Goal: Communication & Community: Answer question/provide support

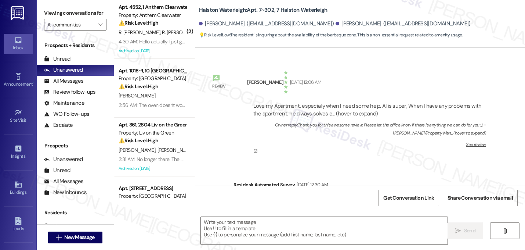
type textarea "Fetching suggested responses. Please feel free to read through the conversation…"
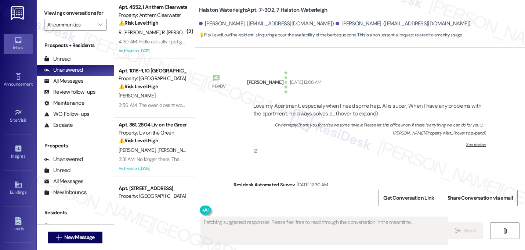
scroll to position [23266, 0]
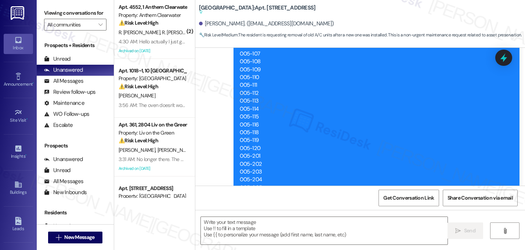
type textarea "Fetching suggested responses. Please feel free to read through the conversation…"
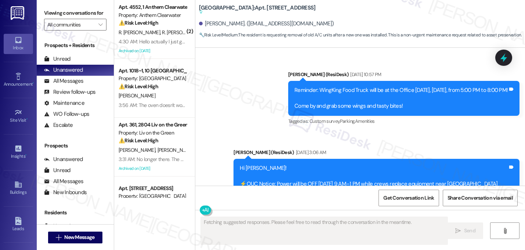
scroll to position [8126, 0]
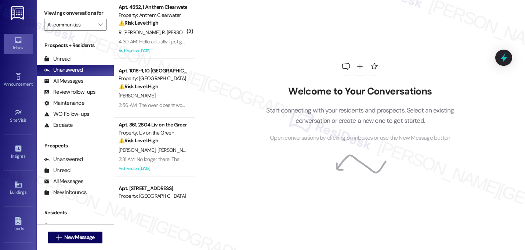
click at [85, 30] on input "All communities" at bounding box center [70, 25] width 47 height 12
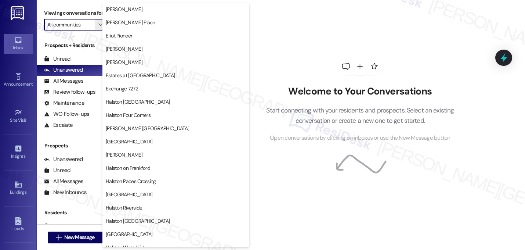
scroll to position [132, 0]
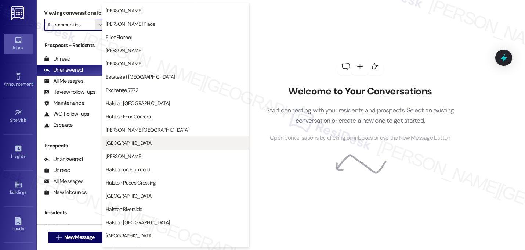
click at [128, 141] on span "[GEOGRAPHIC_DATA]" at bounding box center [129, 142] width 47 height 7
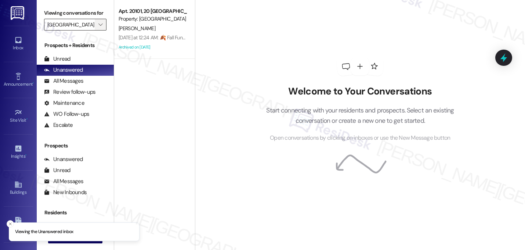
click at [95, 30] on button "" at bounding box center [101, 25] width 12 height 12
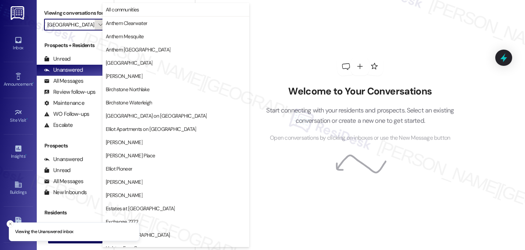
scroll to position [252, 0]
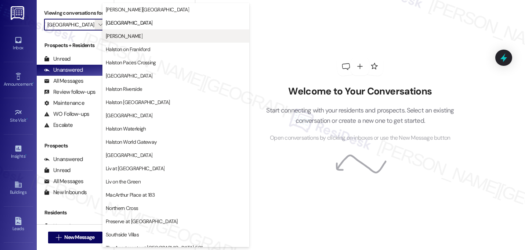
click at [141, 34] on span "[PERSON_NAME]" at bounding box center [124, 35] width 37 height 7
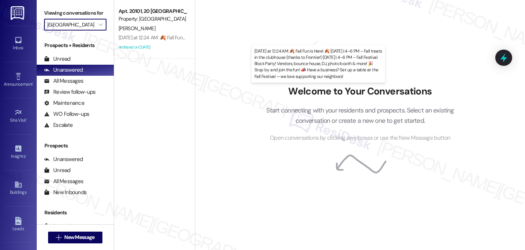
type input "[PERSON_NAME]"
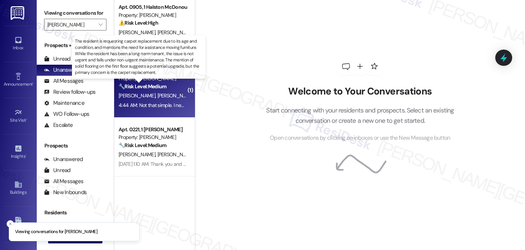
click at [160, 87] on strong "🔧 Risk Level: Medium" at bounding box center [143, 86] width 48 height 7
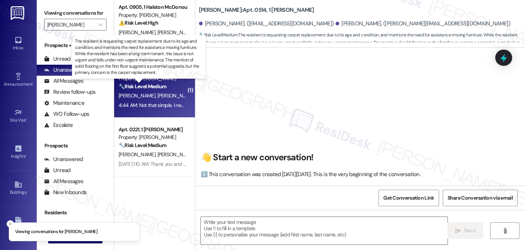
scroll to position [5788, 0]
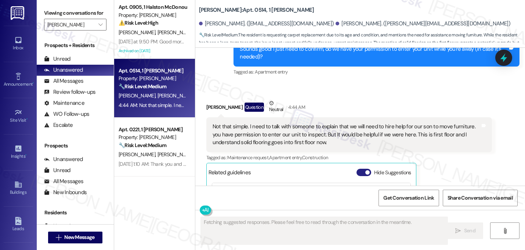
click at [358, 169] on button "Hide Suggestions" at bounding box center [364, 172] width 15 height 7
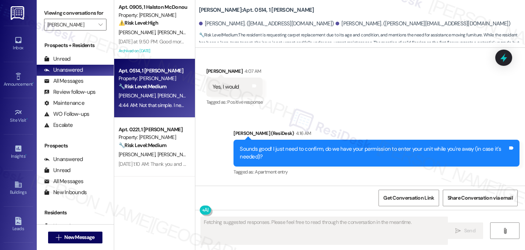
click at [351, 183] on div "Received via SMS Albertine Dukes Question Neutral 4:44 AM Not that simple. I ne…" at bounding box center [360, 235] width 330 height 104
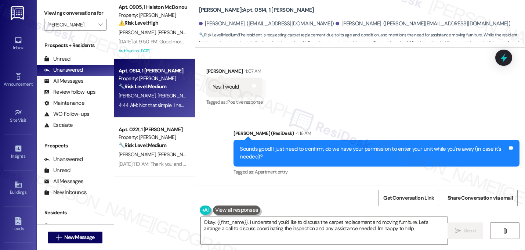
type textarea "Okay, {{first_name}}, I understand you'd like to discuss the carpet replacement…"
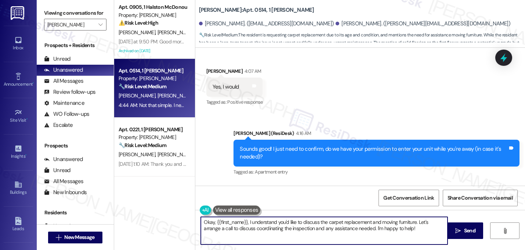
click at [297, 228] on textarea "Okay, {{first_name}}, I understand you'd like to discuss the carpet replacement…" at bounding box center [324, 231] width 247 height 28
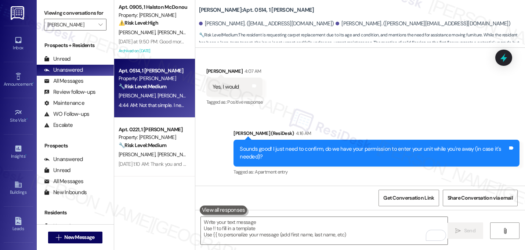
click at [336, 223] on div "Not that simple. I need to talk with someone to explain that we will need to hi…" at bounding box center [347, 235] width 268 height 24
click at [269, 227] on textarea "To enrich screen reader interactions, please activate Accessibility in Grammarl…" at bounding box center [324, 231] width 247 height 28
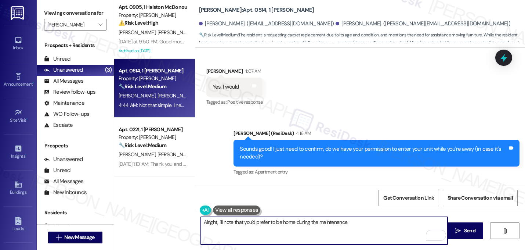
type textarea "Alright, I'll note that you'd prefer to be home during the maintenance."
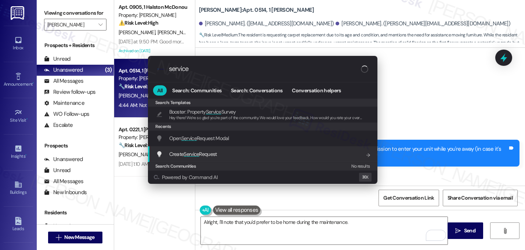
type input "service"
click at [193, 151] on span "Service" at bounding box center [191, 154] width 15 height 7
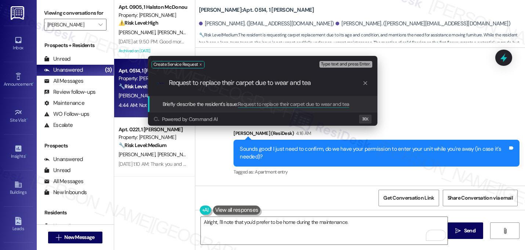
type input "Request to replace their carpet due to wear and tear"
click at [241, 86] on input "Request to replace their carpet due to wear and tear" at bounding box center [266, 83] width 194 height 8
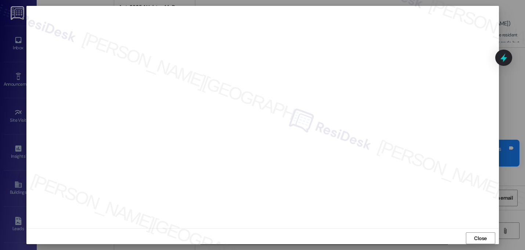
scroll to position [6, 0]
click at [473, 230] on span "Close" at bounding box center [481, 234] width 16 height 11
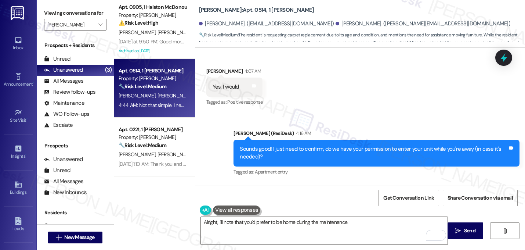
scroll to position [0, 0]
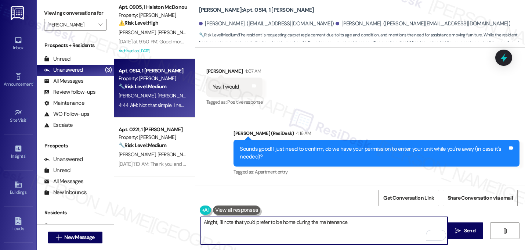
click at [354, 221] on textarea "Alright, I'll note that you'd prefer to be home during the maintenance." at bounding box center [324, 231] width 247 height 28
type textarea "Alright, I'll note that you'd prefer to be home during the maintenance. Would y…"
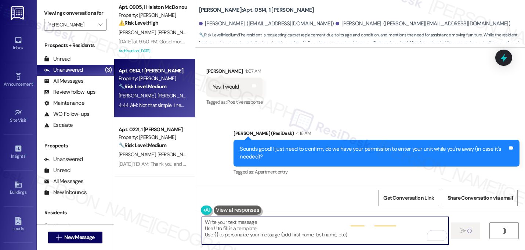
scroll to position [5688, 0]
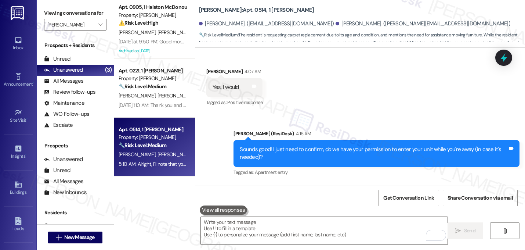
click at [462, 194] on div "Received via SMS Albertine Dukes Question Neutral 4:44 AM Not that simple. I ne…" at bounding box center [349, 240] width 297 height 93
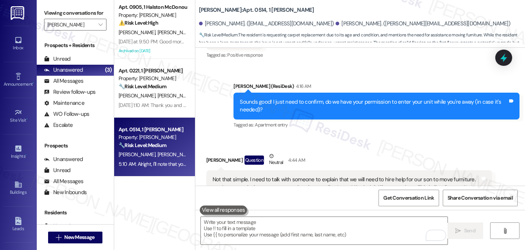
scroll to position [5747, 0]
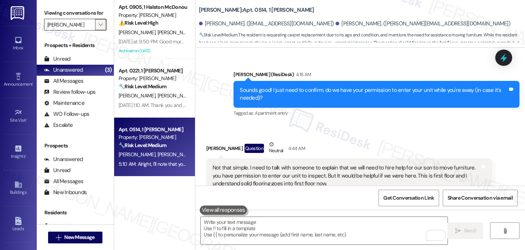
click at [98, 28] on icon "" at bounding box center [100, 25] width 4 height 6
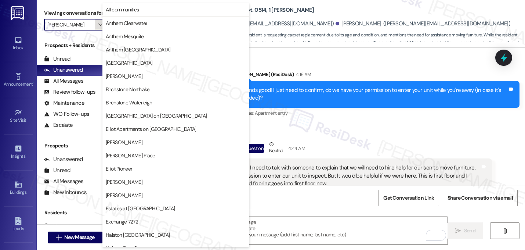
scroll to position [252, 0]
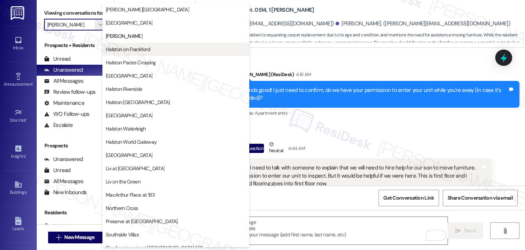
click at [145, 51] on span "Halston on Frankford" at bounding box center [128, 49] width 44 height 7
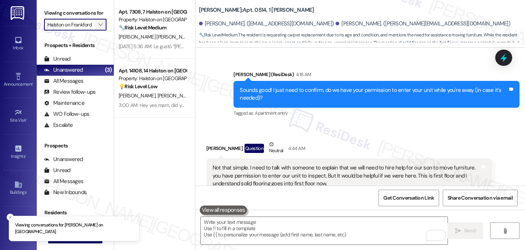
click at [98, 28] on icon "" at bounding box center [100, 25] width 4 height 6
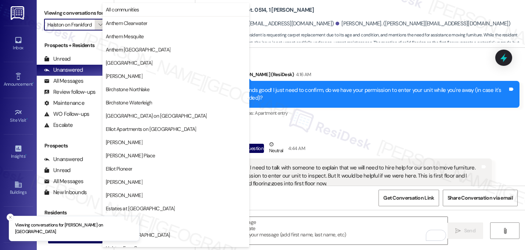
scroll to position [252, 0]
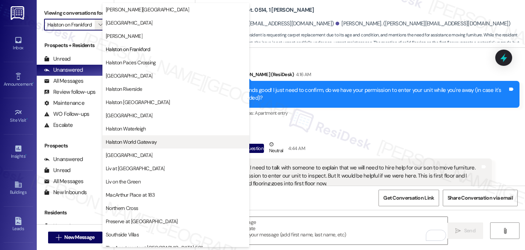
click at [133, 143] on span "Halston World Gateway" at bounding box center [131, 141] width 51 height 7
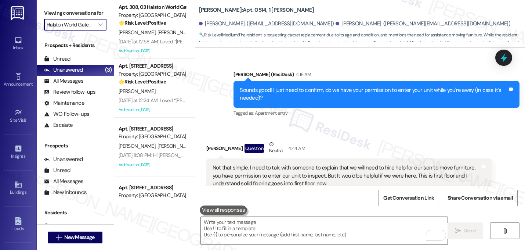
scroll to position [37, 0]
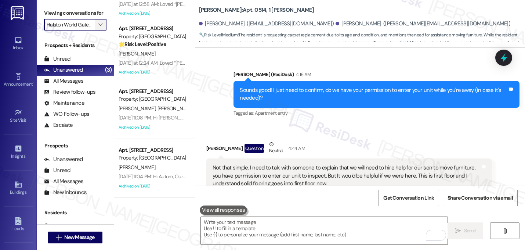
click at [98, 28] on icon "" at bounding box center [100, 25] width 4 height 6
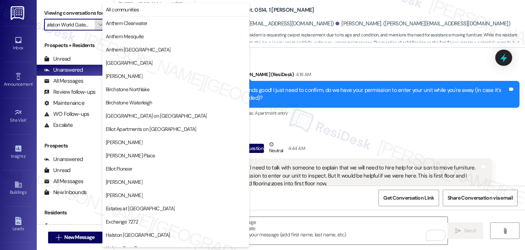
scroll to position [285, 0]
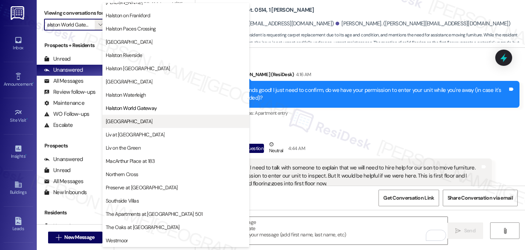
click at [145, 123] on span "Lexington" at bounding box center [176, 121] width 140 height 7
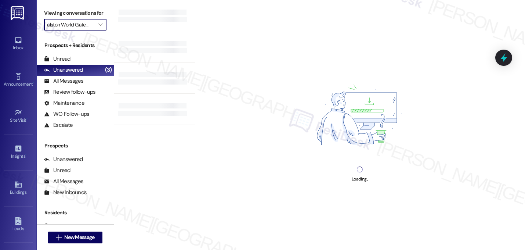
type input "Lexington"
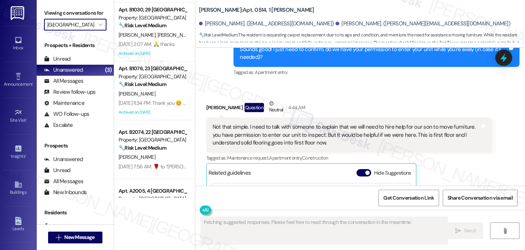
scroll to position [317, 0]
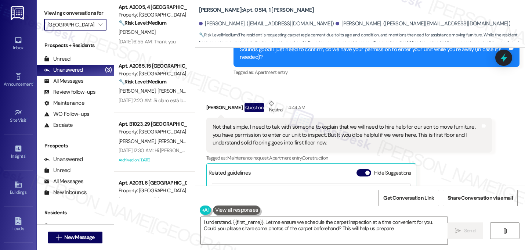
type textarea "I understand, {{first_name}}. Let me ensure we schedule the carpet inspection a…"
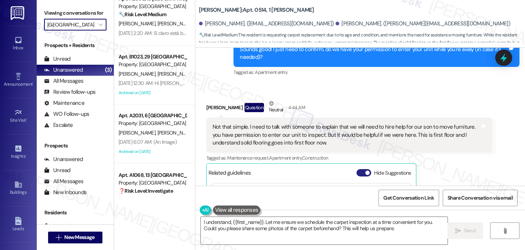
click at [365, 170] on span "button" at bounding box center [367, 172] width 4 height 4
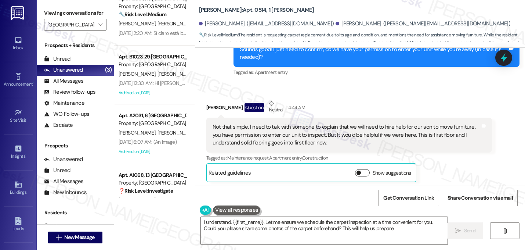
scroll to position [5758, 0]
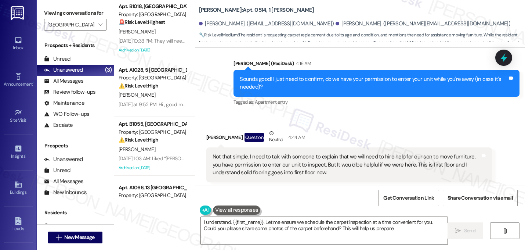
scroll to position [0, 0]
click at [98, 28] on icon "" at bounding box center [100, 25] width 4 height 6
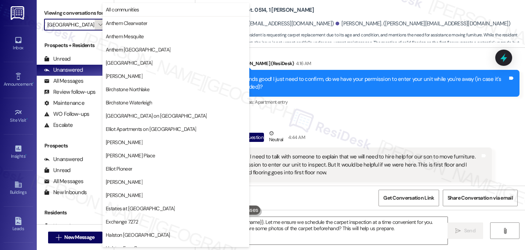
scroll to position [285, 0]
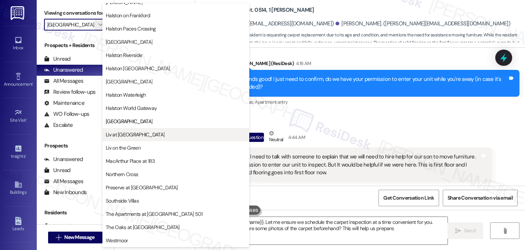
click at [137, 136] on span "Liv at Winter Park" at bounding box center [135, 134] width 59 height 7
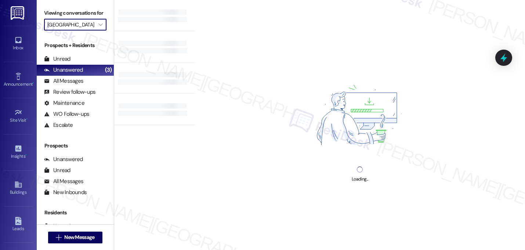
type input "Liv at Winter Park"
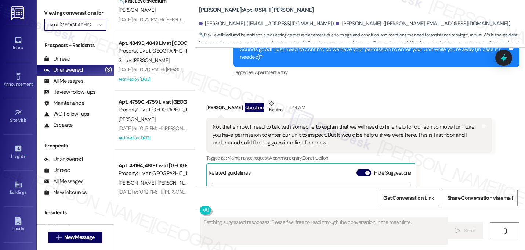
scroll to position [155, 0]
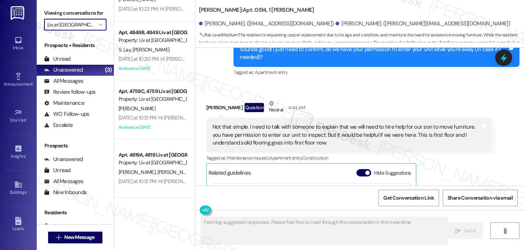
click at [73, 30] on input "Liv at Winter Park" at bounding box center [70, 25] width 47 height 12
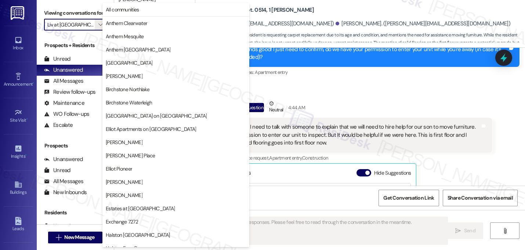
scroll to position [285, 0]
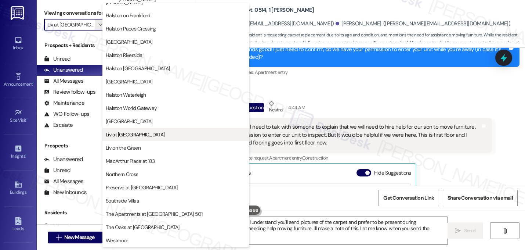
type textarea "Okay {{first_name}}, I understand you'll send pictures of the carpet and prefer…"
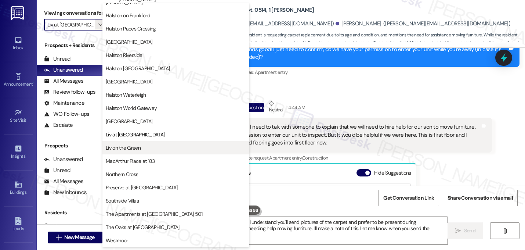
click at [116, 147] on span "Liv on the Green" at bounding box center [123, 147] width 35 height 7
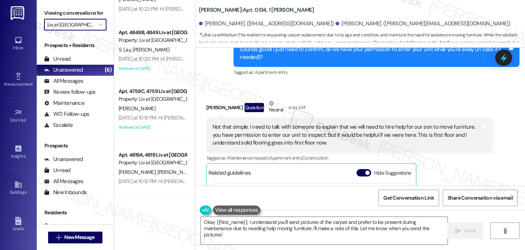
type input "Liv on the Green"
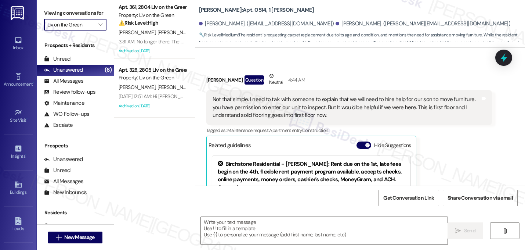
type textarea "Fetching suggested responses. Please feel free to read through the conversation…"
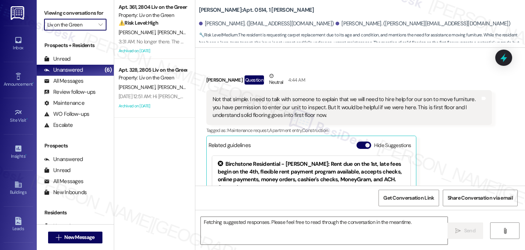
scroll to position [5788, 0]
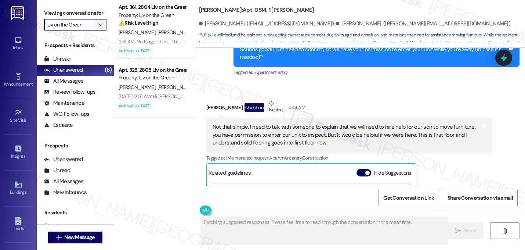
click at [97, 30] on span "" at bounding box center [100, 25] width 7 height 12
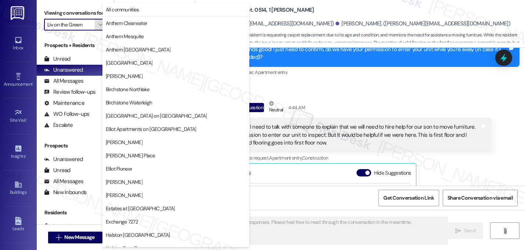
scroll to position [285, 0]
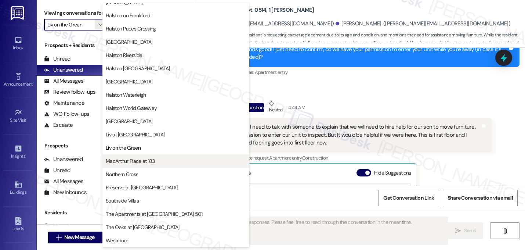
click at [132, 164] on button "MacArthur Place at 183" at bounding box center [175, 160] width 147 height 13
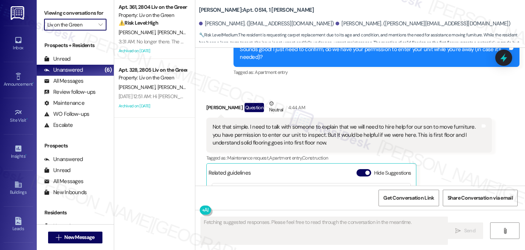
type input "MacArthur Place at 183"
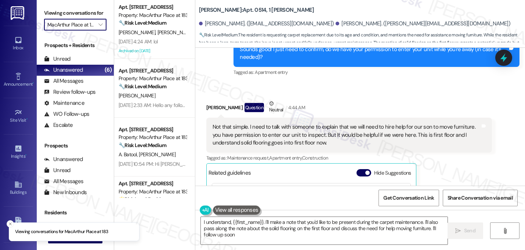
type textarea "I understand, {{first_name}}. I'll make a note that you'd like to be present du…"
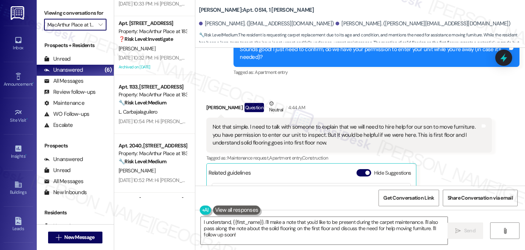
scroll to position [625, 0]
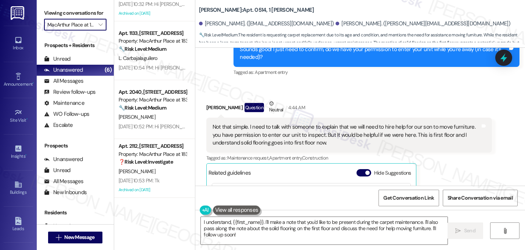
click at [85, 30] on input "MacArthur Place at 183" at bounding box center [70, 25] width 47 height 12
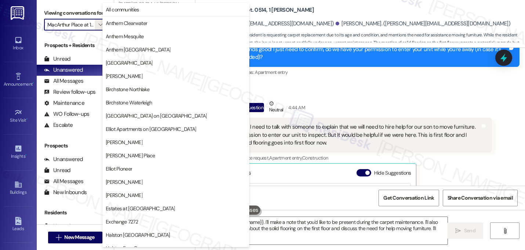
scroll to position [285, 0]
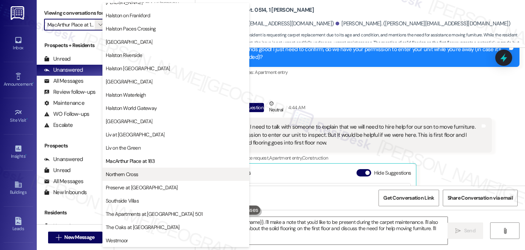
click at [129, 173] on span "Northern Cross" at bounding box center [122, 173] width 32 height 7
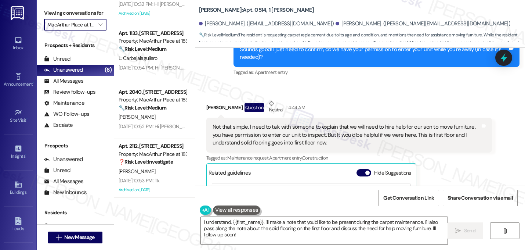
type input "Northern Cross"
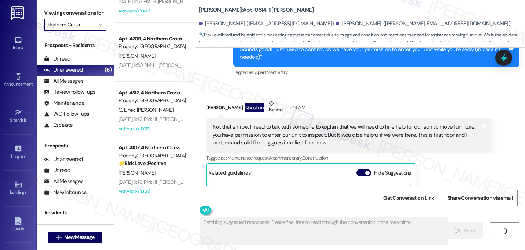
scroll to position [548, 0]
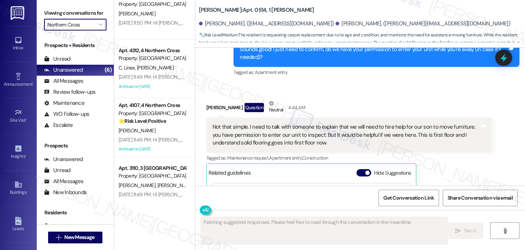
click at [80, 30] on input "Northern Cross" at bounding box center [70, 25] width 47 height 12
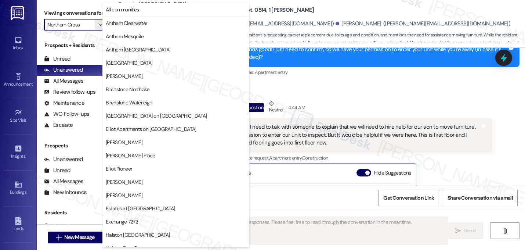
scroll to position [285, 0]
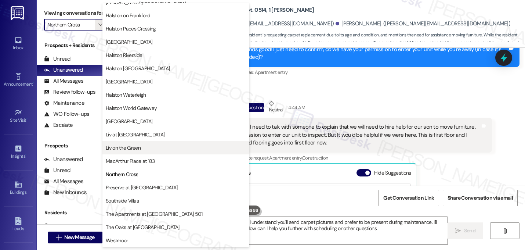
type textarea "Okay {{first_name}}, I understand you'll send carpet pictures and prefer to be …"
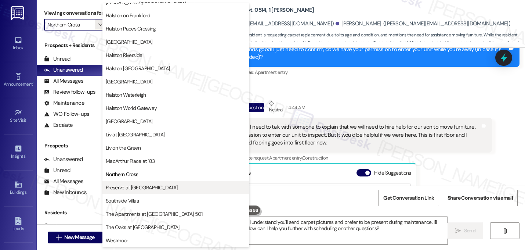
click at [130, 185] on span "Preserve at Preston" at bounding box center [142, 187] width 72 height 7
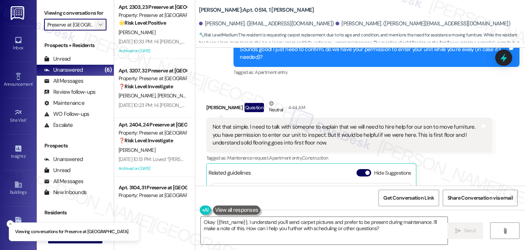
click at [95, 30] on button "" at bounding box center [101, 25] width 12 height 12
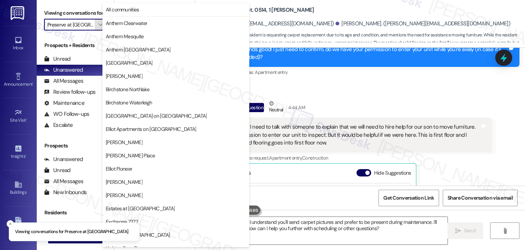
scroll to position [285, 0]
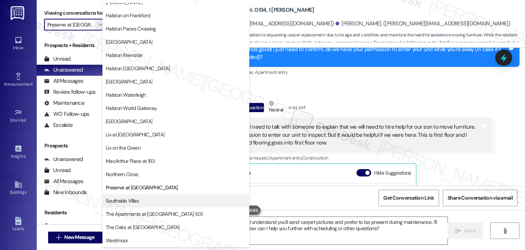
click at [151, 196] on button "Southside Villas" at bounding box center [175, 200] width 147 height 13
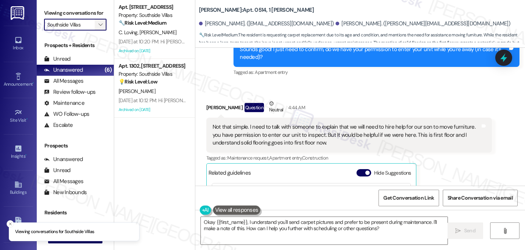
click at [98, 28] on icon "" at bounding box center [100, 25] width 4 height 6
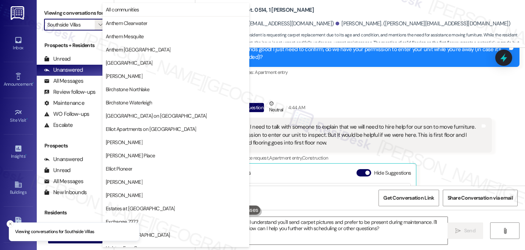
scroll to position [285, 0]
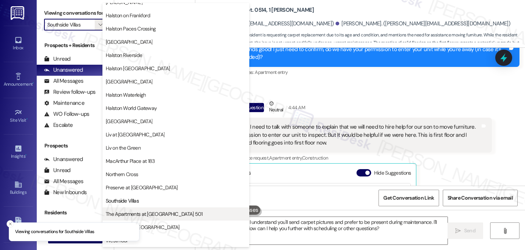
click at [146, 216] on span "The Apartments at Midtown 501" at bounding box center [154, 213] width 97 height 7
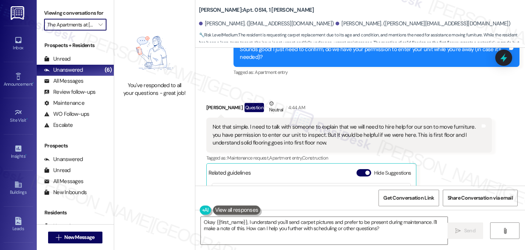
click at [80, 30] on input "The Apartments at Midtown 501" at bounding box center [70, 25] width 47 height 12
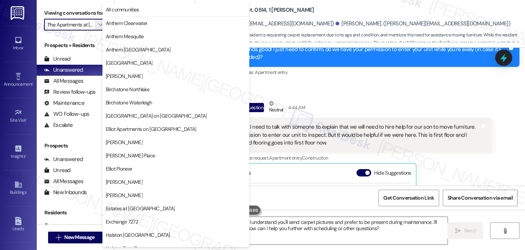
scroll to position [285, 0]
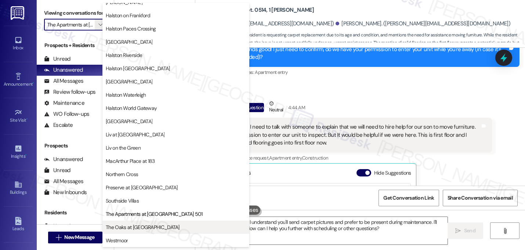
click at [136, 231] on button "The Oaks at Valley Ranch" at bounding box center [175, 226] width 147 height 13
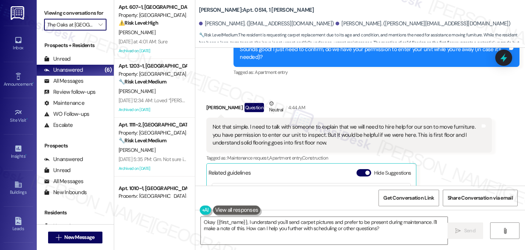
scroll to position [37, 0]
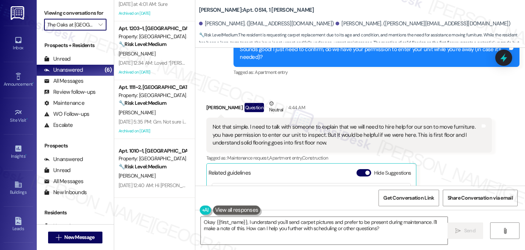
click at [90, 30] on input "The Oaks at Valley Ranch" at bounding box center [70, 25] width 47 height 12
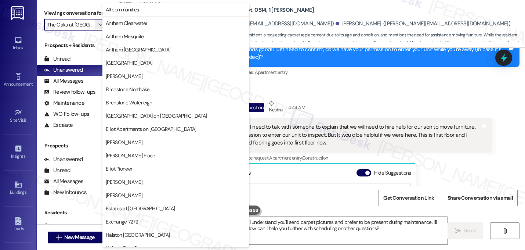
scroll to position [285, 0]
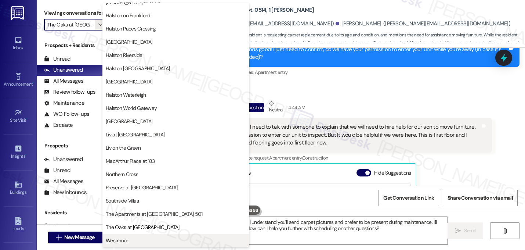
click at [130, 245] on button "Westmoor" at bounding box center [175, 240] width 147 height 13
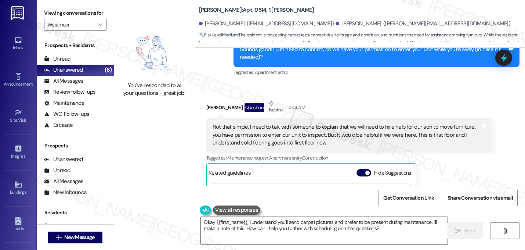
click at [170, 67] on img at bounding box center [154, 53] width 65 height 50
click at [173, 61] on img at bounding box center [154, 53] width 65 height 50
click at [100, 30] on button "" at bounding box center [101, 25] width 12 height 12
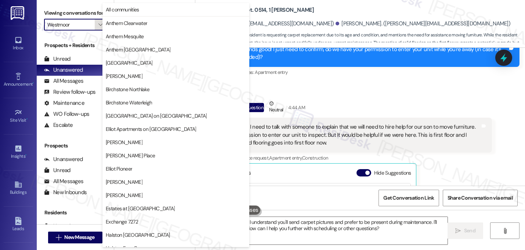
scroll to position [285, 0]
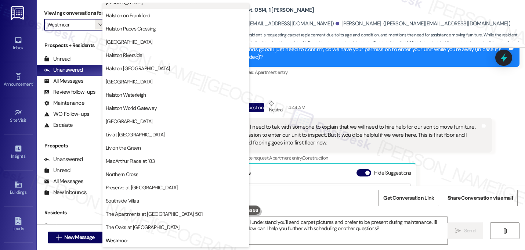
click at [155, 5] on span "Halston McDonough" at bounding box center [176, 2] width 140 height 7
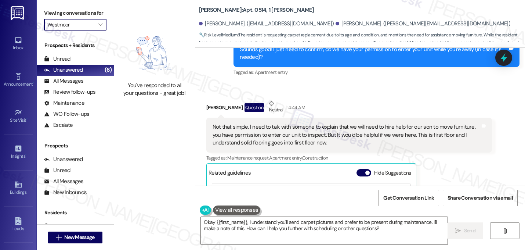
type input "Halston McDonough"
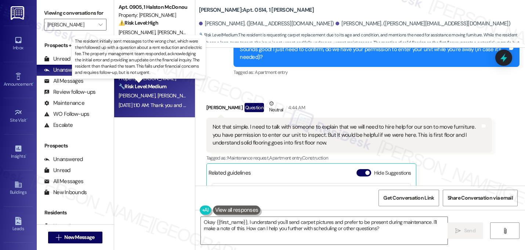
click at [161, 87] on strong "🔧 Risk Level: Medium" at bounding box center [143, 86] width 48 height 7
type textarea "Fetching suggested responses. Please feel free to read through the conversation…"
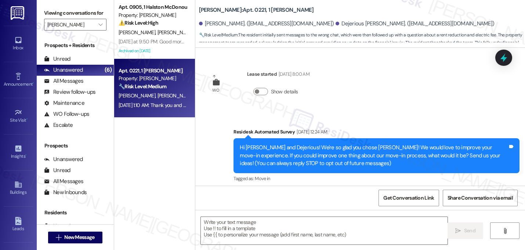
scroll to position [3070, 0]
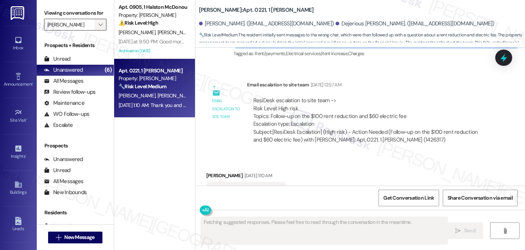
click at [98, 28] on icon "" at bounding box center [100, 25] width 4 height 6
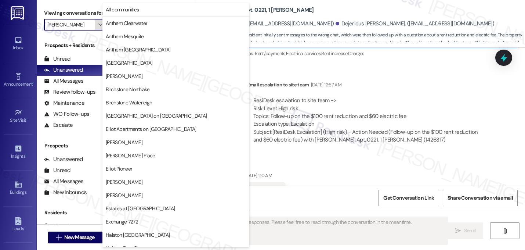
scroll to position [252, 0]
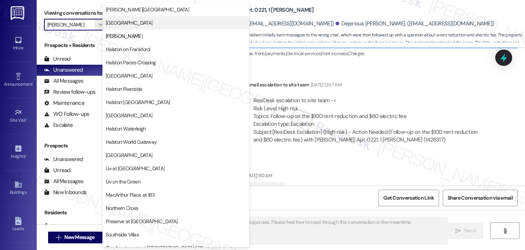
click at [138, 23] on span "Halston Lakeside" at bounding box center [129, 22] width 47 height 7
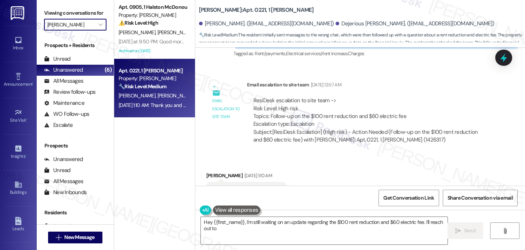
type textarea "Hey {{first_name}}, I'm still waiting on an update regarding the $100 rent redu…"
type input "Halston Lakeside"
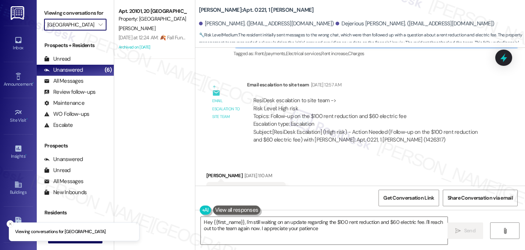
type textarea "Hey {{first_name}}, I'm still waiting on an update regarding the $100 rent redu…"
click at [87, 30] on input "Halston Lakeside" at bounding box center [70, 25] width 47 height 12
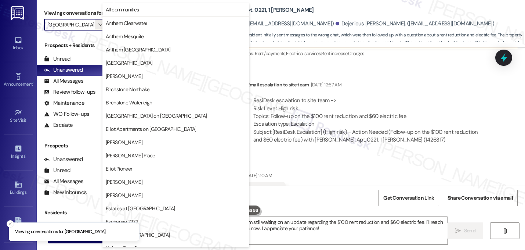
scroll to position [252, 0]
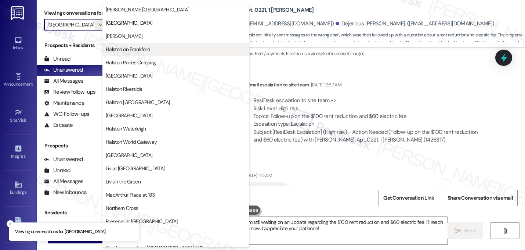
click at [130, 49] on span "Halston on Frankford" at bounding box center [128, 49] width 44 height 7
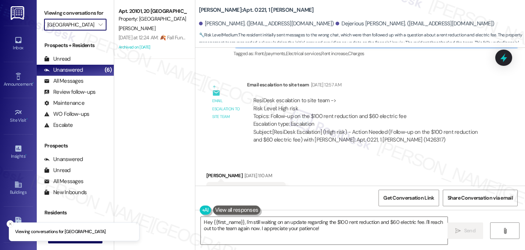
type input "Halston on Frankford"
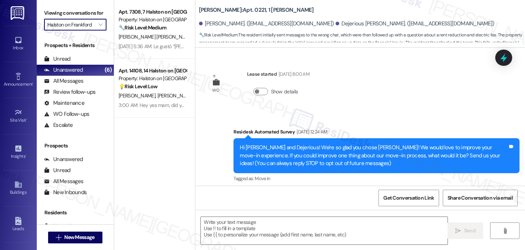
scroll to position [3070, 0]
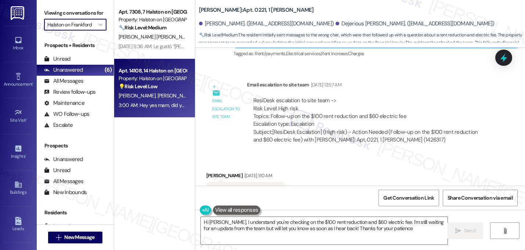
type textarea "Hi Calvin, I understand you're checking on the $100 rent reduction and $60 elec…"
click at [131, 89] on strong "💡 Risk Level: Low" at bounding box center [138, 86] width 39 height 7
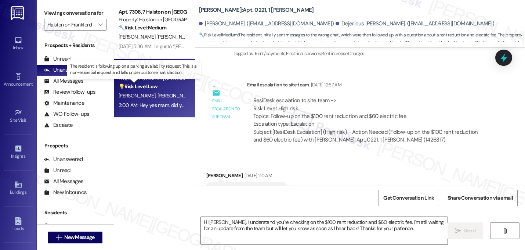
type textarea "Fetching suggested responses. Please feel free to read through the conversation…"
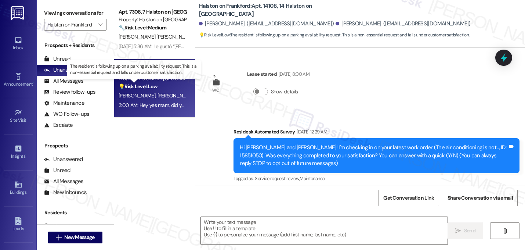
scroll to position [7392, 0]
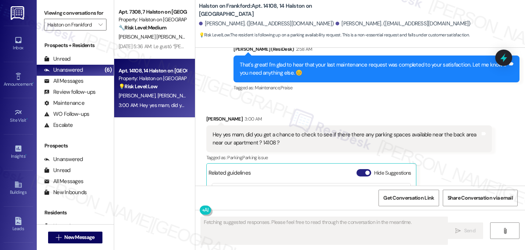
click at [357, 169] on button "Hide Suggestions" at bounding box center [364, 172] width 15 height 7
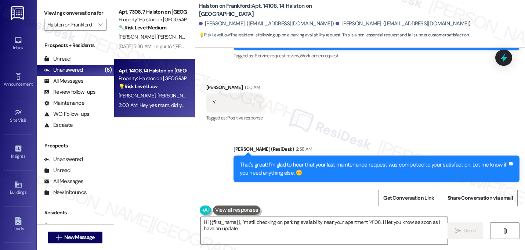
type textarea "Hi {{first_name}}, I'm still checking on parking availability near your apartme…"
click at [302, 198] on div "Received via SMS Kenyatta Bowman 3:00 AM Hey yes mam, did you get a chance to c…" at bounding box center [360, 242] width 330 height 89
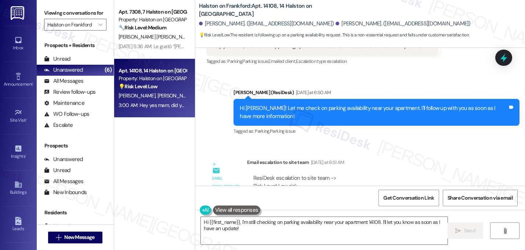
scroll to position [6910, 0]
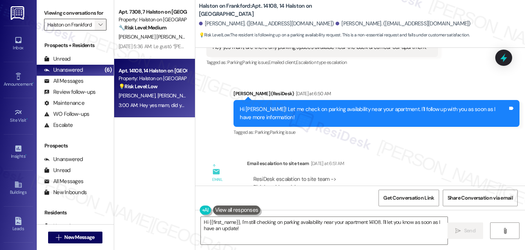
click at [97, 27] on span "" at bounding box center [100, 25] width 7 height 12
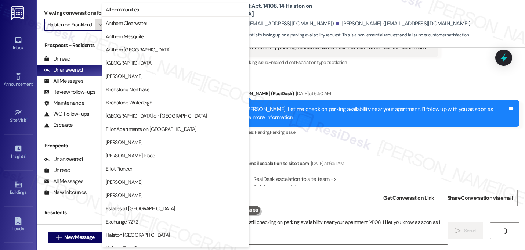
scroll to position [252, 0]
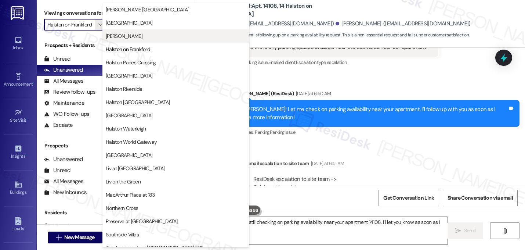
click at [140, 33] on span "Halston McDonough" at bounding box center [124, 35] width 37 height 7
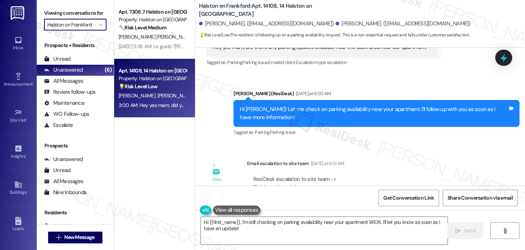
type input "Halston McDonough"
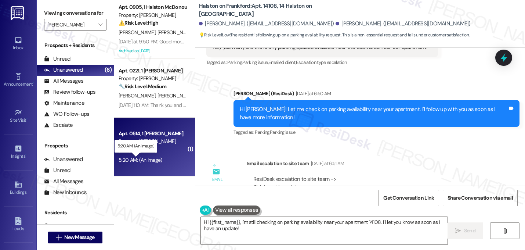
click at [156, 157] on div "5:20 AM: (An Image) 5:20 AM: (An Image)" at bounding box center [141, 159] width 44 height 7
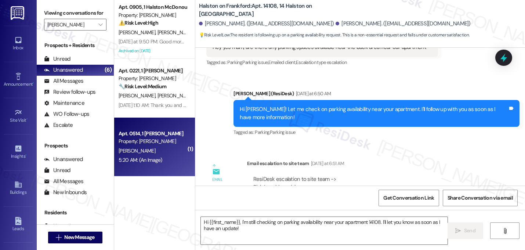
type textarea "Fetching suggested responses. Please feel free to read through the conversation…"
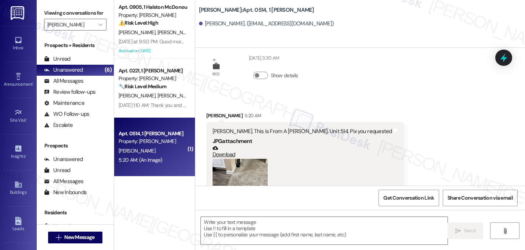
scroll to position [211, 0]
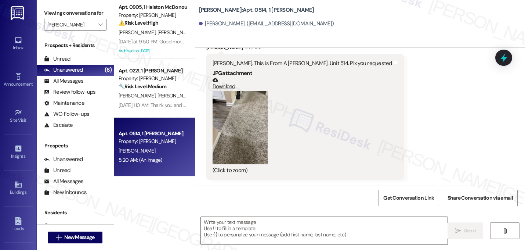
click at [424, 130] on div "Received via SMS Albertine Dukes 5:20 AM Sarah. This is From A Dukes. Unit 514.…" at bounding box center [360, 106] width 330 height 158
click at [241, 136] on button "Zoom image" at bounding box center [240, 127] width 55 height 73
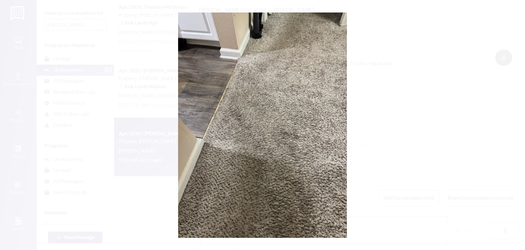
click at [390, 121] on button "Unzoom image" at bounding box center [262, 125] width 525 height 250
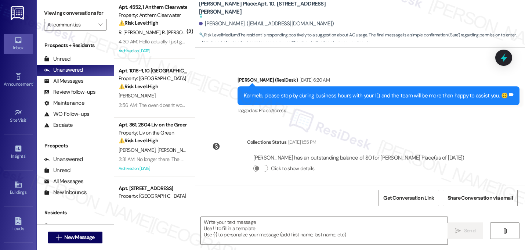
type textarea "Fetching suggested responses. Please feel free to read through the conversation…"
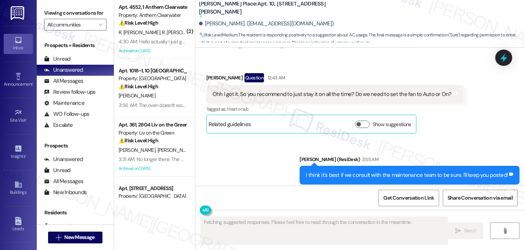
scroll to position [2304, 0]
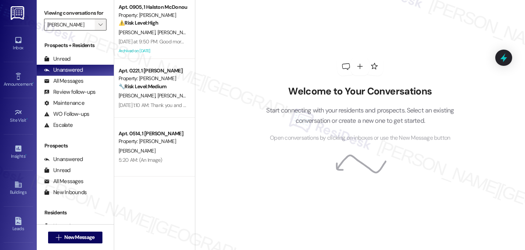
click at [98, 28] on icon "" at bounding box center [100, 25] width 4 height 6
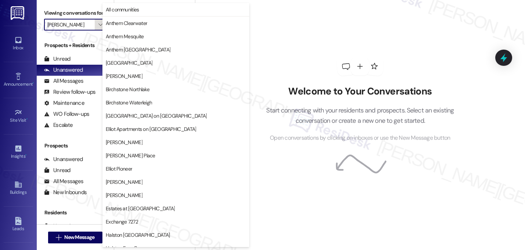
scroll to position [252, 0]
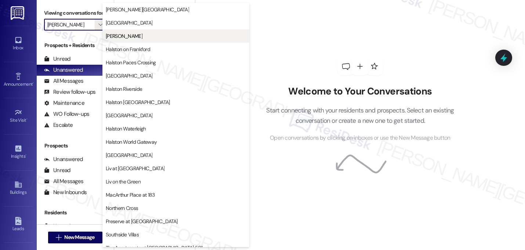
click at [160, 39] on span "[PERSON_NAME]" at bounding box center [176, 35] width 140 height 7
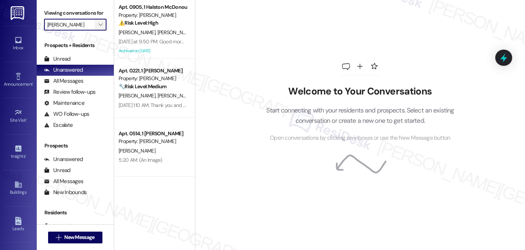
click at [98, 28] on icon "" at bounding box center [100, 25] width 4 height 6
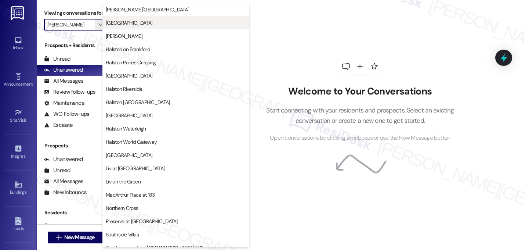
click at [157, 25] on span "[GEOGRAPHIC_DATA]" at bounding box center [176, 22] width 140 height 7
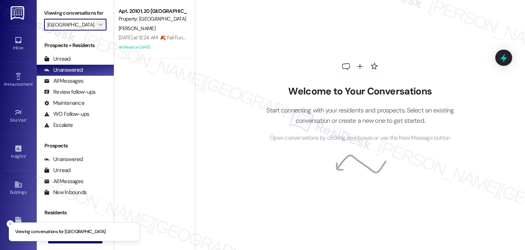
click at [98, 28] on icon "" at bounding box center [100, 25] width 4 height 6
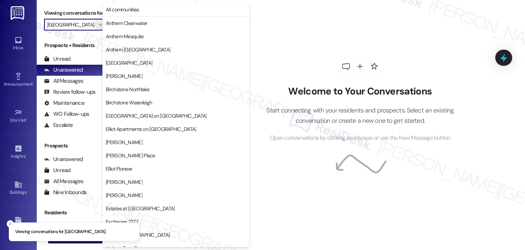
scroll to position [252, 0]
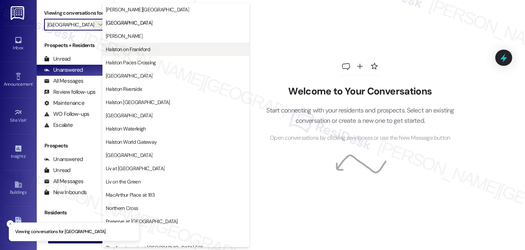
click at [126, 43] on button "Halston on Frankford" at bounding box center [175, 49] width 147 height 13
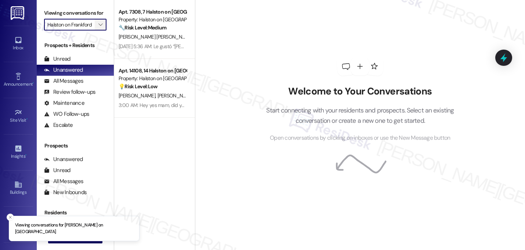
click at [95, 30] on button "" at bounding box center [101, 25] width 12 height 12
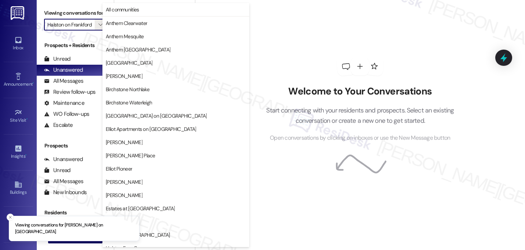
scroll to position [252, 0]
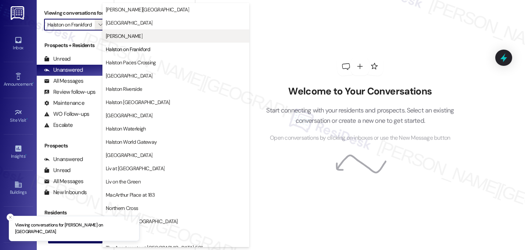
click at [123, 33] on span "[PERSON_NAME]" at bounding box center [124, 35] width 37 height 7
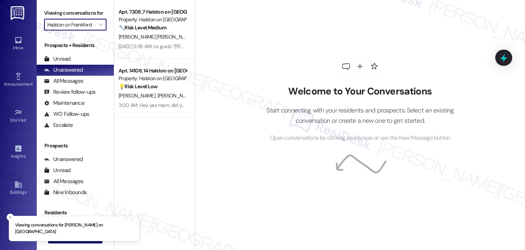
type input "[PERSON_NAME]"
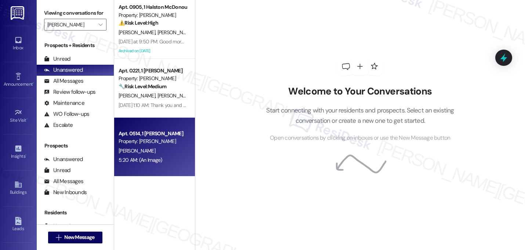
click at [156, 145] on div "Property: [PERSON_NAME]" at bounding box center [153, 141] width 68 height 8
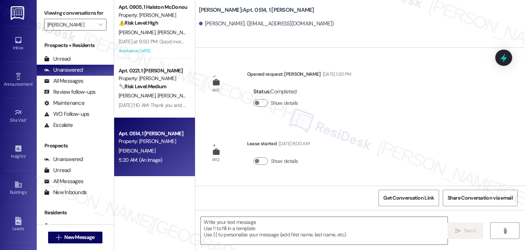
scroll to position [211, 0]
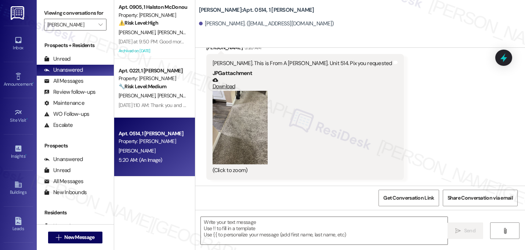
type textarea "Fetching suggested responses. Please feel free to read through the conversation…"
click at [400, 80] on div "Received via SMS [PERSON_NAME] 5:20 AM [PERSON_NAME]. This is From A [PERSON_NA…" at bounding box center [360, 106] width 330 height 158
click at [59, 239] on span " New Message" at bounding box center [75, 237] width 42 height 8
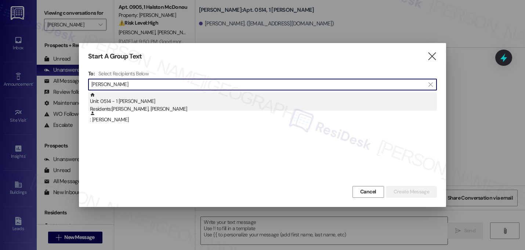
type input "[PERSON_NAME]"
click at [113, 105] on div "Unit: 0514 - 1 [PERSON_NAME] Residents: [PERSON_NAME], [PERSON_NAME]" at bounding box center [263, 102] width 347 height 21
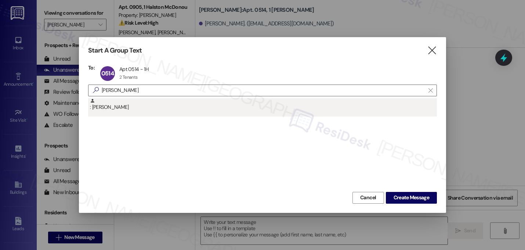
click at [111, 107] on div ": [PERSON_NAME]" at bounding box center [263, 104] width 347 height 13
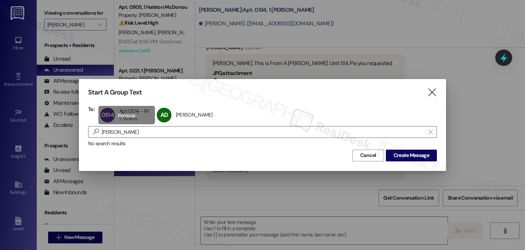
click at [137, 115] on div "0514 Apt 0514 - 1H Apt 0514 - 1H 2 Tenants 2 Tenants click to remove" at bounding box center [126, 115] width 57 height 18
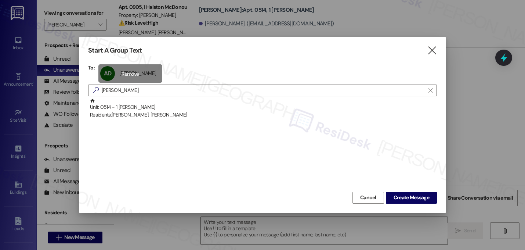
click at [137, 115] on div "Residents: Ronald Dukes, Albertine Dukes" at bounding box center [263, 115] width 347 height 8
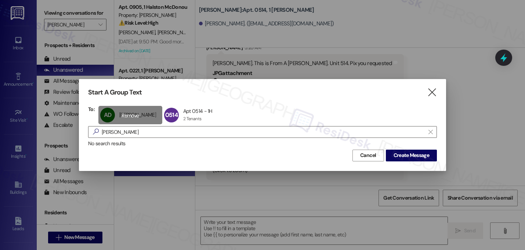
click at [137, 115] on div "AD Albertine Dukes Albertine Dukes click to remove" at bounding box center [130, 115] width 64 height 18
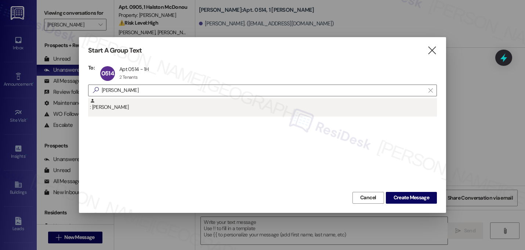
click at [283, 109] on div ": [PERSON_NAME]" at bounding box center [263, 104] width 347 height 13
click at [283, 83] on div "0514 Apt 0514 - 1H Apt 0514 - 1H 2 Tenants 2 Tenants click to remove" at bounding box center [263, 73] width 331 height 18
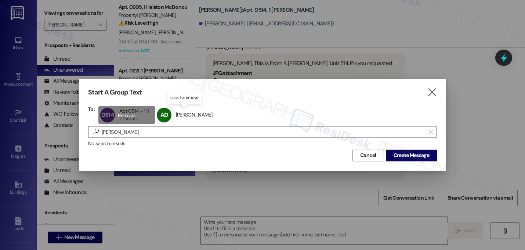
click at [141, 111] on div "0514 Apt 0514 - 1H Apt 0514 - 1H 2 Tenants 2 Tenants click to remove" at bounding box center [126, 115] width 57 height 18
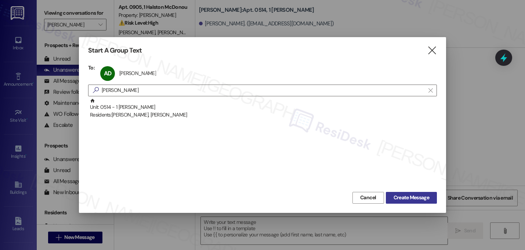
click at [404, 197] on span "Create Message" at bounding box center [412, 198] width 36 height 8
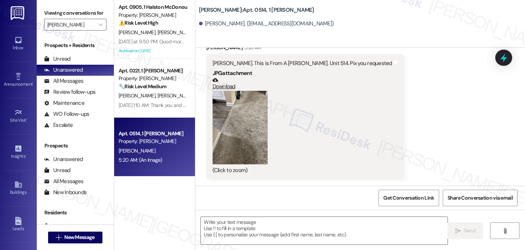
click at [386, 131] on div "Received via SMS [PERSON_NAME] 5:20 AM [PERSON_NAME]. This is From A [PERSON_NA…" at bounding box center [360, 106] width 330 height 158
click at [393, 145] on div "Received via SMS [PERSON_NAME] 5:20 AM [PERSON_NAME]. This is From A [PERSON_NA…" at bounding box center [360, 106] width 330 height 158
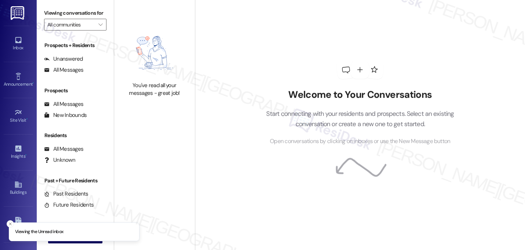
type input "[PERSON_NAME]"
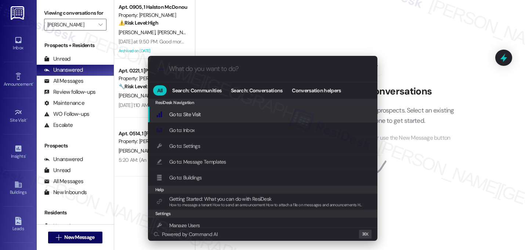
click at [339, 23] on div ".cls-1{fill:#0a055f;}.cls-2{fill:#0cc4c4;} resideskLogoBlueOrange All Search: C…" at bounding box center [262, 125] width 525 height 250
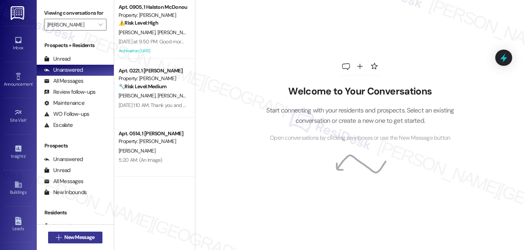
click at [77, 238] on span "New Message" at bounding box center [79, 237] width 30 height 8
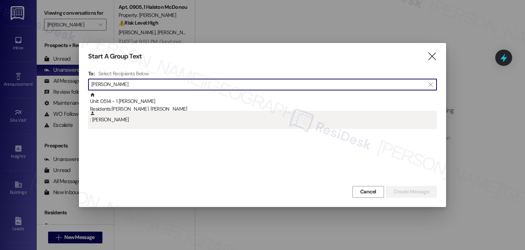
type input "[PERSON_NAME]"
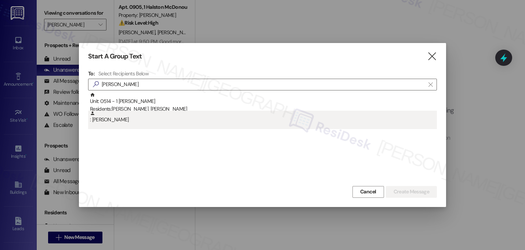
click at [163, 115] on div ": [PERSON_NAME]" at bounding box center [263, 117] width 347 height 13
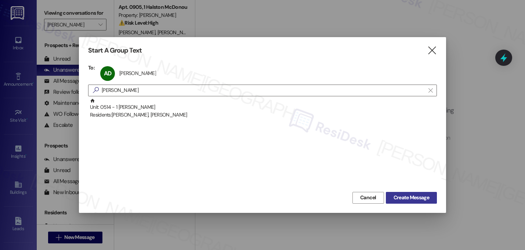
click at [396, 197] on span "Create Message" at bounding box center [412, 198] width 36 height 8
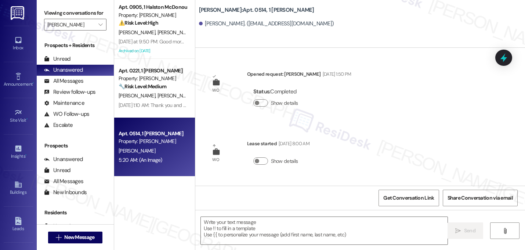
scroll to position [211, 0]
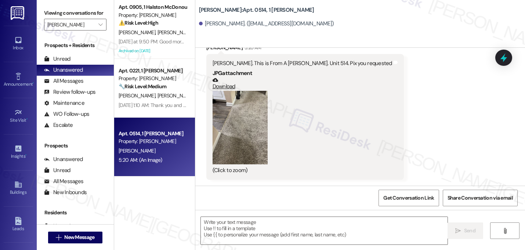
type textarea "Fetching suggested responses. Please feel free to read through the conversation…"
click at [442, 114] on div "Received via SMS Albertine Dukes 5:20 AM Sarah. This is From A Dukes. Unit 514.…" at bounding box center [360, 106] width 330 height 158
click at [82, 233] on button " New Message" at bounding box center [75, 237] width 54 height 12
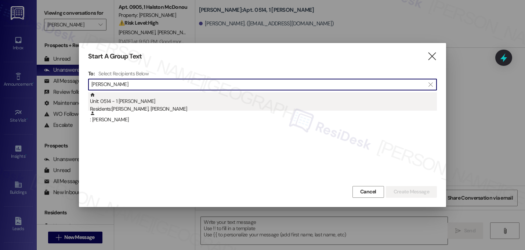
type input "albertine"
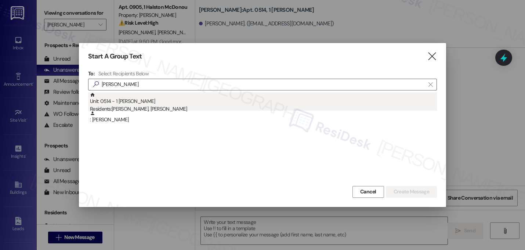
click at [136, 104] on div "Unit: 0514 - 1 Halston McDonough Residents: Ronald Dukes, Albertine Dukes" at bounding box center [263, 102] width 347 height 21
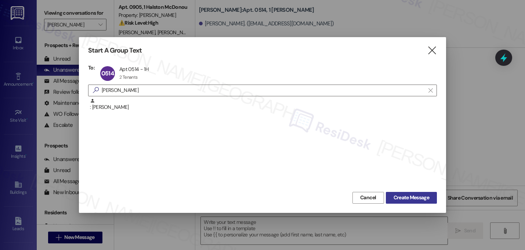
click at [404, 198] on span "Create Message" at bounding box center [412, 198] width 36 height 8
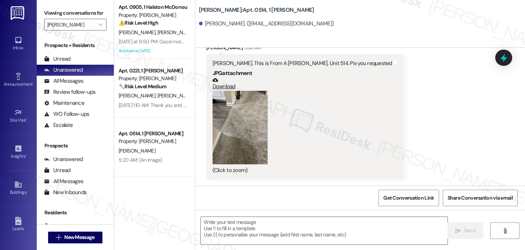
type textarea "Fetching suggested responses. Please feel free to read through the conversation…"
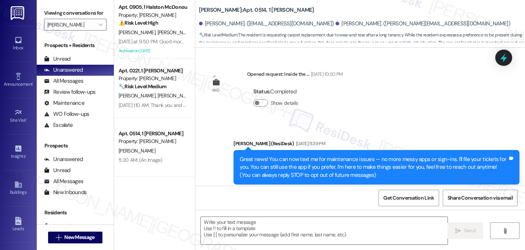
scroll to position [5820, 0]
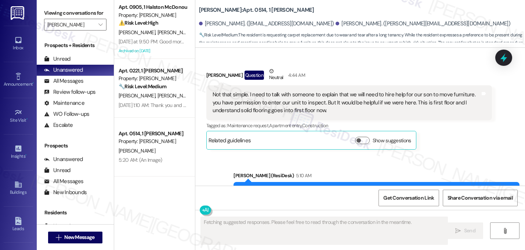
click at [364, 242] on div "Albertine Dukes 5:25 AM" at bounding box center [305, 247] width 198 height 10
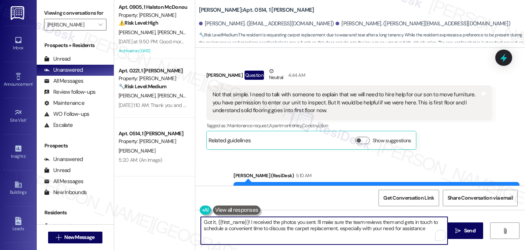
type textarea "Got it, {{first_name}}! I received the photos you sent. I'll make sure the team…"
click at [301, 224] on textarea "Got it, {{first_name}}! I received the photos you sent. I'll make sure the team…" at bounding box center [324, 231] width 247 height 28
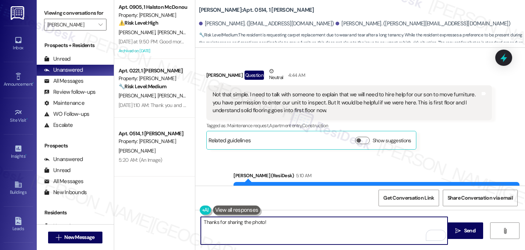
type textarea "Thanks for sharing the photo!"
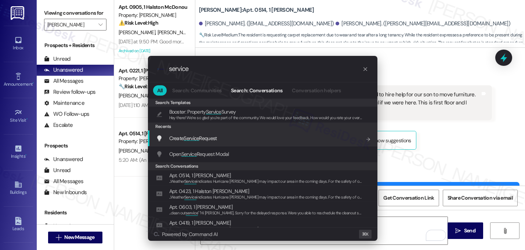
type input "service"
click at [207, 143] on div "Create Service Request Add shortcut" at bounding box center [263, 138] width 230 height 16
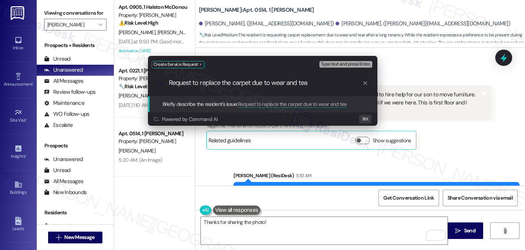
type input "Request to replace the carpet due to wear and tear"
click at [237, 84] on input "Request to replace the carpet due to wear and tear" at bounding box center [266, 83] width 194 height 8
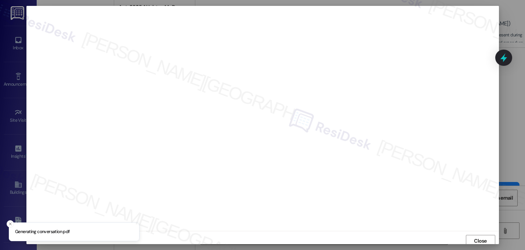
scroll to position [3, 0]
click at [475, 240] on span "Close" at bounding box center [480, 238] width 13 height 8
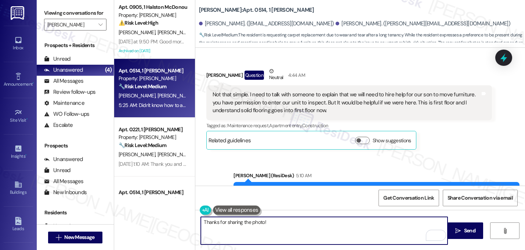
paste textarea "I submitted the work order, notified the team, and will update you as soon as I…"
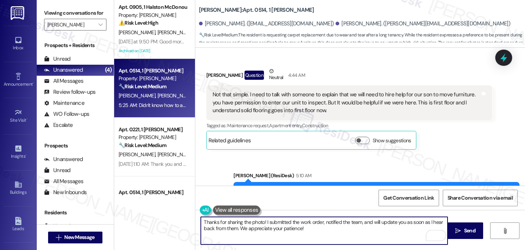
click at [264, 223] on textarea "Thanks for sharing the photo! I submitted the work order, notified the team, an…" at bounding box center [324, 231] width 247 height 28
click at [262, 222] on textarea "Thanks for sharing the photo! I submitted the work order, notified the team, an…" at bounding box center [324, 231] width 247 height 28
type textarea "Thanks for sharing the photo, Albertine. I submitted the work order, notified t…"
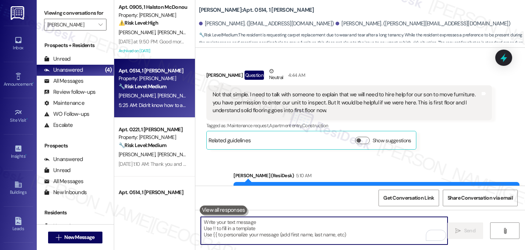
scroll to position [5820, 0]
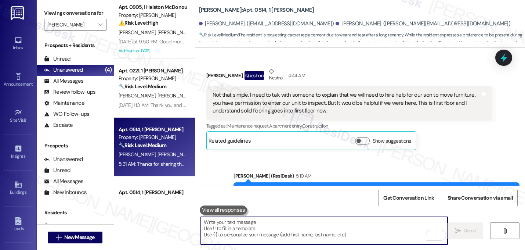
click at [373, 166] on div "Sent via SMS Sarah (ResiDesk) 5:10 AM Alright, I'll note that you'd prefer to b…" at bounding box center [376, 195] width 297 height 59
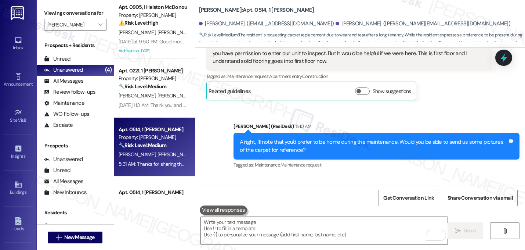
scroll to position [5879, 0]
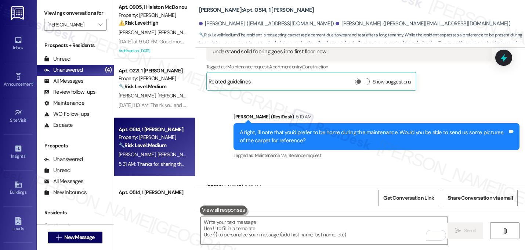
click at [384, 212] on div "Tagged as: Bad communication Click to highlight conversations about Bad communi…" at bounding box center [305, 217] width 198 height 11
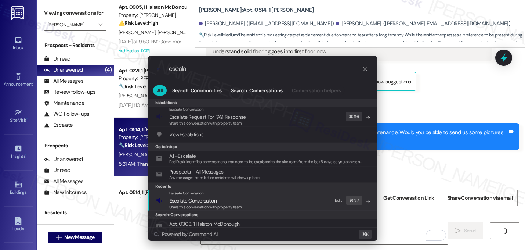
type input "escala"
click at [226, 210] on div "Share this conversation with property team" at bounding box center [205, 207] width 73 height 7
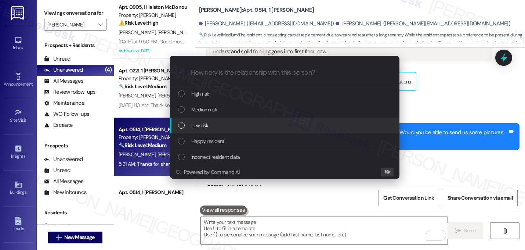
click at [228, 130] on div "Low risk" at bounding box center [285, 126] width 230 height 16
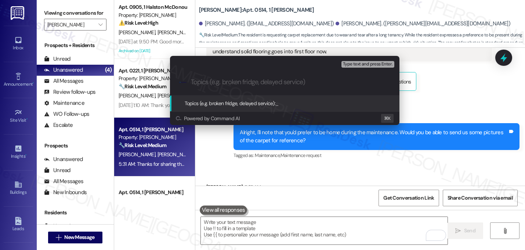
click at [238, 84] on input "Topics (e.g. broken fridge, delayed service)" at bounding box center [290, 82] width 199 height 8
paste input "I submitted the work order, notified the team, and will update you as soon as I…"
paste input "16149918"
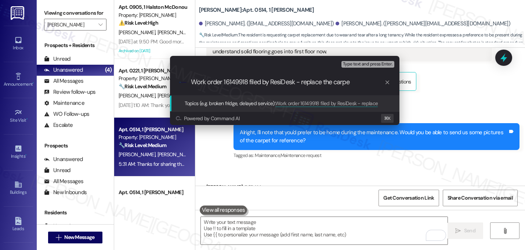
type input "Work order 16149918 filed by ResiDesk - replace the carpet"
click at [315, 82] on input "Work order 16149918 filed by ResiDesk - replace the carpet" at bounding box center [288, 82] width 194 height 8
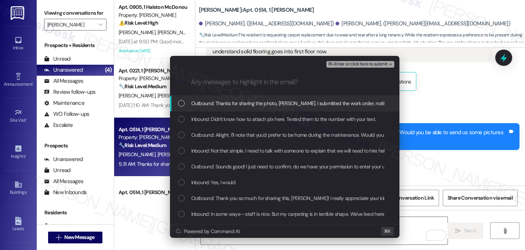
click at [299, 103] on span "Outbound: Thanks for sharing the photo, Albertine. I submitted the work order, …" at bounding box center [392, 103] width 403 height 8
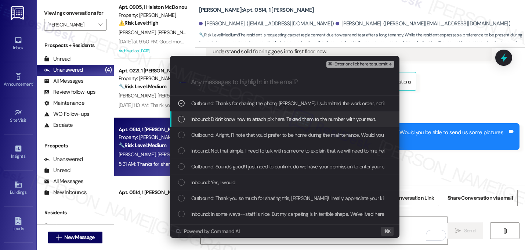
click at [298, 116] on span "Inbound: Didn't know how to attach pix here. Texted them to the number with you…" at bounding box center [283, 119] width 185 height 8
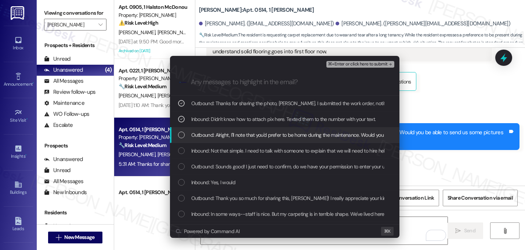
click at [294, 130] on div "Outbound: Alright, I'll note that you'd prefer to be home during the maintenanc…" at bounding box center [285, 135] width 230 height 16
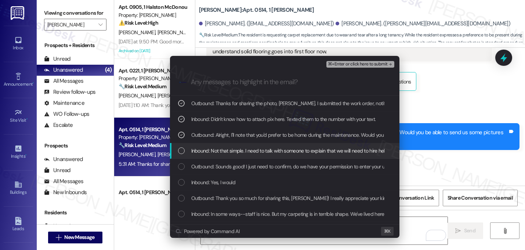
click at [282, 149] on span "Inbound: Not that simple. I need to talk with someone to explain that we will n…" at bounding box center [489, 151] width 597 height 8
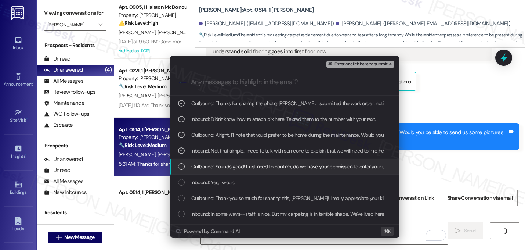
click at [278, 165] on span "Outbound: Sounds good! I just need to confirm, do we have your permission to en…" at bounding box center [333, 166] width 284 height 8
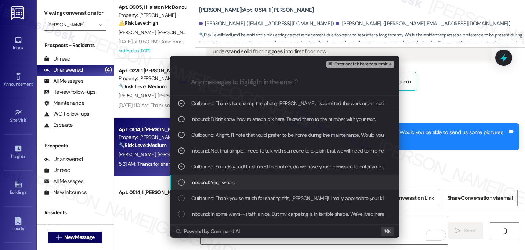
click at [271, 184] on div "Inbound: Yes, I would" at bounding box center [285, 182] width 215 height 8
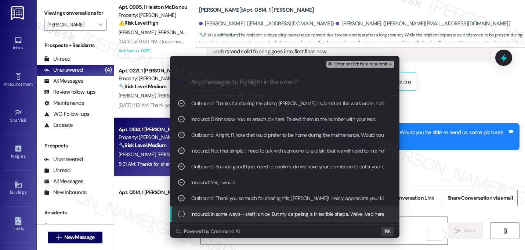
click at [261, 216] on span "Inbound: In some ways--staff is nice. But my carpeting is in terrible shape. We…" at bounding box center [417, 214] width 453 height 8
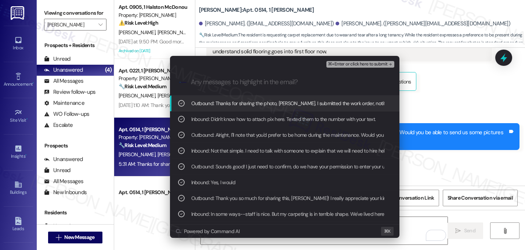
click at [383, 66] on span "⌘+Enter or click here to submit" at bounding box center [358, 64] width 60 height 5
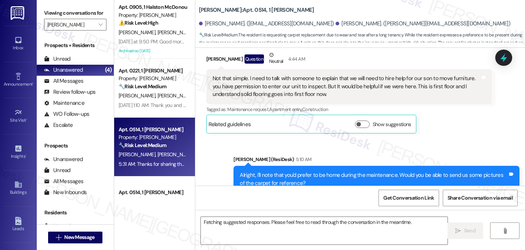
scroll to position [5820, 0]
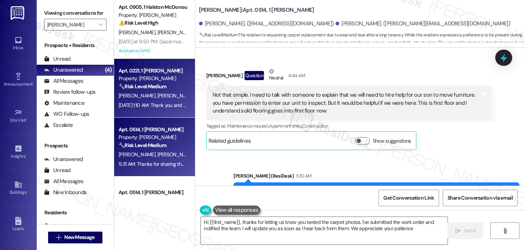
type textarea "Hi {{first_name}}, thanks for letting us know you texted the carpet photos. I'v…"
click at [165, 93] on div "D. Baker C. Baker" at bounding box center [152, 95] width 69 height 9
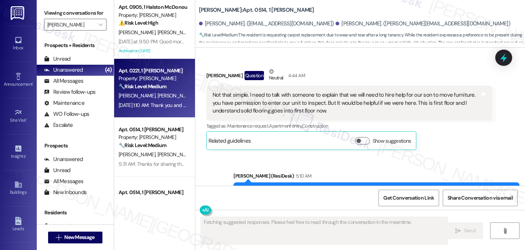
scroll to position [3071, 0]
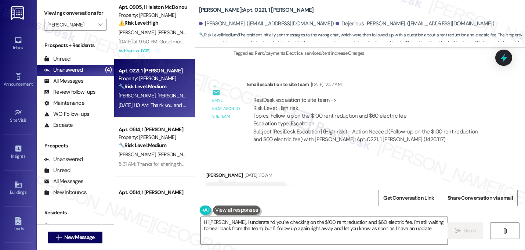
type textarea "Hi Calvin, I understand you're checking on the $100 rent reduction and $60 elec…"
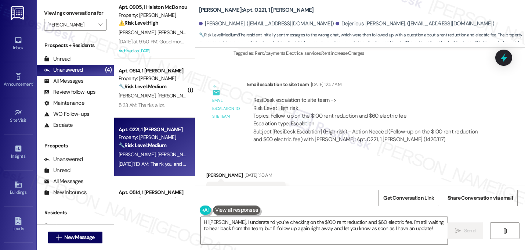
click at [161, 94] on div "R. Dukes A. Dukes" at bounding box center [152, 95] width 69 height 9
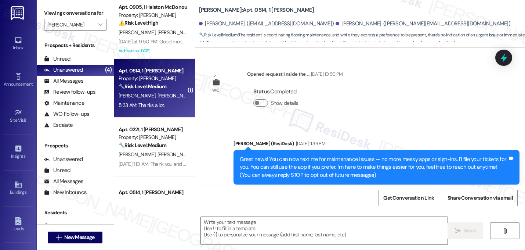
scroll to position [6042, 0]
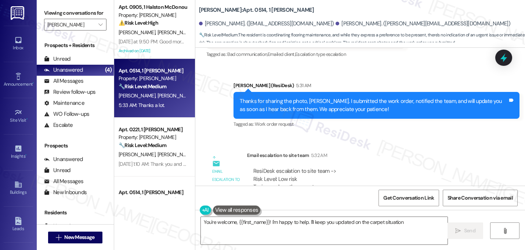
type textarea "You're welcome, {{first_name}}! I'm happy to help. I'll keep you updated on the…"
click at [307, 224] on textarea "You're welcome, {{first_name}}! I'm happy to help. I'll keep you updated on the…" at bounding box center [324, 231] width 247 height 28
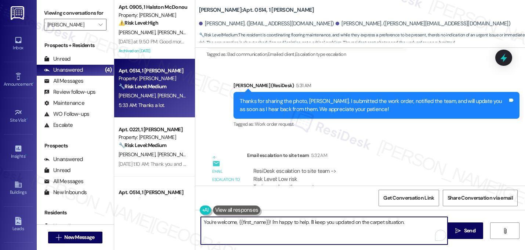
click at [307, 224] on textarea "You're welcome, {{first_name}}! I'm happy to help. I'll keep you updated on the…" at bounding box center [324, 231] width 247 height 28
paste textarea "Let me know if you need anything else. 😊"
type textarea "You're welcome! Let me know if you need anything else. 😊"
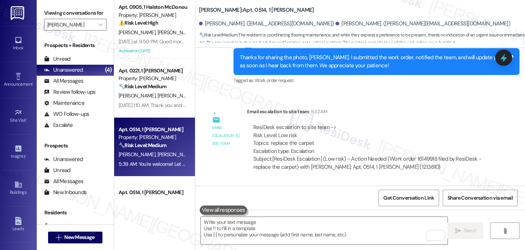
scroll to position [6094, 0]
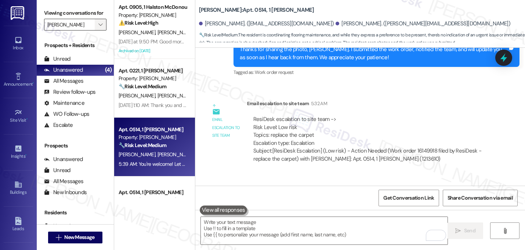
click at [97, 30] on span "" at bounding box center [100, 25] width 7 height 12
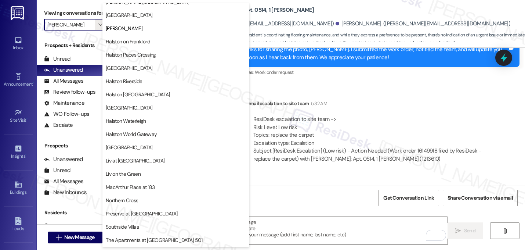
scroll to position [285, 0]
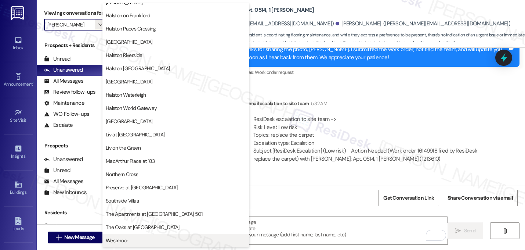
click at [163, 242] on span "Westmoor" at bounding box center [176, 240] width 140 height 7
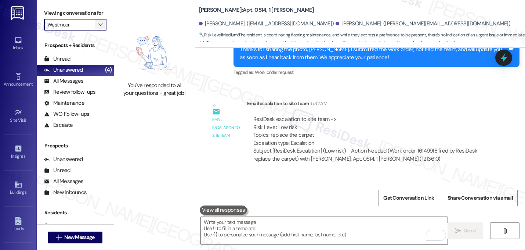
click at [97, 30] on span "" at bounding box center [100, 25] width 7 height 12
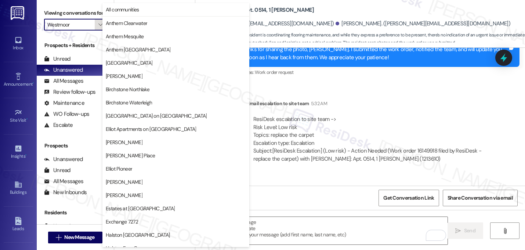
scroll to position [285, 0]
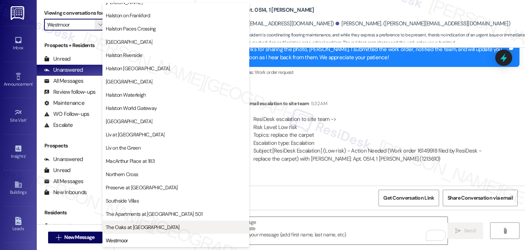
click at [120, 224] on span "The Oaks at Valley Ranch" at bounding box center [143, 226] width 74 height 7
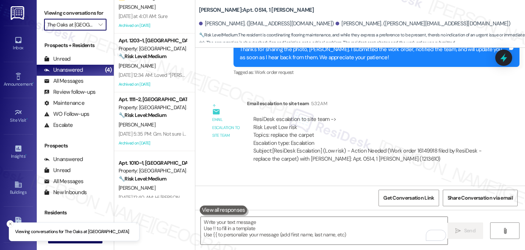
scroll to position [37, 0]
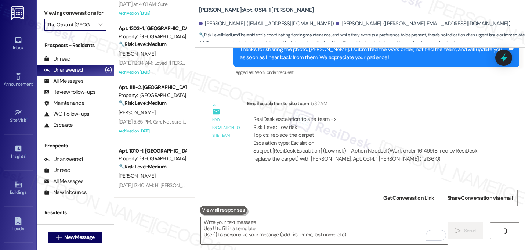
click at [87, 30] on input "The Oaks at Valley Ranch" at bounding box center [70, 25] width 47 height 12
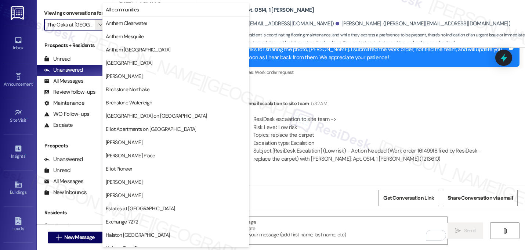
scroll to position [285, 0]
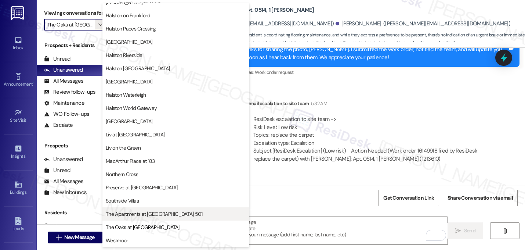
click at [143, 213] on span "The Apartments at Midtown 501" at bounding box center [154, 213] width 97 height 7
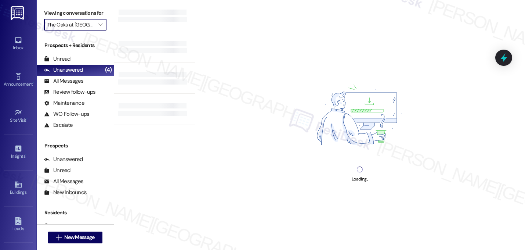
type input "The Apartments at Midtown 501"
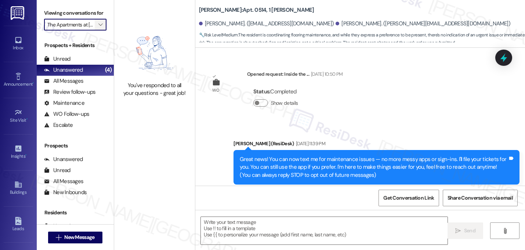
click at [95, 30] on button "" at bounding box center [101, 25] width 12 height 12
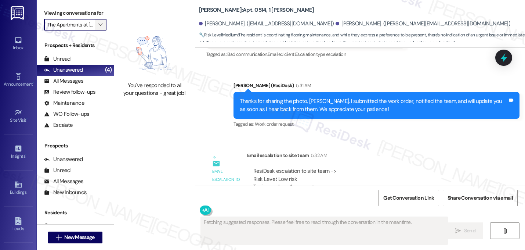
click at [98, 28] on icon "" at bounding box center [100, 25] width 4 height 6
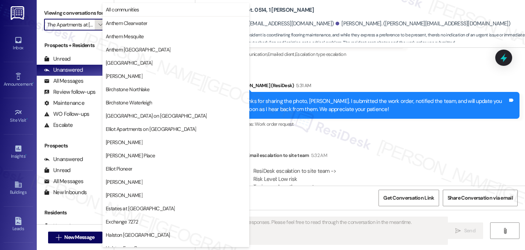
scroll to position [285, 0]
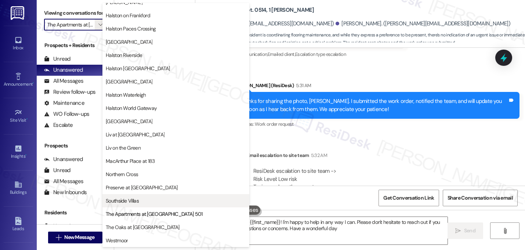
type textarea "You're very welcome, {{first_name}}! I'm happy to help in any way I can. Please…"
click at [134, 199] on span "Southside Villas" at bounding box center [122, 200] width 33 height 7
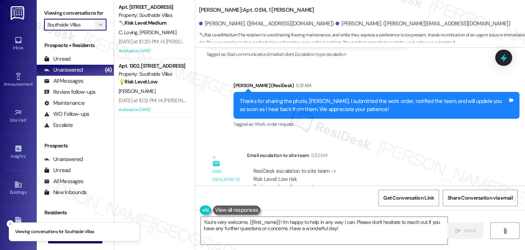
click at [97, 28] on span "" at bounding box center [100, 25] width 7 height 12
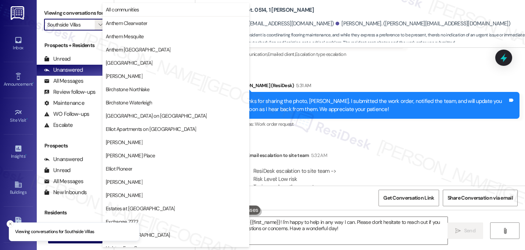
scroll to position [285, 0]
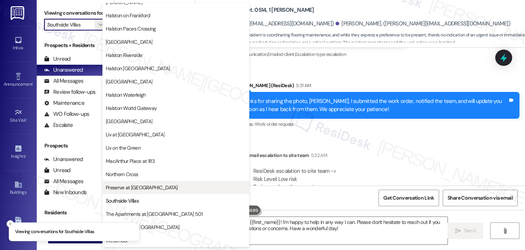
click at [124, 185] on span "Preserve at [GEOGRAPHIC_DATA]" at bounding box center [142, 187] width 72 height 7
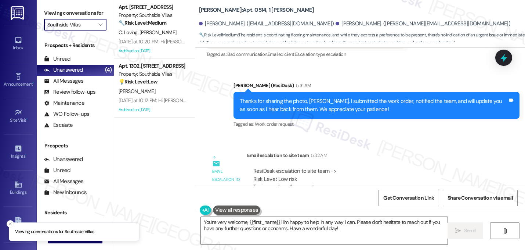
type input "Preserve at [GEOGRAPHIC_DATA]"
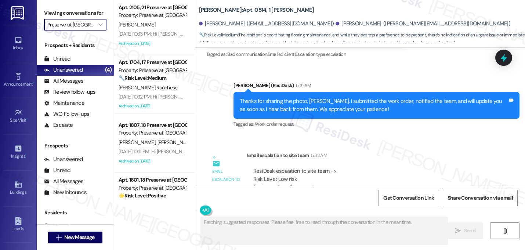
scroll to position [428, 0]
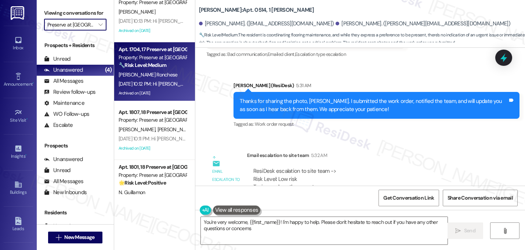
type textarea "You're very welcome, {{first_name}}! I'm happy to help. Please don't hesitate t…"
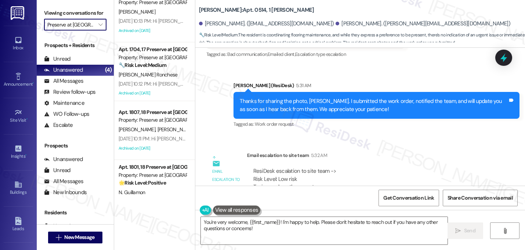
click at [87, 30] on input "Preserve at [GEOGRAPHIC_DATA]" at bounding box center [70, 25] width 47 height 12
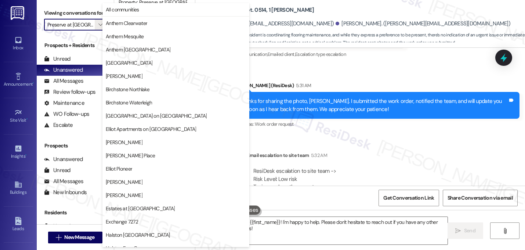
scroll to position [285, 0]
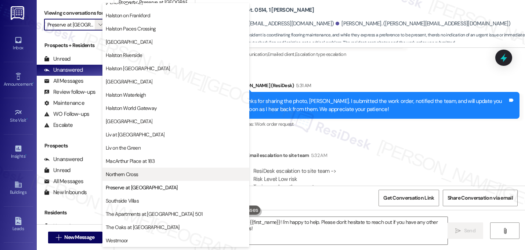
click at [125, 175] on span "Northern Cross" at bounding box center [122, 173] width 32 height 7
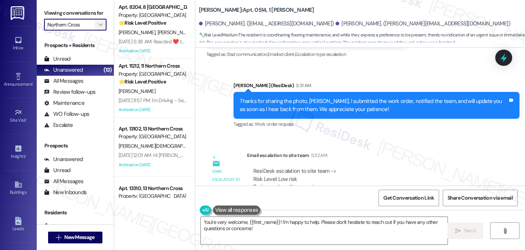
click at [98, 28] on icon "" at bounding box center [100, 25] width 4 height 6
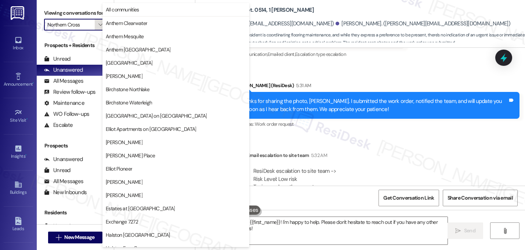
scroll to position [285, 0]
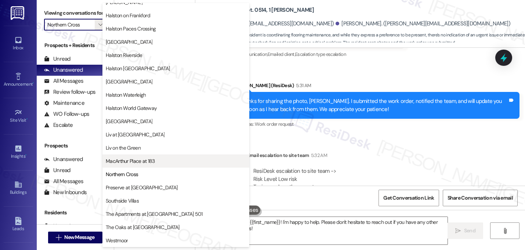
click at [125, 159] on span "MacArthur Place at 183" at bounding box center [130, 160] width 49 height 7
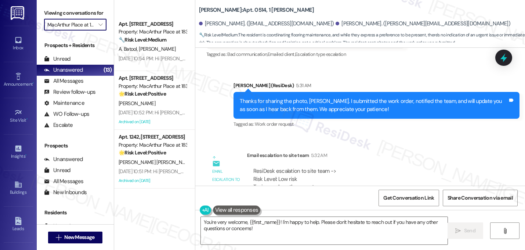
scroll to position [625, 0]
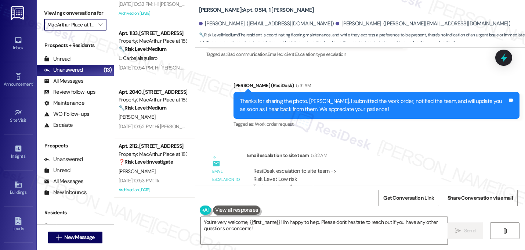
click at [84, 30] on input "MacArthur Place at 183" at bounding box center [70, 25] width 47 height 12
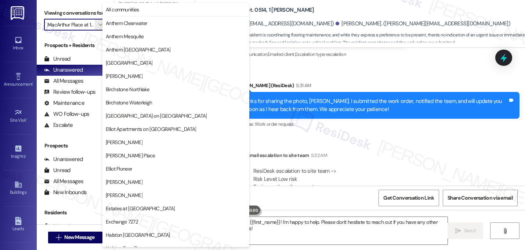
scroll to position [285, 0]
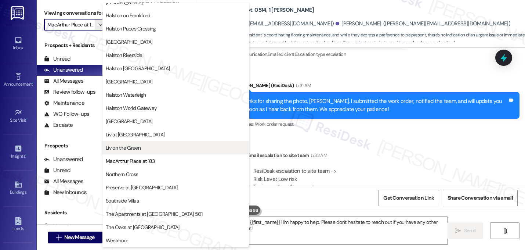
click at [122, 150] on span "Liv on the Green" at bounding box center [123, 147] width 35 height 7
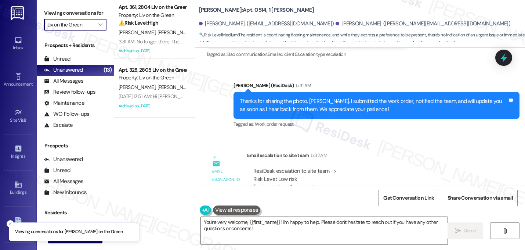
click at [84, 30] on input "Liv on the Green" at bounding box center [70, 25] width 47 height 12
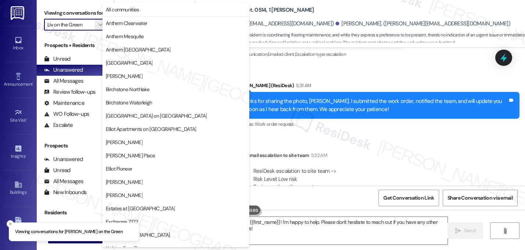
scroll to position [285, 0]
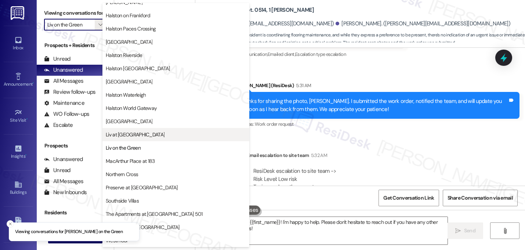
click at [132, 132] on span "Liv at Winter Park" at bounding box center [135, 134] width 59 height 7
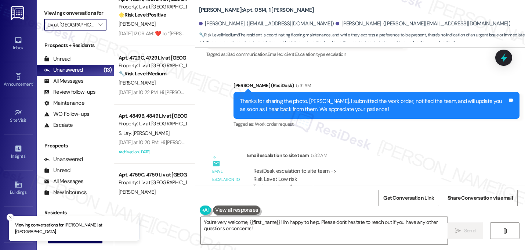
scroll to position [155, 0]
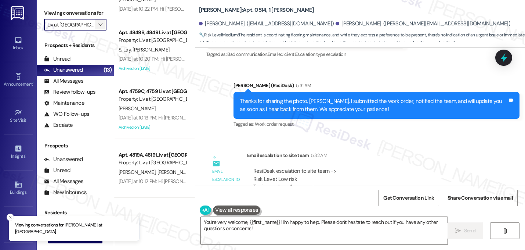
click at [95, 30] on button "" at bounding box center [101, 25] width 12 height 12
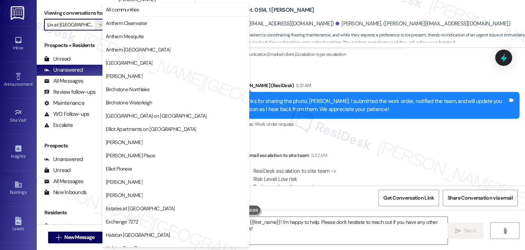
scroll to position [285, 0]
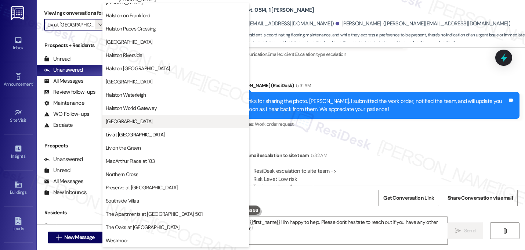
click at [116, 118] on span "Lexington" at bounding box center [129, 121] width 47 height 7
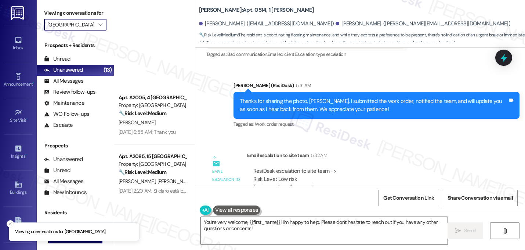
scroll to position [508, 0]
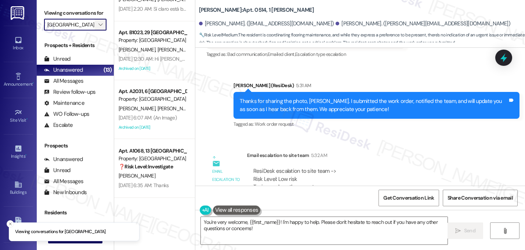
click at [97, 30] on span "" at bounding box center [100, 25] width 7 height 12
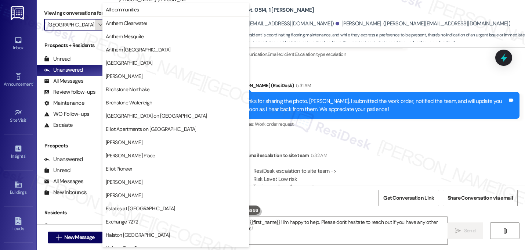
scroll to position [285, 0]
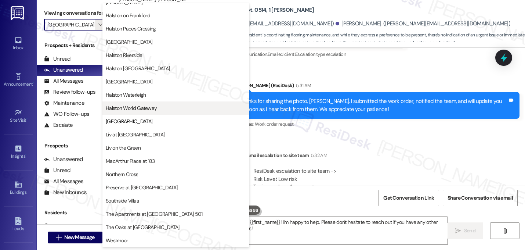
click at [138, 109] on span "Halston World Gateway" at bounding box center [131, 107] width 51 height 7
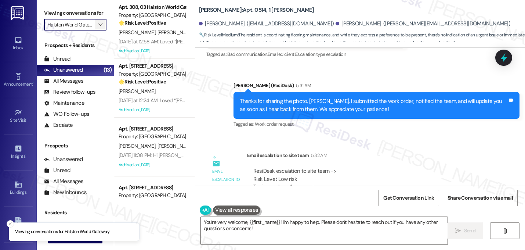
click at [97, 30] on span "" at bounding box center [100, 25] width 7 height 12
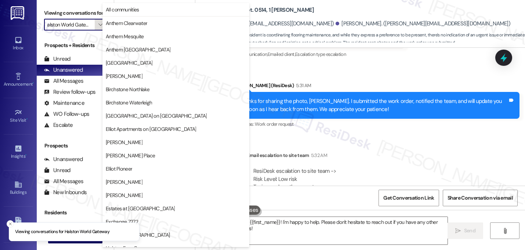
scroll to position [285, 0]
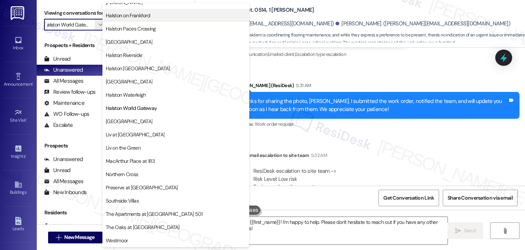
click at [147, 21] on button "Halston on Frankford" at bounding box center [175, 15] width 147 height 13
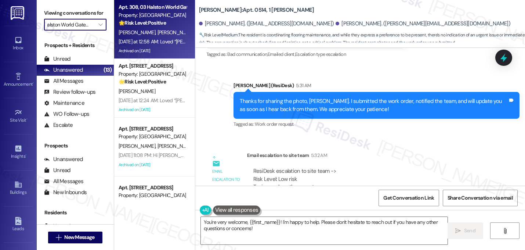
type input "Halston on Frankford"
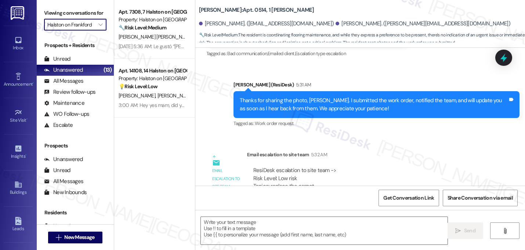
scroll to position [6042, 0]
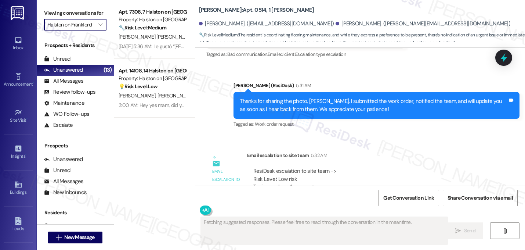
click at [82, 30] on input "Halston on Frankford" at bounding box center [70, 25] width 47 height 12
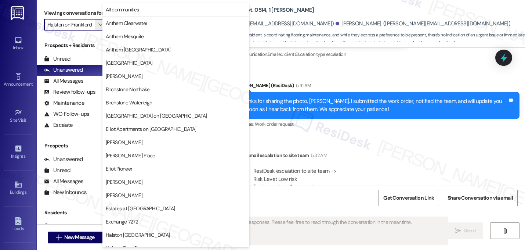
scroll to position [0, 0]
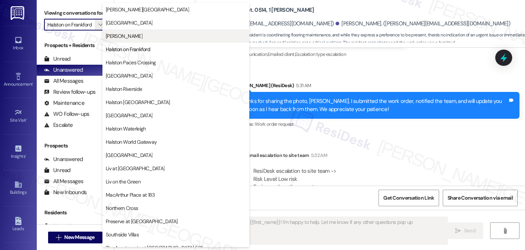
type textarea "You're very welcome, {{first_name}}! I'm happy to help. Let me know if any othe…"
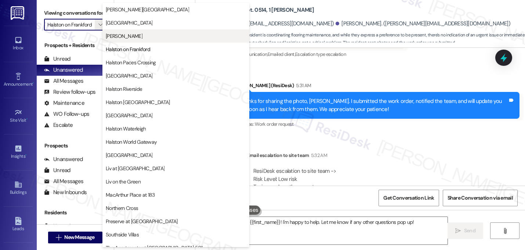
click at [143, 33] on span "Halston McDonough" at bounding box center [124, 35] width 37 height 7
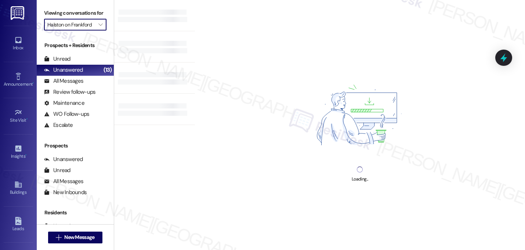
type input "Halston McDonough"
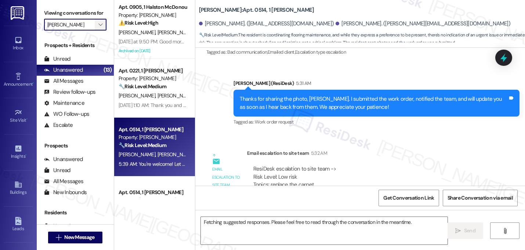
scroll to position [6042, 0]
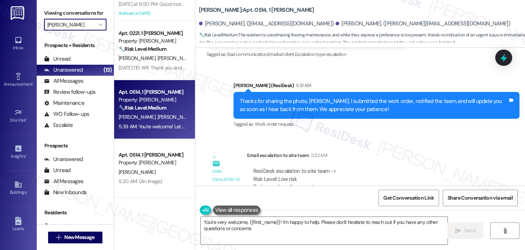
type textarea "You're very welcome, {{first_name}}! I'm happy to help. Please don't hesitate t…"
click at [98, 28] on icon "" at bounding box center [100, 25] width 4 height 6
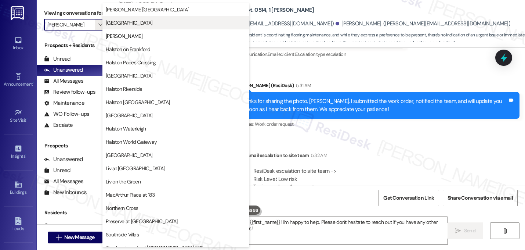
click at [138, 22] on span "Halston Lakeside" at bounding box center [129, 22] width 47 height 7
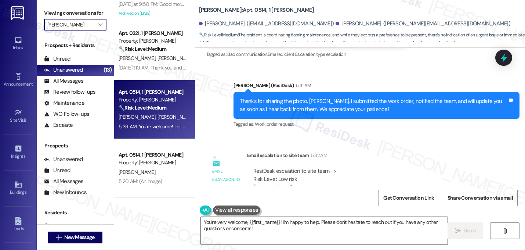
type input "Halston Lakeside"
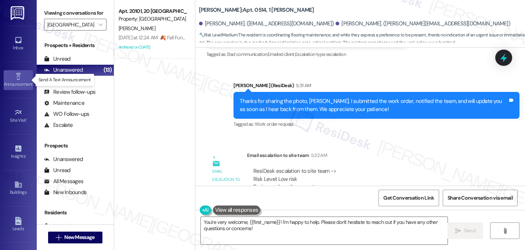
click at [22, 81] on div "Announcement •" at bounding box center [18, 83] width 37 height 7
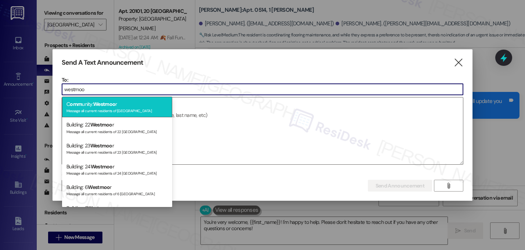
type input "westmoo"
click at [126, 110] on div "Message all current residents of Westmoor" at bounding box center [116, 110] width 101 height 6
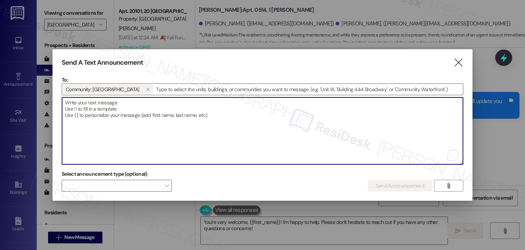
click at [126, 110] on textarea "To enrich screen reader interactions, please activate Accessibility in Grammarl…" at bounding box center [262, 130] width 401 height 67
paste textarea "Hi {{first_name}}, Breakfast and coffee are happening tomorrow, Friday, Septemb…"
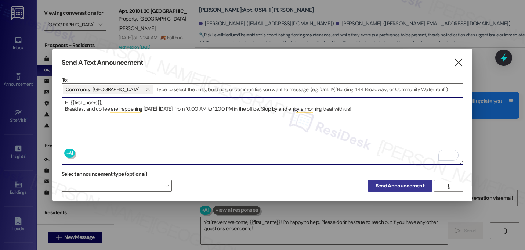
type textarea "Hi {{first_name}}, Breakfast and coffee are happening tomorrow, Friday, Septemb…"
click at [391, 183] on span "Send Announcement" at bounding box center [400, 186] width 49 height 8
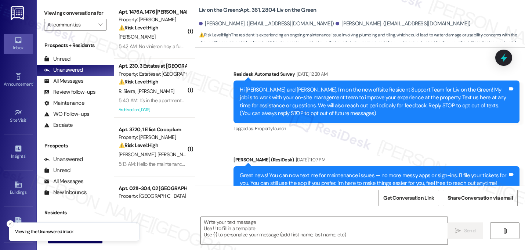
scroll to position [11883, 0]
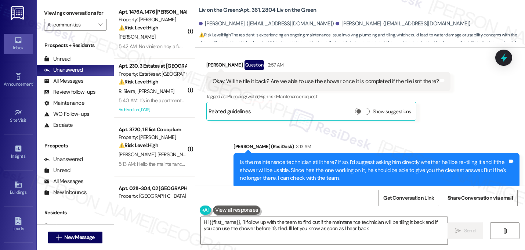
type textarea "Hi {{first_name}}, I'll follow up with the team to find out if the maintenance …"
click at [422, 113] on div "Survey, sent via SMS Residesk Automated Survey Jul 04, 2024 at 12:20 AM Hi Vict…" at bounding box center [360, 117] width 330 height 138
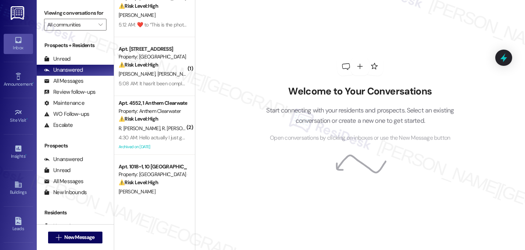
scroll to position [206, 0]
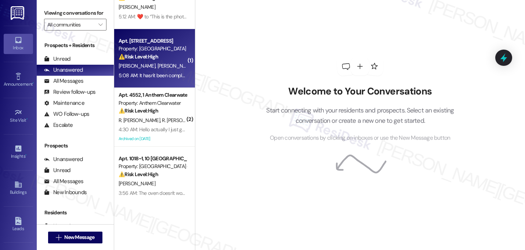
click at [166, 48] on div "Property: [GEOGRAPHIC_DATA]" at bounding box center [153, 49] width 68 height 8
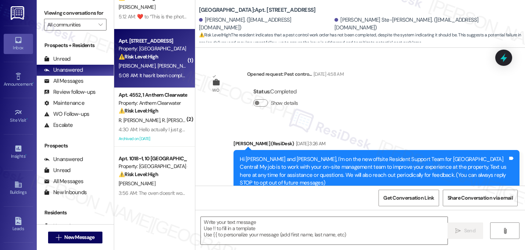
scroll to position [10858, 0]
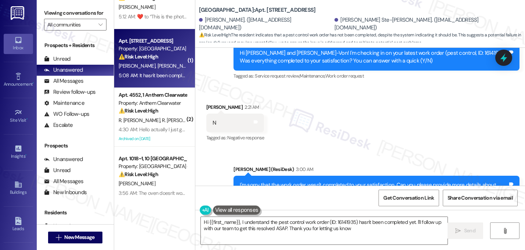
type textarea "Hi {{first_name}}, I understand the pest control work order (ID: 16141935) hasn…"
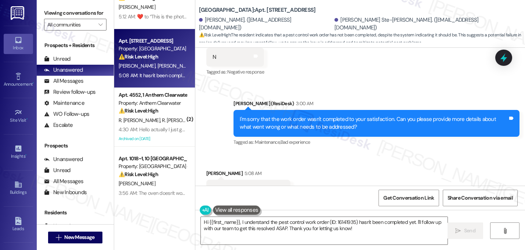
click at [365, 156] on div "Received via SMS [PERSON_NAME] 5:08 AM It hasn't been completed yet Tags and no…" at bounding box center [360, 184] width 330 height 62
click at [335, 228] on textarea "Hi {{first_name}}, I understand the pest control work order (ID: 16141935) hasn…" at bounding box center [324, 231] width 247 height 28
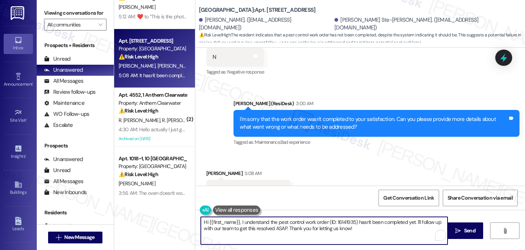
click at [335, 228] on textarea "Hi {{first_name}}, I understand the pest control work order (ID: 16141935) hasn…" at bounding box center [324, 231] width 247 height 28
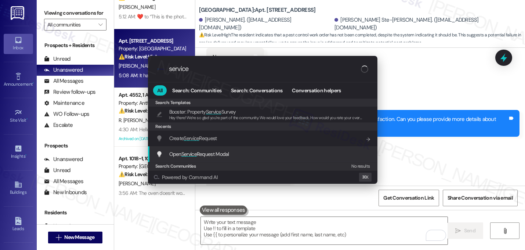
type input "service"
click at [221, 154] on span "Open Service Request Modal" at bounding box center [199, 154] width 60 height 7
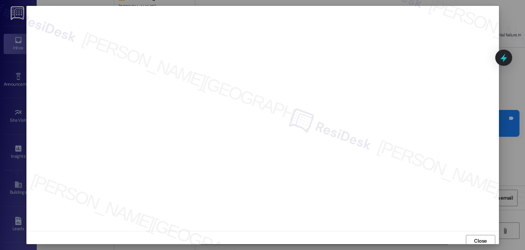
scroll to position [3, 0]
click at [481, 238] on span "Close" at bounding box center [480, 238] width 13 height 8
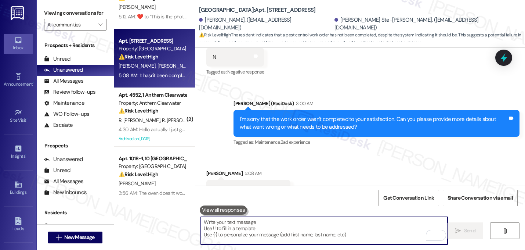
click at [317, 227] on textarea "To enrich screen reader interactions, please activate Accessibility in Grammarl…" at bounding box center [324, 231] width 247 height 28
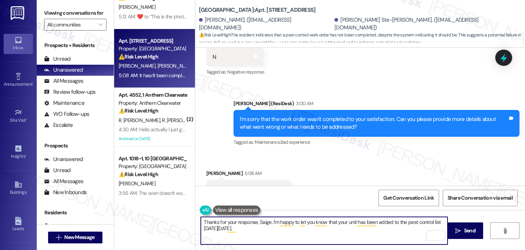
click at [241, 231] on textarea "Thanks for your response, Saige. I'm happy to let you know that your unit has b…" at bounding box center [324, 231] width 247 height 28
type textarea "Thanks for your response, Saige. I'm happy to let you know that your unit has b…"
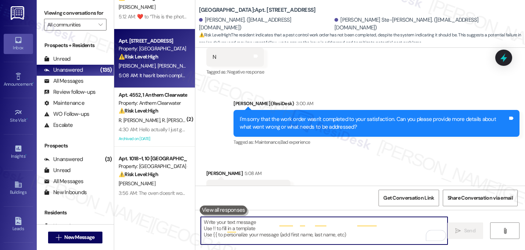
scroll to position [10924, 0]
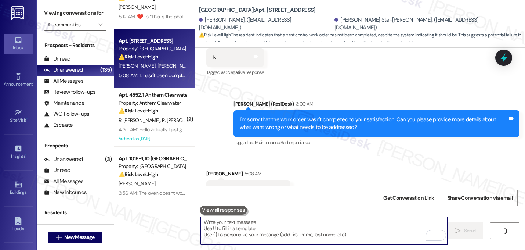
click at [383, 153] on div "Received via SMS Saige Sanford 5:08 AM It hasn't been completed yet Tags and no…" at bounding box center [360, 184] width 330 height 62
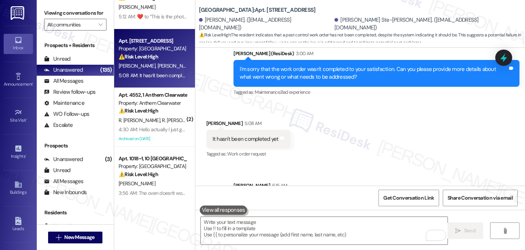
scroll to position [10983, 0]
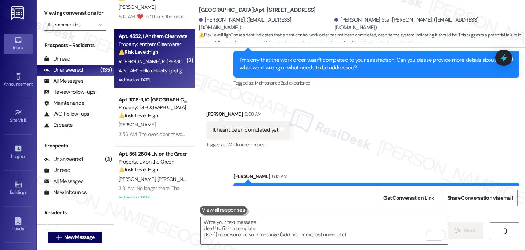
click at [165, 65] on div "R. Rafael Lopez R. Gregorio Felix" at bounding box center [152, 61] width 69 height 9
type textarea "Fetching suggested responses. Please feel free to read through the conversation…"
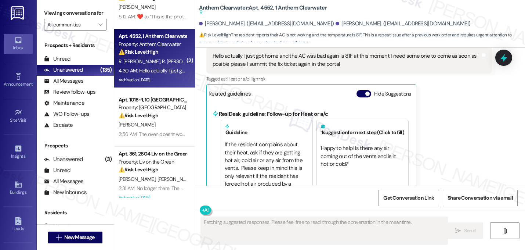
scroll to position [6015, 0]
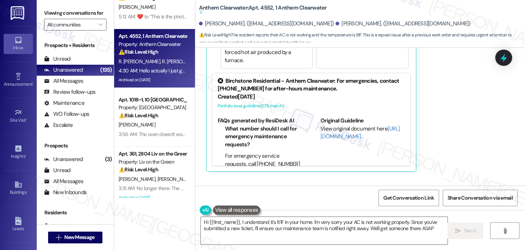
type textarea "Hi {{first_name}}, I understand it's 81F in your home. I'm very sorry your AC i…"
click at [446, 194] on div "Hello actually I just got home and the AC was bad again is 81F at this moment I…" at bounding box center [349, 207] width 286 height 27
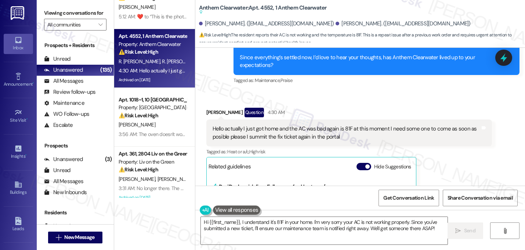
scroll to position [5809, 0]
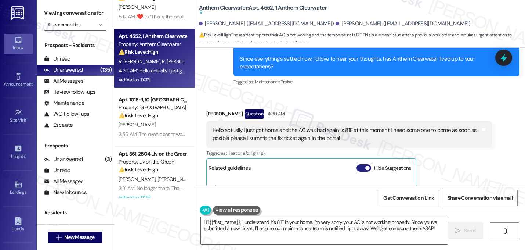
click at [360, 164] on button "Hide Suggestions" at bounding box center [364, 167] width 15 height 7
click at [482, 194] on div "Received via SMS 4:30 AM Rocio Rafael Lopez Question 4:30 AM Hello actually I j…" at bounding box center [349, 228] width 297 height 68
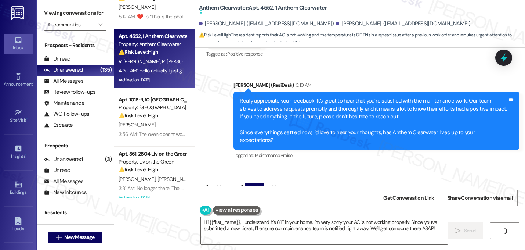
scroll to position [5750, 0]
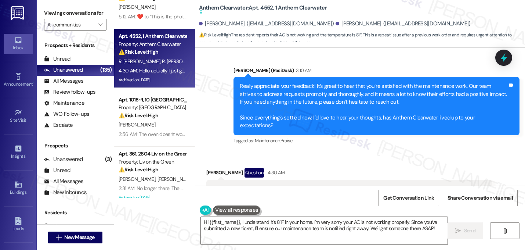
click at [450, 206] on div "Tagged as: Heat or a/c , Click to highlight conversations about Heat or a/c Hig…" at bounding box center [349, 211] width 286 height 11
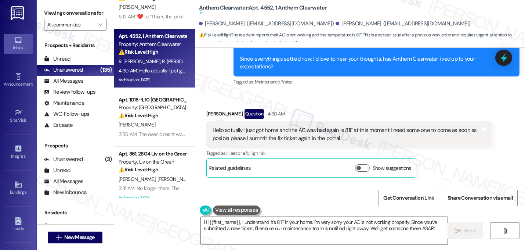
scroll to position [5815, 0]
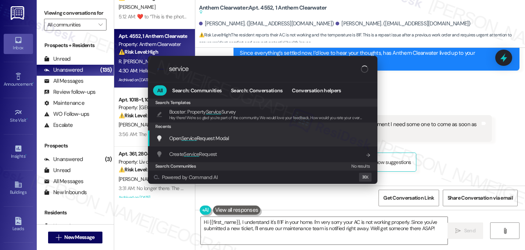
type input "service"
click at [229, 137] on span "Open Service Request Modal" at bounding box center [199, 138] width 60 height 7
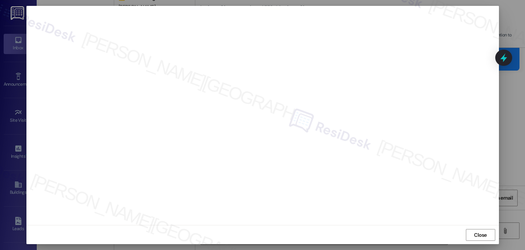
scroll to position [6, 0]
click at [478, 236] on span "Close" at bounding box center [480, 235] width 13 height 8
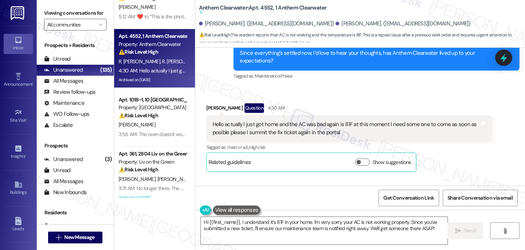
click at [442, 194] on div "Rocio Rafael Lopez Question 4:30 AM Hello actually I just got home and the AC w…" at bounding box center [349, 222] width 286 height 57
click at [288, 224] on textarea "Hi {{first_name}}, I understand it's 81F in your home. I'm very sorry your AC i…" at bounding box center [324, 231] width 247 height 28
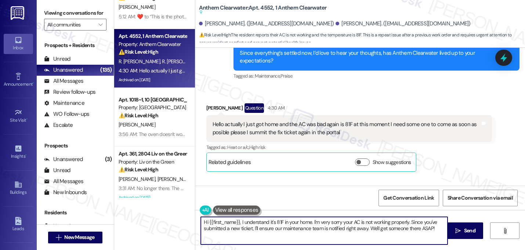
click at [288, 224] on textarea "Hi {{first_name}}, I understand it's 81F in your home. I'm very sorry your AC i…" at bounding box center [324, 231] width 247 height 28
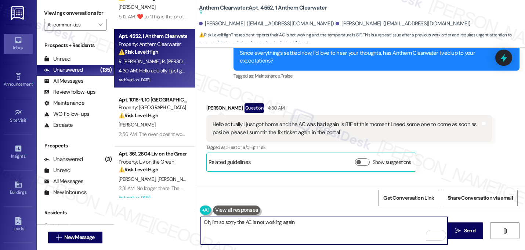
click at [371, 194] on div "Hello actually I just got home and the AC was bad again is 81F at this moment I…" at bounding box center [349, 207] width 286 height 27
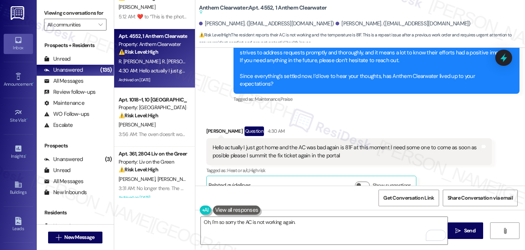
scroll to position [5815, 0]
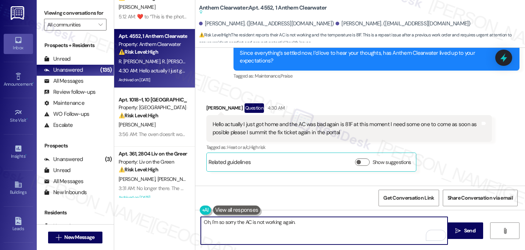
click at [323, 219] on textarea "Oh, I'm so sorry the AC is not working again." at bounding box center [324, 231] width 247 height 28
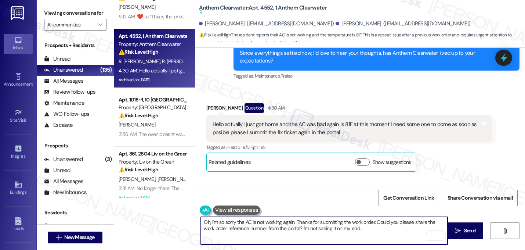
click at [308, 230] on textarea "Oh, I'm so sorry the AC is not working again. Thanks for submitting the work or…" at bounding box center [324, 231] width 247 height 28
type textarea "Oh, I'm so sorry the AC is not working again. Thanks for submitting the work or…"
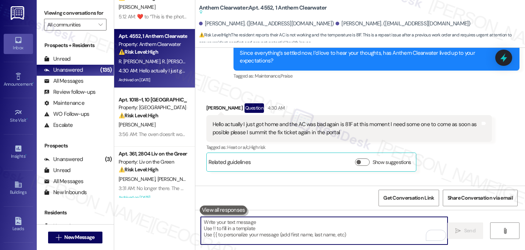
paste textarea "I’m so sorry to hear the AC isn’t working again. Thank you for submitting a wor…"
type textarea "I’m so sorry to hear the AC isn’t working again. Thank you for submitting a wor…"
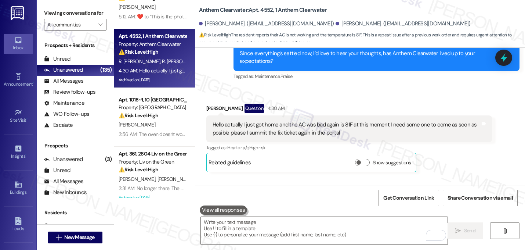
click at [357, 116] on div "Received via SMS Rocio Rafael Lopez Question 4:30 AM Hello actually I just got …" at bounding box center [360, 171] width 330 height 169
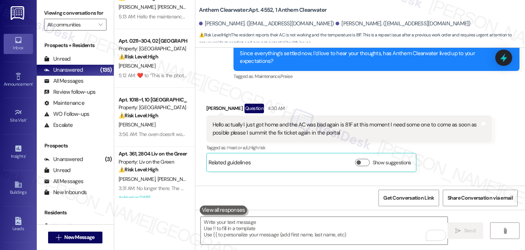
drag, startPoint x: 358, startPoint y: 112, endPoint x: 379, endPoint y: 107, distance: 21.5
click at [358, 112] on div "Received via SMS Rocio Rafael Lopez Question 4:30 AM Hello actually I just got …" at bounding box center [360, 171] width 330 height 169
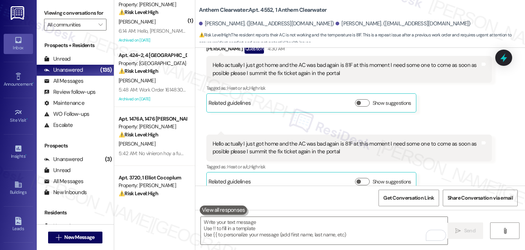
scroll to position [0, 0]
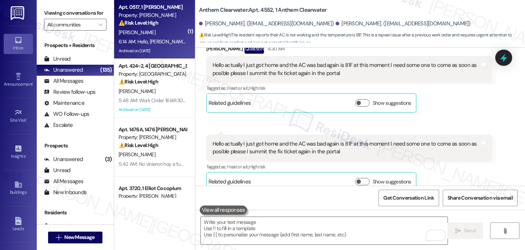
click at [156, 27] on div "Apt. 0517, 1 Halston McDonough Property: Halston McDonough ⚠️ Risk Level: High …" at bounding box center [152, 15] width 69 height 25
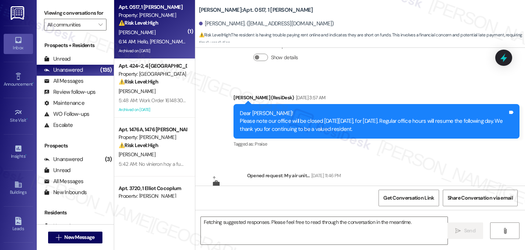
scroll to position [3879, 0]
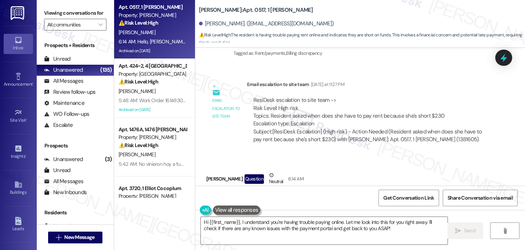
click at [341, 171] on div "Shonda Walker Question Neutral 6:14 AM" at bounding box center [312, 180] width 213 height 18
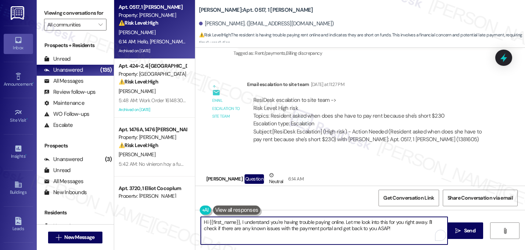
click at [238, 224] on textarea "Hi {{first_name}}, I understand you're having trouble paying online. Let me loo…" at bounding box center [324, 231] width 247 height 28
click at [266, 223] on textarea "Hi {{first_name}}, I understand you're having trouble paying online. Let me loo…" at bounding box center [324, 231] width 247 height 28
drag, startPoint x: 333, startPoint y: 220, endPoint x: 373, endPoint y: 234, distance: 42.4
click at [373, 234] on textarea "Hi {{first_name}}, I'm sorry you're having trouble paying online. Let me look i…" at bounding box center [324, 231] width 247 height 28
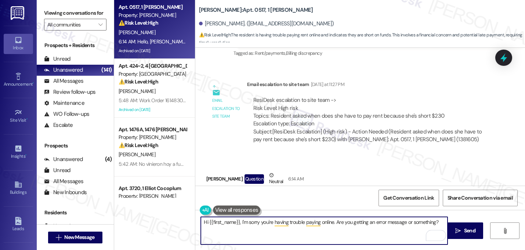
click at [328, 221] on textarea "Hi {{first_name}}, I'm sorry you're having trouble paying online. Are you getti…" at bounding box center [324, 231] width 247 height 28
type textarea "Hi {{first_name}}, I'm sorry you're having trouble paying online. Are you getti…"
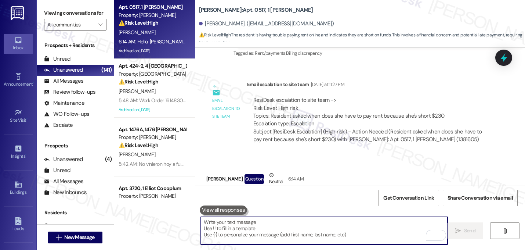
paste textarea "Hi {{first_name}}, I’m sorry you’re having trouble making your payment online. …"
type textarea "Hi {{first_name}}, I’m sorry you’re having trouble making your payment online. …"
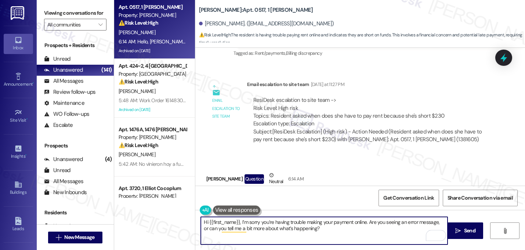
click at [309, 230] on textarea "Hi {{first_name}}, I’m sorry you’re having trouble making your payment online. …" at bounding box center [324, 231] width 247 height 28
click at [308, 230] on textarea "Hi {{first_name}}, I’m sorry you’re having trouble making your payment online. …" at bounding box center [324, 231] width 247 height 28
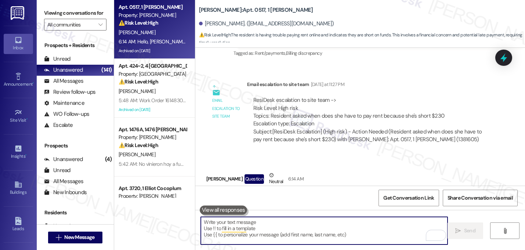
scroll to position [3879, 0]
click at [408, 155] on div "Received via SMS Shonda Walker Question Neutral 6:14 AM Hello, Sarah I'm trying…" at bounding box center [360, 190] width 330 height 70
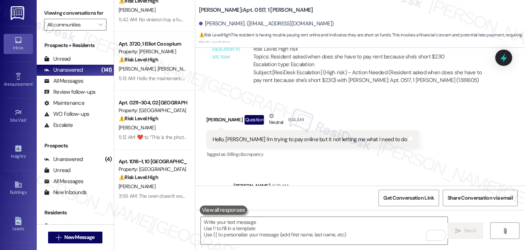
scroll to position [0, 0]
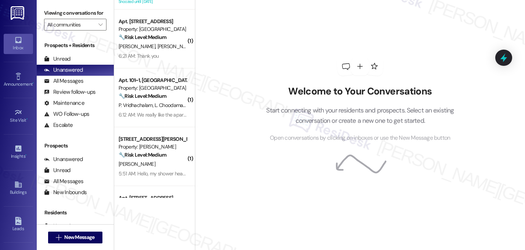
scroll to position [573, 0]
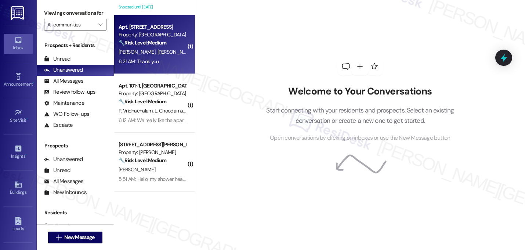
click at [172, 55] on div "[PERSON_NAME] [PERSON_NAME]" at bounding box center [152, 51] width 69 height 9
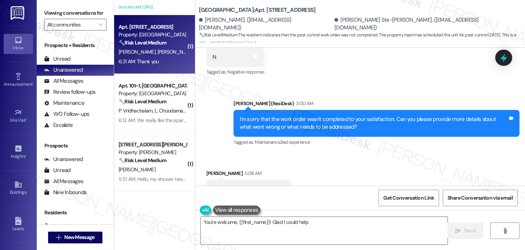
scroll to position [11056, 0]
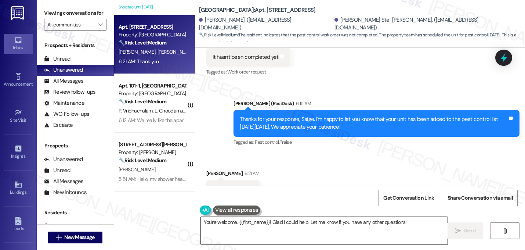
click at [267, 223] on textarea "You're welcome, {{first_name}}! Glad I could help. Let me know if you have any …" at bounding box center [324, 231] width 247 height 28
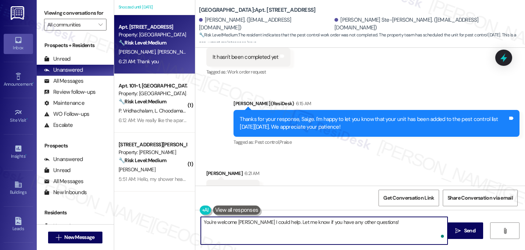
type textarea "You're welcome. Glad I could help. Let me know if you have any other questions!"
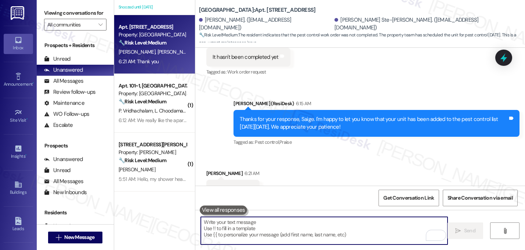
scroll to position [11056, 0]
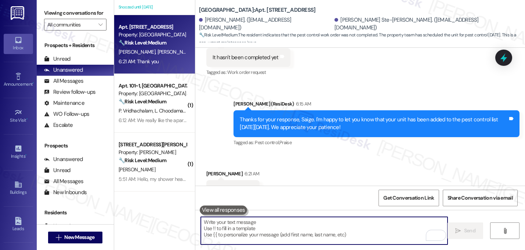
click at [357, 156] on div "Received via SMS [PERSON_NAME] 6:21 AM Thank you Tags and notes Tagged as: Prai…" at bounding box center [360, 184] width 330 height 62
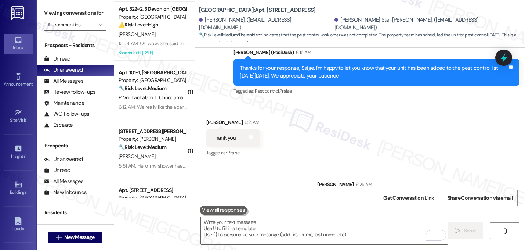
scroll to position [530, 0]
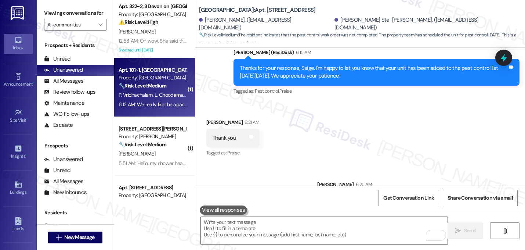
click at [169, 90] on div "Apt. 101~1, [GEOGRAPHIC_DATA] at [GEOGRAPHIC_DATA] Property: [GEOGRAPHIC_DATA] …" at bounding box center [154, 87] width 81 height 59
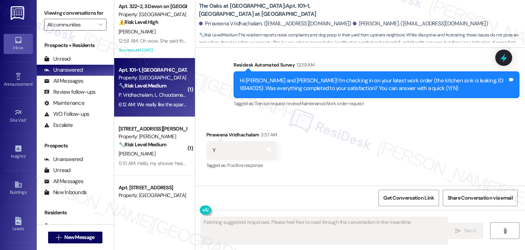
scroll to position [2822, 0]
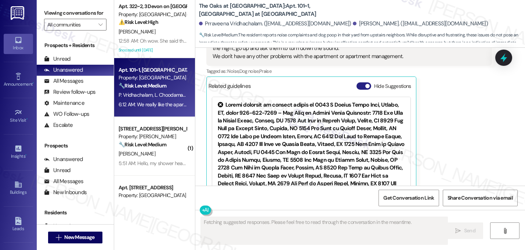
click at [365, 84] on span "button" at bounding box center [367, 86] width 4 height 4
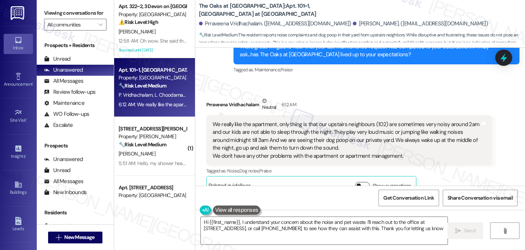
type textarea "Hi {{first_name}}, I understand your concern about the noise and pet waste. I'l…"
click at [363, 97] on div "Prraveena Vridhachalam Neutral 6:12 AM" at bounding box center [349, 106] width 286 height 18
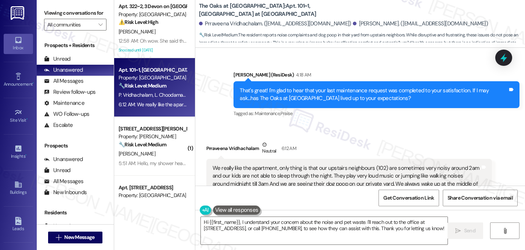
scroll to position [2678, 0]
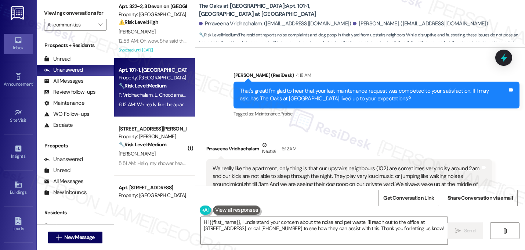
click at [368, 141] on div "Prraveena Vridhachalam Neutral 6:12 AM" at bounding box center [349, 150] width 286 height 18
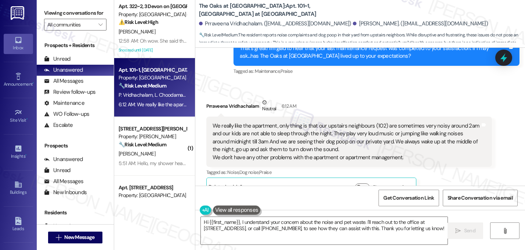
scroll to position [2722, 0]
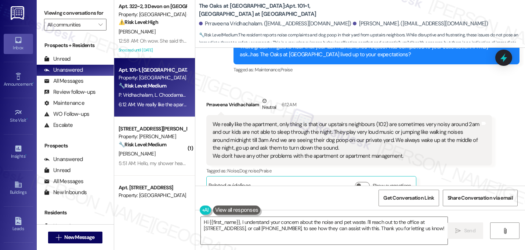
click at [375, 97] on div "Prraveena Vridhachalam Neutral 6:12 AM" at bounding box center [349, 106] width 286 height 18
click at [385, 97] on div "Prraveena Vridhachalam Neutral 6:12 AM" at bounding box center [349, 106] width 286 height 18
click at [357, 183] on span "button" at bounding box center [359, 185] width 4 height 4
click at [435, 165] on div "Tagged as: Noise , Click to highlight conversations about Noise Dog noise , Cli…" at bounding box center [349, 170] width 286 height 11
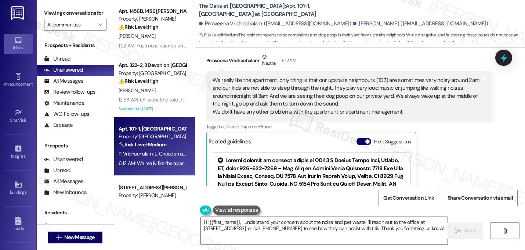
scroll to position [2781, 0]
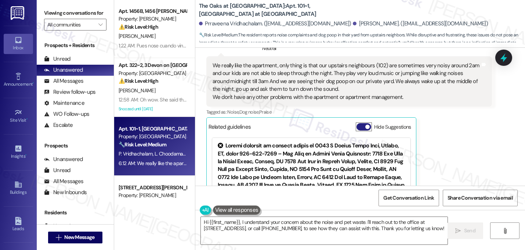
click at [361, 123] on button "Hide Suggestions" at bounding box center [364, 126] width 15 height 7
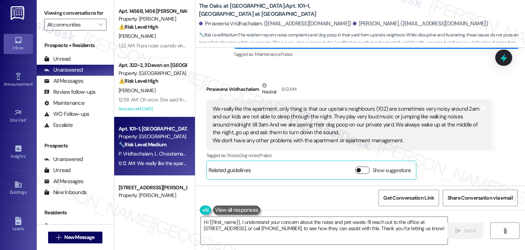
scroll to position [2722, 0]
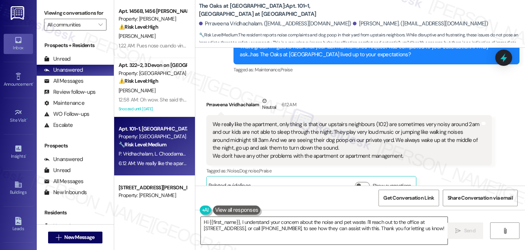
click at [289, 226] on textarea "Hi {{first_name}}, I understand your concern about the noise and pet waste. I'l…" at bounding box center [324, 231] width 247 height 28
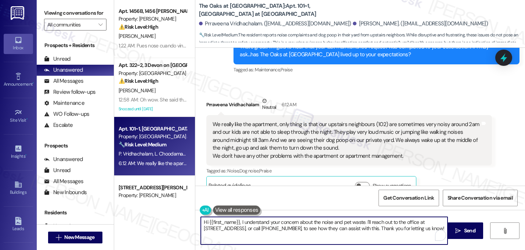
click at [289, 226] on textarea "Hi {{first_name}}, I understand your concern about the noise and pet waste. I'l…" at bounding box center [324, 231] width 247 height 28
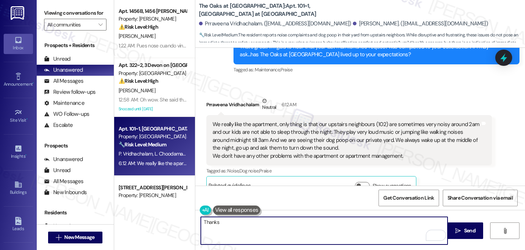
click at [334, 130] on div "We really like the apartment, only thing is that our upstairs neighbours (102) …" at bounding box center [347, 139] width 268 height 39
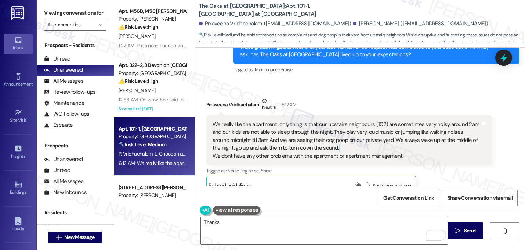
click at [334, 130] on div "We really like the apartment, only thing is that our upstairs neighbours (102) …" at bounding box center [347, 139] width 268 height 39
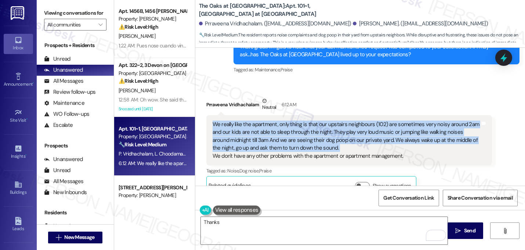
click at [334, 130] on div "We really like the apartment, only thing is that our upstairs neighbours (102) …" at bounding box center [347, 139] width 268 height 39
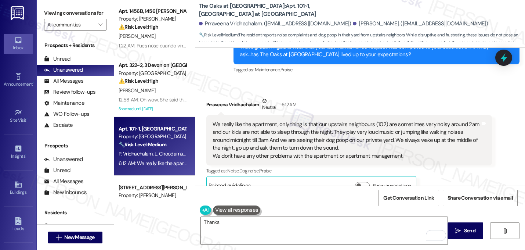
click at [350, 137] on div "We really like the apartment, only thing is that our upstairs neighbours (102) …" at bounding box center [347, 139] width 268 height 39
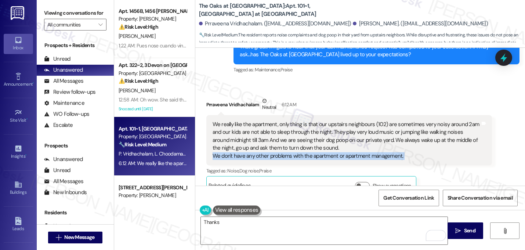
click at [350, 137] on div "We really like the apartment, only thing is that our upstairs neighbours (102) …" at bounding box center [347, 139] width 268 height 39
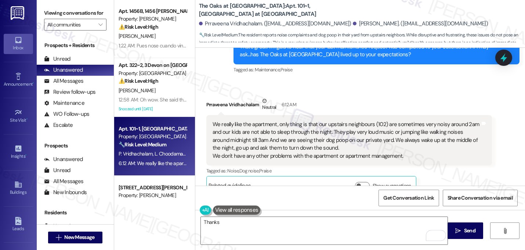
click at [408, 140] on div "We really like the apartment, only thing is that our upstairs neighbours (102) …" at bounding box center [347, 139] width 268 height 39
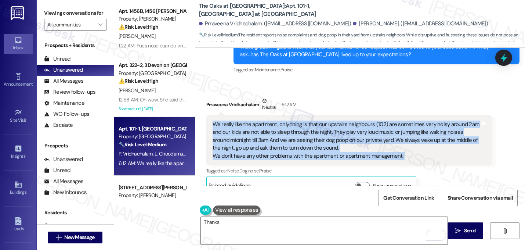
drag, startPoint x: 408, startPoint y: 140, endPoint x: 203, endPoint y: 108, distance: 207.7
click at [206, 115] on div "We really like the apartment, only thing is that our upstairs neighbours (102) …" at bounding box center [349, 140] width 286 height 50
copy div "We really like the apartment, only thing is that our upstairs neighbours (102) …"
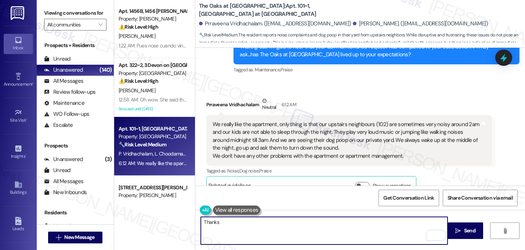
click at [296, 224] on textarea "Thanks" at bounding box center [324, 231] width 247 height 28
type textarea "T"
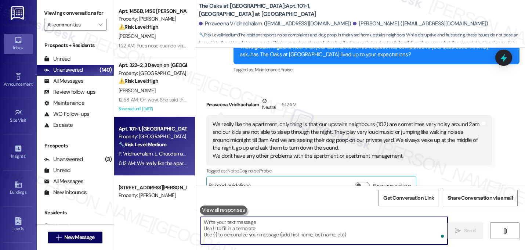
paste textarea "Thank you for sharing this with me—I really appreciate your kind words about th…"
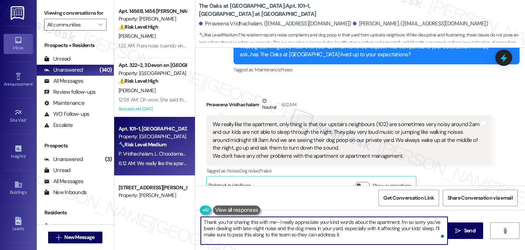
click at [277, 222] on textarea "Thank you for sharing this with me—I really appreciate your kind words about th…" at bounding box center [324, 231] width 247 height 28
click at [356, 234] on textarea "Thank you for sharing this with me, [PERSON_NAME]. I really appreciate your kin…" at bounding box center [324, 231] width 247 height 28
type textarea "Thank you for sharing this with me, [PERSON_NAME]. I really appreciate your kin…"
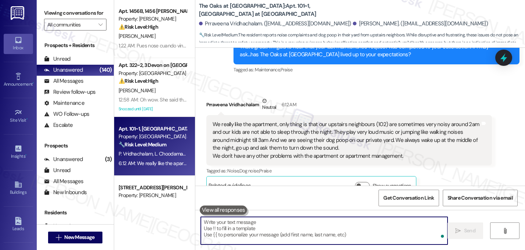
scroll to position [2722, 0]
click at [406, 97] on div "Prraveena Vridhachalam Neutral 6:12 AM" at bounding box center [349, 106] width 286 height 18
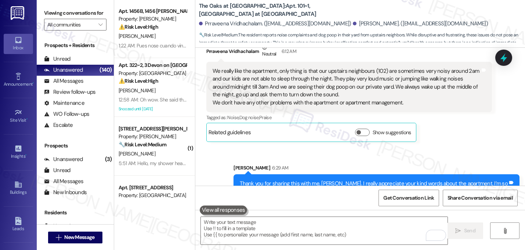
scroll to position [2789, 0]
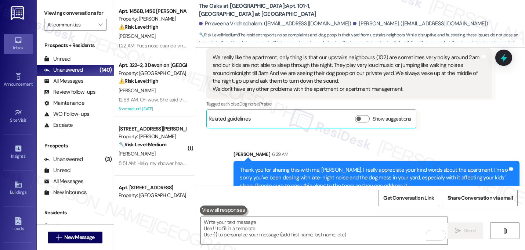
click at [429, 145] on div "Sent via SMS [PERSON_NAME] 6:29 AM Thank you for sharing this with me, [PERSON_…" at bounding box center [376, 173] width 297 height 56
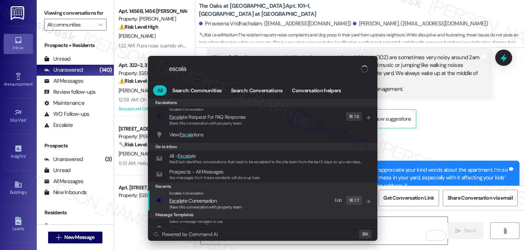
type input "escala"
click at [184, 200] on span "Escala te Conversation" at bounding box center [192, 200] width 47 height 7
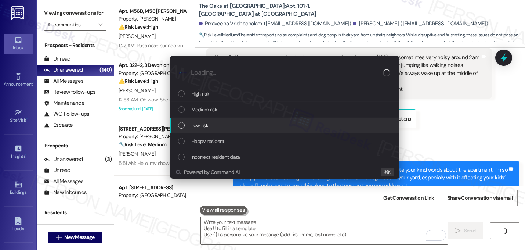
click at [204, 129] on span "Low risk" at bounding box center [199, 125] width 17 height 8
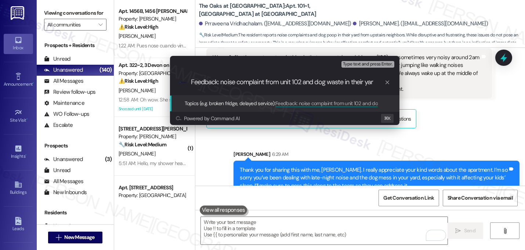
type input "Feedback: noise complaint from unit 102 and dog waste in their yard"
click at [255, 85] on input "Feedback: noise complaint from unit 102 and dog waste in their yard" at bounding box center [288, 82] width 194 height 8
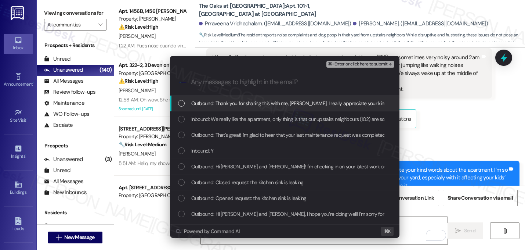
click at [237, 107] on span "Outbound: Thank you for sharing this with me, [PERSON_NAME]. I really appreciat…" at bounding box center [526, 103] width 671 height 8
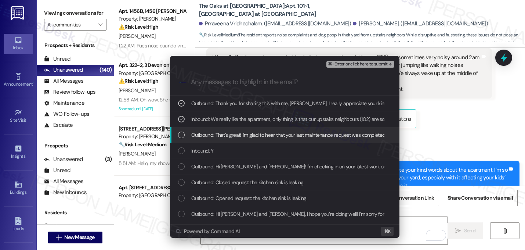
click at [229, 135] on span "Outbound: That's great! I'm glad to hear that your last maintenance request was…" at bounding box center [397, 135] width 412 height 8
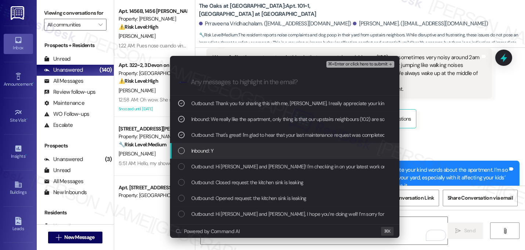
click at [224, 148] on div "Inbound: Y" at bounding box center [285, 151] width 215 height 8
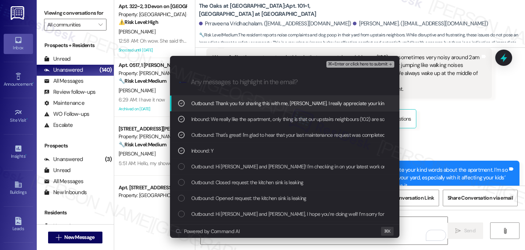
click at [221, 166] on span "Outbound: Hi [PERSON_NAME] and [PERSON_NAME]! I'm checking in on your latest wo…" at bounding box center [424, 166] width 466 height 8
click at [376, 66] on span "⌘+Enter or click here to submit" at bounding box center [358, 64] width 60 height 5
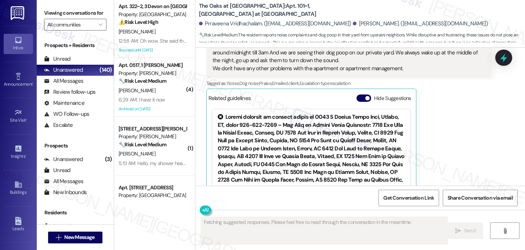
scroll to position [2822, 0]
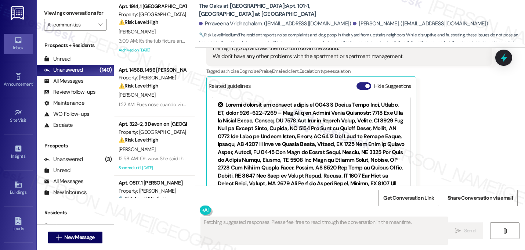
click at [357, 82] on button "Hide Suggestions" at bounding box center [364, 85] width 15 height 7
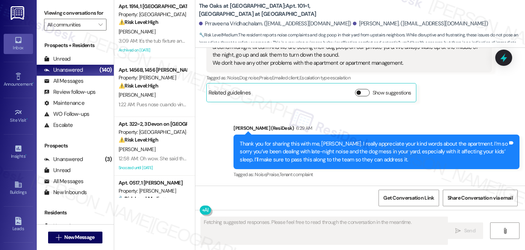
scroll to position [2800, 0]
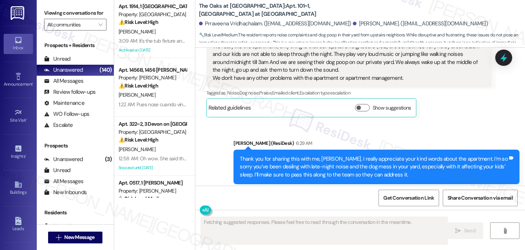
click at [401, 123] on div "Sent via SMS [PERSON_NAME] (ResiDesk) 6:29 AM Thank you for sharing this with m…" at bounding box center [360, 162] width 330 height 78
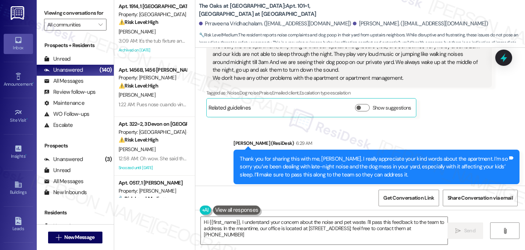
type textarea "Hi {{first_name}}, I understand your concern about the noise and pet waste. I'l…"
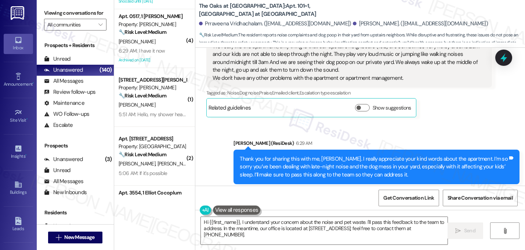
scroll to position [699, 0]
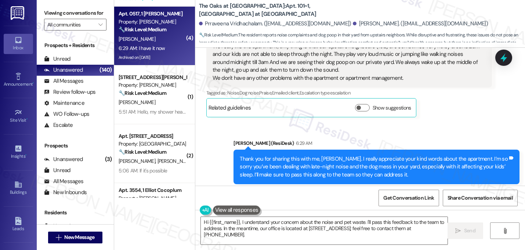
click at [158, 53] on div "Archived on [DATE]" at bounding box center [152, 57] width 69 height 9
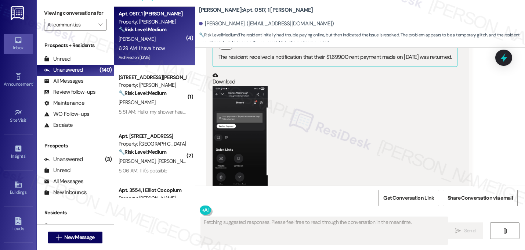
scroll to position [4357, 0]
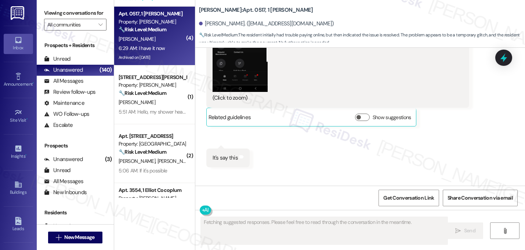
click at [312, 129] on div "Received via SMS [PERSON_NAME] 6:26 AM It's letting me go to pay now but when I…" at bounding box center [360, 20] width 330 height 409
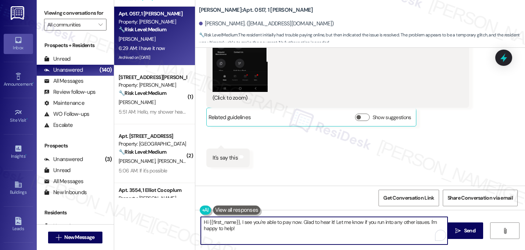
click at [239, 220] on textarea "Hi {{first_name}}, I see you're able to pay now. Glad to hear it! Let me know i…" at bounding box center [324, 231] width 247 height 28
type textarea "I see you're able to pay now. Glad to hear it! Let me know if you run into any …"
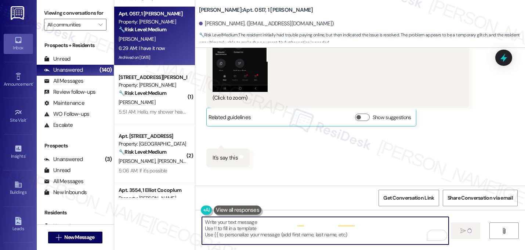
scroll to position [4357, 0]
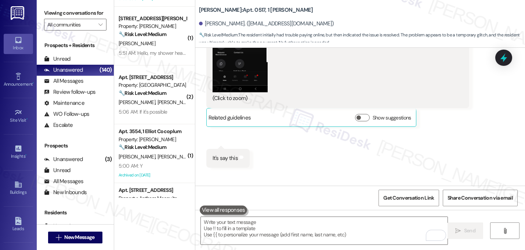
click at [334, 151] on div "Received via SMS [PERSON_NAME] 6:26 AM It's letting me go to pay now but when I…" at bounding box center [360, 20] width 330 height 409
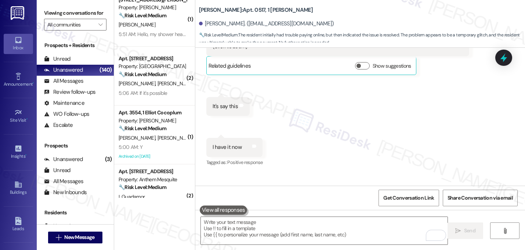
scroll to position [712, 0]
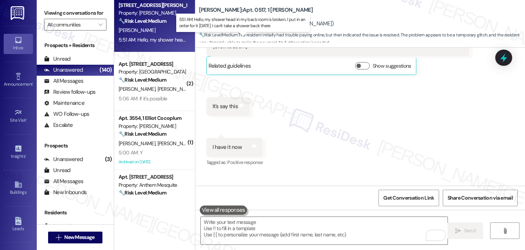
click at [166, 36] on div "5:51 AM: Hello, my shower head in my back room is broken.. I put in an order fo…" at bounding box center [246, 39] width 255 height 7
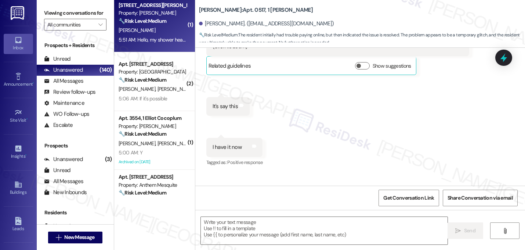
type textarea "Fetching suggested responses. Please feel free to read through the conversation…"
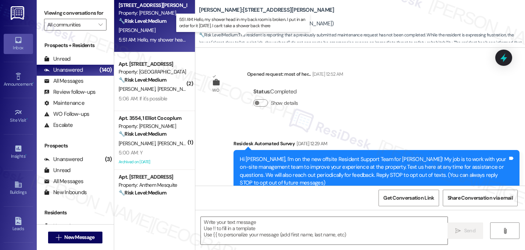
scroll to position [6562, 0]
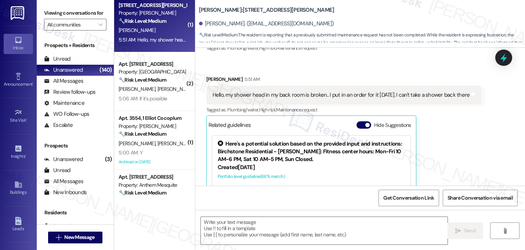
type textarea "Fetching suggested responses. Please feel free to read through the conversation…"
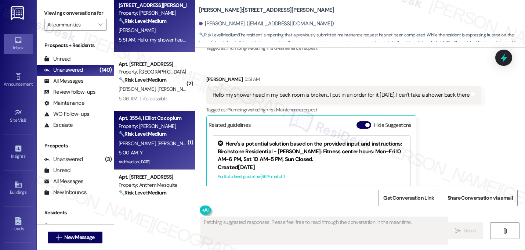
click at [153, 122] on div "Property: [PERSON_NAME]" at bounding box center [153, 126] width 68 height 8
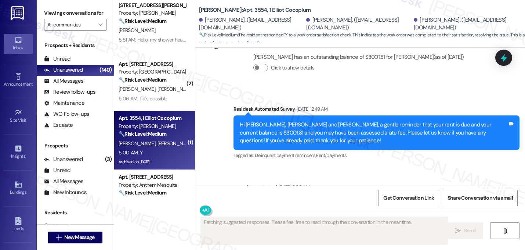
scroll to position [5488, 0]
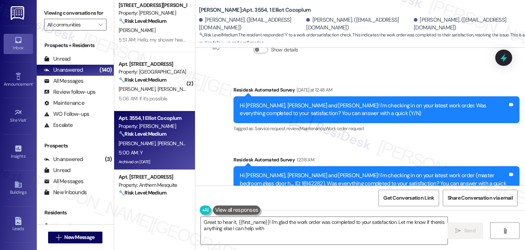
type textarea "Great to hear it, {{first_name}}! I'm glad the work order was completed to your…"
click at [328, 203] on span "Work order request" at bounding box center [344, 206] width 39 height 6
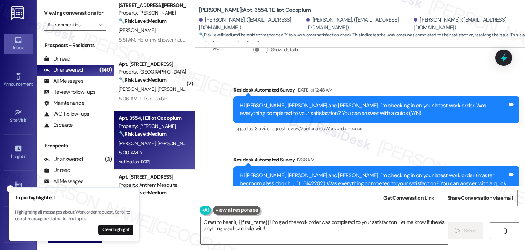
scroll to position [4445, 0]
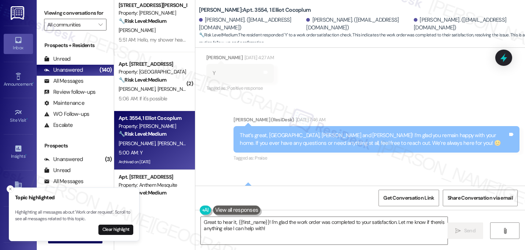
click at [380, 186] on div "Would it be okay to ask a quick favor? If you're open to it, could you share yo…" at bounding box center [377, 199] width 286 height 27
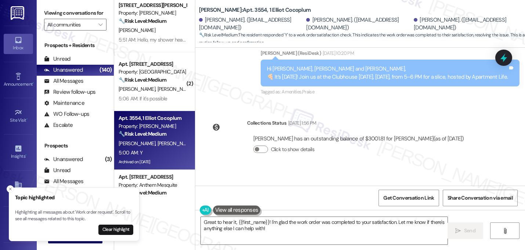
scroll to position [5496, 0]
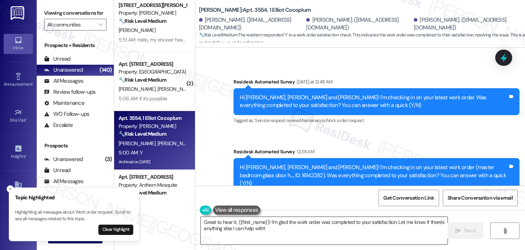
click at [272, 230] on textarea "Great to hear it, {{first_name}}! I'm glad the work order was completed to your…" at bounding box center [324, 231] width 247 height 28
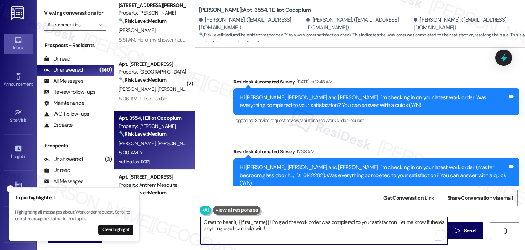
click at [272, 230] on textarea "Great to hear it, {{first_name}}! I'm glad the work order was completed to your…" at bounding box center [324, 231] width 247 height 28
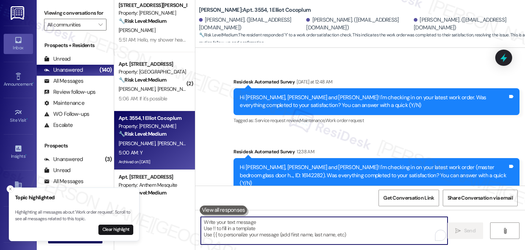
paste textarea "That's great! I'm glad to hear that your last maintenance request was completed…"
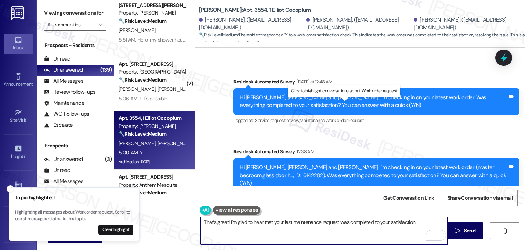
paste textarea "If I may ask...has {{property}} lived up to your expectations?"
type textarea "That's great! I'm glad to hear that your last maintenance request was completed…"
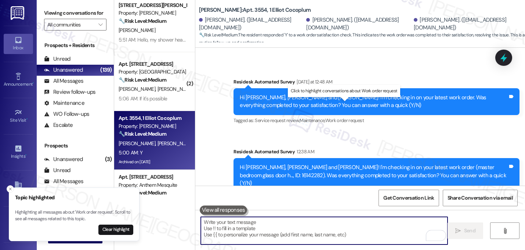
scroll to position [5488, 0]
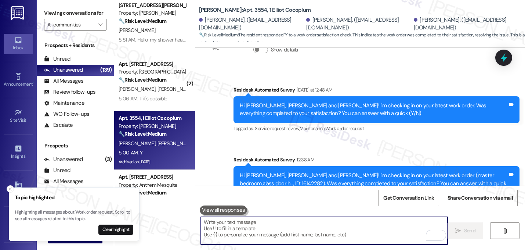
click at [323, 217] on div "Received via SMS Ruth Goudreau 5:00 AM Y Tags and notes Tagged as: Positive res…" at bounding box center [360, 248] width 330 height 62
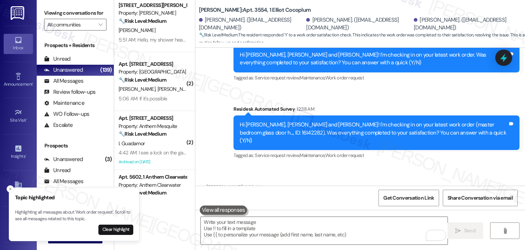
scroll to position [5555, 0]
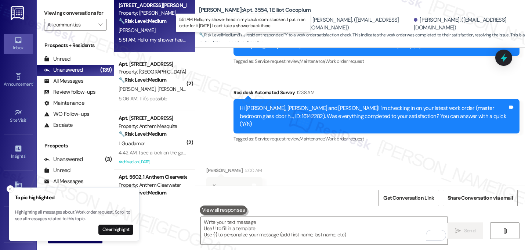
click at [159, 37] on div "5:51 AM: Hello, my shower head in my back room is broken.. I put in an order fo…" at bounding box center [246, 39] width 255 height 7
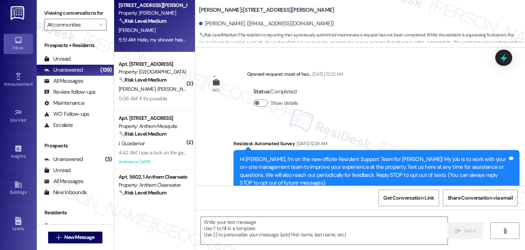
scroll to position [6562, 0]
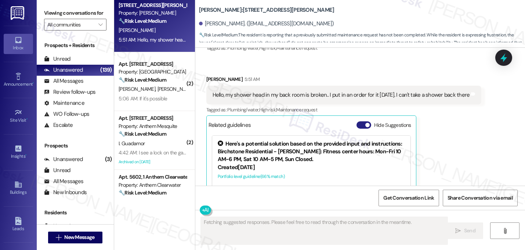
click at [360, 121] on button "Hide Suggestions" at bounding box center [364, 124] width 15 height 7
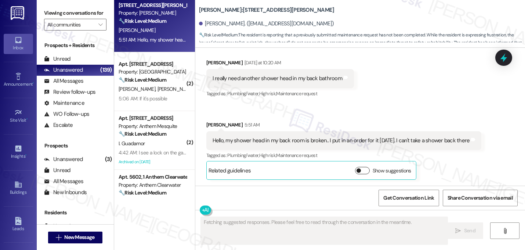
scroll to position [6463, 0]
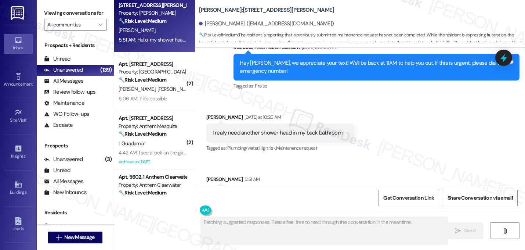
click at [366, 97] on div "Received via SMS Amanda Campbell Yesterday at 10:20 AM I really need another sh…" at bounding box center [360, 168] width 330 height 143
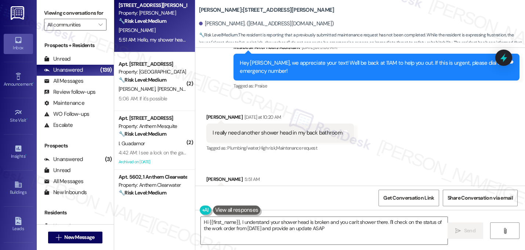
type textarea "Hi {{first_name}}, I understand your shower head is broken and you can't shower…"
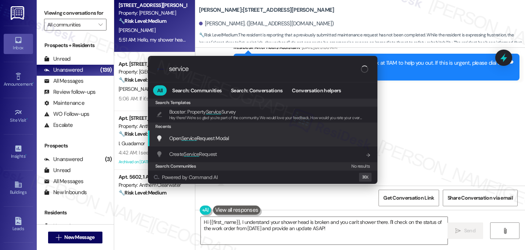
type input "service"
click at [280, 141] on div "Open Service Request Modal Add shortcut" at bounding box center [263, 138] width 215 height 8
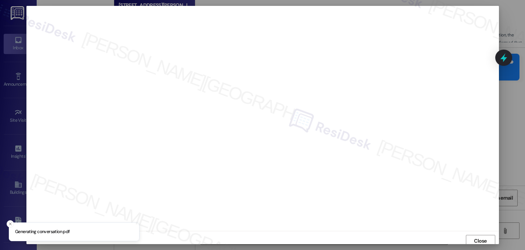
scroll to position [3, 0]
click at [470, 237] on button "Close" at bounding box center [480, 238] width 29 height 12
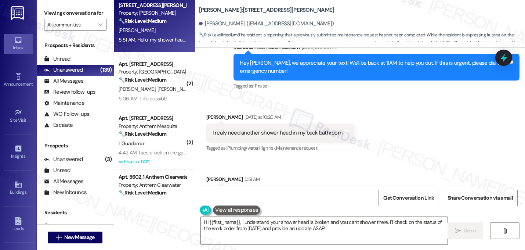
click at [423, 175] on div "Amanda Campbell 5:51 AM Hello, my shower head in my back room is broken.. I put…" at bounding box center [344, 204] width 276 height 59
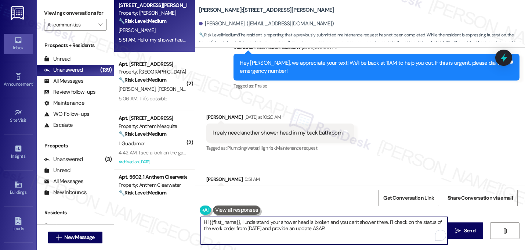
click at [331, 231] on textarea "Hi {{first_name}}, I understand your shower head is broken and you can't shower…" at bounding box center [324, 231] width 247 height 28
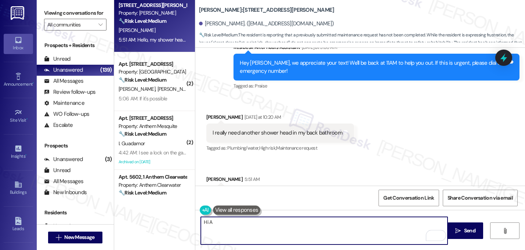
click at [381, 107] on div "Received via SMS Amanda Campbell Yesterday at 10:20 AM I really need another sh…" at bounding box center [360, 168] width 330 height 143
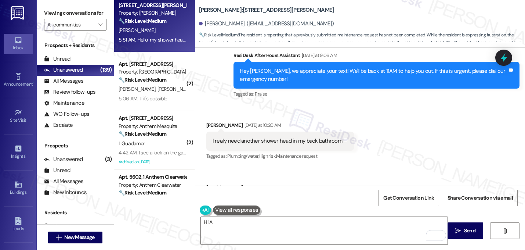
scroll to position [6463, 0]
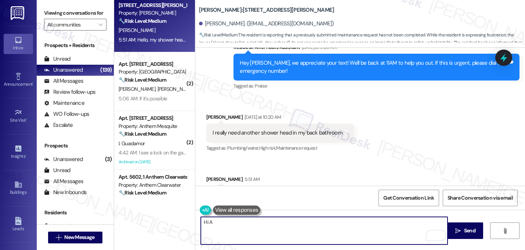
click at [234, 224] on textarea "Hi A" at bounding box center [324, 231] width 247 height 28
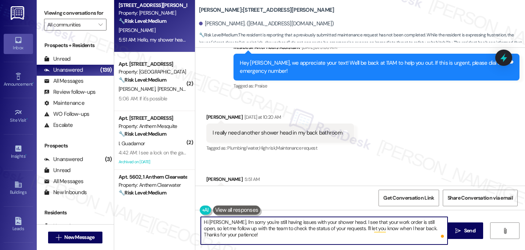
click at [238, 221] on textarea "Hi Amanda, I'm sorry you're still having issues with your shower head. I see th…" at bounding box center [324, 231] width 247 height 28
type textarea "Hi Amanda, I'm sorry you're still having issues with your shower head. I see th…"
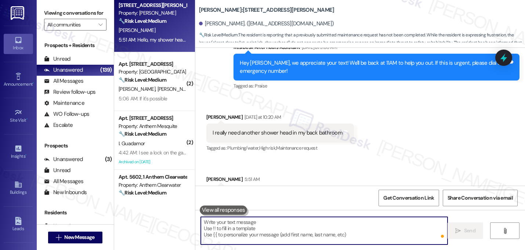
paste textarea "Hi Amanda, I’m sorry to hear you’re still having trouble with your shower head.…"
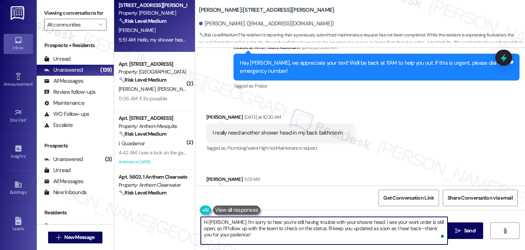
click at [403, 230] on textarea "Hi Amanda, I’m sorry to hear you’re still having trouble with your shower head.…" at bounding box center [324, 231] width 247 height 28
type textarea "Hi Amanda, I’m sorry to hear you’re still having trouble with your shower head.…"
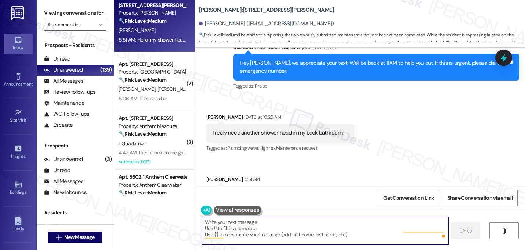
scroll to position [6462, 0]
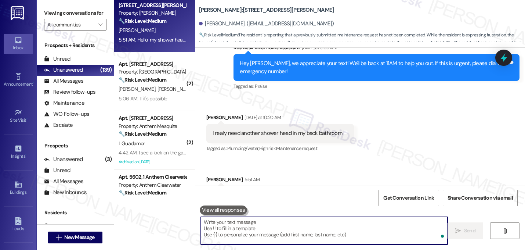
click at [465, 107] on div "Received via SMS Amanda Campbell Yesterday at 10:20 AM I really need another sh…" at bounding box center [360, 168] width 330 height 143
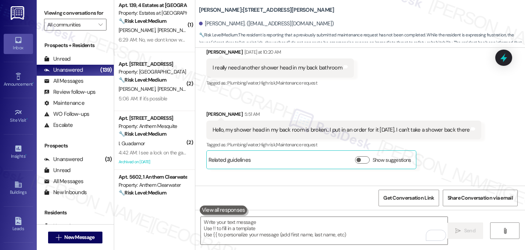
scroll to position [6529, 0]
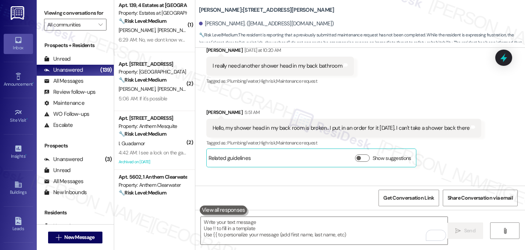
click at [468, 111] on div "Amanda Campbell 5:51 AM Hello, my shower head in my back room is broken.. I put…" at bounding box center [344, 137] width 276 height 59
click at [458, 110] on div "Amanda Campbell 5:51 AM Hello, my shower head in my back room is broken.. I put…" at bounding box center [344, 137] width 276 height 59
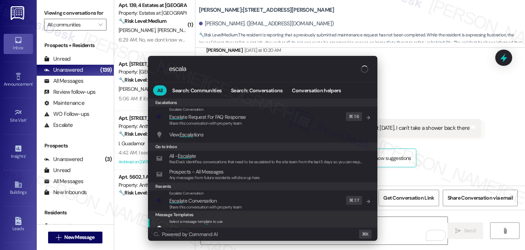
type input "escala"
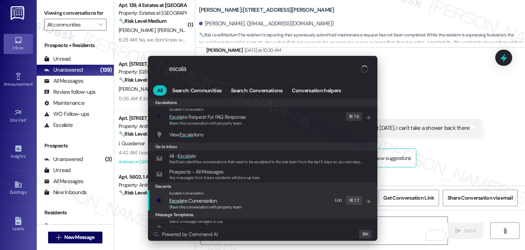
click at [237, 205] on span "Share this conversation with property team" at bounding box center [205, 206] width 73 height 5
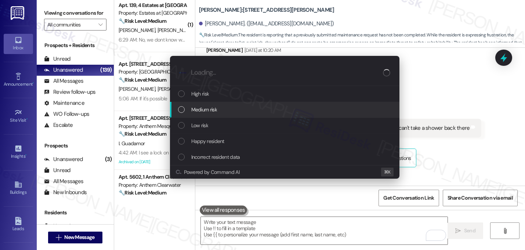
click at [235, 109] on div "Medium risk" at bounding box center [285, 109] width 215 height 8
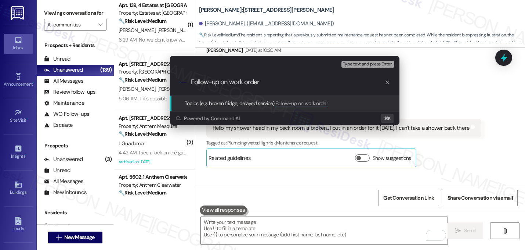
paste input "16141914"
click at [294, 82] on input "Follow-up on work order 16141914 - broken shower heads, paint job," at bounding box center [288, 82] width 194 height 8
click at [418, 148] on div "Escalate Conversation Medium risk Topics (e.g. broken fridge, delayed service) …" at bounding box center [262, 125] width 525 height 250
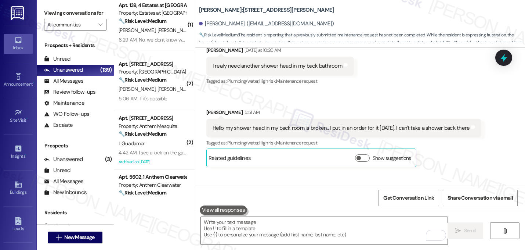
click at [421, 115] on div "Received via SMS Amanda Campbell 5:51 AM Hello, my shower head in my back room …" at bounding box center [344, 138] width 287 height 70
click at [423, 115] on div "Received via SMS Amanda Campbell 5:51 AM Hello, my shower head in my back room …" at bounding box center [344, 138] width 287 height 70
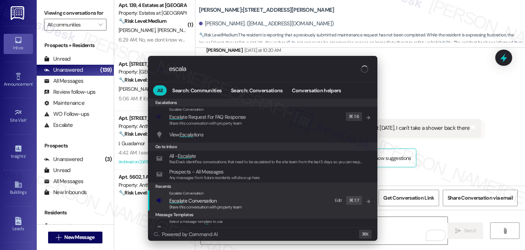
type input "escala"
click at [210, 202] on span "Escala te Conversation" at bounding box center [192, 200] width 47 height 7
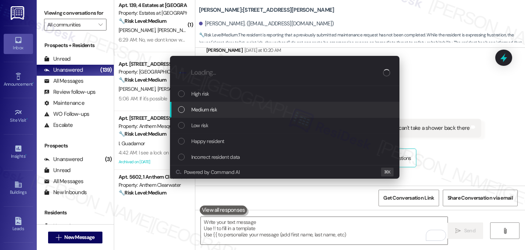
click at [246, 112] on div "Medium risk" at bounding box center [285, 109] width 215 height 8
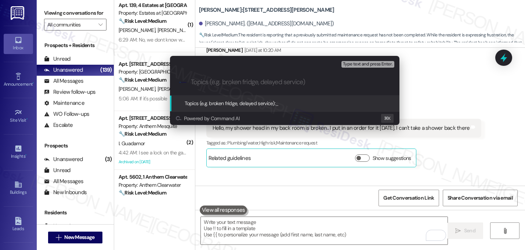
paste input "Follow-up on work order 16141914 - broken shower heads, paint job,"
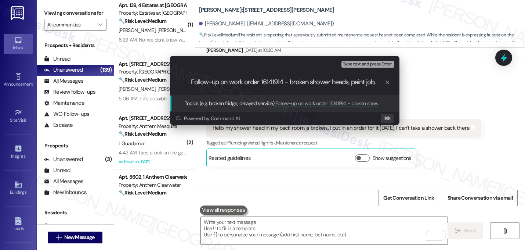
click at [350, 84] on input "Follow-up on work order 16141914 - broken shower heads, paint job," at bounding box center [288, 82] width 194 height 8
type input "Follow-up on work order 16141914 - broken shower heads, toilet, and paint job,"
click at [350, 83] on input "Follow-up on work order 16141914 - broken shower heads, toilet, and paint job," at bounding box center [288, 82] width 194 height 8
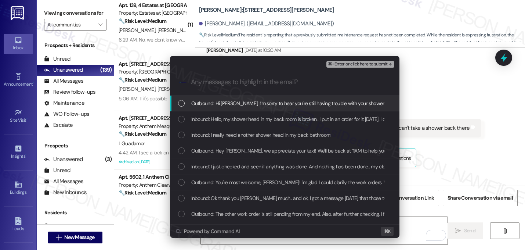
click at [310, 105] on span "Outbound: Hi Amanda, I’m sorry to hear you’re still having trouble with your sh…" at bounding box center [463, 103] width 545 height 8
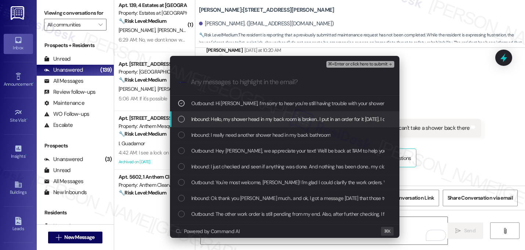
click at [307, 117] on span "Inbound: Hello, my shower head in my back room is broken.. I put in an order fo…" at bounding box center [319, 119] width 256 height 8
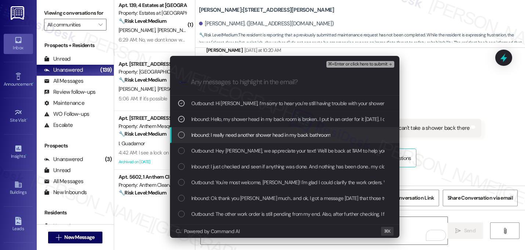
click at [287, 140] on div "Inbound: I really need another shower head in my back bathroom" at bounding box center [285, 135] width 230 height 16
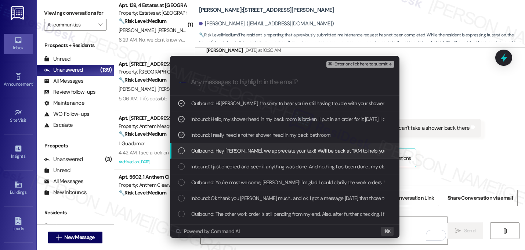
click at [286, 152] on span "Outbound: Hey Amanda, we appreciate your text! We'll be back at 11AM to help yo…" at bounding box center [348, 151] width 315 height 8
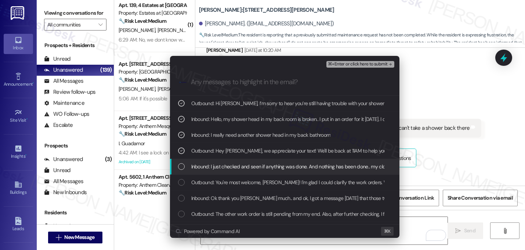
click at [284, 168] on span "Inbound: I just checked and seen if anything was done. And nothing has been don…" at bounding box center [357, 166] width 333 height 8
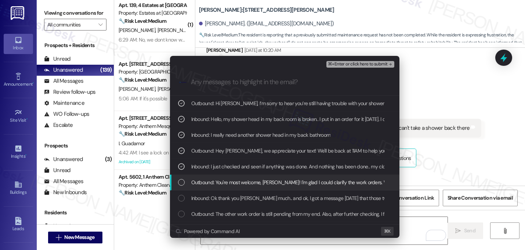
click at [276, 186] on span "Outbound: You're most welcome, Amanda! I'm glad I could clarify the work orders…" at bounding box center [325, 182] width 269 height 8
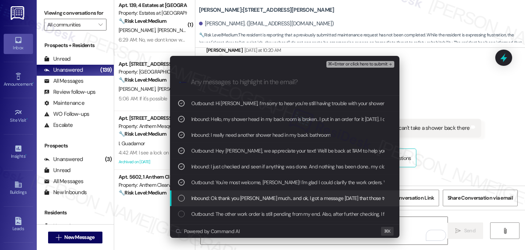
click at [276, 195] on span "Inbound: Ok thank you soo much.. and ok, I got a message on Monday that those t…" at bounding box center [444, 198] width 506 height 8
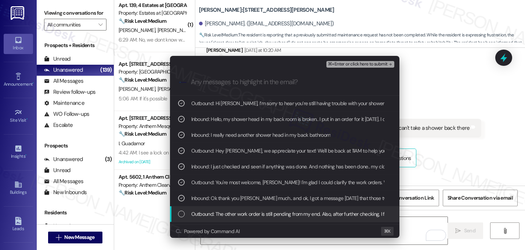
click at [267, 213] on span "Outbound: The other work order is still pending from my end. Also, after furthe…" at bounding box center [362, 214] width 342 height 8
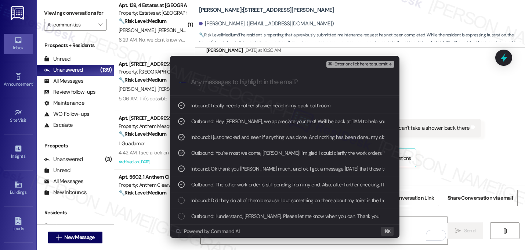
scroll to position [45, 0]
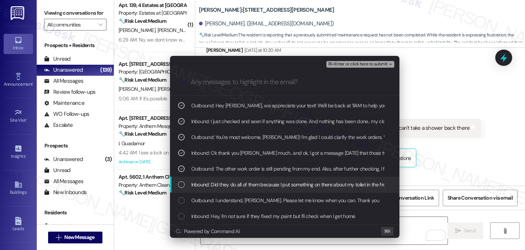
click at [261, 183] on span "Inbound: Did they do all of them because I put something on there about my toil…" at bounding box center [331, 184] width 280 height 8
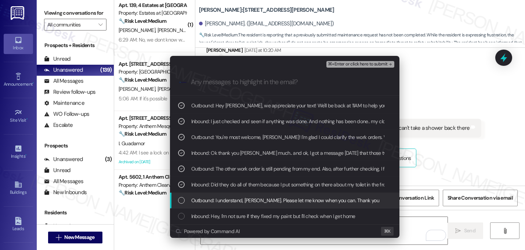
click at [258, 197] on span "Outbound: I understand, Amanda. Please let me know when you can. Thank you" at bounding box center [285, 200] width 188 height 8
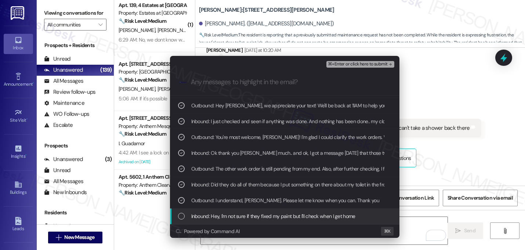
click at [252, 213] on span "Inbound: Hey, I'm not sure if they fixed my paint but I'll check when I get home" at bounding box center [273, 216] width 164 height 8
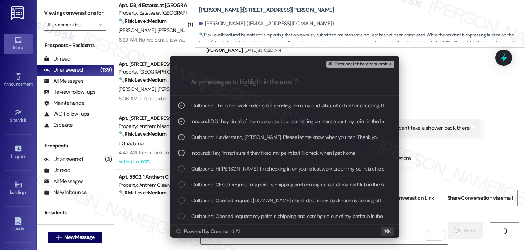
scroll to position [124, 0]
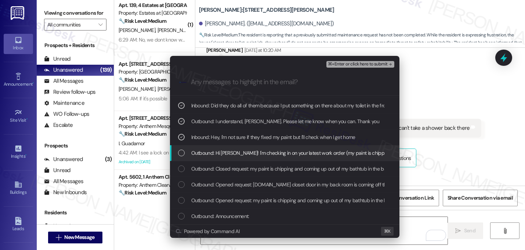
click at [262, 158] on div "Outbound: Hi Amanda! I'm checking in on your latest work order (my paint is chi…" at bounding box center [285, 153] width 230 height 16
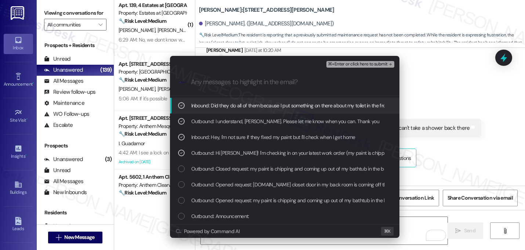
click at [380, 66] on span "⌘+Enter or click here to submit" at bounding box center [358, 64] width 60 height 5
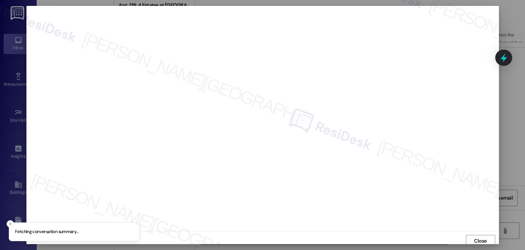
scroll to position [3, 0]
click at [479, 231] on div "Close" at bounding box center [262, 237] width 473 height 19
click at [478, 236] on span "Close" at bounding box center [480, 238] width 13 height 8
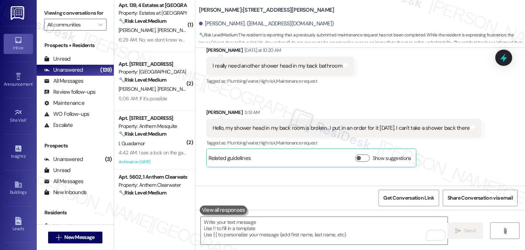
click at [435, 173] on div "Sent via SMS Sarah 6:37 AM Hi Amanda, I’m sorry to hear you’re still having tro…" at bounding box center [360, 206] width 330 height 67
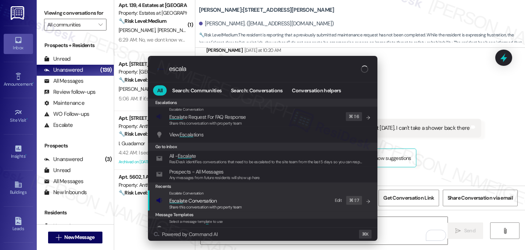
type input "escala"
click at [284, 199] on div "Escalate Conversation Escala te Conversation Share this conversation with prope…" at bounding box center [263, 200] width 215 height 20
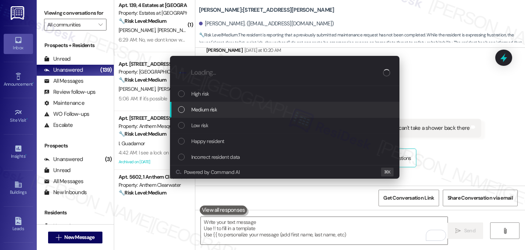
click at [277, 113] on div "Medium risk" at bounding box center [285, 109] width 215 height 8
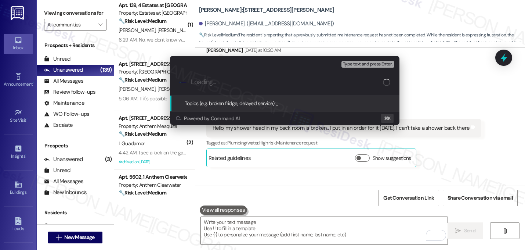
paste input "Follow-up on work order 16141914 - broken shower heads, toilet, and paint job,"
type input "Follow-up on work order 16141914 - broken shower heads, toilet, and paint job,"
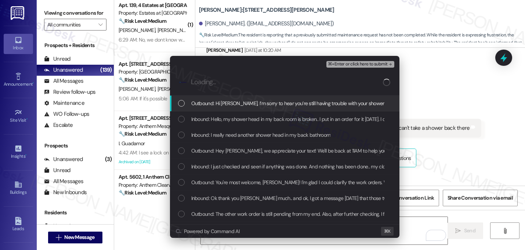
scroll to position [0, 0]
click at [263, 103] on span "Outbound: Hi Amanda, I’m sorry to hear you’re still having trouble with your sh…" at bounding box center [463, 103] width 545 height 8
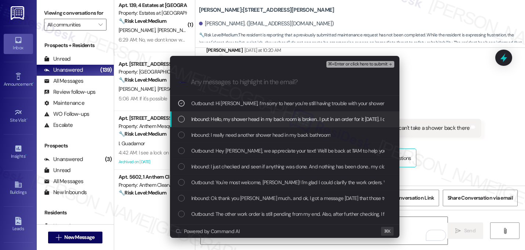
click at [263, 115] on span "Inbound: Hello, my shower head in my back room is broken.. I put in an order fo…" at bounding box center [319, 119] width 256 height 8
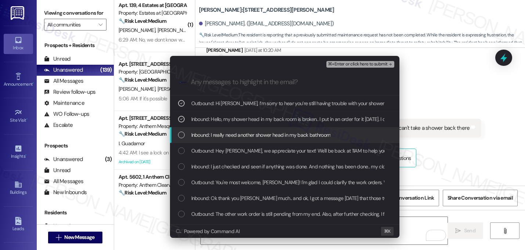
click at [260, 131] on span "Inbound: I really need another shower head in my back bathroom" at bounding box center [261, 135] width 140 height 8
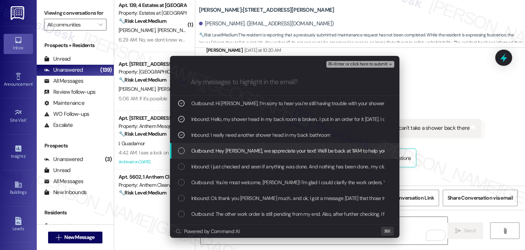
click at [252, 150] on span "Outbound: Hey Amanda, we appreciate your text! We'll be back at 11AM to help yo…" at bounding box center [348, 151] width 315 height 8
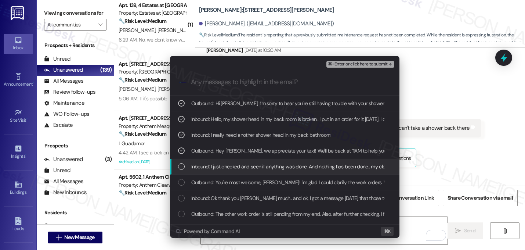
click at [244, 166] on span "Inbound: I just checked and seen if anything was done. And nothing has been don…" at bounding box center [357, 166] width 333 height 8
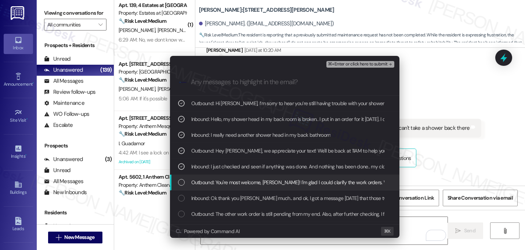
click at [244, 180] on span "Outbound: You're most welcome, Amanda! I'm glad I could clarify the work orders…" at bounding box center [325, 182] width 269 height 8
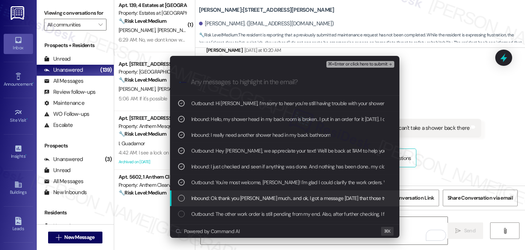
click at [231, 201] on span "Inbound: Ok thank you soo much.. and ok, I got a message on Monday that those t…" at bounding box center [444, 198] width 506 height 8
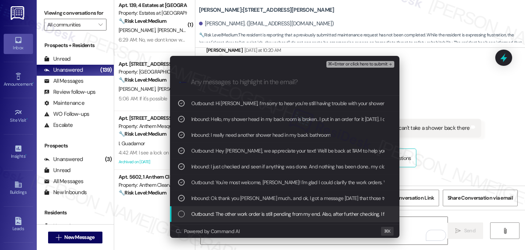
click at [224, 218] on span "Outbound: The other work order is still pending from my end. Also, after furthe…" at bounding box center [362, 214] width 342 height 8
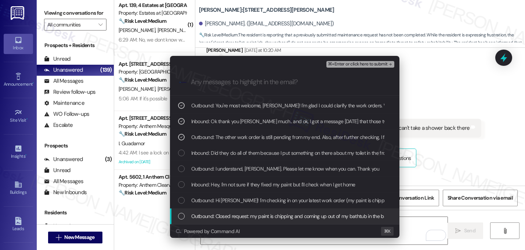
scroll to position [93, 0]
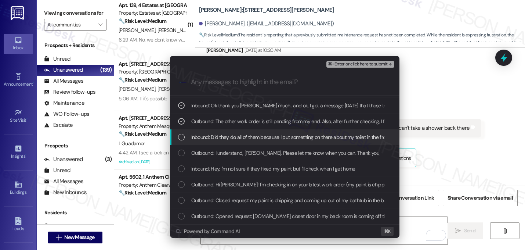
click at [227, 138] on span "Inbound: Did they do all of them because I put something on there about my toil…" at bounding box center [331, 137] width 280 height 8
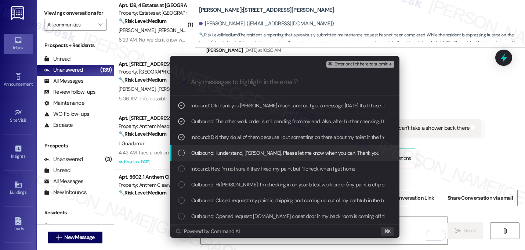
click at [227, 147] on div "Outbound: I understand, Amanda. Please let me know when you can. Thank you" at bounding box center [285, 153] width 230 height 16
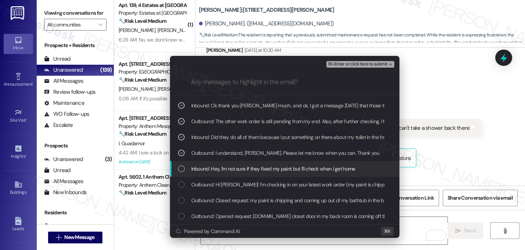
click at [221, 165] on span "Inbound: Hey, I'm not sure if they fixed my paint but I'll check when I get home" at bounding box center [273, 169] width 164 height 8
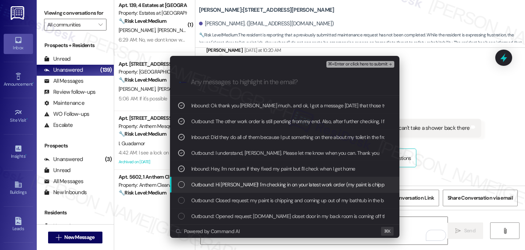
click at [213, 184] on span "Outbound: Hi Amanda! I'm checking in on your latest work order (my paint is chi…" at bounding box center [402, 184] width 422 height 8
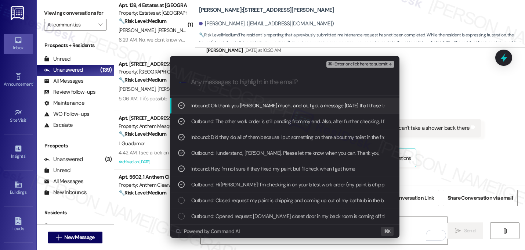
click at [387, 72] on div ".cls-1{fill:#0a055f;}.cls-2{fill:#0cc4c4;} resideskLogoBlueOrange" at bounding box center [285, 82] width 230 height 26
click at [386, 68] on div "⌘+Enter or click here to submit" at bounding box center [361, 65] width 69 height 10
click at [382, 65] on span "⌘+Enter or click here to submit" at bounding box center [358, 64] width 60 height 5
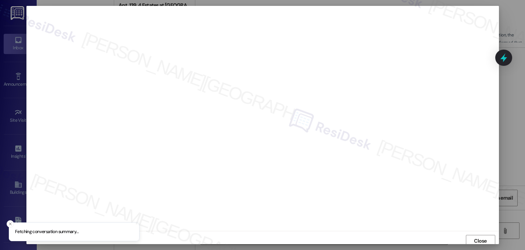
scroll to position [3, 0]
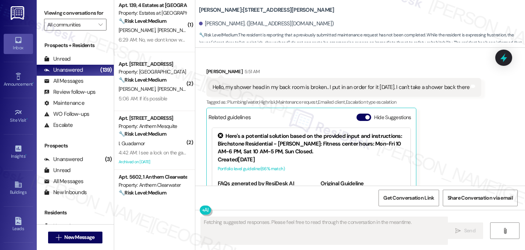
scroll to position [6562, 0]
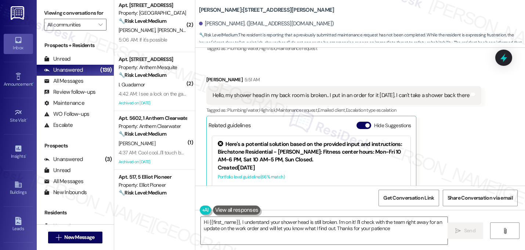
type textarea "Hi {{first_name}}, I understand your shower head is still broken. I'm on it! I'…"
click at [365, 123] on span "button" at bounding box center [367, 125] width 4 height 4
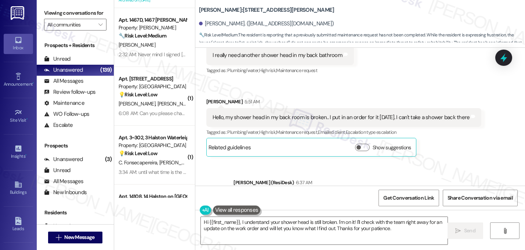
scroll to position [1239, 0]
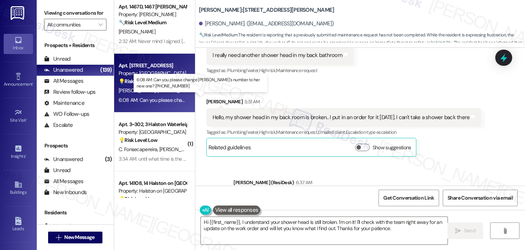
click at [160, 99] on div "6:08 AM: Can you please change Kayla's number to her new one? 945-391-4700 6:08…" at bounding box center [222, 100] width 207 height 7
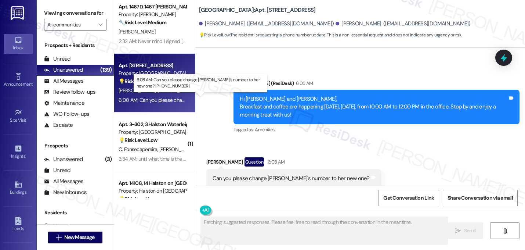
scroll to position [359, 0]
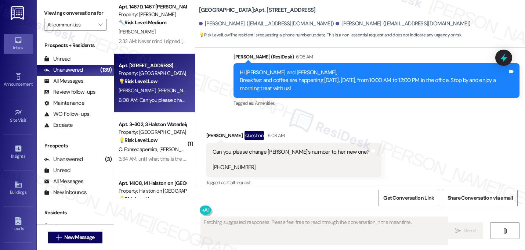
click at [307, 125] on div "Received via SMS Nicole Valdez Question 6:08 AM Can you please change Kayla's n…" at bounding box center [294, 159] width 186 height 68
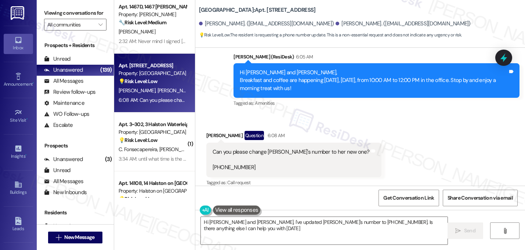
type textarea "Hi Nicole and Kayla, I've updated Kayla's number to 945-391-4700. Is there anyt…"
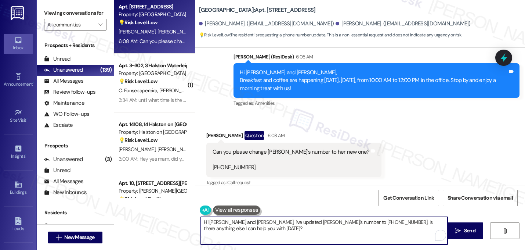
click at [267, 223] on textarea "Hi Nicole and Kayla, I've updated Kayla's number to 945-391-4700. Is there anyt…" at bounding box center [324, 231] width 247 height 28
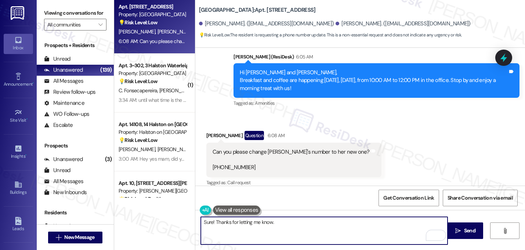
click at [211, 223] on textarea "Sure! Thanks for letting me know." at bounding box center [324, 231] width 247 height 28
click at [201, 222] on textarea "Thanks for letting me know!" at bounding box center [324, 231] width 247 height 28
type textarea "Yes, I'll request to update [PERSON_NAME]'s phone number. Thanks for letting me…"
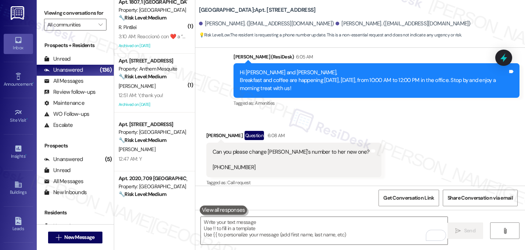
click at [233, 160] on div "Can you please change Kayla's number to her new one? 945-391-4700" at bounding box center [291, 160] width 157 height 24
copy div "945-391-4700 Tags and notes"
click at [360, 164] on div "Received via SMS Nicole Valdez Question 6:08 AM Can you please change Kayla's n…" at bounding box center [360, 153] width 330 height 79
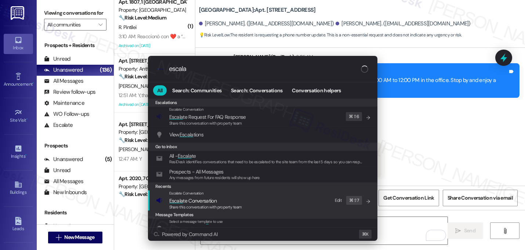
type input "escala"
click at [230, 204] on div "Share this conversation with property team" at bounding box center [205, 207] width 73 height 7
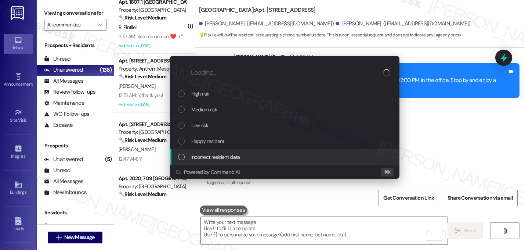
click at [216, 154] on span "Incorrect resident data" at bounding box center [215, 157] width 49 height 8
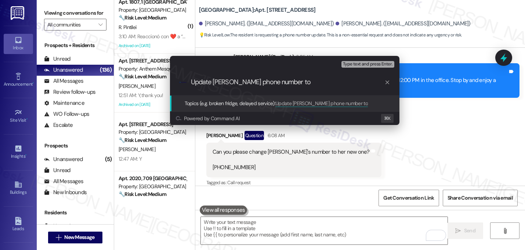
paste input "945-391-4700"
type input "Update Kayla Davenport's phone number to 945-391-4700"
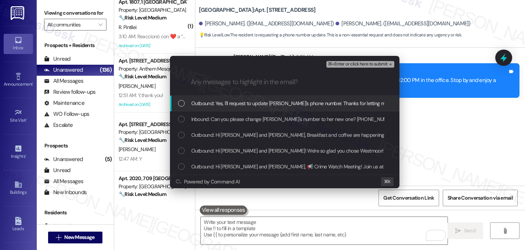
click at [208, 105] on span "Outbound: Yes, I'll request to update Kayla's phone number. Thanks for letting …" at bounding box center [296, 103] width 211 height 8
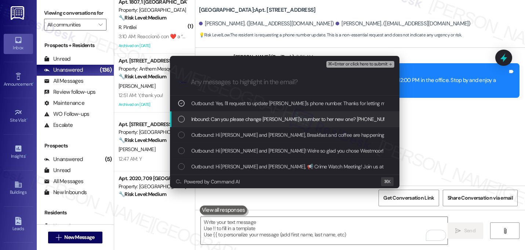
click at [206, 115] on span "Inbound: Can you please change Kayla's number to her new one? 945-391-4700" at bounding box center [294, 119] width 206 height 8
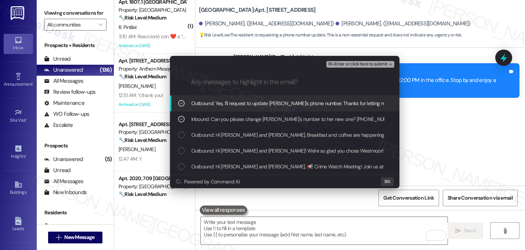
click at [380, 68] on div "⌘+Enter or click here to submit" at bounding box center [361, 65] width 69 height 10
click at [380, 66] on span "⌘+Enter or click here to submit" at bounding box center [358, 64] width 60 height 5
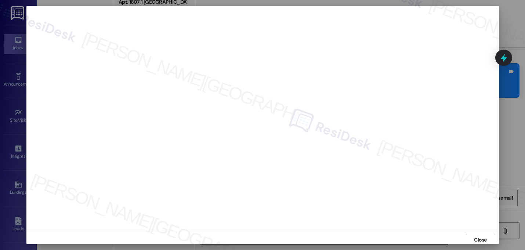
scroll to position [0, 0]
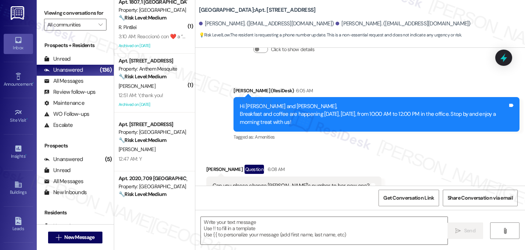
type textarea "Fetching suggested responses. Please feel free to read through the conversation…"
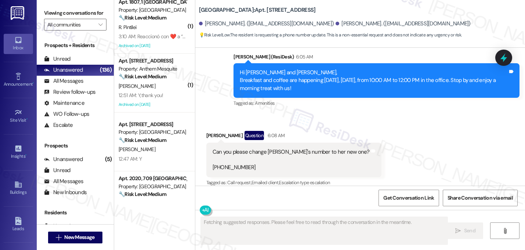
click at [418, 142] on div "Received via SMS Nicole Valdez Question 6:08 AM Can you please change Kayla's n…" at bounding box center [360, 153] width 330 height 79
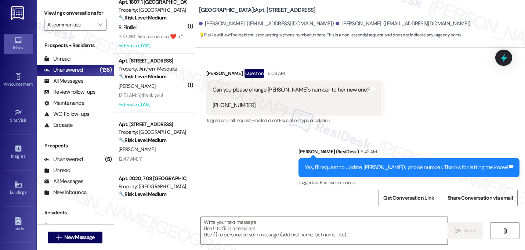
scroll to position [421, 0]
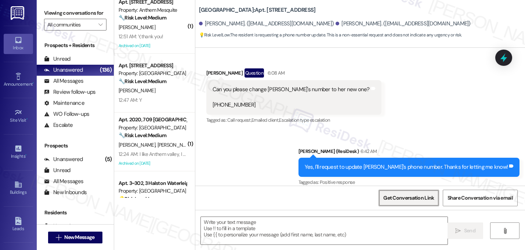
click at [395, 195] on span "Get Conversation Link" at bounding box center [408, 198] width 51 height 8
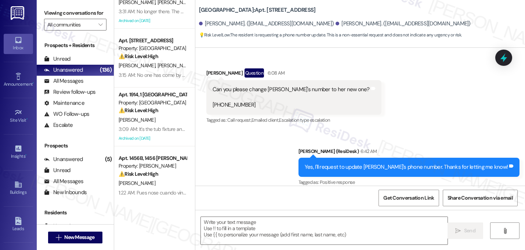
scroll to position [380, 0]
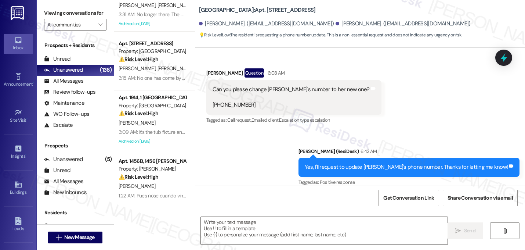
drag, startPoint x: 191, startPoint y: 33, endPoint x: 189, endPoint y: 16, distance: 17.7
click at [189, 15] on div "Apt. 0211~304, 02 Halston Citrus Ridge Property: Halston Citrus Ridge ⚠️ Risk L…" at bounding box center [319, 125] width 411 height 250
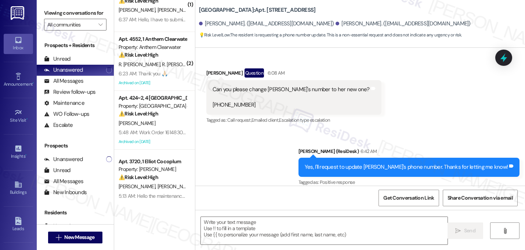
scroll to position [0, 0]
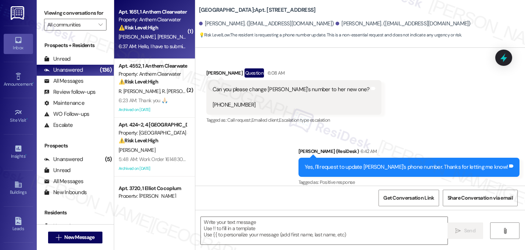
click at [158, 22] on div "Property: Anthem Clearwater" at bounding box center [153, 20] width 68 height 8
type textarea "Fetching suggested responses. Please feel free to read through the conversation…"
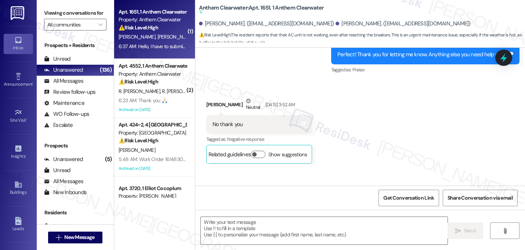
scroll to position [5160, 0]
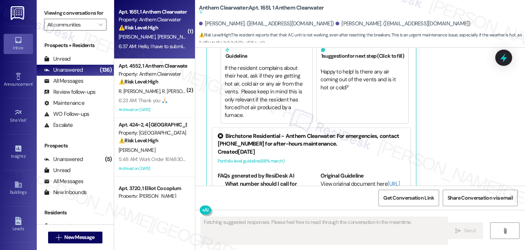
click at [461, 151] on div "Jeffrey Coleman Question 6:37 AM Hello, I have to submit a work order for our A…" at bounding box center [349, 92] width 286 height 268
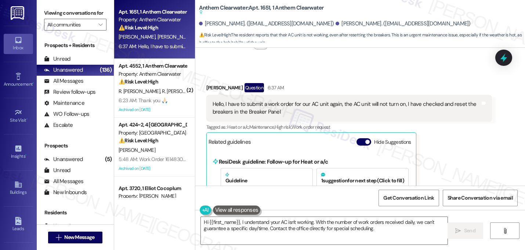
scroll to position [5013, 0]
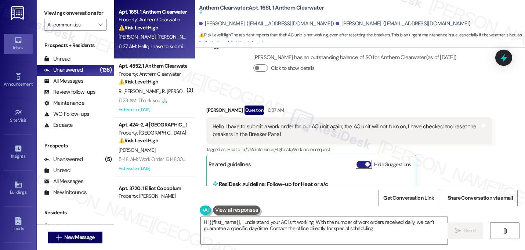
click at [365, 162] on span "button" at bounding box center [367, 164] width 4 height 4
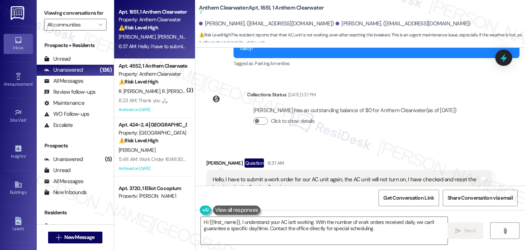
click at [392, 142] on div "Received via SMS Jeffrey Coleman Question 6:37 AM Hello, I have to submit a wor…" at bounding box center [360, 187] width 330 height 90
click at [421, 153] on div "Received via SMS Jeffrey Coleman Question 6:37 AM Hello, I have to submit a wor…" at bounding box center [349, 192] width 297 height 79
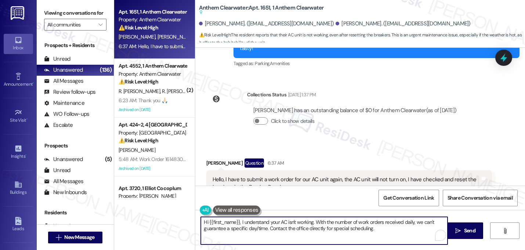
click at [236, 224] on textarea "Hi {{first_name}}, I understand your AC isn't working. With the number of work …" at bounding box center [324, 231] width 247 height 28
click at [249, 221] on textarea "Hi Jeffrey, I understand your AC isn't working. With the number of work orders …" at bounding box center [324, 231] width 247 height 28
click at [300, 224] on textarea "Hi Jeffrey, I'm sorry to hear your AC isn't working. With the number of work or…" at bounding box center [324, 231] width 247 height 28
drag, startPoint x: 316, startPoint y: 223, endPoint x: 374, endPoint y: 231, distance: 58.7
click at [374, 231] on textarea "Hi Jeffrey, I'm sorry to hear your AC isn't working again. With the number of w…" at bounding box center [324, 231] width 247 height 28
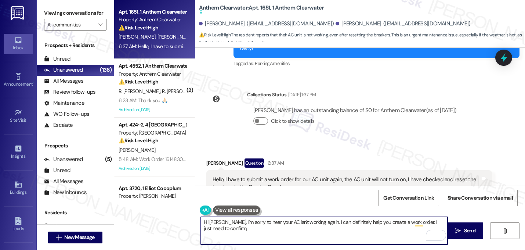
paste textarea "Do we have your permission to enter your unit while you're away (in case it's n…"
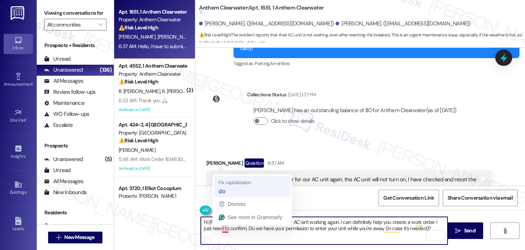
type textarea "Hi Jeffrey, I'm sorry to hear your AC isn't working again. I can definitely hel…"
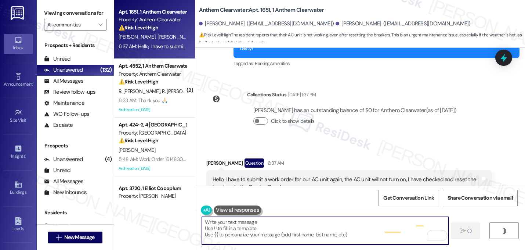
scroll to position [4960, 0]
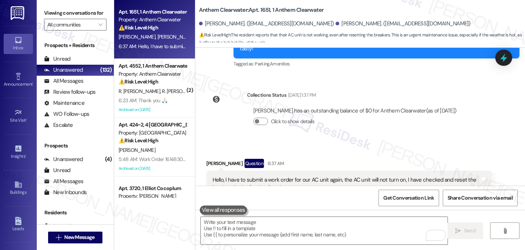
click at [332, 159] on div "Jeffrey Coleman Question 6:37 AM" at bounding box center [349, 165] width 286 height 12
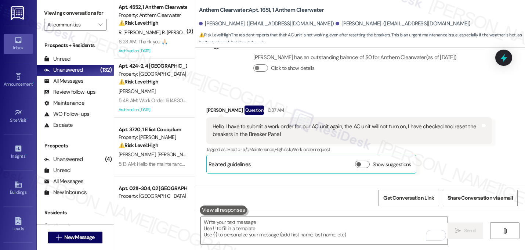
scroll to position [5020, 0]
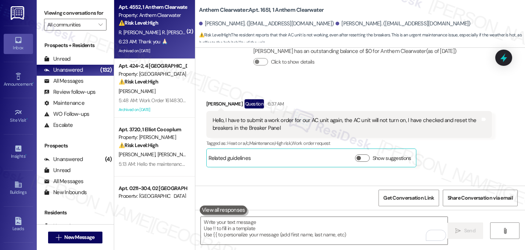
click at [152, 28] on div "R. Rafael Lopez R. Gregorio Felix" at bounding box center [152, 32] width 69 height 9
type textarea "Fetching suggested responses. Please feel free to read through the conversation…"
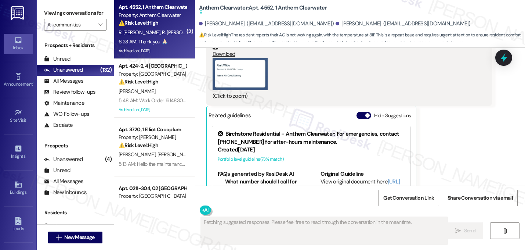
scroll to position [6221, 0]
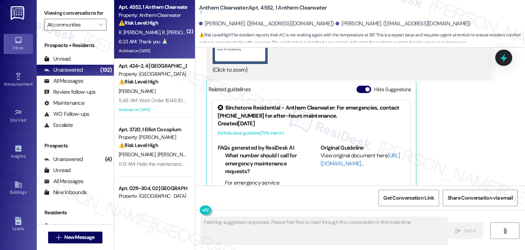
click at [476, 126] on div "Rocio Rafael Lopez 6:23 AM JPG attachment ResiDesk found written details in thi…" at bounding box center [349, 67] width 286 height 262
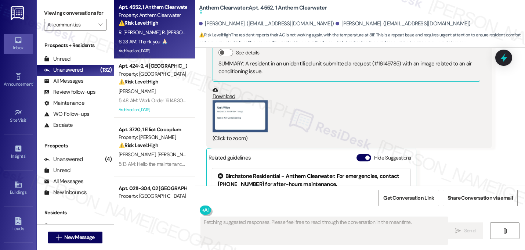
scroll to position [6147, 0]
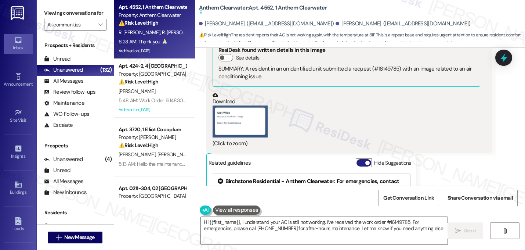
type textarea "Hi {{first_name}}, I understand your AC is still not working. I've received the…"
click at [365, 161] on span "button" at bounding box center [367, 163] width 4 height 4
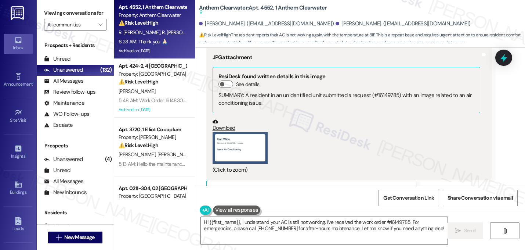
click at [473, 154] on div "Received via SMS Rocio Rafael Lopez 6:23 AM JPG attachment ResiDesk found writt…" at bounding box center [360, 137] width 330 height 236
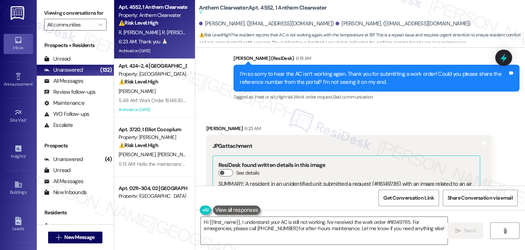
scroll to position [6003, 0]
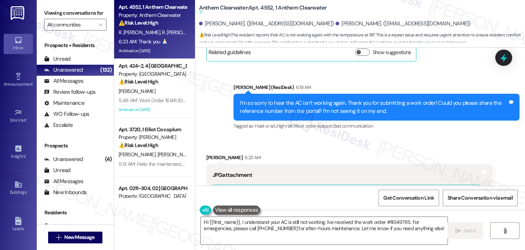
click at [487, 154] on div "Rocio Rafael Lopez 6:23 AM" at bounding box center [349, 159] width 286 height 10
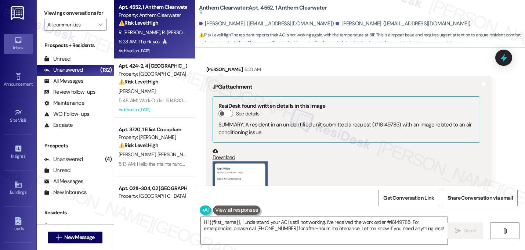
scroll to position [6106, 0]
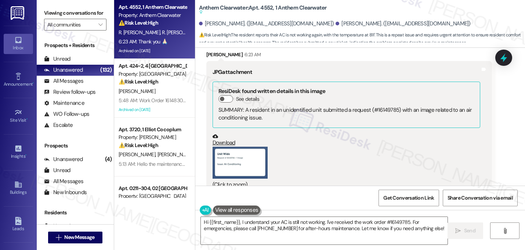
click at [246, 147] on button "Zoom image" at bounding box center [240, 163] width 55 height 32
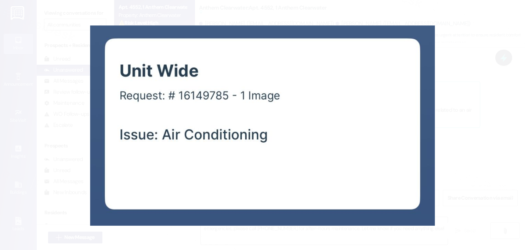
click at [208, 101] on button "Unzoom image" at bounding box center [262, 125] width 525 height 250
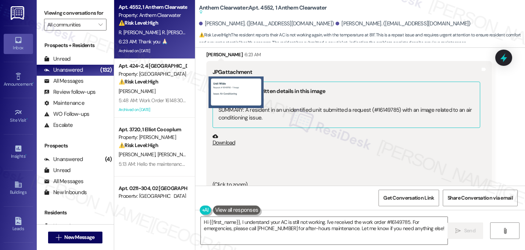
click at [208, 101] on button "Unzoom image" at bounding box center [262, 125] width 525 height 250
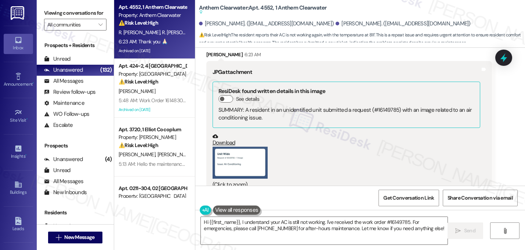
click at [237, 147] on button "Zoom image" at bounding box center [240, 163] width 55 height 32
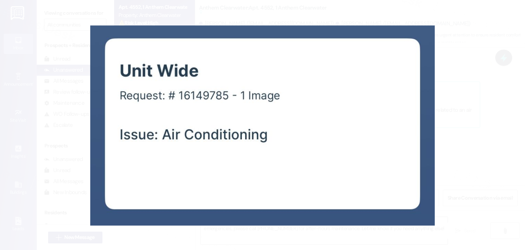
click at [440, 143] on button "Unzoom image" at bounding box center [262, 125] width 525 height 250
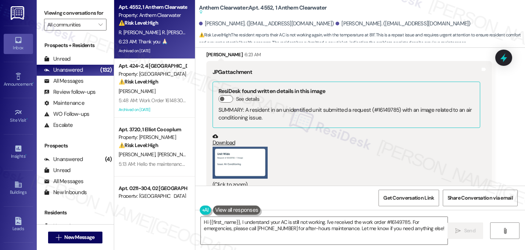
click at [433, 155] on div "Received via SMS Rocio Rafael Lopez 6:23 AM JPG attachment ResiDesk found writt…" at bounding box center [360, 152] width 330 height 236
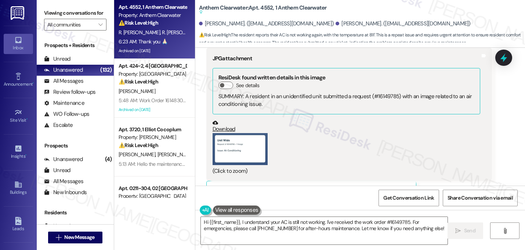
scroll to position [6121, 0]
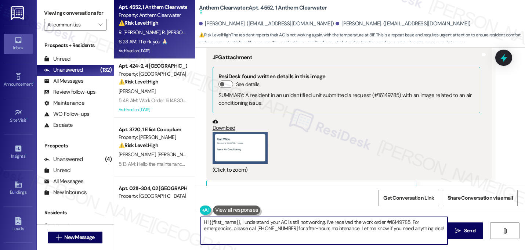
click at [312, 226] on textarea "Hi {{first_name}}, I understand your AC is still not working. I've received the…" at bounding box center [324, 231] width 247 height 28
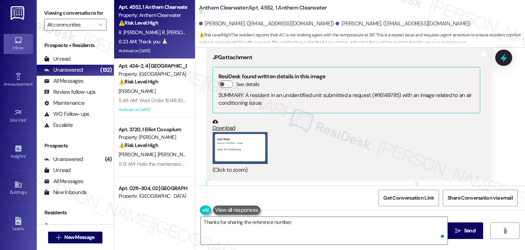
click at [365, 161] on div "Received via SMS Rocio Rafael Lopez 6:23 AM JPG attachment ResiDesk found writt…" at bounding box center [360, 137] width 330 height 236
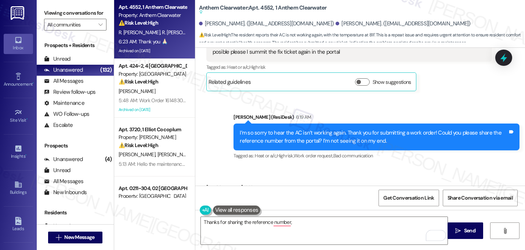
scroll to position [5959, 0]
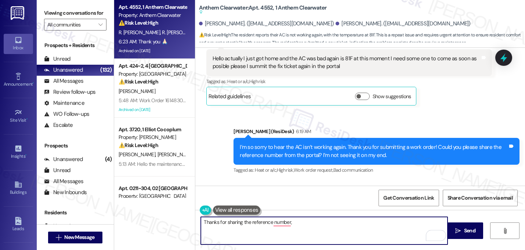
click at [335, 220] on textarea "Thanks for sharing the reference number," at bounding box center [324, 231] width 247 height 28
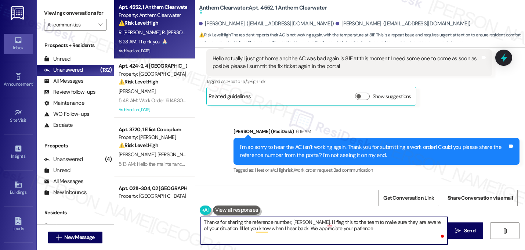
type textarea "Thanks for sharing the reference number, Rocio. I'll flag this to the team to m…"
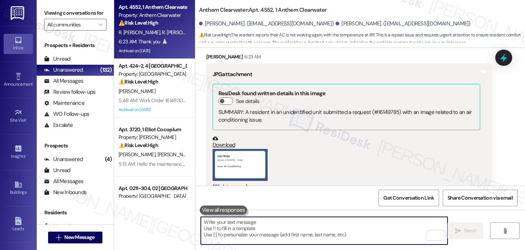
scroll to position [6121, 0]
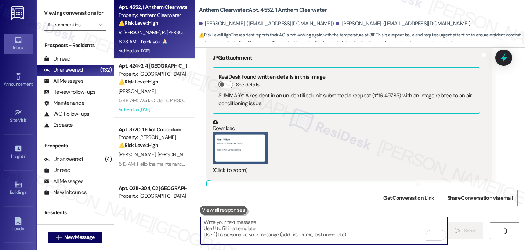
click at [408, 155] on div "Received via SMS Rocio Rafael Lopez 6:23 AM JPG attachment ResiDesk found writt…" at bounding box center [360, 138] width 330 height 236
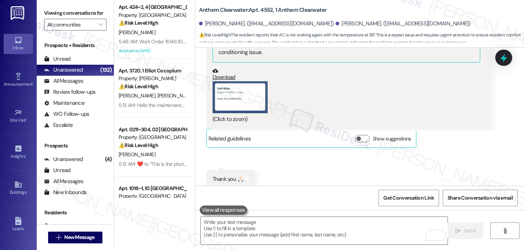
scroll to position [6180, 0]
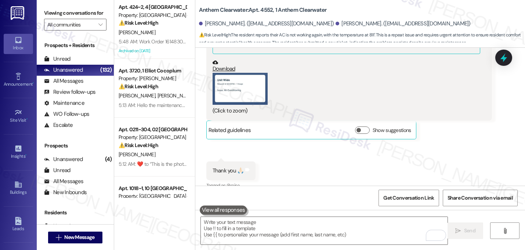
click at [404, 197] on div "Sent via SMS Sarah 6:50 AM Thanks for sharing the reference number, Rocio. I'll…" at bounding box center [360, 226] width 330 height 59
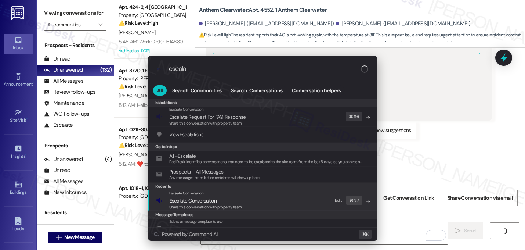
type input "escala"
click at [265, 196] on div "Escalate Conversation Escala te Conversation Share this conversation with prope…" at bounding box center [263, 200] width 215 height 20
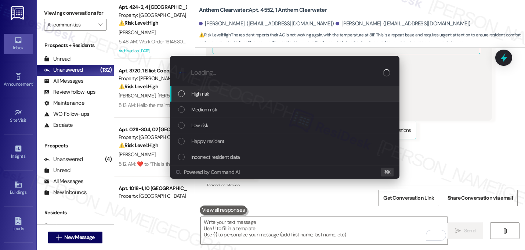
click at [227, 94] on div "High risk" at bounding box center [285, 94] width 215 height 8
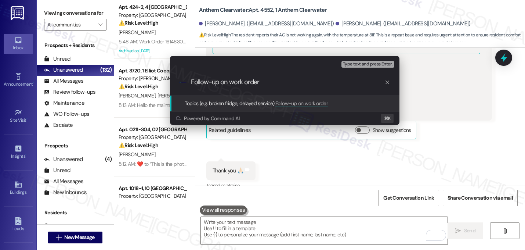
paste input "16149785"
type input "Follow-up on work order 16149785 - AC is not working again (81F)"
click at [340, 82] on input "Follow-up on work order 16149785 - AC is not working again (81F)" at bounding box center [288, 82] width 194 height 8
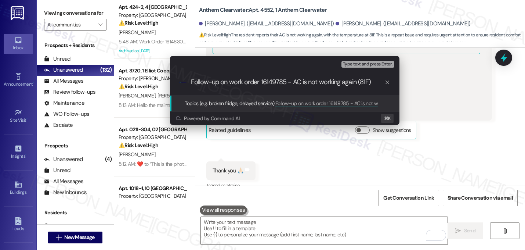
click at [340, 82] on input "Follow-up on work order 16149785 - AC is not working again (81F)" at bounding box center [288, 82] width 194 height 8
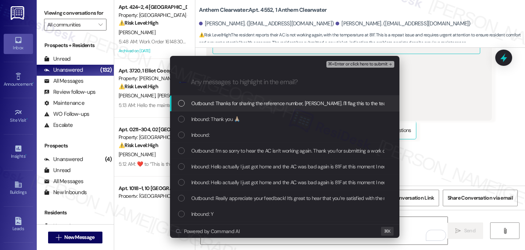
click at [308, 97] on div "Outbound: Thanks for sharing the reference number, Rocio. I'll flag this to the…" at bounding box center [285, 104] width 230 height 16
click at [304, 110] on div "Outbound: Thanks for sharing the reference number, Rocio. I'll flag this to the…" at bounding box center [285, 104] width 230 height 16
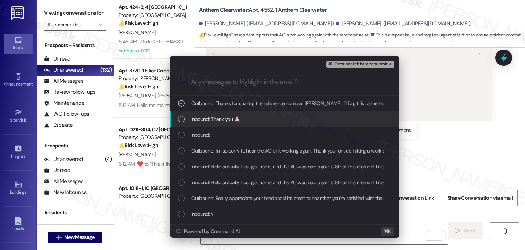
click at [298, 125] on div "Inbound: Thank you 🙏🏻" at bounding box center [285, 119] width 230 height 16
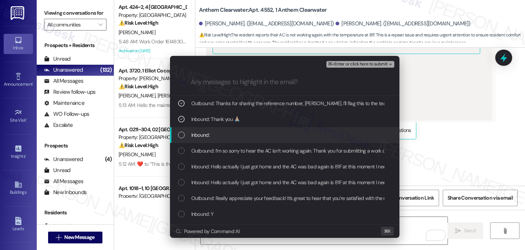
click at [296, 135] on div "Inbound:" at bounding box center [285, 135] width 215 height 8
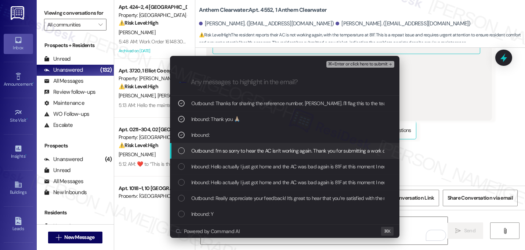
click at [292, 152] on span "Outbound: I’m so sorry to hear the AC isn’t working again. Thank you for submit…" at bounding box center [390, 151] width 398 height 8
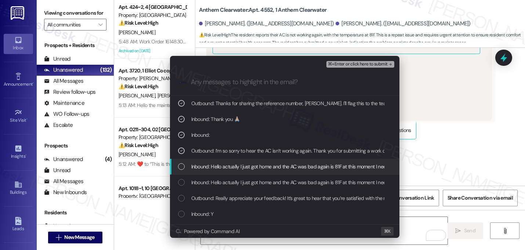
click at [290, 162] on span "Inbound: Hello actually I just got home and the AC was bad again is 81F at this…" at bounding box center [381, 166] width 380 height 8
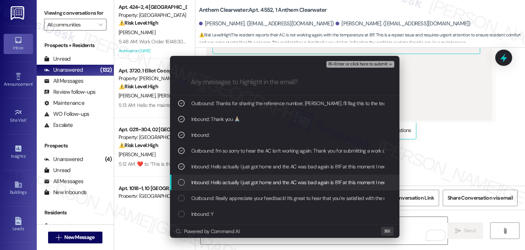
click at [289, 180] on span "Inbound: Hello actually I just got home and the AC was bad again is 81F at this…" at bounding box center [381, 182] width 380 height 8
click at [289, 189] on div "Inbound: Hello actually I just got home and the AC was bad again is 81F at this…" at bounding box center [285, 182] width 230 height 16
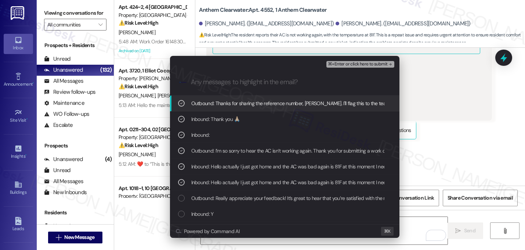
click at [377, 66] on span "⌘+Enter or click here to submit" at bounding box center [358, 64] width 60 height 5
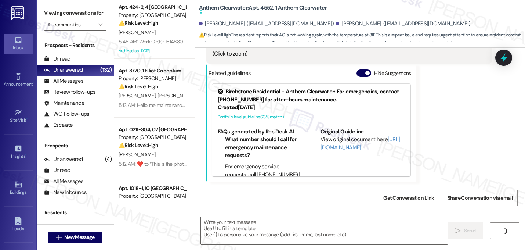
scroll to position [6220, 0]
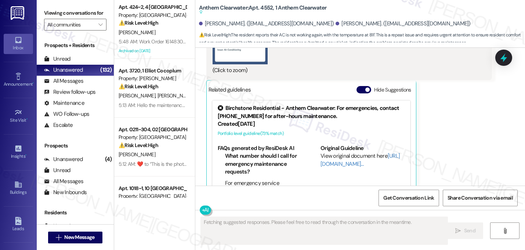
click at [470, 142] on div "Received via SMS Rocio Rafael Lopez 6:23 AM JPG attachment ResiDesk found writt…" at bounding box center [360, 88] width 330 height 336
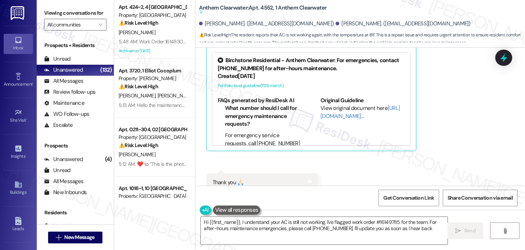
type textarea "Hi {{first_name}}, I understand your AC is still not working. I've flagged work…"
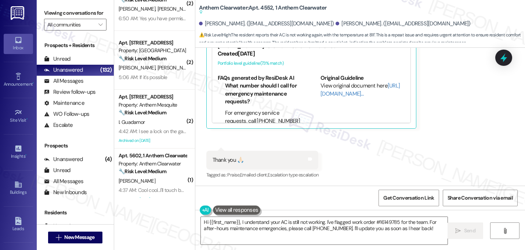
scroll to position [495, 0]
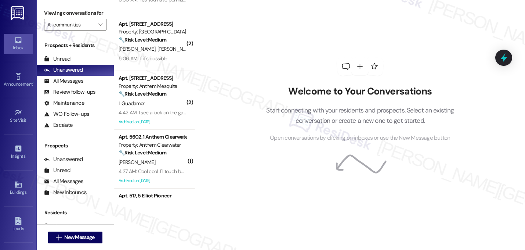
scroll to position [629, 0]
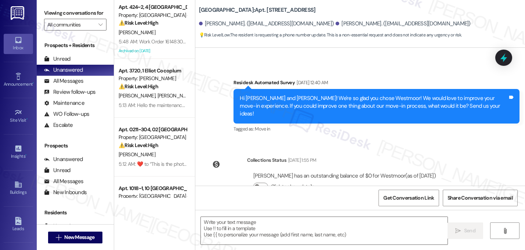
type textarea "Fetching suggested responses. Please feel free to read through the conversation…"
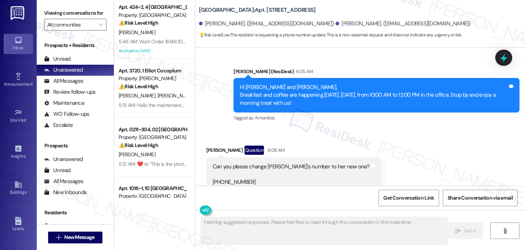
scroll to position [359, 0]
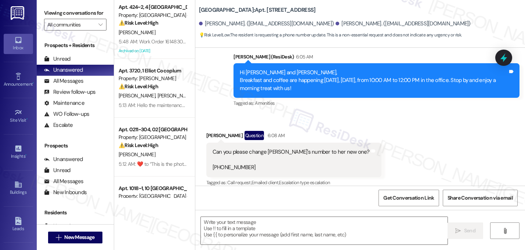
click at [410, 155] on div "Received via SMS [PERSON_NAME] Question 6:08 AM Can you please change [PERSON_N…" at bounding box center [360, 153] width 330 height 79
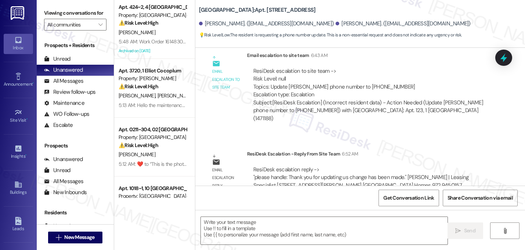
scroll to position [587, 0]
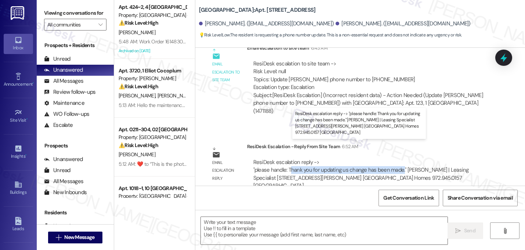
drag, startPoint x: 287, startPoint y: 155, endPoint x: 399, endPoint y: 156, distance: 112.4
click at [399, 158] on div "ResiDesk escalation reply -> "please handle: Thank you for updating us change h…" at bounding box center [361, 173] width 216 height 31
copy div "[PERSON_NAME] you for updating us change has been made."
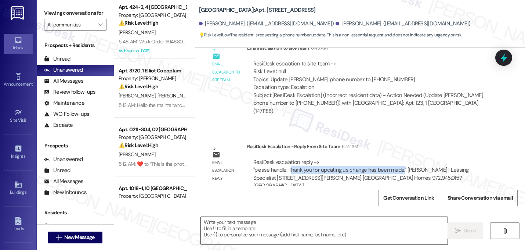
click at [273, 222] on textarea at bounding box center [324, 231] width 247 height 28
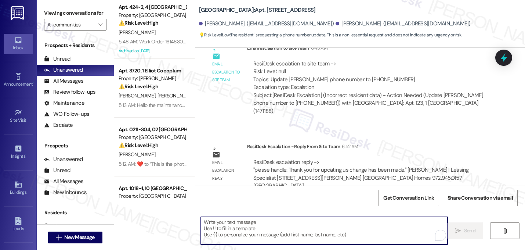
paste textarea "[PERSON_NAME] you for updating us change has been made."
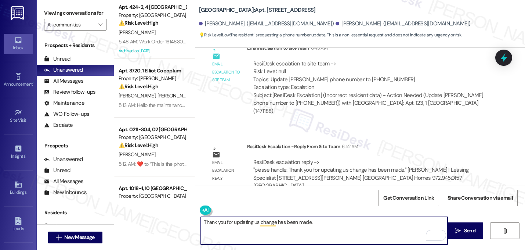
click at [255, 225] on textarea "Thank you for updating us change has been made." at bounding box center [324, 231] width 247 height 28
click at [335, 219] on textarea "Thank you for updating us! The change has been made." at bounding box center [324, 231] width 247 height 28
click at [326, 219] on textarea "Thank you for updating us! The change has been made." at bounding box center [324, 231] width 247 height 28
paste textarea "Let me know if you need anything else. 😊"
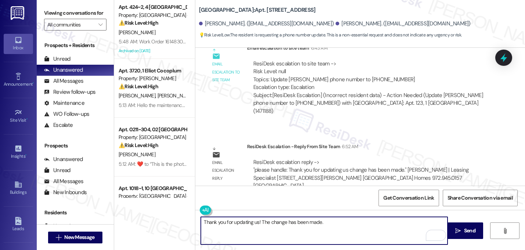
type textarea "Thank you for updating us! The change has been made. Let me know if you need an…"
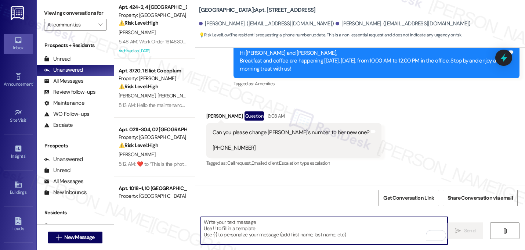
scroll to position [359, 0]
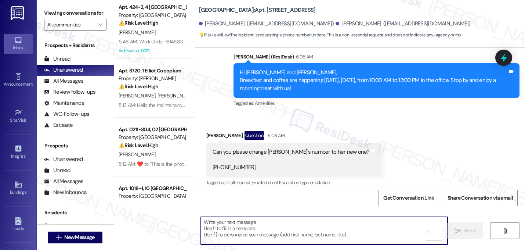
click at [388, 115] on div "Received via SMS Nicole Valdez Question 6:08 AM Can you please change Kayla's n…" at bounding box center [360, 153] width 330 height 79
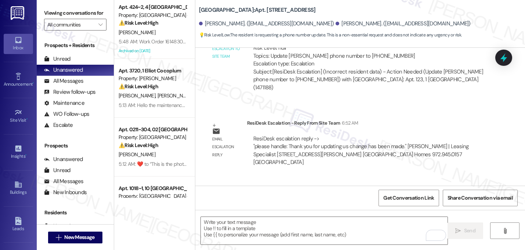
scroll to position [638, 0]
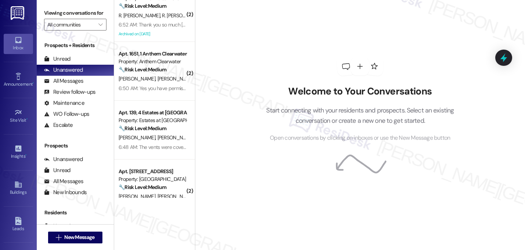
scroll to position [543, 0]
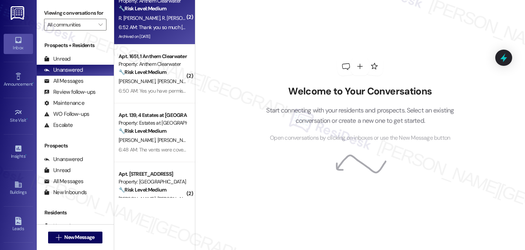
click at [175, 35] on div "Archived on [DATE]" at bounding box center [152, 36] width 69 height 9
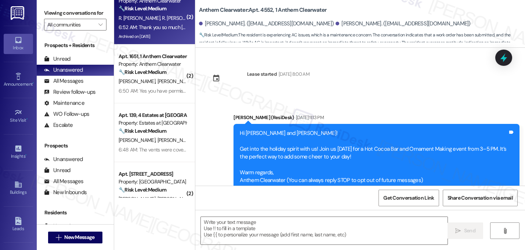
scroll to position [6522, 0]
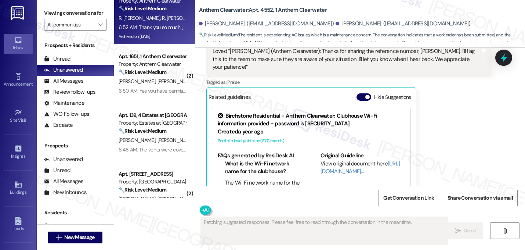
click at [439, 121] on div "[PERSON_NAME] 6:52 AM Loved “[PERSON_NAME] (Anthem Clearwater): Thanks for shar…" at bounding box center [349, 119] width 286 height 174
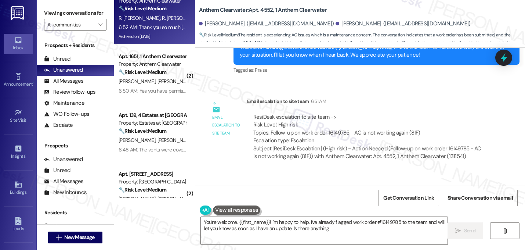
scroll to position [6360, 0]
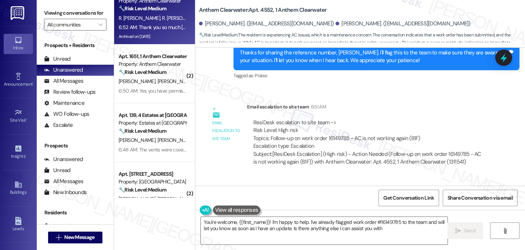
type textarea "You're welcome, {{first_name}}! I'm happy to help. I've already flagged work or…"
click at [389, 177] on div "Received via SMS [PERSON_NAME] 6:52 AM Loved “[PERSON_NAME] (Anthem Clearwater)…" at bounding box center [360, 251] width 330 height 148
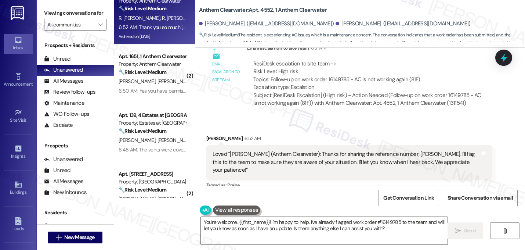
scroll to position [6422, 0]
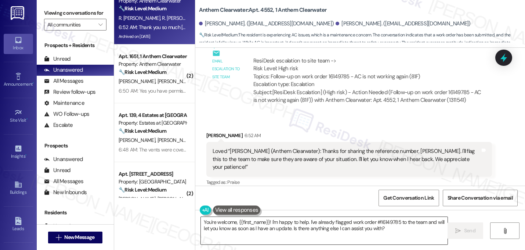
click at [285, 230] on textarea "You're welcome, {{first_name}}! I'm happy to help. I've already flagged work or…" at bounding box center [324, 231] width 247 height 28
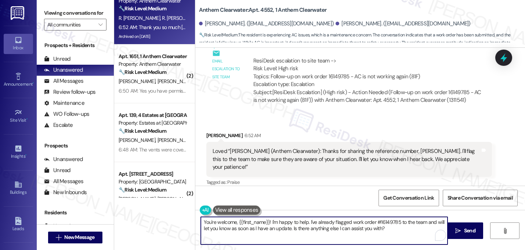
click at [285, 230] on textarea "You're welcome, {{first_name}}! I'm happy to help. I've already flagged work or…" at bounding box center [324, 231] width 247 height 28
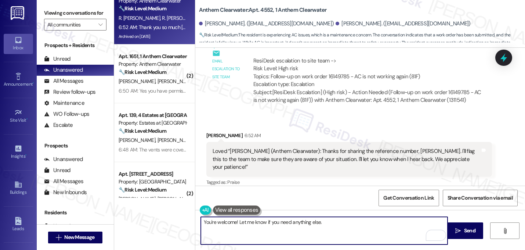
type textarea "You're welcome! Let me know if you need anything else. 😊"
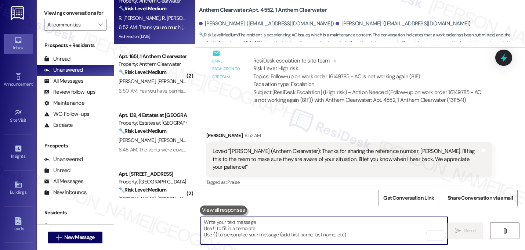
scroll to position [6421, 0]
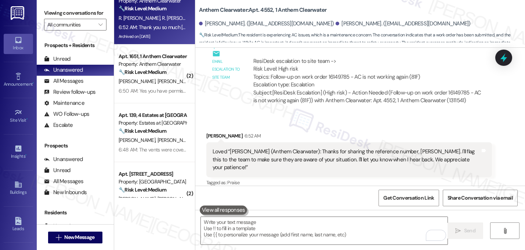
click at [429, 132] on div "[PERSON_NAME] 6:52 AM Loved “[PERSON_NAME] (Anthem Clearwater): Thanks for shar…" at bounding box center [349, 169] width 286 height 75
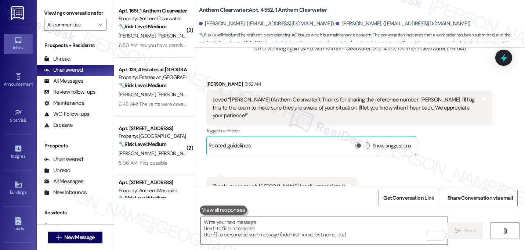
scroll to position [527, 0]
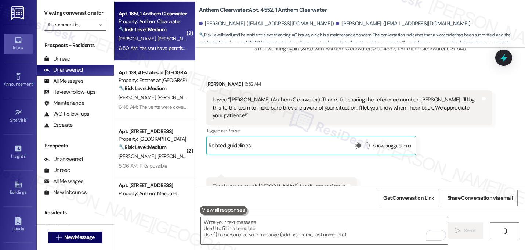
click at [159, 42] on span "[PERSON_NAME]" at bounding box center [175, 38] width 37 height 7
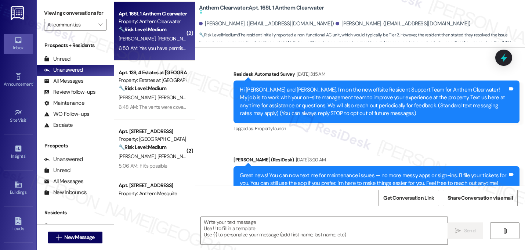
scroll to position [5363, 0]
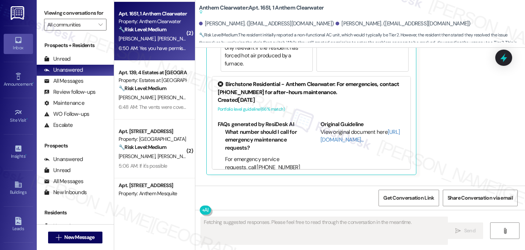
click at [486, 134] on div "Received via SMS [PERSON_NAME] 6:50 AM I took off the panel on the inside unit,…" at bounding box center [360, 66] width 330 height 332
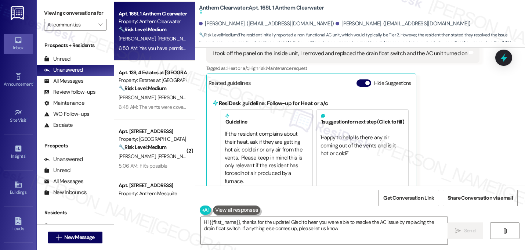
type textarea "Hi {{first_name}}, thanks for the update! Glad to hear you were able to resolve…"
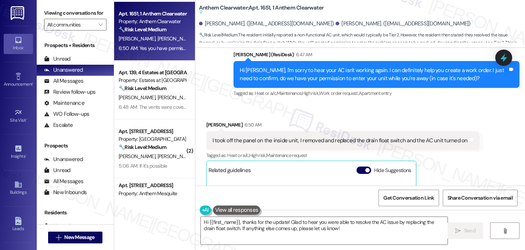
scroll to position [5128, 0]
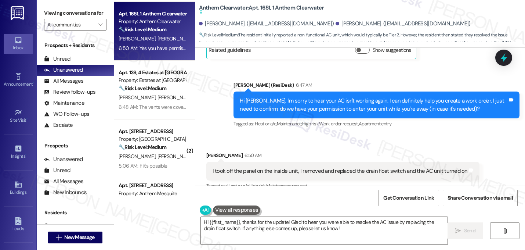
click at [358, 197] on button "Hide Suggestions" at bounding box center [364, 200] width 15 height 7
click at [469, 167] on icon at bounding box center [472, 170] width 6 height 6
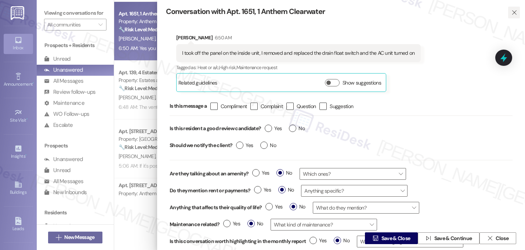
click at [512, 12] on icon "" at bounding box center [515, 13] width 6 height 6
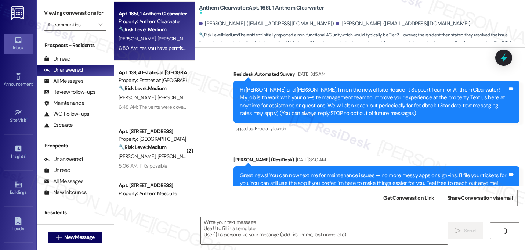
scroll to position [5362, 0]
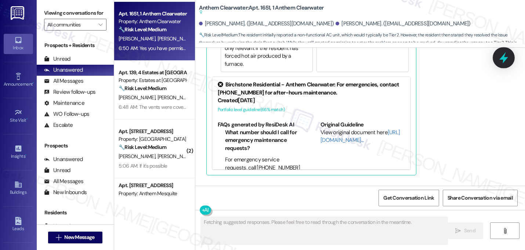
click at [502, 57] on icon at bounding box center [504, 57] width 9 height 11
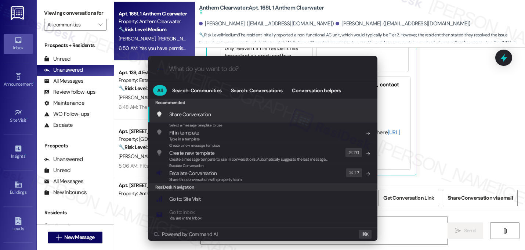
click at [445, 108] on div ".cls-1{fill:#0a055f;}.cls-2{fill:#0cc4c4;} resideskLogoBlueOrange All Search: C…" at bounding box center [262, 125] width 525 height 250
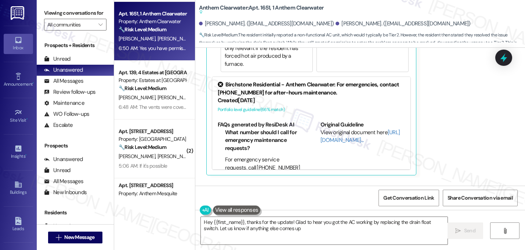
type textarea "Hey {{first_name}}, thanks for the update! Glad to hear you got the AC working …"
click at [461, 43] on div "Anthem Clearwater: Apt. 1651, 1 Anthem Clearwater Suggested actions and notes a…" at bounding box center [360, 24] width 330 height 48
click at [501, 230] on span "" at bounding box center [505, 231] width 8 height 6
click at [419, 147] on div "Received via SMS [PERSON_NAME] 6:50 AM I took off the panel on the inside unit,…" at bounding box center [360, 66] width 330 height 332
click at [482, 36] on span "🔧 Risk Level: Medium : The resident initially reported a non-functional AC unit…" at bounding box center [362, 43] width 326 height 24
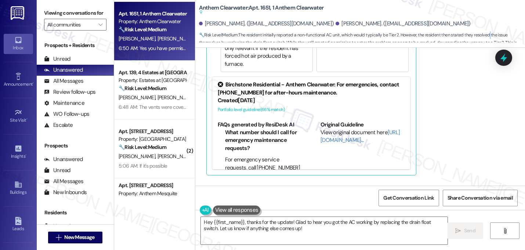
click at [482, 36] on span "🔧 Risk Level: Medium : The resident initially reported a non-functional AC unit…" at bounding box center [362, 43] width 326 height 24
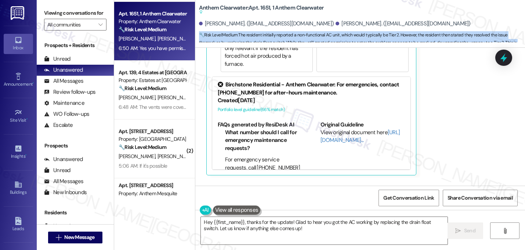
click at [482, 36] on span "🔧 Risk Level: Medium : The resident initially reported a non-functional AC unit…" at bounding box center [362, 43] width 326 height 24
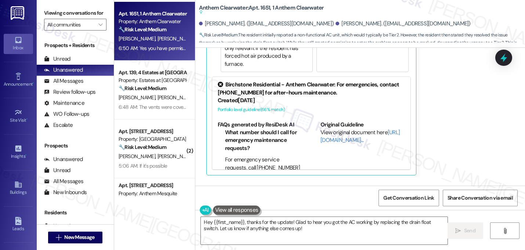
drag, startPoint x: 503, startPoint y: 16, endPoint x: 380, endPoint y: 44, distance: 126.0
click at [498, 16] on div "Anthem Clearwater: Apt. 1651, 1 Anthem Clearwater Suggested actions and notes a…" at bounding box center [362, 22] width 326 height 40
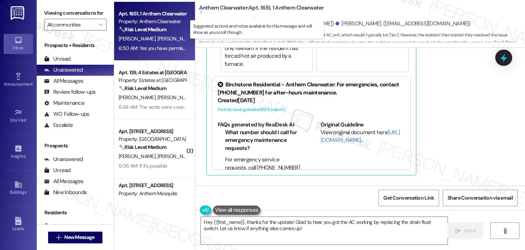
click at [199, 12] on icon at bounding box center [201, 12] width 4 height 4
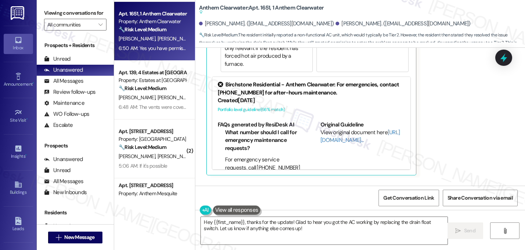
click at [448, 166] on div "Received via SMS Jeffrey Coleman 6:50 AM I took off the panel on the inside uni…" at bounding box center [360, 66] width 330 height 332
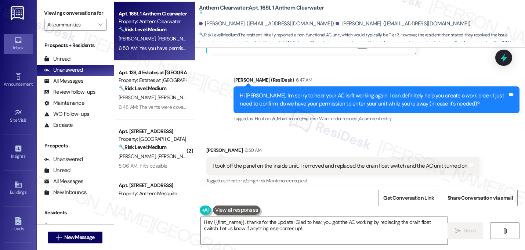
scroll to position [5127, 0]
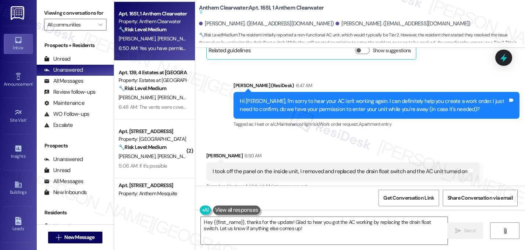
click at [365, 199] on span "button" at bounding box center [367, 201] width 4 height 4
click at [487, 135] on div "Received via SMS Jeffrey Coleman 6:50 AM I took off the panel on the inside uni…" at bounding box center [360, 201] width 330 height 133
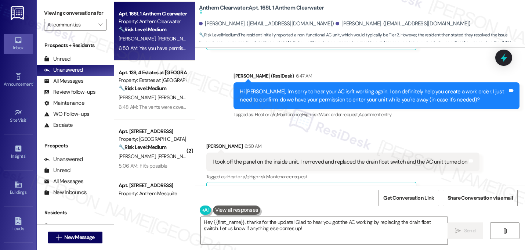
scroll to position [5142, 0]
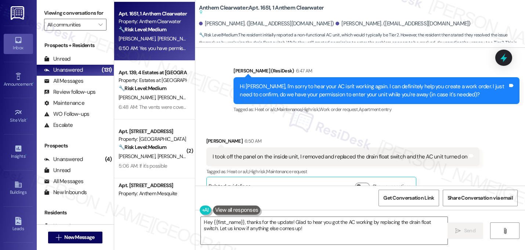
click at [440, 137] on div "Jeffrey Coleman 6:50 AM" at bounding box center [342, 142] width 273 height 10
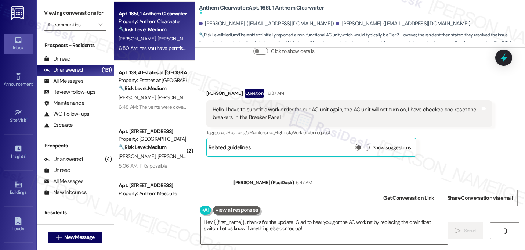
scroll to position [5024, 0]
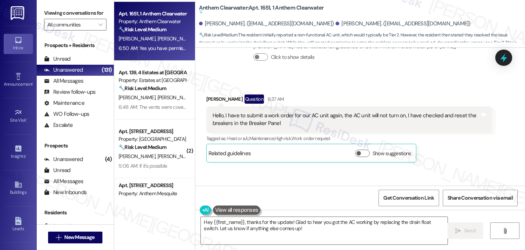
click at [476, 32] on span "🔧 Risk Level: Medium : The resident initially reported a non-functional AC unit…" at bounding box center [362, 43] width 326 height 24
drag, startPoint x: 475, startPoint y: 34, endPoint x: 482, endPoint y: 36, distance: 8.0
click at [482, 36] on span "🔧 Risk Level: Medium : The resident initially reported a non-functional AC unit…" at bounding box center [362, 43] width 326 height 24
click at [483, 34] on span "🔧 Risk Level: Medium : The resident initially reported a non-functional AC unit…" at bounding box center [362, 43] width 326 height 24
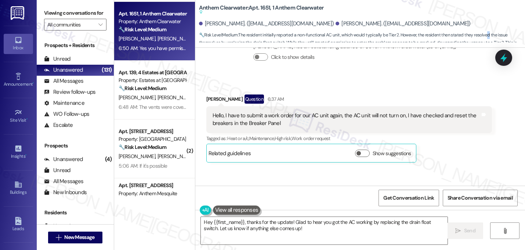
click at [480, 36] on span "🔧 Risk Level: Medium : The resident initially reported a non-functional AC unit…" at bounding box center [362, 43] width 326 height 24
drag, startPoint x: 472, startPoint y: 37, endPoint x: 477, endPoint y: 31, distance: 7.6
click at [477, 31] on span "🔧 Risk Level: Medium : The resident initially reported a non-functional AC unit…" at bounding box center [362, 43] width 326 height 24
drag, startPoint x: 475, startPoint y: 34, endPoint x: 529, endPoint y: 41, distance: 54.4
click at [525, 41] on html "Inbox Go to Inbox Announcement • Send A Text Announcement Site Visit • Go to Si…" at bounding box center [262, 125] width 525 height 250
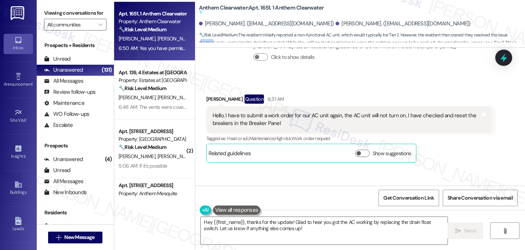
drag, startPoint x: 502, startPoint y: 35, endPoint x: 509, endPoint y: 31, distance: 8.7
click at [510, 32] on span "🔧 Risk Level: Medium : The resident initially reported a non-functional AC unit…" at bounding box center [362, 43] width 326 height 24
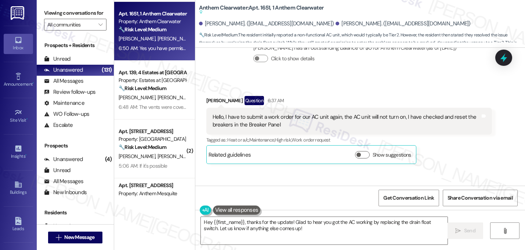
click at [446, 115] on div "Jeffrey Coleman Question 6:37 AM Hello, I have to submit a work order for our A…" at bounding box center [349, 130] width 286 height 68
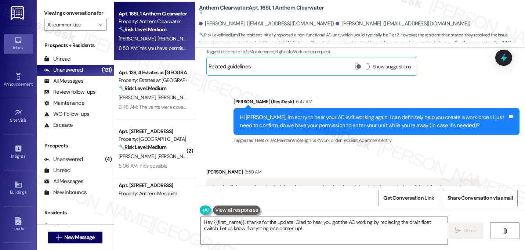
scroll to position [5126, 0]
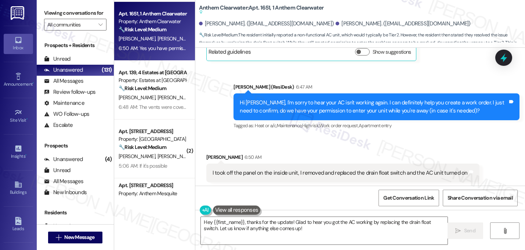
click at [426, 169] on div "I took off the panel on the inside unit, I removed and replaced the drain float…" at bounding box center [340, 173] width 255 height 8
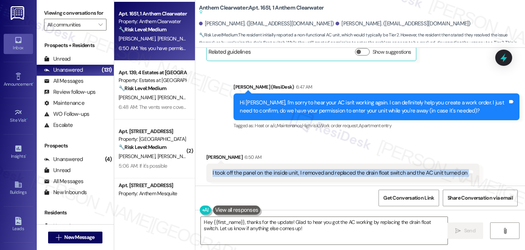
click at [426, 169] on div "I took off the panel on the inside unit, I removed and replaced the drain float…" at bounding box center [340, 173] width 255 height 8
copy div "I took off the panel on the inside unit, I removed and replaced the drain float…"
click at [277, 232] on textarea "Hey {{first_name}}, thanks for the update! Glad to hear you got the AC working …" at bounding box center [324, 231] width 247 height 28
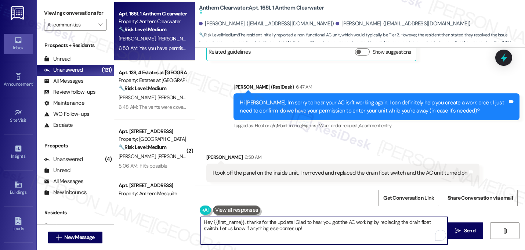
click at [277, 232] on textarea "Hey {{first_name}}, thanks for the update! Glad to hear you got the AC working …" at bounding box center [324, 231] width 247 height 28
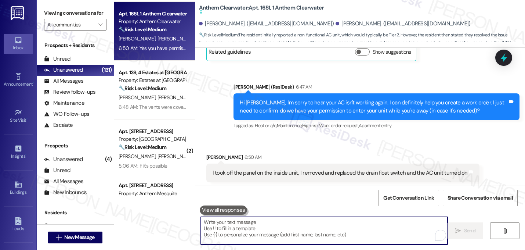
paste textarea "Thanks for the update! Just to confirm, is the AC now blowing cool air consiste…"
type textarea "Thanks for the update! Just to confirm, is the AC now blowing cool air consiste…"
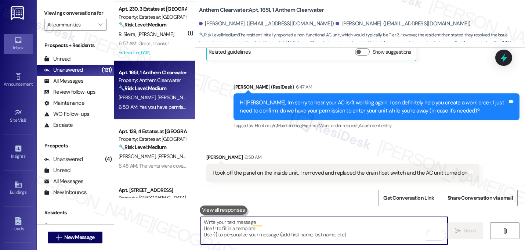
scroll to position [5163, 0]
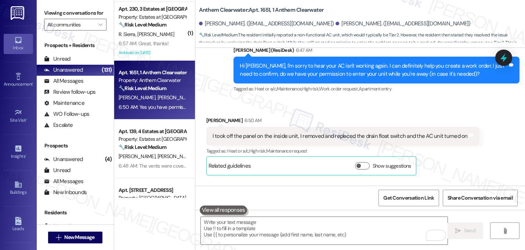
click at [309, 159] on div "Received via SMS Jeffrey Coleman 6:50 AM I took off the panel on the inside uni…" at bounding box center [360, 166] width 330 height 133
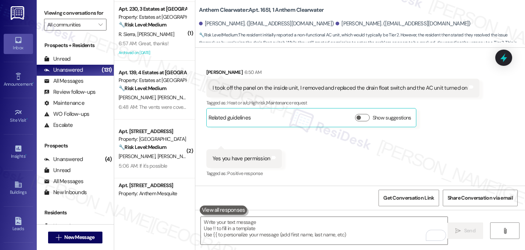
scroll to position [5214, 0]
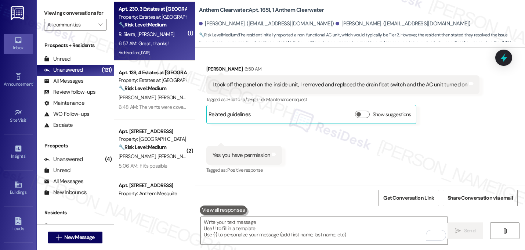
click at [167, 40] on div "6:57 AM: Great, thanks! 6:57 AM: Great, thanks!" at bounding box center [152, 43] width 69 height 9
type textarea "Fetching suggested responses. Please feel free to read through the conversation…"
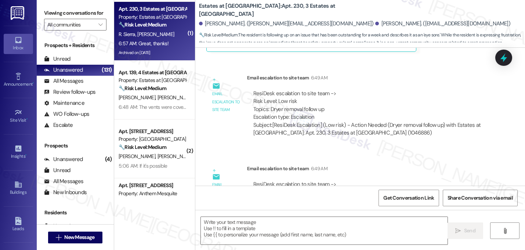
type textarea "Fetching suggested responses. Please feel free to read through the conversation…"
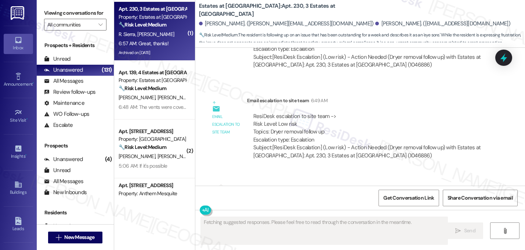
scroll to position [11576, 0]
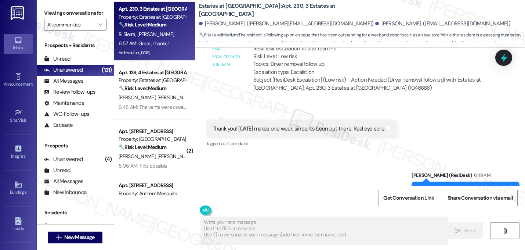
click at [287, 155] on div "Sent via SMS Sarah (ResiDesk) 6:49 AM I hear you! I will follow up with you soo…" at bounding box center [360, 186] width 330 height 62
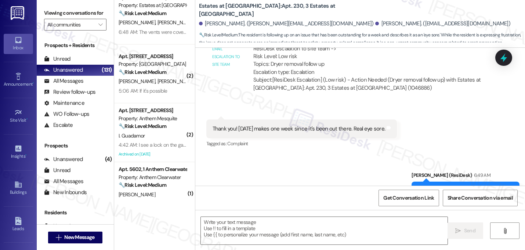
scroll to position [608, 0]
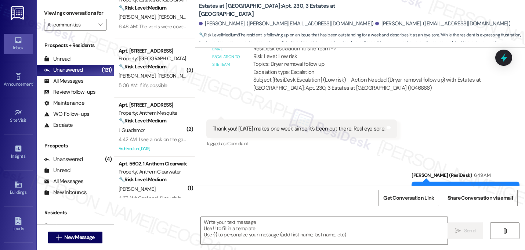
click at [433, 187] on div "I hear you! I will follow up with you soon." at bounding box center [463, 191] width 90 height 8
copy div "I hear you! I will follow up with you soon. Tags and notes"
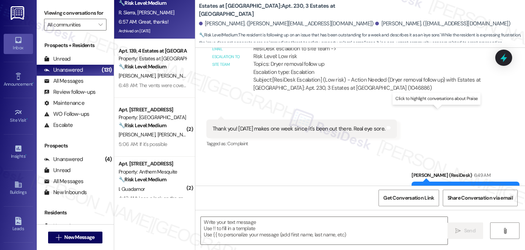
copy div "I hear you! I will follow up with you soon. Tags and notes"
click at [298, 231] on textarea at bounding box center [324, 231] width 247 height 28
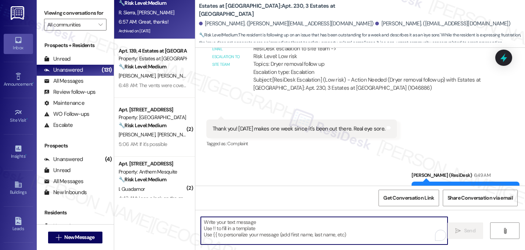
paste textarea "I hear you! I will follow up with you soon."
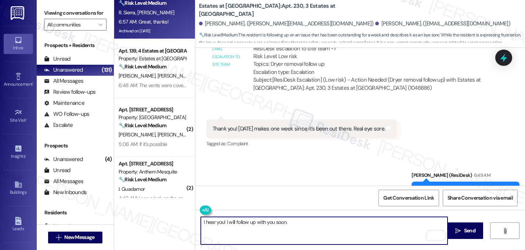
type textarea "I hear you! I will follow up with you soon."
click at [293, 227] on textarea "I hear you! I will follow up with you soon." at bounding box center [324, 231] width 247 height 28
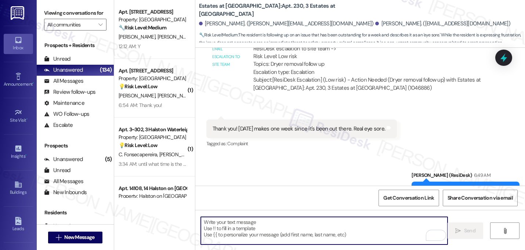
scroll to position [1413, 0]
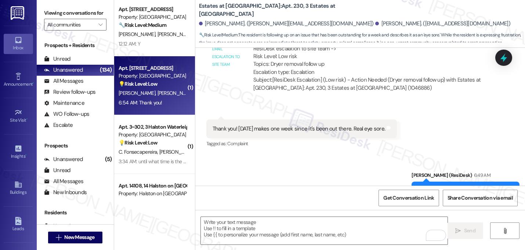
click at [156, 105] on div "6:54 AM: Thank you! 6:54 AM: Thank you!" at bounding box center [141, 102] width 44 height 7
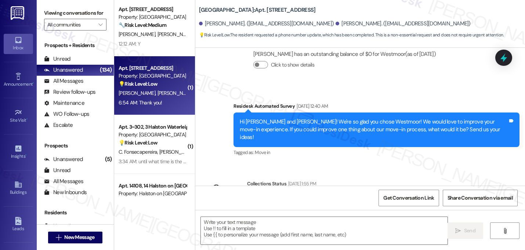
type textarea "Fetching suggested responses. Please feel free to read through the conversation…"
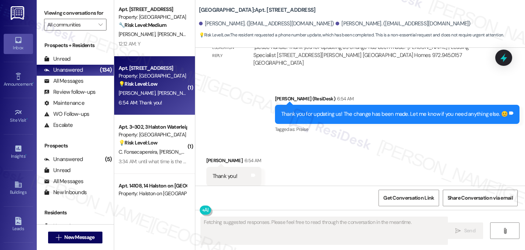
scroll to position [710, 0]
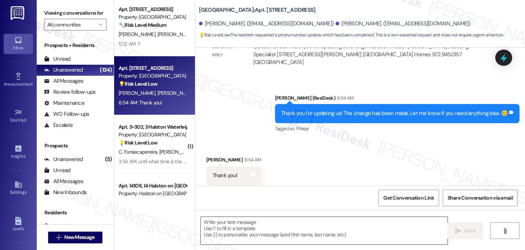
click at [244, 227] on textarea at bounding box center [324, 231] width 247 height 28
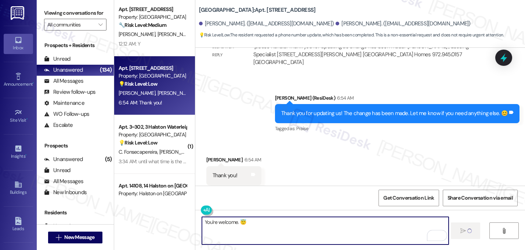
type textarea "You're welcome. 😇"
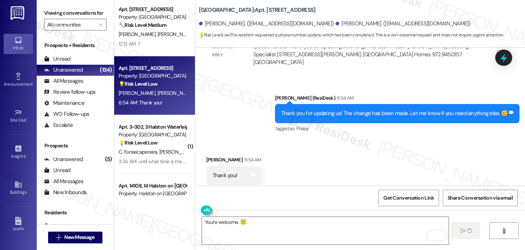
click at [300, 142] on div "Received via SMS Nicole Valdez 6:54 AM Thank you! Tags and notes Tagged as: Pra…" at bounding box center [360, 170] width 330 height 62
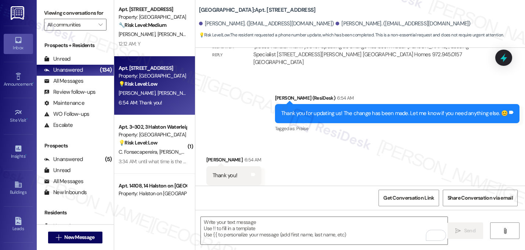
click at [303, 148] on div "Received via SMS Nicole Valdez 6:54 AM Thank you! Tags and notes Tagged as: Pra…" at bounding box center [360, 170] width 330 height 62
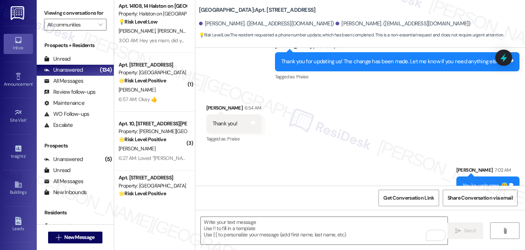
scroll to position [1537, 0]
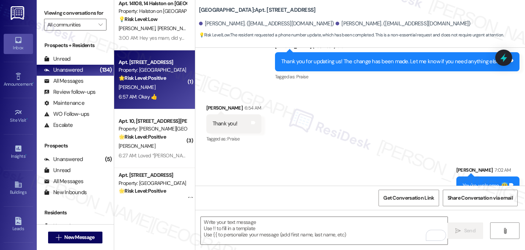
click at [162, 95] on div "6:57 AM: Okay 👍 6:57 AM: Okay 👍" at bounding box center [152, 96] width 69 height 9
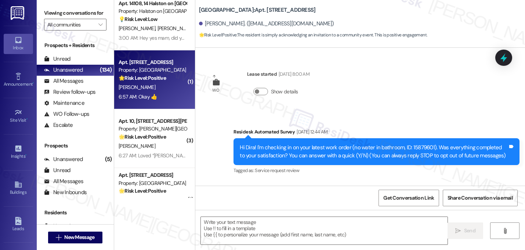
scroll to position [2181, 0]
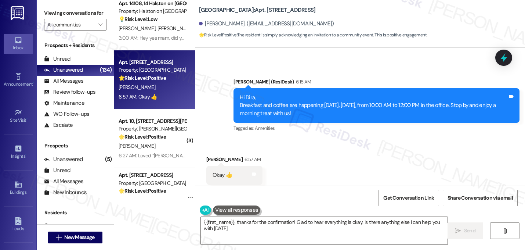
type textarea "{{first_name}}, thanks for the confirmation! Glad to hear everything is okay. I…"
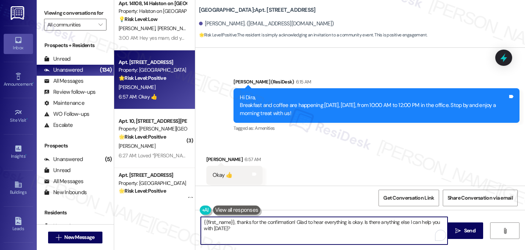
drag, startPoint x: 233, startPoint y: 229, endPoint x: 192, endPoint y: 220, distance: 42.1
click at [195, 220] on div "{{first_name}}, thanks for the confirmation! Glad to hear everything is okay. I…" at bounding box center [360, 237] width 330 height 55
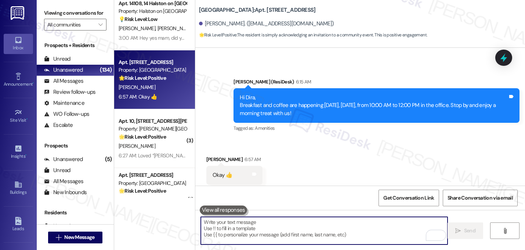
click at [231, 230] on textarea "To enrich screen reader interactions, please activate Accessibility in Grammarl…" at bounding box center [324, 231] width 247 height 28
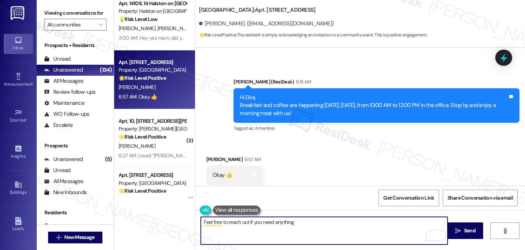
type textarea "Feel free to reach out if you need anything. 😊"
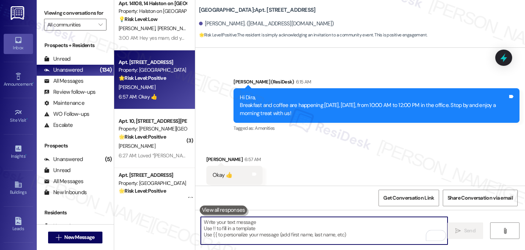
scroll to position [2180, 0]
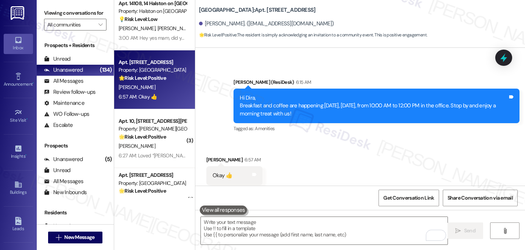
click at [325, 123] on div "Announcement, sent via SMS Sarah (ResiDesk) 6:15 AM Hi Dira, Breakfast and coff…" at bounding box center [376, 106] width 297 height 67
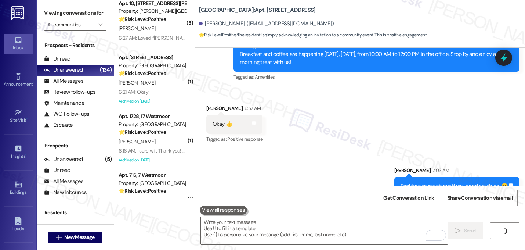
scroll to position [1614, 0]
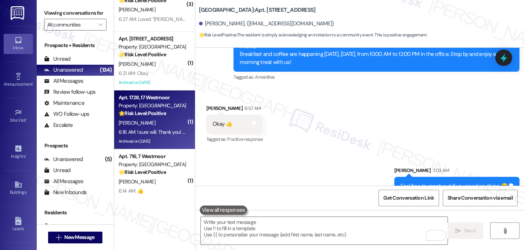
click at [162, 129] on div "6:16 AM: I sure will. Thank you! 😁 6:16 AM: I sure will. Thank you! 😁" at bounding box center [154, 132] width 70 height 7
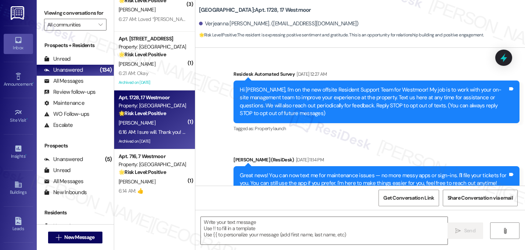
scroll to position [7253, 0]
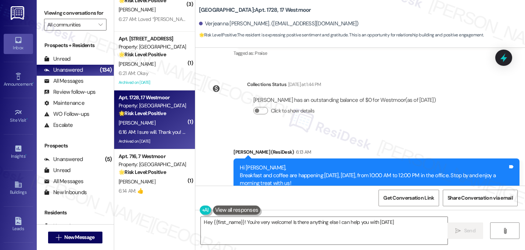
type textarea "Hey {{first_name}}! You're very welcome! Is there anything else I can help you …"
click at [310, 209] on div "Received via SMS Verjeanna Tryon 6:16 AM I sure will. Thank you! 😁 Tags and not…" at bounding box center [360, 240] width 330 height 62
click at [300, 222] on textarea "Hey {{first_name}}! You're very welcome! Is there anything else I can help you …" at bounding box center [324, 231] width 247 height 28
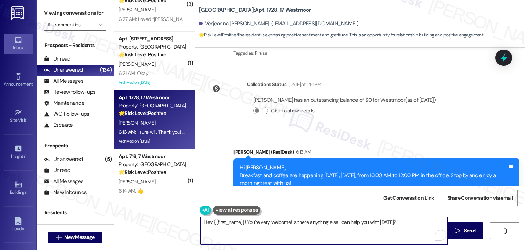
click at [300, 222] on textarea "Hey {{first_name}}! You're very welcome! Is there anything else I can help you …" at bounding box center [324, 231] width 247 height 28
type textarea "You're welcome. See you there! ☕️"
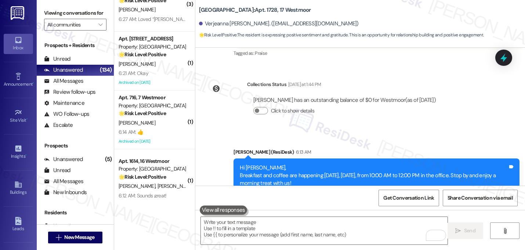
click at [382, 209] on div "Received via SMS Verjeanna Tryon 6:16 AM I sure will. Thank you! 😁 Tags and not…" at bounding box center [360, 240] width 330 height 62
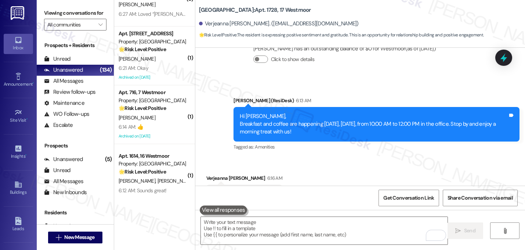
scroll to position [1636, 0]
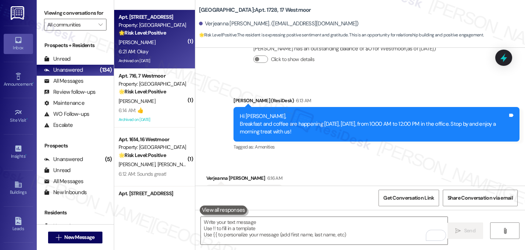
click at [146, 49] on div "6:21 AM: Okay 6:21 AM: Okay" at bounding box center [152, 51] width 69 height 9
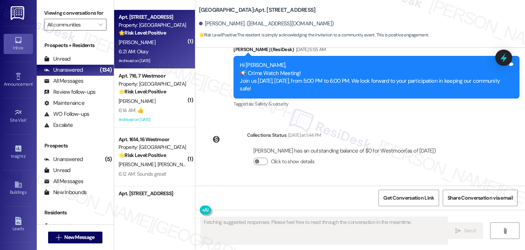
scroll to position [5492, 0]
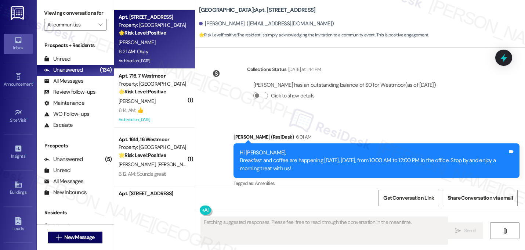
click at [273, 194] on div "Received via SMS Bevelyn Giddens 6:21 AM Okay Tags and notes Tagged as: Positiv…" at bounding box center [360, 225] width 330 height 62
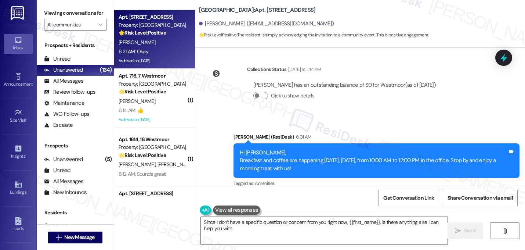
type textarea "Since I don't have a specific question or concern from you right now, {{first_n…"
click at [323, 178] on div "Tagged as: Amenities Click to highlight conversations about Amenities" at bounding box center [377, 183] width 286 height 11
drag, startPoint x: 323, startPoint y: 139, endPoint x: 324, endPoint y: 147, distance: 8.5
click at [324, 194] on div "Received via SMS Bevelyn Giddens 6:21 AM Okay Tags and notes Tagged as: Positiv…" at bounding box center [360, 225] width 330 height 62
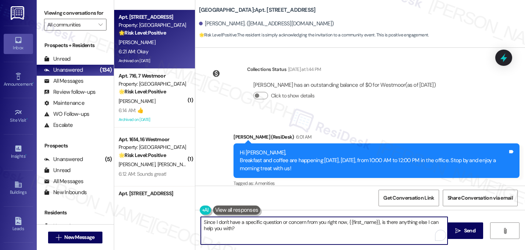
drag, startPoint x: 257, startPoint y: 231, endPoint x: 174, endPoint y: 210, distance: 85.9
click at [174, 210] on div "( 1 ) Apt. 3~302, 3 Halston Waterleigh Property: Halston Waterleigh 💡 Risk Leve…" at bounding box center [319, 125] width 411 height 250
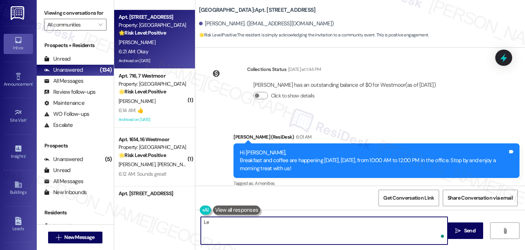
type textarea "L"
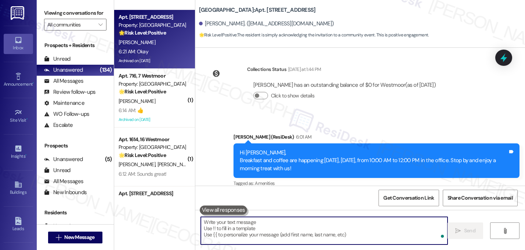
type textarea "F"
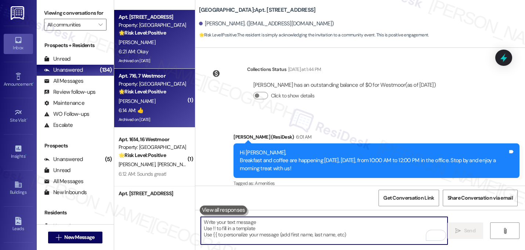
click at [158, 107] on div "6:14 AM: 👍 6:14 AM: 👍" at bounding box center [152, 110] width 69 height 9
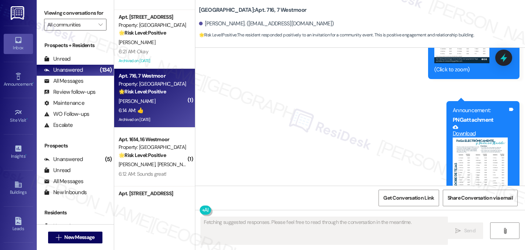
scroll to position [17692, 0]
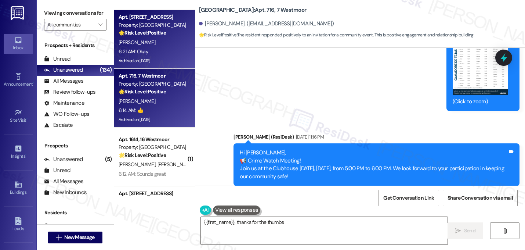
type textarea "{{first_name}}, thanks for the thumbs"
click at [164, 47] on div "6:21 AM: Okay 6:21 AM: Okay" at bounding box center [152, 51] width 69 height 9
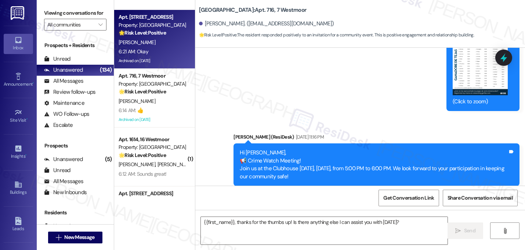
type textarea "Fetching suggested responses. Please feel free to read through the conversation…"
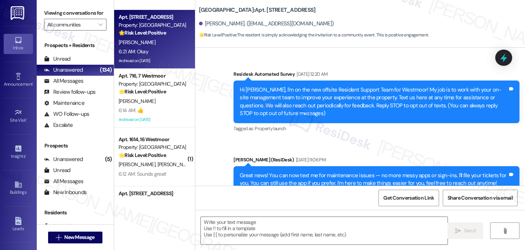
scroll to position [5491, 0]
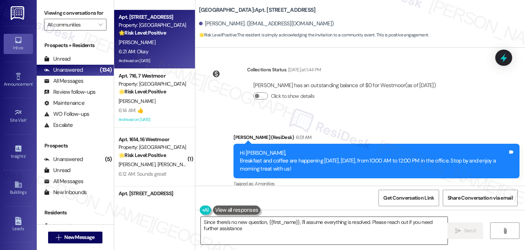
type textarea "Since there's no new question, {{first_name}}, I'll assume everything is resolv…"
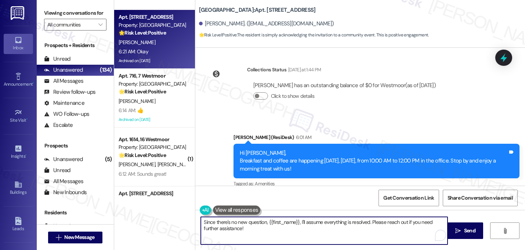
drag, startPoint x: 279, startPoint y: 226, endPoint x: 184, endPoint y: 210, distance: 95.7
click at [184, 210] on div "( 1 ) Apt. 3~302, 3 Halston Waterleigh Property: Halston Waterleigh 💡 Risk Leve…" at bounding box center [319, 125] width 411 height 250
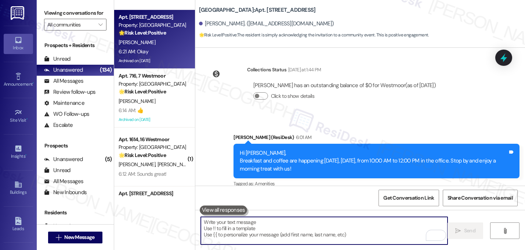
type textarea "f"
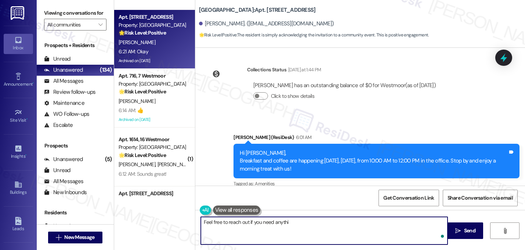
type textarea "Feel free to reach out if you need anythin"
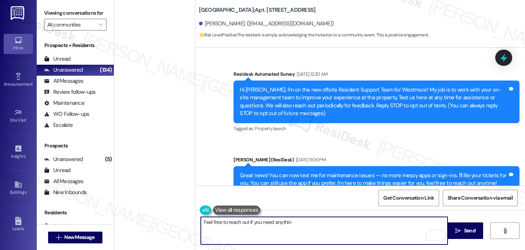
scroll to position [5491, 0]
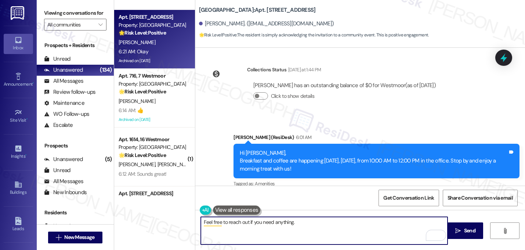
click at [321, 235] on textarea "Feel free to reach out if you need anything." at bounding box center [324, 231] width 247 height 28
click at [318, 224] on textarea "Feel free to reach out if you need anything." at bounding box center [324, 231] width 247 height 28
click at [317, 220] on textarea "Feel free to reach out if you need anything." at bounding box center [324, 231] width 247 height 28
type textarea "Feel free to reach out if you need anything. 😊"
click at [249, 223] on textarea "Feel free to reach out if you need anything. 😊" at bounding box center [324, 231] width 247 height 28
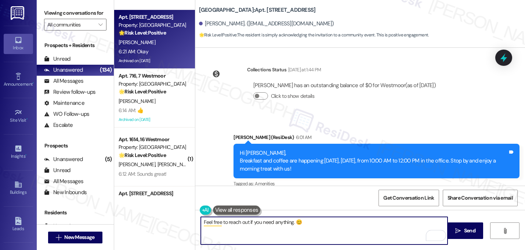
click at [249, 223] on textarea "Feel free to reach out if you need anything. 😊" at bounding box center [324, 231] width 247 height 28
click at [324, 224] on textarea "Feel free to reach out if you need anything. 😊" at bounding box center [324, 231] width 247 height 28
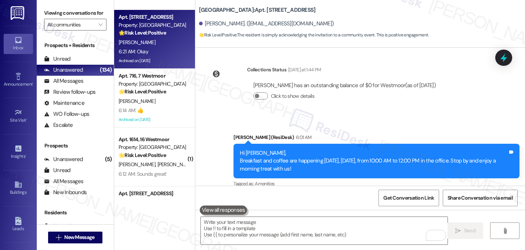
click at [353, 195] on div "Received via SMS [PERSON_NAME] 6:21 AM Okay Tags and notes Tagged as: Positive …" at bounding box center [360, 226] width 330 height 62
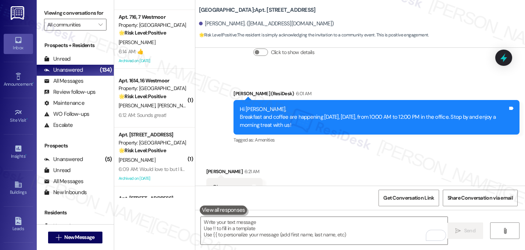
scroll to position [5543, 0]
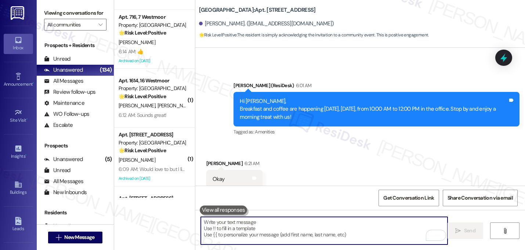
click at [316, 222] on textarea "To enrich screen reader interactions, please activate Accessibility in Grammarl…" at bounding box center [324, 231] width 247 height 28
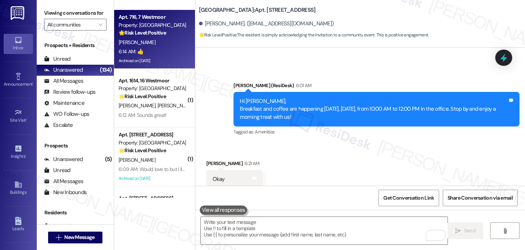
click at [169, 48] on div "6:14 AM: 👍 6:14 AM: 👍" at bounding box center [152, 51] width 69 height 9
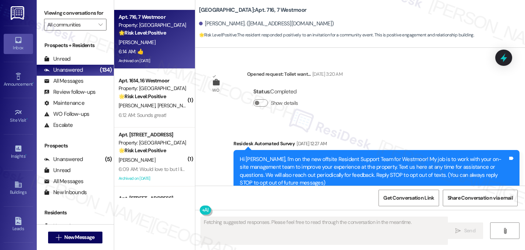
scroll to position [17691, 0]
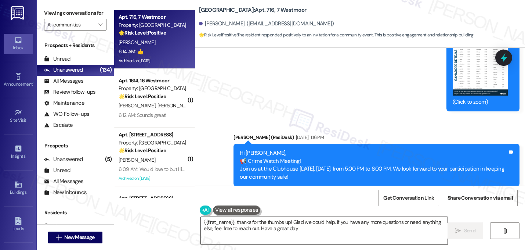
type textarea "{{first_name}}, thanks for the thumbs up! Glad we could help. If you have any m…"
click at [258, 226] on textarea "{{first_name}}, thanks for the thumbs up! Glad we could help. If you have any m…" at bounding box center [324, 231] width 247 height 28
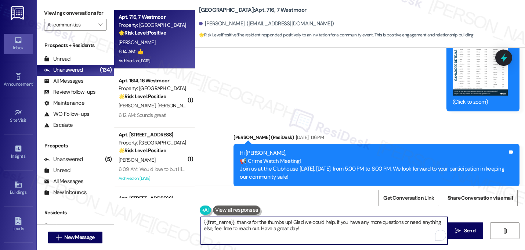
click at [258, 226] on textarea "{{first_name}}, thanks for the thumbs up! Glad we could help. If you have any m…" at bounding box center [324, 231] width 247 height 28
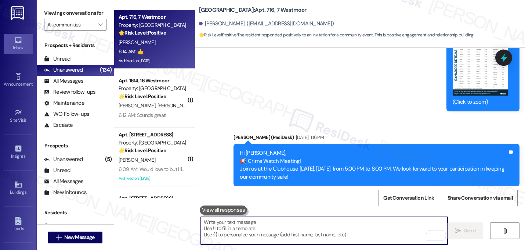
paste textarea "Feel free to reach out if you need anything. 😊"
type textarea "Feel free to reach out if you need anything. 😊"
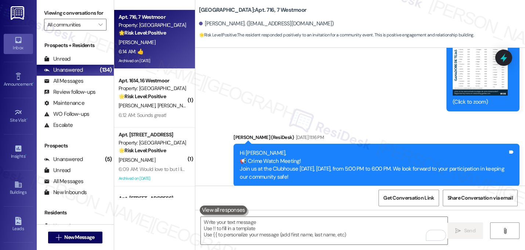
click at [347, 213] on div "Announcement, sent via SMS [PERSON_NAME] (ResiDesk) 6:13 AM Hi [PERSON_NAME], B…" at bounding box center [376, 246] width 297 height 67
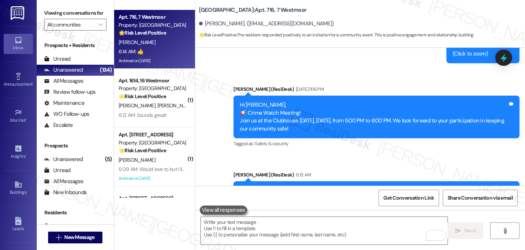
scroll to position [17743, 0]
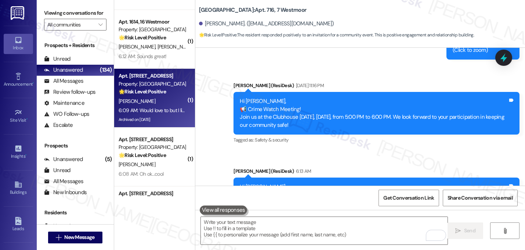
click at [163, 101] on div "[PERSON_NAME]" at bounding box center [152, 101] width 69 height 9
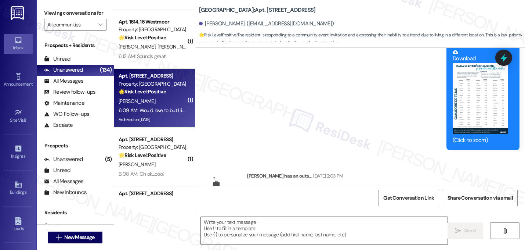
type textarea "Fetching suggested responses. Please feel free to read through the conversation…"
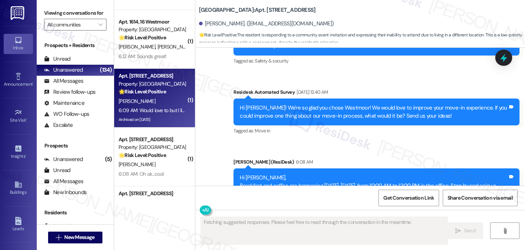
scroll to position [7035, 0]
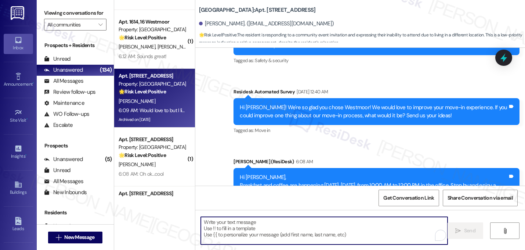
click at [268, 229] on textarea "To enrich screen reader interactions, please activate Accessibility in Grammarl…" at bounding box center [324, 231] width 247 height 28
click at [268, 228] on textarea "To enrich screen reader interactions, please activate Accessibility in Grammarl…" at bounding box center [324, 231] width 247 height 28
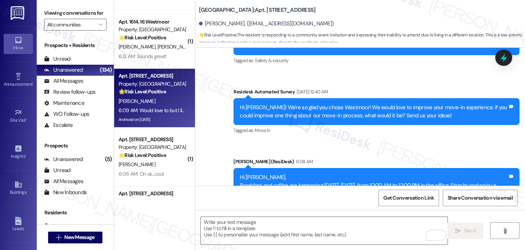
copy div "Would love to but I live in [GEOGRAPHIC_DATA] now. 😆 thanks for the invite. Tag…"
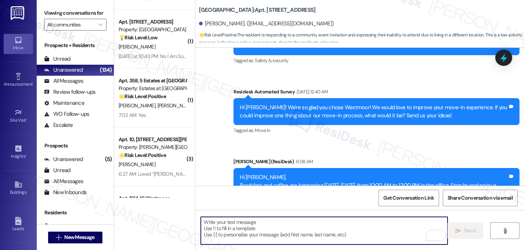
click at [274, 227] on textarea "To enrich screen reader interactions, please activate Accessibility in Grammarl…" at bounding box center [324, 231] width 247 height 28
paste textarea "Got it 😊 Thanks for letting me know! We’ll miss you at the event, but I hope al…"
type textarea "Got it 😊 Thanks for letting me know! We’ll miss you at the event, but I hope al…"
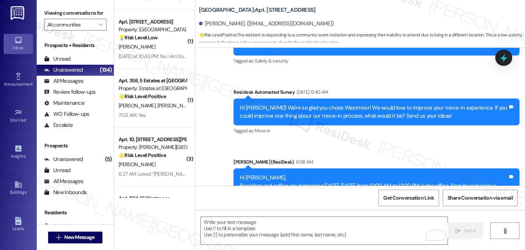
click at [381, 203] on div "Tagged as: Amenities Click to highlight conversations about Amenities" at bounding box center [377, 208] width 286 height 11
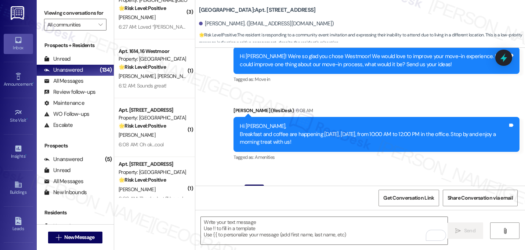
scroll to position [1780, 0]
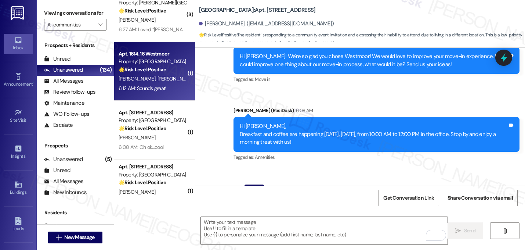
click at [147, 93] on div "Apt. 1614, 16 Westmoor Property: Westmoor 🌟 Risk Level: Positive The resident i…" at bounding box center [154, 71] width 81 height 59
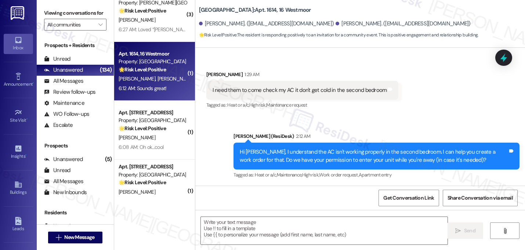
type textarea "Fetching suggested responses. Please feel free to read through the conversation…"
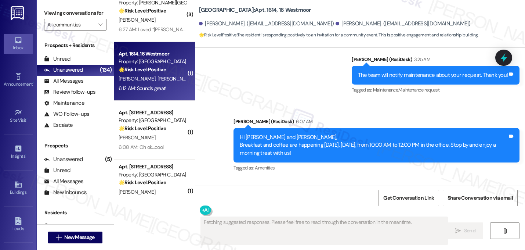
scroll to position [1123, 0]
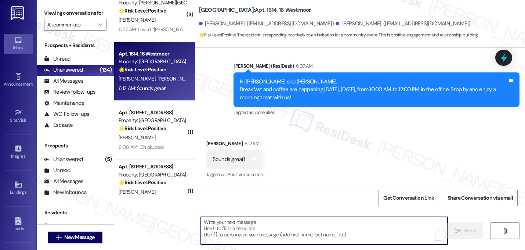
click at [231, 227] on textarea "To enrich screen reader interactions, please activate Accessibility in Grammarl…" at bounding box center [324, 231] width 247 height 28
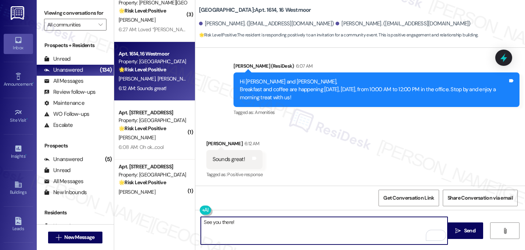
type textarea "See you there! ☕️"
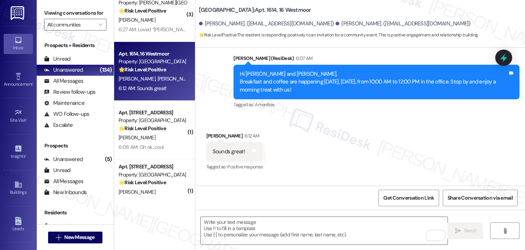
click at [346, 144] on div "Received via SMS [PERSON_NAME] 6:12 AM Sounds great! Tags and notes Tagged as: …" at bounding box center [360, 146] width 330 height 62
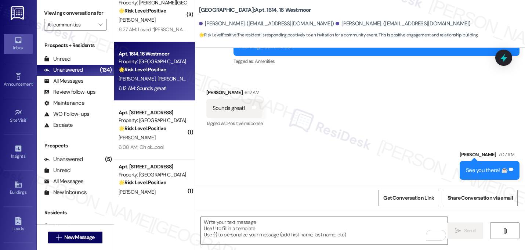
scroll to position [1174, 0]
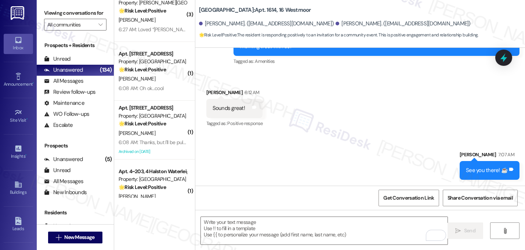
click at [480, 172] on div "See you there! ☕️" at bounding box center [487, 170] width 42 height 8
copy div "See you there! ☕️ Tags and notes"
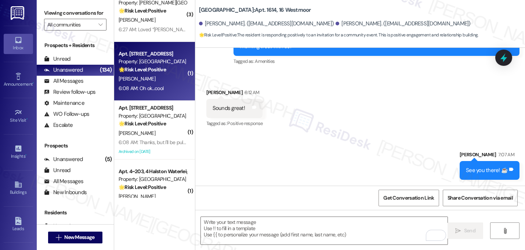
click at [165, 86] on div "6:08 AM: Oh ok...cool 6:08 AM: Oh ok...cool" at bounding box center [152, 88] width 69 height 9
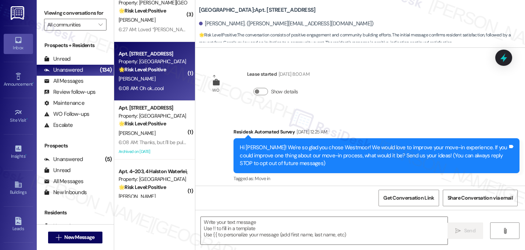
scroll to position [2471, 0]
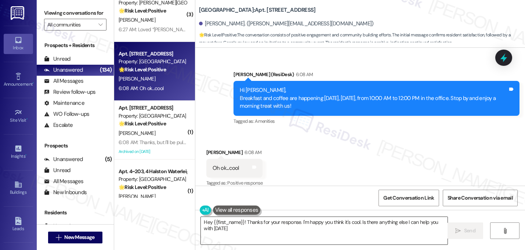
type textarea "Hey {{first_name}}! Thanks for your response. I'm happy you think it's cool. Is…"
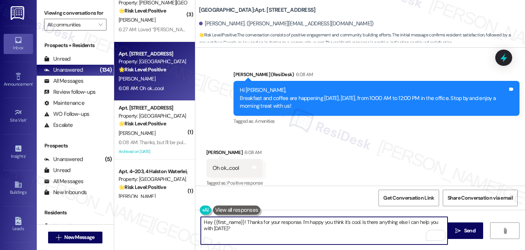
click at [250, 224] on textarea "Hey {{first_name}}! Thanks for your response. I'm happy you think it's cool. Is…" at bounding box center [324, 231] width 247 height 28
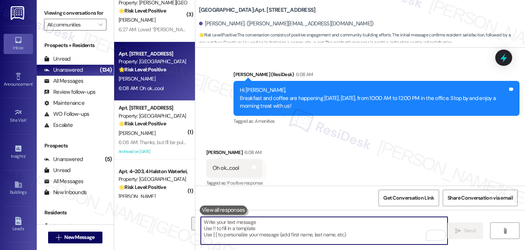
paste textarea "See you there! ☕️"
type textarea "See you there! ☕️"
click at [321, 140] on div "Received via SMS [PERSON_NAME] 6:08 AM Oh ok...cool Tags and notes Tagged as: P…" at bounding box center [360, 163] width 330 height 62
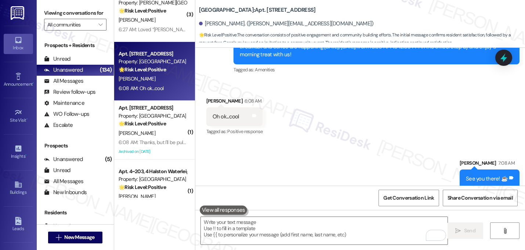
scroll to position [2522, 0]
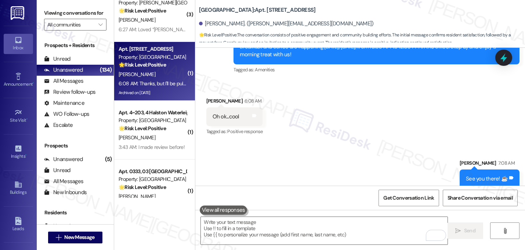
click at [159, 81] on div "6:08 AM: Thanks, but I'll be pulling a double [DATE]!!! Have a great evening! 6…" at bounding box center [198, 83] width 158 height 7
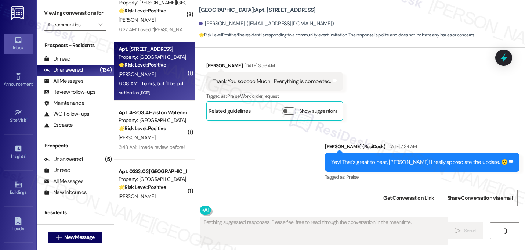
scroll to position [11147, 0]
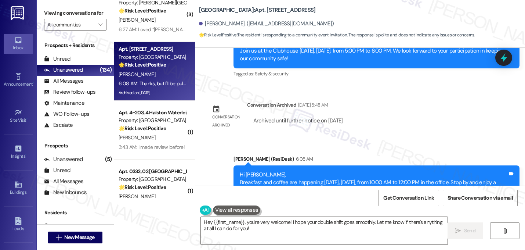
click at [268, 249] on div "Thanks, but I'll be pulling a double [DATE]!!! Have a great evening!" at bounding box center [286, 253] width 146 height 8
click at [245, 222] on textarea "Hey {{first_name}}, you're very welcome! I hope your double shift goes smoothly…" at bounding box center [324, 231] width 247 height 28
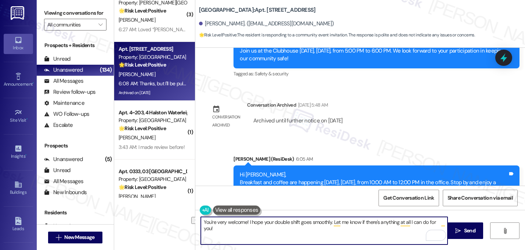
drag, startPoint x: 443, startPoint y: 223, endPoint x: 378, endPoint y: 221, distance: 64.7
click at [378, 221] on textarea "You're very welcome! I hope your double shift goes smoothly. Let me know if the…" at bounding box center [324, 231] width 247 height 28
type textarea "You're very welcome! I hope your double shift goes smoothly. Let me know if you…"
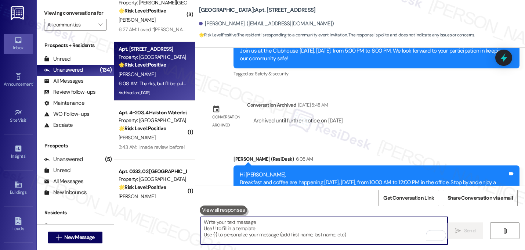
scroll to position [11147, 0]
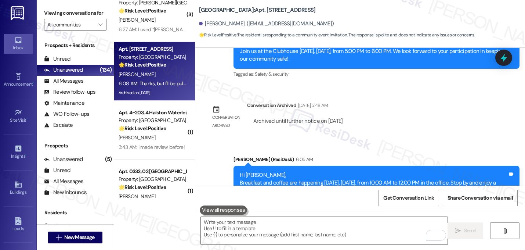
click at [437, 150] on div "Announcement, sent via SMS [PERSON_NAME] (ResiDesk) 6:05 AM Hi [PERSON_NAME], B…" at bounding box center [376, 183] width 297 height 67
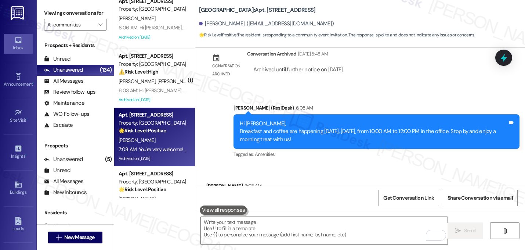
scroll to position [2302, 0]
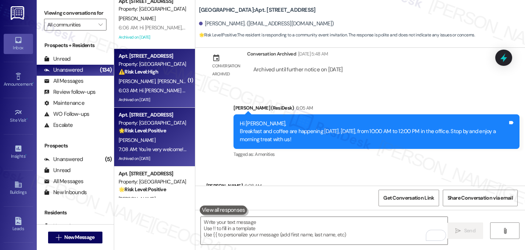
click at [163, 85] on div "[PERSON_NAME] [PERSON_NAME]" at bounding box center [152, 81] width 69 height 9
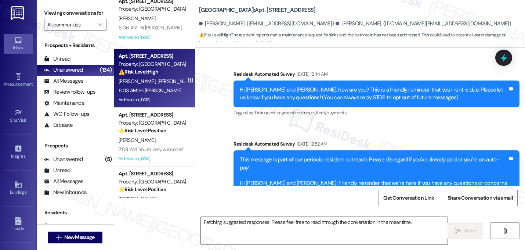
scroll to position [10769, 0]
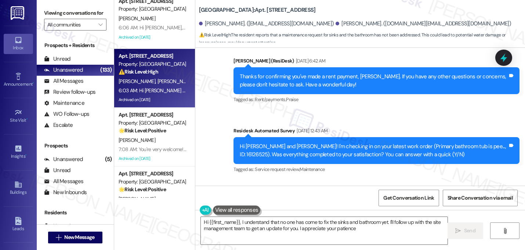
type textarea "Hi {{first_name}}, I understand that no one has come to fix the sinks and bathr…"
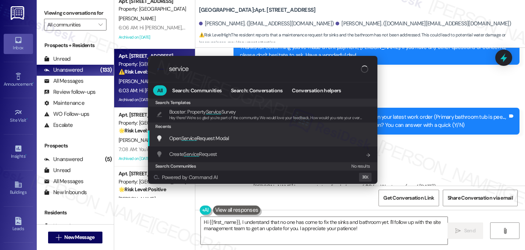
type input "service"
click at [209, 137] on span "Open Service Request Modal" at bounding box center [199, 138] width 60 height 7
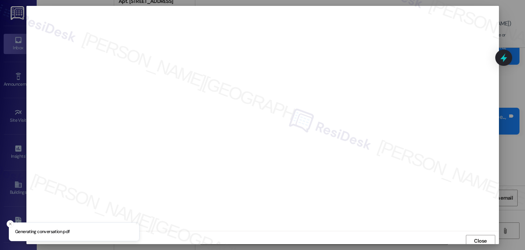
scroll to position [3, 0]
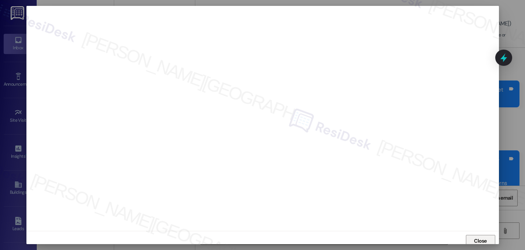
scroll to position [3, 0]
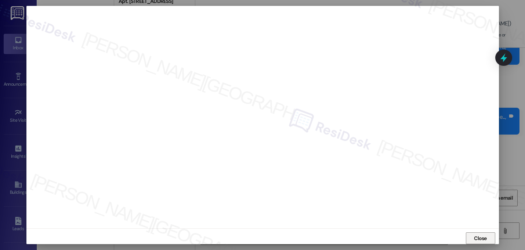
click at [473, 236] on span "Close" at bounding box center [481, 238] width 16 height 8
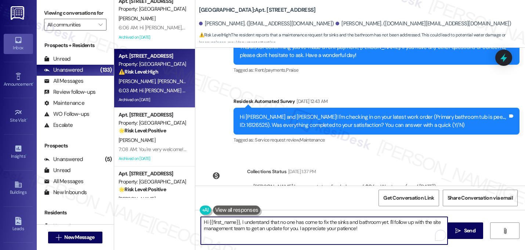
click at [251, 227] on textarea "Hi {{first_name}}, I understand that no one has come to fix the sinks and bathr…" at bounding box center [324, 231] width 247 height 28
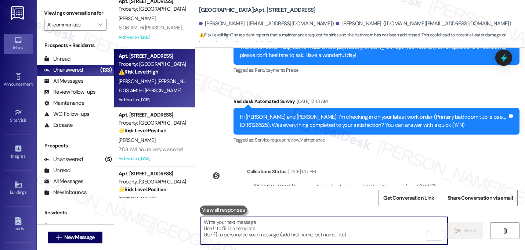
paste textarea "I noticed they marked the work order complete on [date]. I just want to confirm…"
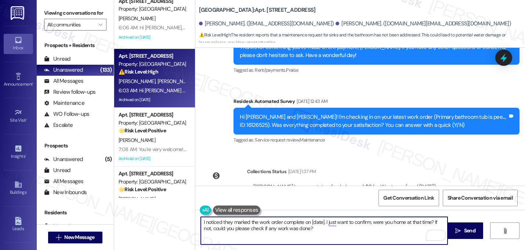
click at [201, 223] on textarea "I noticed they marked the work order complete on [date]. I just want to confirm…" at bounding box center [324, 231] width 247 height 28
click at [392, 223] on textarea "Hi Myra, thanks for your response. I noticed they marked the work order complet…" at bounding box center [324, 231] width 247 height 28
click at [393, 224] on textarea "Hi Myra, thanks for your response. I noticed they marked the work order complet…" at bounding box center [324, 231] width 247 height 28
type textarea "Hi Myra, thanks for your response. I noticed they marked the work order complet…"
click at [379, 228] on textarea "Hi Myra, thanks for your response. I noticed they marked the work order complet…" at bounding box center [324, 231] width 247 height 28
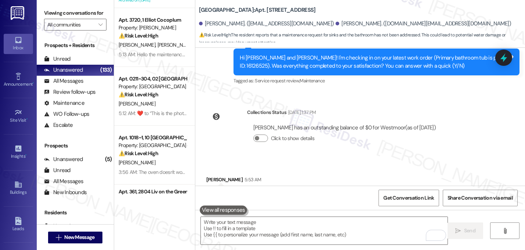
scroll to position [43, 0]
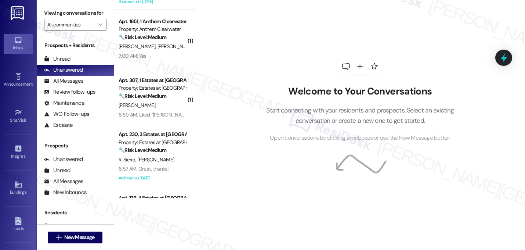
scroll to position [522, 0]
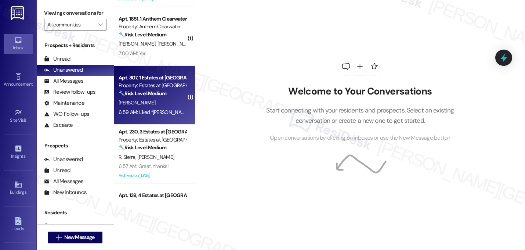
click at [161, 98] on div "[PERSON_NAME]" at bounding box center [152, 102] width 69 height 9
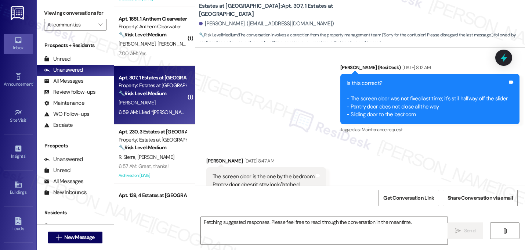
scroll to position [2043, 0]
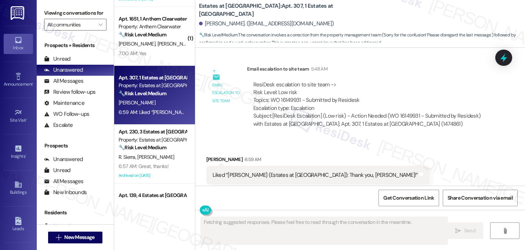
click at [347, 152] on div "Received via SMS [PERSON_NAME] 6:59 AM Liked “[PERSON_NAME] (Estates at [GEOGRA…" at bounding box center [318, 175] width 235 height 51
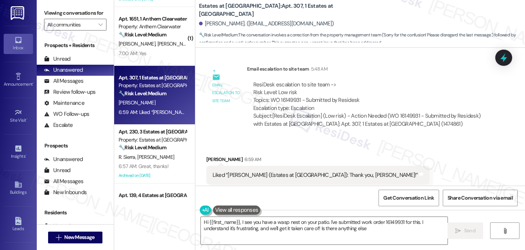
type textarea "Hi {{first_name}}, I see you have a wasp nest on your patio. I've submitted wor…"
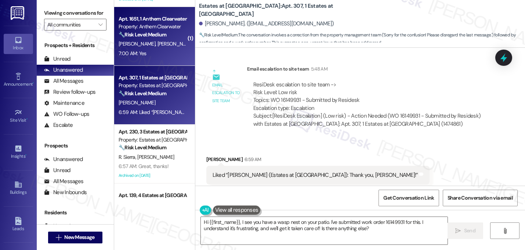
click at [148, 32] on strong "🔧 Risk Level: Medium" at bounding box center [143, 34] width 48 height 7
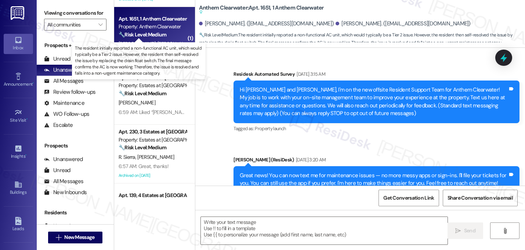
scroll to position [5287, 0]
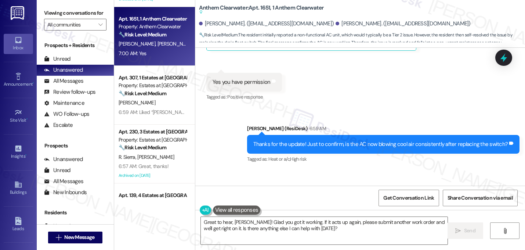
click at [350, 170] on div "Received via SMS Brenda Coleman 7:00 AM Yes Tags and notes Tagged as: Positive …" at bounding box center [360, 201] width 330 height 62
click at [246, 221] on textarea "Great to hear, Jeffrey! Glad you got it working. If it acts up again, please su…" at bounding box center [324, 231] width 247 height 28
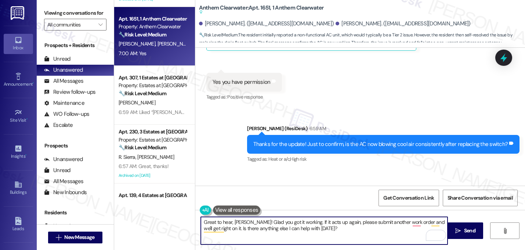
click at [228, 223] on textarea "Great to hear, Brenda! Glad you got it working. If it acts up again, please sub…" at bounding box center [324, 231] width 247 height 28
drag, startPoint x: 337, startPoint y: 222, endPoint x: 395, endPoint y: 222, distance: 57.3
click at [395, 222] on textarea "Thanks, Brenda! Glad you got it working. If it acts up again, please submit ano…" at bounding box center [324, 231] width 247 height 28
drag, startPoint x: 414, startPoint y: 222, endPoint x: 417, endPoint y: 228, distance: 6.6
click at [417, 228] on textarea "Thanks, Brenda! Glad you got it working. If it acts up again, please let me kno…" at bounding box center [324, 231] width 247 height 28
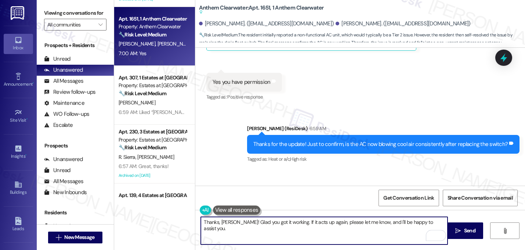
click at [437, 225] on textarea "Thanks, Brenda! Glad you got it working. If it acts up again, please let me kno…" at bounding box center [324, 231] width 247 height 28
type textarea "Thanks, Brenda! Glad you got it working. If it acts up again, please let me kno…"
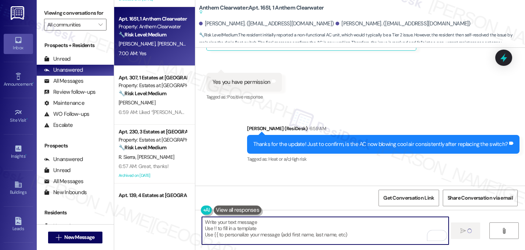
scroll to position [5287, 0]
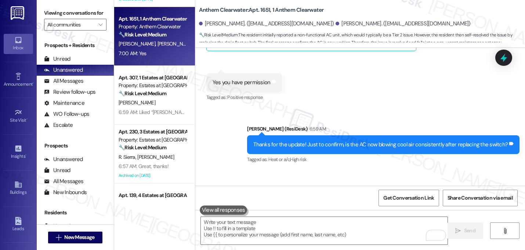
click at [406, 170] on div "Received via SMS Brenda Coleman 7:00 AM Yes Tags and notes Tagged as: Positive …" at bounding box center [360, 201] width 330 height 62
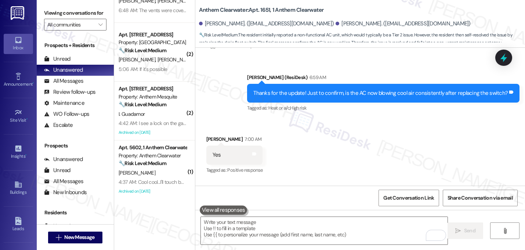
scroll to position [674, 0]
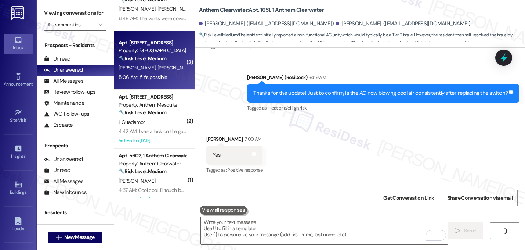
click at [170, 65] on div "J. Hennington T. Ruff" at bounding box center [152, 67] width 69 height 9
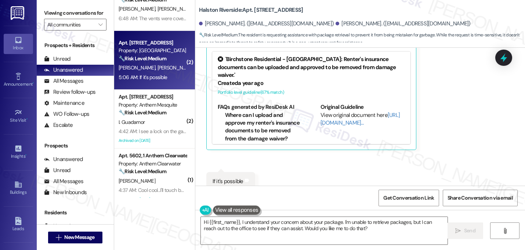
scroll to position [1081, 0]
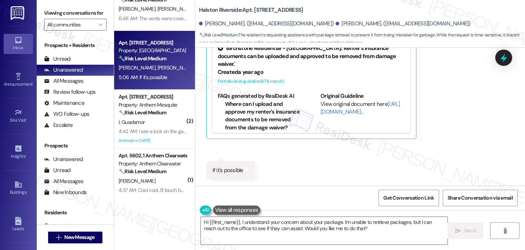
click at [494, 89] on div "Received via SMS Taeisha Ruff Question 5:06 AM Hey Sarah wanted to know if some…" at bounding box center [349, 54] width 297 height 179
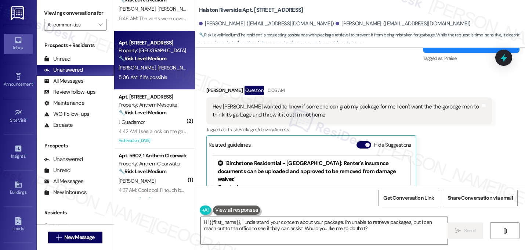
scroll to position [964, 0]
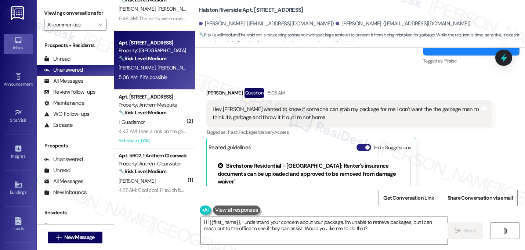
click at [365, 148] on span "button" at bounding box center [367, 147] width 4 height 4
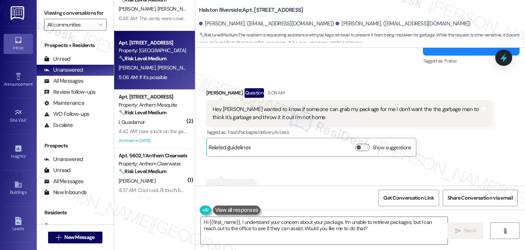
click at [470, 143] on div "Taeisha Ruff Question 5:06 AM Hey Sarah wanted to know if someone can grab my p…" at bounding box center [349, 122] width 286 height 68
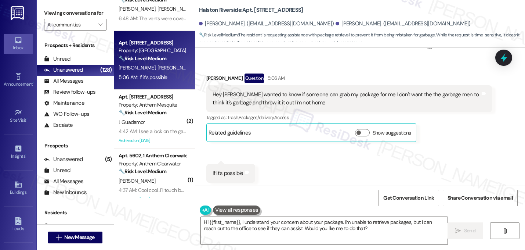
scroll to position [982, 0]
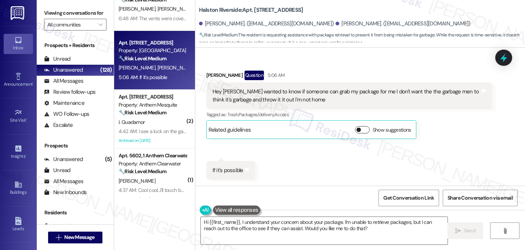
click at [359, 127] on button "Show suggestions" at bounding box center [362, 129] width 15 height 7
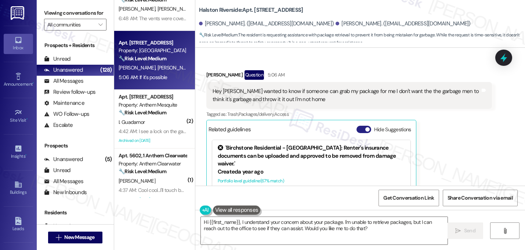
click at [365, 127] on span "button" at bounding box center [367, 129] width 4 height 4
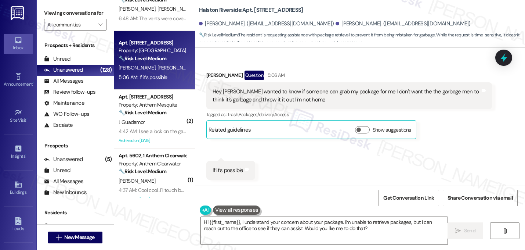
click at [396, 150] on div "Received via SMS Taeisha Ruff Question 5:06 AM Hey Sarah wanted to know if some…" at bounding box center [360, 119] width 330 height 131
click at [376, 163] on div "Received via SMS Taeisha Ruff Question 5:06 AM Hey Sarah wanted to know if some…" at bounding box center [360, 119] width 330 height 131
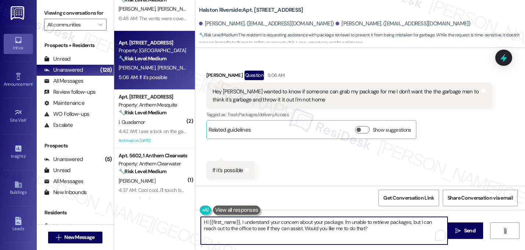
click at [238, 222] on textarea "Hi {{first_name}}, I understand your concern about your package. I'm unable to …" at bounding box center [324, 231] width 247 height 28
drag, startPoint x: 325, startPoint y: 222, endPoint x: 346, endPoint y: 234, distance: 23.8
click at [346, 234] on textarea "Hi Taeisha, I understand your concern about your package. I'm unable to retriev…" at bounding box center [324, 231] width 247 height 28
type textarea "Hi Taeisha, I understand your concern about your package. I'll reach out to the…"
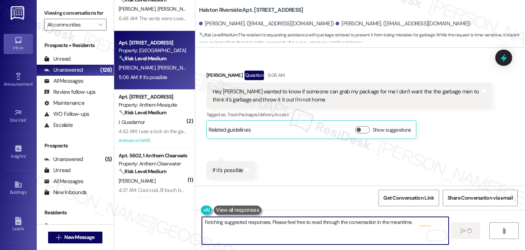
scroll to position [982, 0]
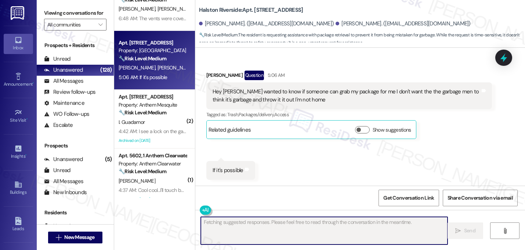
click at [450, 150] on div "Received via SMS Taeisha Ruff Question 5:06 AM Hey Sarah wanted to know if some…" at bounding box center [360, 119] width 330 height 131
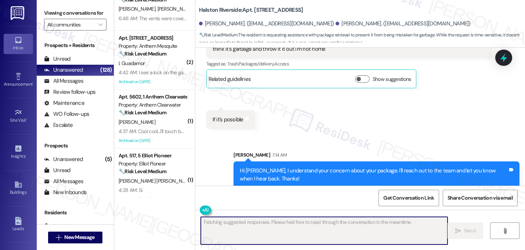
scroll to position [1041, 0]
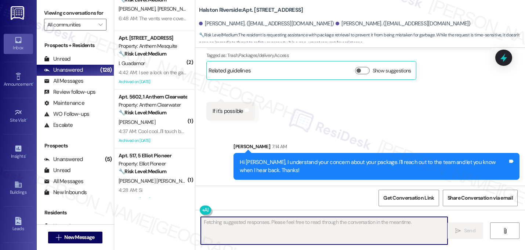
click at [440, 148] on div "Sarah 7:14 AM" at bounding box center [377, 148] width 286 height 10
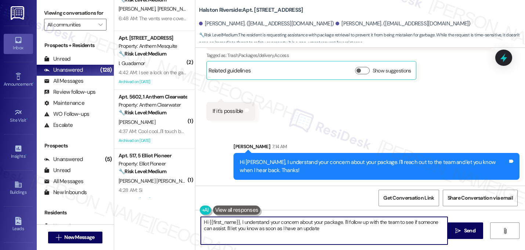
type textarea "Hi {{first_name}}, I understand your concern about your package. I'll follow up…"
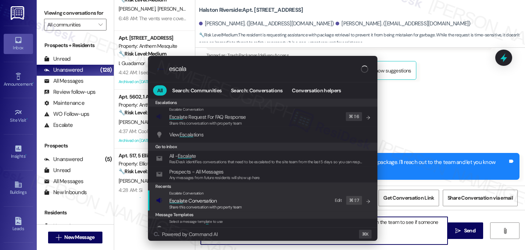
type input "escala"
click at [198, 201] on span "Escala te Conversation" at bounding box center [192, 200] width 47 height 7
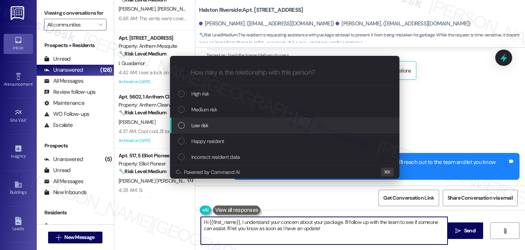
click at [197, 130] on div "Low risk" at bounding box center [285, 126] width 230 height 16
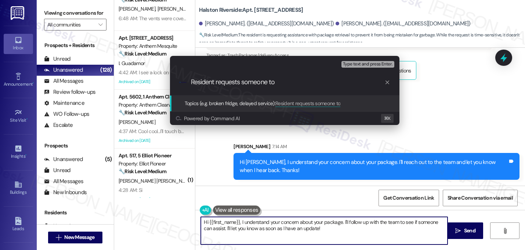
click at [242, 83] on input "Resident requests someone to" at bounding box center [288, 82] width 194 height 8
click at [292, 83] on input "Resident wants someone to" at bounding box center [288, 82] width 194 height 8
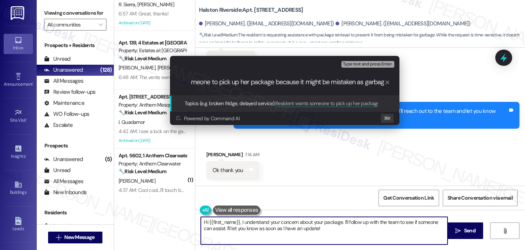
scroll to position [0, 57]
type input "Resident wants someone to pick up her package because it might be mistaken as g…"
click at [289, 82] on input "Resident wants someone to pick up her package because it might be mistaken as g…" at bounding box center [288, 82] width 194 height 8
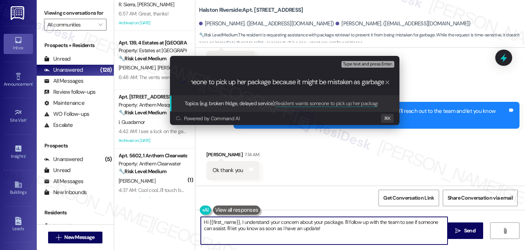
click at [289, 82] on input "Resident wants someone to pick up her package because it might be mistaken as g…" at bounding box center [288, 82] width 194 height 8
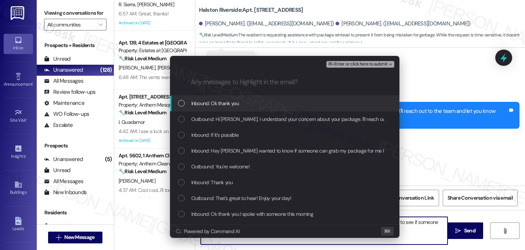
scroll to position [0, 0]
click at [268, 107] on div "Inbound: Ok thank you" at bounding box center [285, 103] width 215 height 8
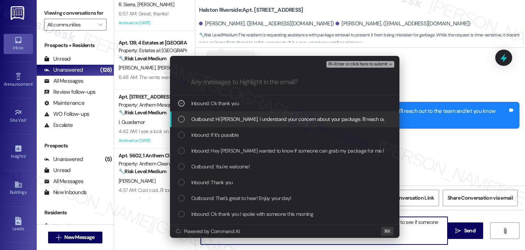
click at [266, 119] on span "Outbound: Hi Taeisha, I understand your concern about your package. I'll reach …" at bounding box center [349, 119] width 316 height 8
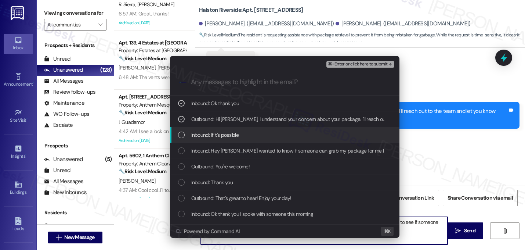
click at [265, 131] on div "Inbound: If it's possible" at bounding box center [285, 135] width 215 height 8
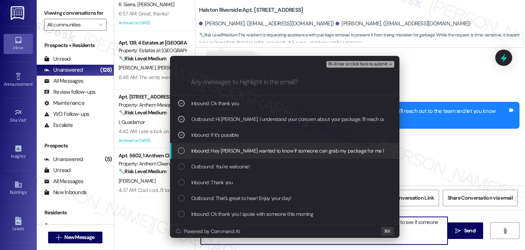
click at [262, 150] on span "Inbound: Hey Sarah wanted to know if someone can grab my package for me I don't…" at bounding box center [376, 151] width 371 height 8
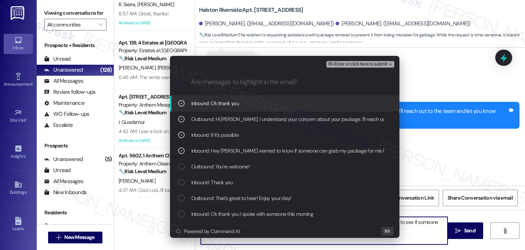
click at [374, 62] on span "⌘+Enter or click here to submit" at bounding box center [358, 64] width 60 height 5
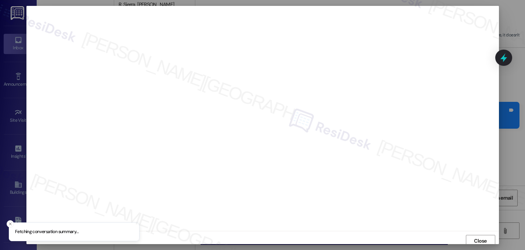
scroll to position [3, 0]
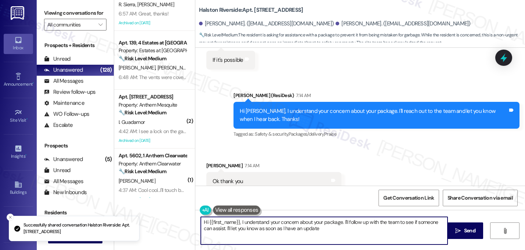
type textarea "Hi {{first_name}}, I understand your concern about your package. I'll follow up…"
drag, startPoint x: 317, startPoint y: 234, endPoint x: 113, endPoint y: 209, distance: 205.4
click at [114, 209] on div "Apt. 2210, 1 Halston Riverside Property: Halston Riverside 🔧 Risk Level: Medium…" at bounding box center [319, 125] width 411 height 250
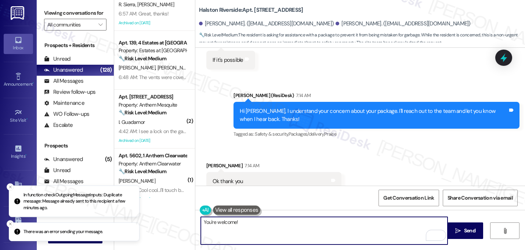
type textarea "You're welcome!"
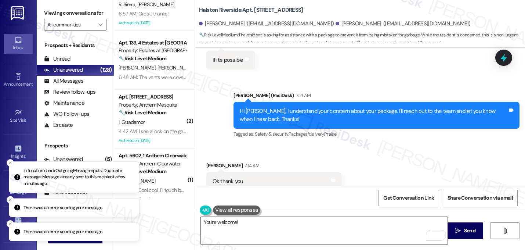
click at [346, 164] on div "Received via SMS Taeisha Ruff 7:14 AM Ok thank you Tags and notes Tagged as: Po…" at bounding box center [274, 181] width 147 height 51
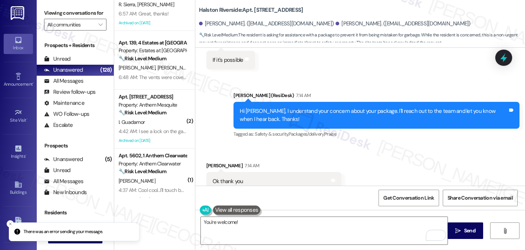
click at [343, 169] on div "Received via SMS Taeisha Ruff 7:14 AM Ok thank you Tags and notes Tagged as: Po…" at bounding box center [274, 181] width 147 height 51
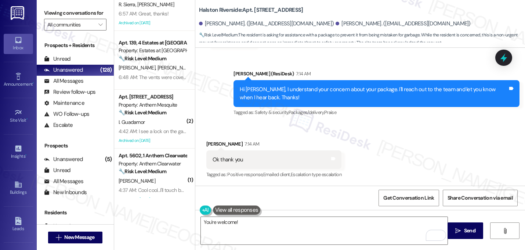
scroll to position [1114, 0]
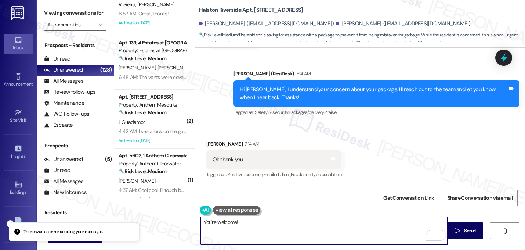
click at [259, 221] on textarea "You're welcome!" at bounding box center [324, 231] width 247 height 28
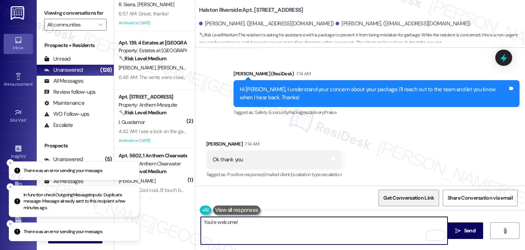
click at [405, 202] on span "Get Conversation Link" at bounding box center [409, 198] width 54 height 16
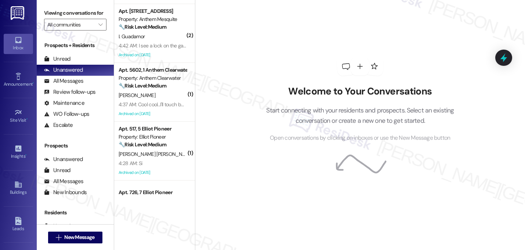
scroll to position [752, 0]
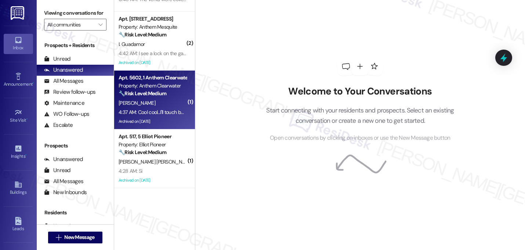
click at [166, 90] on div "🔧 Risk Level: Medium The resident reports a malfunctioning dryer making a loud …" at bounding box center [153, 94] width 68 height 8
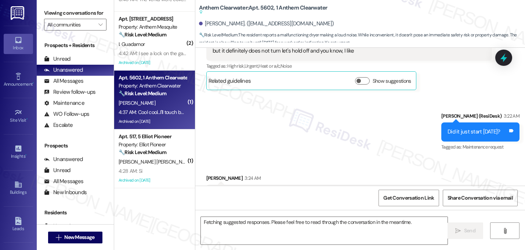
scroll to position [10143, 0]
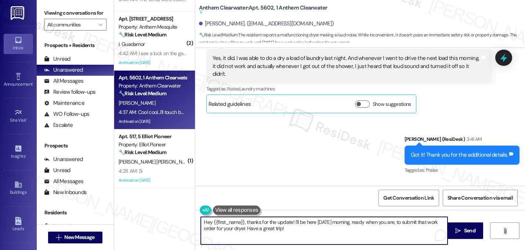
drag, startPoint x: 290, startPoint y: 224, endPoint x: 168, endPoint y: 220, distance: 122.4
click at [167, 220] on div "Apt. 307, 1 Estates at [GEOGRAPHIC_DATA] Property: Estates at [GEOGRAPHIC_DATA]…" at bounding box center [319, 125] width 411 height 250
click at [201, 223] on textarea "I'll be here [DATE] morning, ready when you are, to submit that work order for …" at bounding box center [324, 231] width 247 height 28
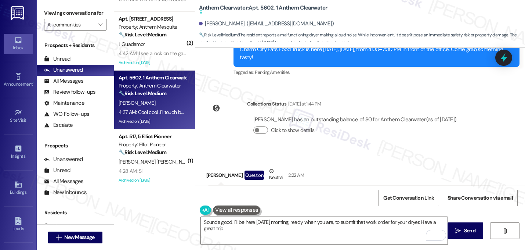
scroll to position [9525, 0]
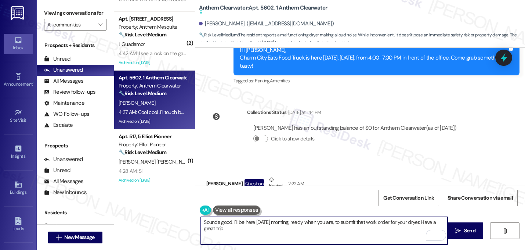
click at [259, 231] on textarea "Sounds good. I'll be here [DATE] morning, ready when you are, to submit that wo…" at bounding box center [324, 231] width 247 height 28
type textarea "Sounds good. I'll be here [DATE] morning, ready when you are, to submit that wo…"
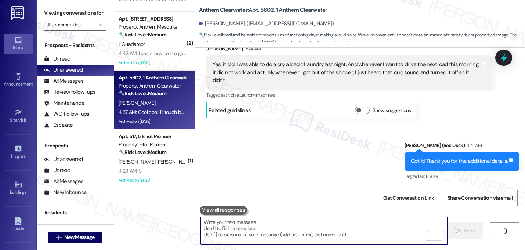
scroll to position [10142, 0]
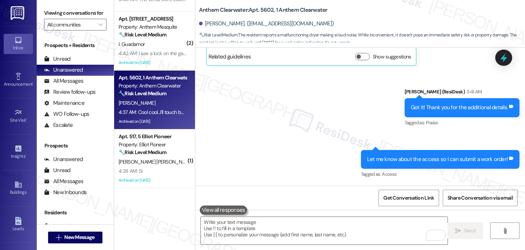
scroll to position [10202, 0]
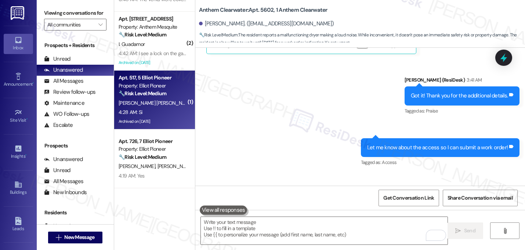
click at [168, 118] on div "Archived on [DATE]" at bounding box center [152, 121] width 69 height 9
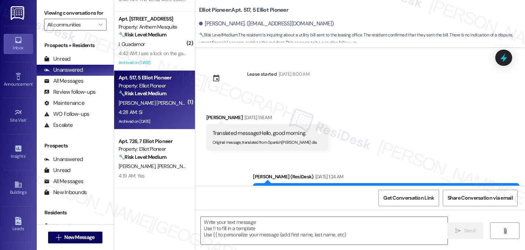
scroll to position [6863, 0]
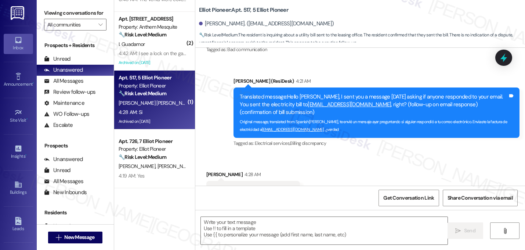
type textarea "Fetching suggested responses. Please feel free to read through the conversation…"
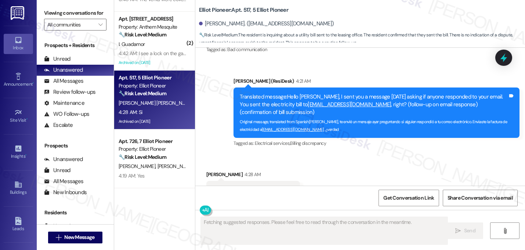
click at [323, 154] on div "Received via SMS [PERSON_NAME] 4:28 AM Translated message: Yes Original message…" at bounding box center [360, 189] width 330 height 70
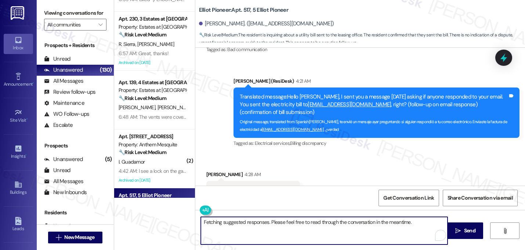
click at [252, 231] on textarea "Fetching suggested responses. Please feel free to read through the conversation…" at bounding box center [324, 231] width 247 height 28
click at [251, 226] on textarea "Fetching suggested responses. Please feel free to read through the conversation…" at bounding box center [324, 231] width 247 height 28
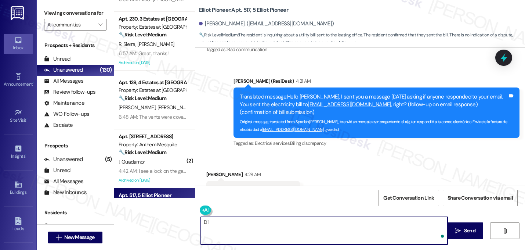
type textarea "D"
click at [246, 223] on textarea "Have you received any response from them?" at bounding box center [324, 231] width 247 height 28
type textarea "Have you received any response from them?"
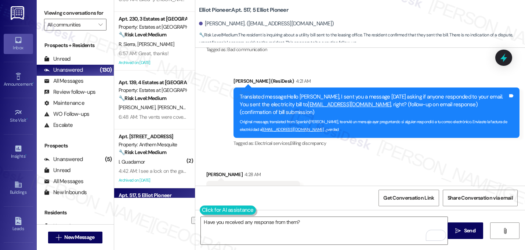
click at [205, 209] on button at bounding box center [228, 209] width 56 height 9
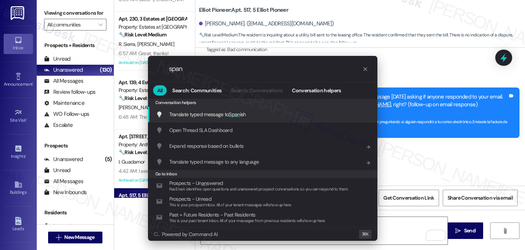
type input "span"
click at [225, 111] on span "Translate typed message to Span ish" at bounding box center [207, 114] width 77 height 8
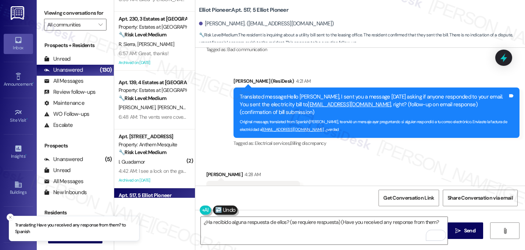
type textarea "¿Ha recibido alguna respuesta de ellos? (se requiere respuesta) (Have you recei…"
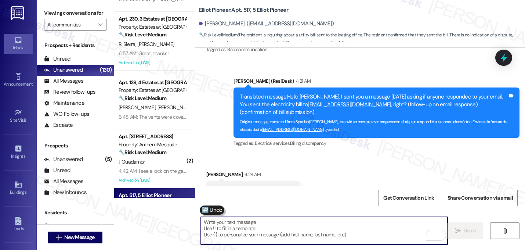
scroll to position [6863, 0]
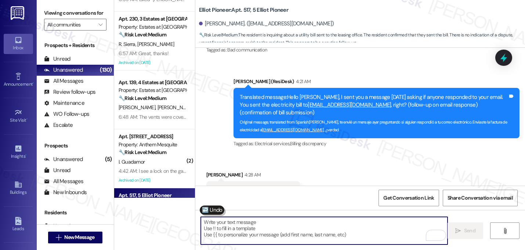
click at [376, 154] on div "Received via SMS [PERSON_NAME] 4:28 AM Translated message: Yes Original message…" at bounding box center [360, 189] width 330 height 70
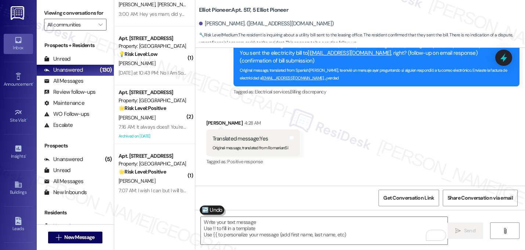
scroll to position [1531, 0]
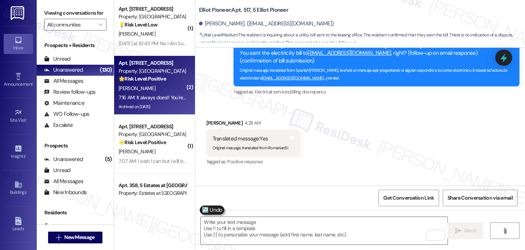
click at [167, 83] on div "Apt. 111, 1 Westmoor Property: Westmoor 🌟 Risk Level: Positive The resident is …" at bounding box center [152, 70] width 69 height 25
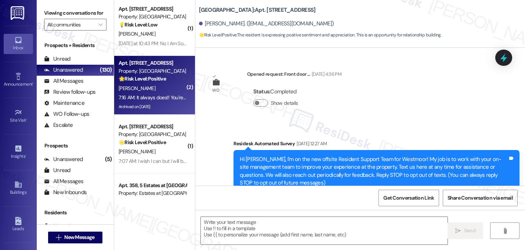
scroll to position [11323, 0]
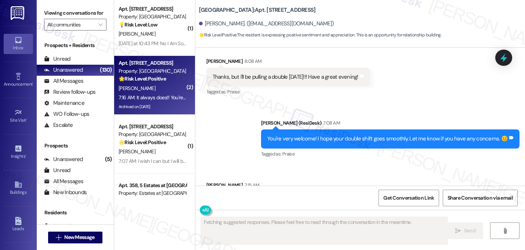
click at [332, 165] on div "Received via SMS [PERSON_NAME] 7:15 AM 👍 Tags and notes Tagged as: Positive res…" at bounding box center [360, 222] width 330 height 114
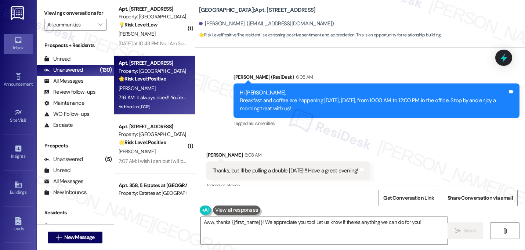
scroll to position [11249, 0]
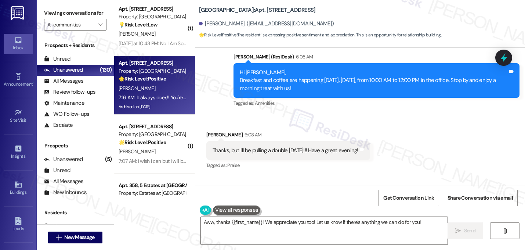
click at [358, 203] on div "You're very welcome! I hope your double shift goes smoothly. Let me know if you…" at bounding box center [390, 212] width 259 height 19
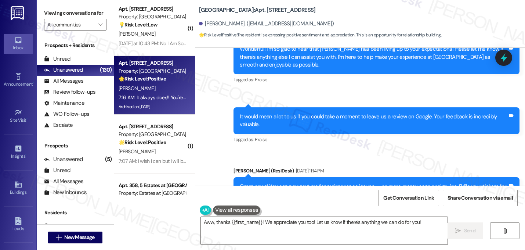
click at [420, 139] on div "Tagged as: Praise Click to highlight conversations about Praise" at bounding box center [377, 139] width 286 height 11
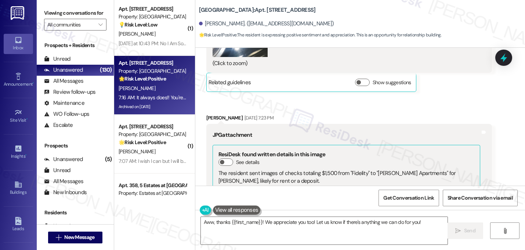
scroll to position [11323, 0]
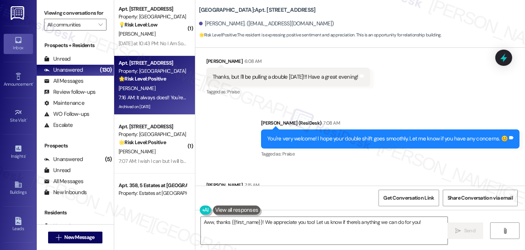
click at [422, 165] on div "Received via SMS [PERSON_NAME] 7:15 AM 👍 Tags and notes Tagged as: Positive res…" at bounding box center [360, 222] width 330 height 114
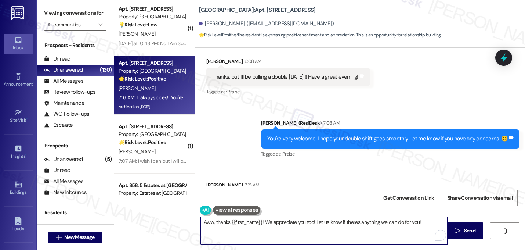
drag, startPoint x: 418, startPoint y: 222, endPoint x: 328, endPoint y: 225, distance: 90.4
click at [327, 225] on textarea "Aww, thanks {{first_name}}! We appreciate you too! Let us know if there's anyth…" at bounding box center [324, 231] width 247 height 28
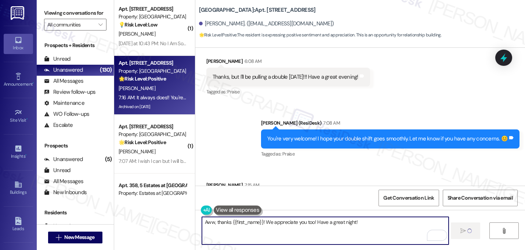
type textarea "Aww, thanks {{first_name}}! We appreciate you too! Have a great night!"
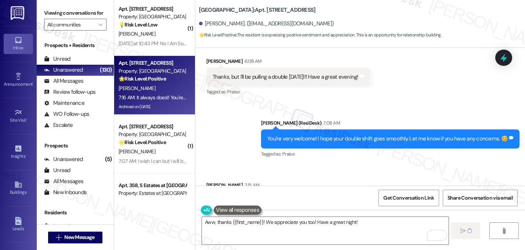
click at [365, 165] on div "Received via SMS [PERSON_NAME] 7:15 AM 👍 Tags and notes Tagged as: Positive res…" at bounding box center [360, 222] width 330 height 114
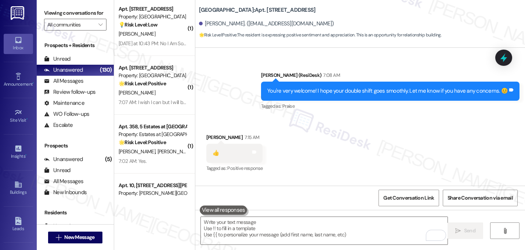
scroll to position [11374, 0]
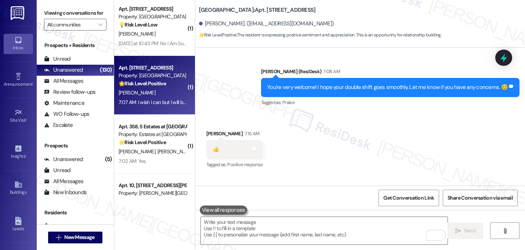
click at [160, 91] on div "[PERSON_NAME]" at bounding box center [152, 92] width 69 height 9
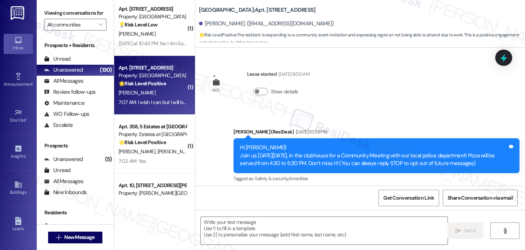
scroll to position [3250, 0]
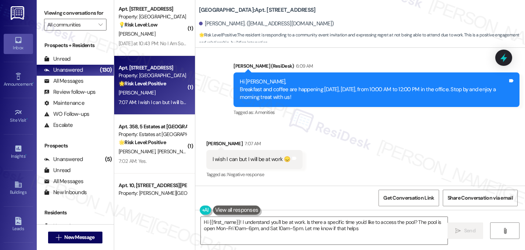
type textarea "Hi {{first_name}}! I understand you'll be at work. Is there a specific time you…"
click at [254, 160] on div "I wish I can but I will be at work 😞" at bounding box center [252, 159] width 78 height 8
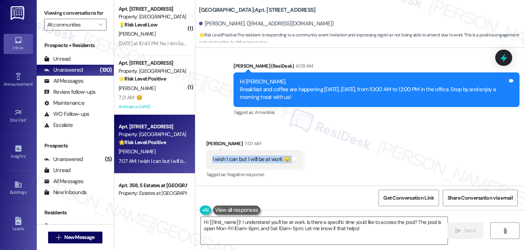
copy div "I wish I can but I will be at work 😞 Tags and notes"
click at [262, 229] on textarea "Hi {{first_name}}! I understand you'll be at work. Is there a specific time you…" at bounding box center [324, 231] width 247 height 28
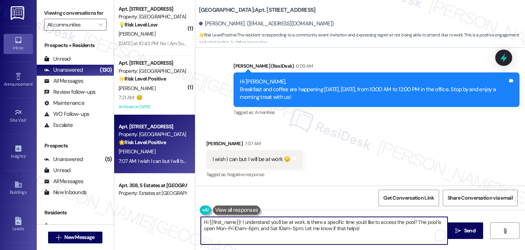
click at [262, 229] on textarea "Hi {{first_name}}! I understand you'll be at work. Is there a specific time you…" at bounding box center [324, 231] width 247 height 28
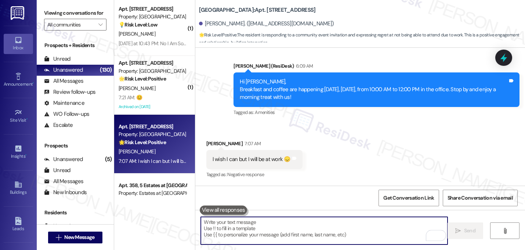
paste textarea "Totally understand—work comes first! We’ll miss you at the event, but I hope yo…"
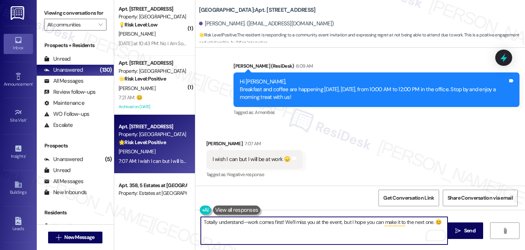
click at [245, 222] on textarea "Totally understand—work comes first! We’ll miss you at the event, but I hope yo…" at bounding box center [324, 231] width 247 height 28
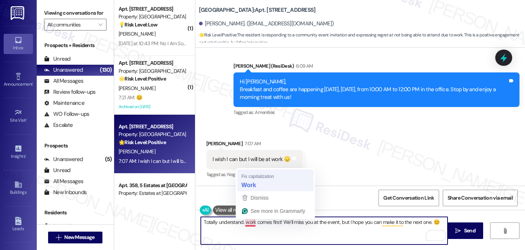
type textarea "Totally understand. Work comes first! We’ll miss you at the event, but I hope y…"
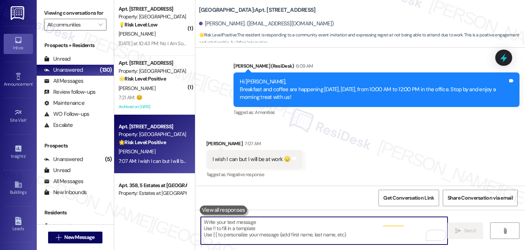
scroll to position [3249, 0]
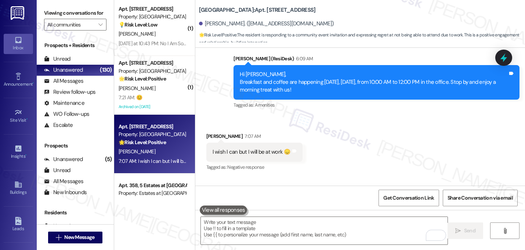
click at [393, 139] on div "Received via SMS [PERSON_NAME] 7:07 AM I wish I can but I will be at work 😞 Tag…" at bounding box center [360, 147] width 330 height 62
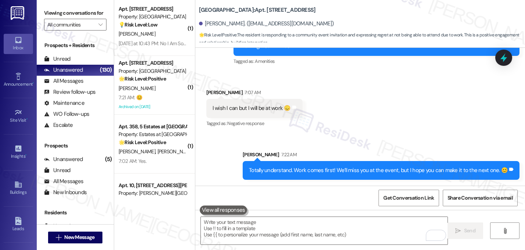
scroll to position [3301, 0]
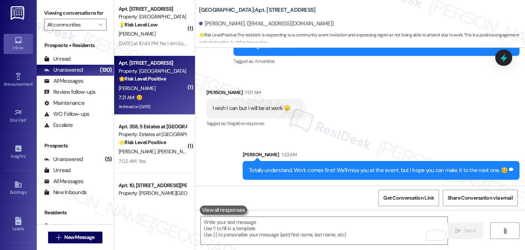
click at [145, 90] on div "[PERSON_NAME]" at bounding box center [152, 88] width 69 height 9
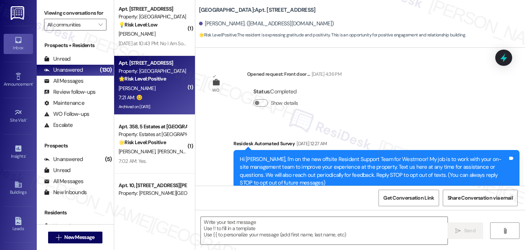
scroll to position [11447, 0]
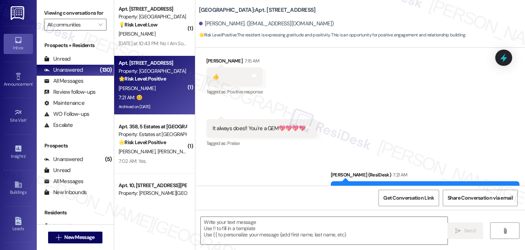
type textarea "Fetching suggested responses. Please feel free to read through the conversation…"
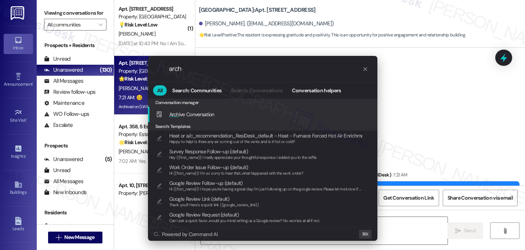
type input "arch"
click at [176, 116] on span "Arch" at bounding box center [174, 114] width 10 height 7
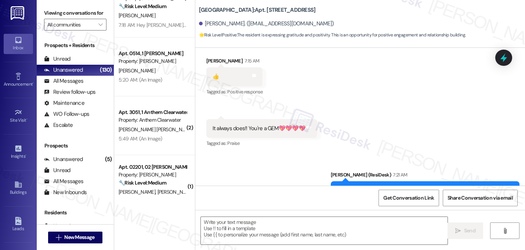
scroll to position [2682, 0]
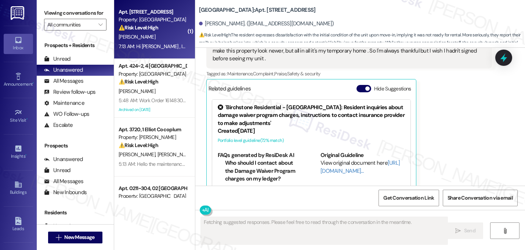
scroll to position [2320, 0]
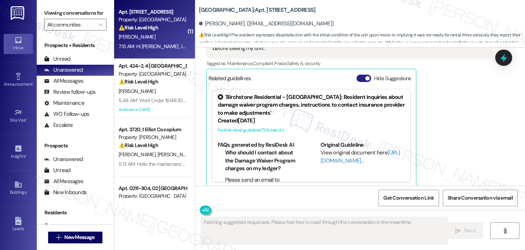
click at [365, 76] on span "button" at bounding box center [367, 78] width 4 height 4
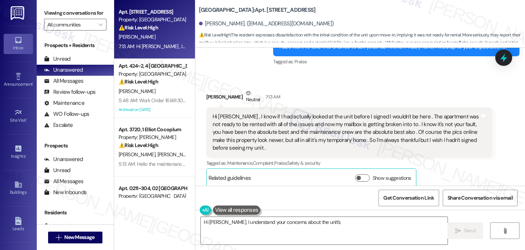
click at [400, 89] on div "[PERSON_NAME] Neutral 7:13 AM" at bounding box center [349, 98] width 286 height 18
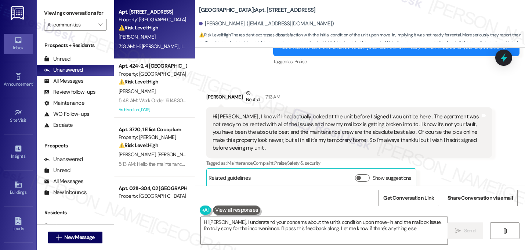
type textarea "Hi [PERSON_NAME], I understand your concerns about the unit's condition upon mo…"
click at [400, 89] on div "[PERSON_NAME] Neutral 7:13 AM" at bounding box center [349, 98] width 286 height 18
click at [378, 113] on div "Hi [PERSON_NAME] , I know if I had actually looked at the unit before I signed …" at bounding box center [347, 132] width 268 height 39
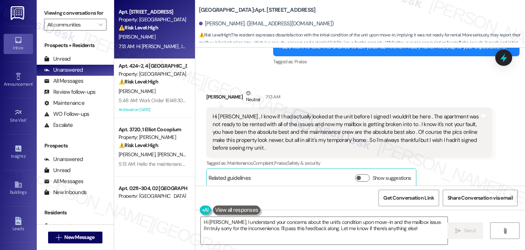
click at [378, 113] on div "Hi [PERSON_NAME] , I know if I had actually looked at the unit before I signed …" at bounding box center [347, 132] width 268 height 39
click at [380, 123] on div "Hi [PERSON_NAME] , I know if I had actually looked at the unit before I signed …" at bounding box center [347, 132] width 268 height 39
click at [380, 122] on div "Hi [PERSON_NAME] , I know if I had actually looked at the unit before I signed …" at bounding box center [347, 132] width 268 height 39
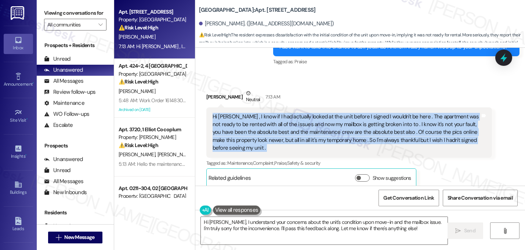
click at [380, 122] on div "Hi [PERSON_NAME] , I know if I had actually looked at the unit before I signed …" at bounding box center [347, 132] width 268 height 39
copy div "Hi [PERSON_NAME] , I know if I had actually looked at the unit before I signed …"
click at [280, 232] on textarea "Hi [PERSON_NAME], I understand your concerns about the unit's condition upon mo…" at bounding box center [324, 231] width 247 height 28
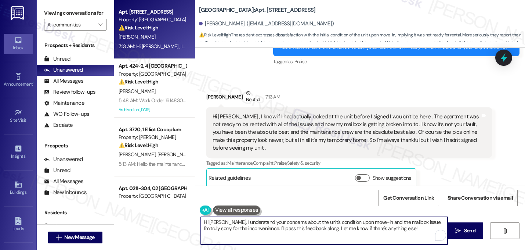
click at [280, 232] on textarea "Hi [PERSON_NAME], I understand your concerns about the unit's condition upon mo…" at bounding box center [324, 231] width 247 height 28
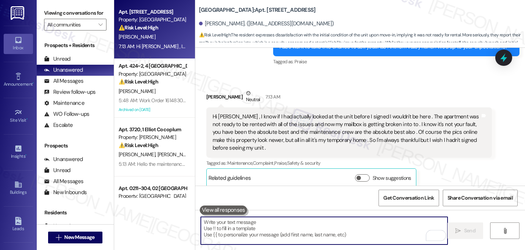
paste textarea "Hi, thank you so much for sharing this with me. I’m really sorry to hear about …"
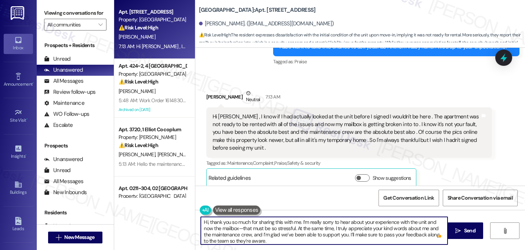
click at [286, 132] on div "Hi [PERSON_NAME] , I know if I had actually looked at the unit before I signed …" at bounding box center [347, 132] width 268 height 39
click at [206, 224] on textarea "Hi, thank you so much for sharing this with me. I’m really sorry to hear about …" at bounding box center [324, 231] width 247 height 28
click at [248, 228] on textarea "[PERSON_NAME], thank you so much for sharing this with me. I’m really sorry to …" at bounding box center [324, 231] width 247 height 28
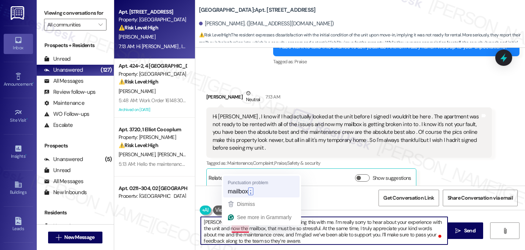
type textarea "[PERSON_NAME], thank you so much for sharing this with me. I’m really sorry to …"
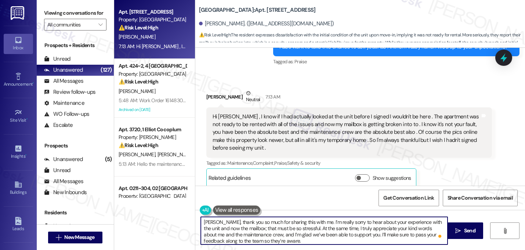
click at [288, 242] on textarea "[PERSON_NAME], thank you so much for sharing this with me. I’m really sorry to …" at bounding box center [324, 231] width 247 height 28
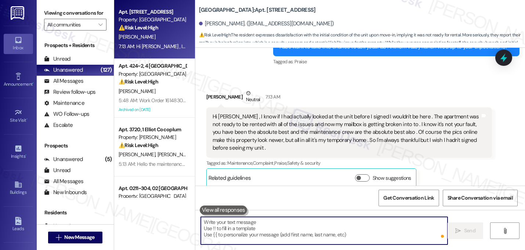
scroll to position [2220, 0]
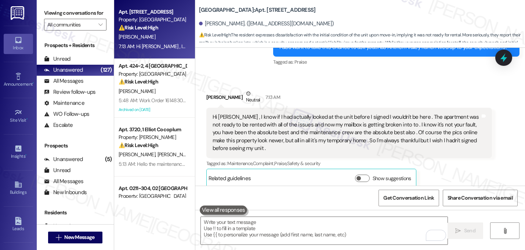
click at [458, 159] on div "Tagged as: Maintenance , Click to highlight conversations about Maintenance Com…" at bounding box center [349, 163] width 286 height 11
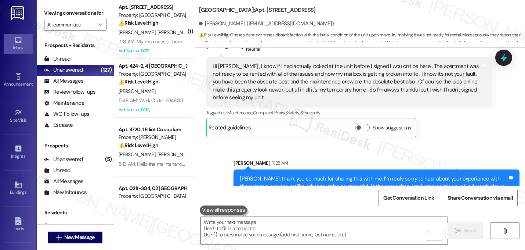
scroll to position [2295, 0]
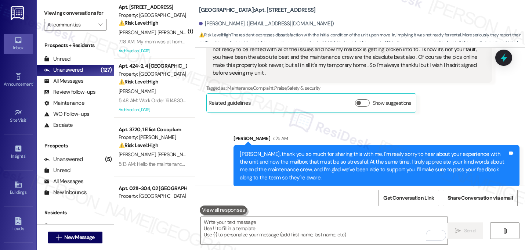
click at [460, 107] on div "Received via SMS [PERSON_NAME] Neutral 7:13 AM Hi [PERSON_NAME] , I know if I h…" at bounding box center [349, 63] width 297 height 109
click at [461, 118] on div "Sent via SMS [PERSON_NAME] 7:25 AM [PERSON_NAME], thank you so much for sharing…" at bounding box center [360, 155] width 330 height 75
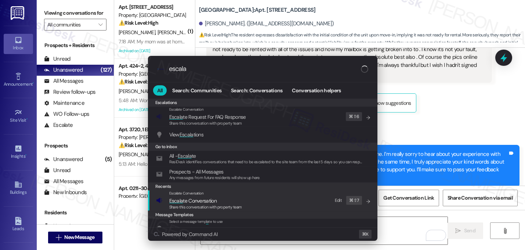
type input "escala"
click at [222, 205] on span "Share this conversation with property team" at bounding box center [205, 206] width 73 height 5
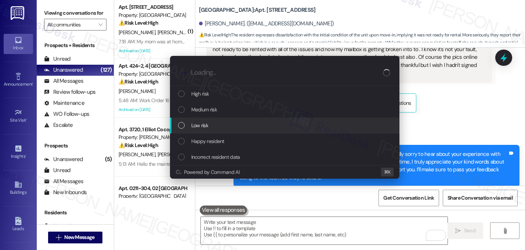
click at [198, 128] on span "Low risk" at bounding box center [199, 125] width 17 height 8
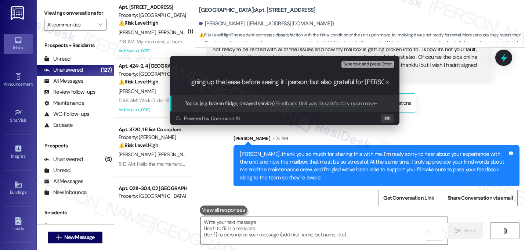
scroll to position [0, 188]
type input "Feedback: Unit was dissatisfactory upon move-in, resident regrets signing up th…"
click at [235, 85] on input "Feedback: Unit was dissatisfactory upon move-in, resident regrets signing up th…" at bounding box center [288, 82] width 194 height 8
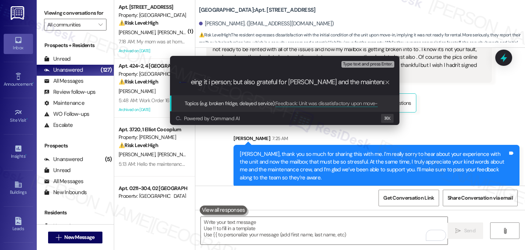
click at [235, 85] on input "Feedback: Unit was dissatisfactory upon move-in, resident regrets signing up th…" at bounding box center [288, 82] width 194 height 8
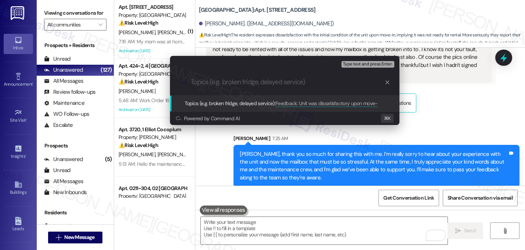
scroll to position [0, 0]
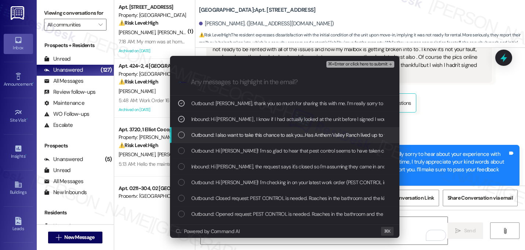
click at [225, 132] on span "Outbound: I also want to take this chance to ask you...Has Anthem Valley Ranch …" at bounding box center [308, 135] width 234 height 8
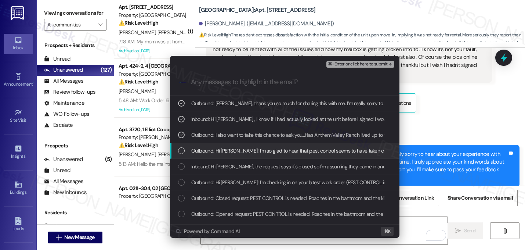
click at [294, 148] on span "Outbound: Hi [PERSON_NAME]! I'm so glad to hear that pest control seems to have…" at bounding box center [369, 151] width 356 height 8
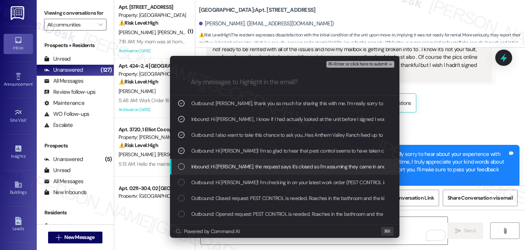
click at [289, 162] on div "Inbound: Hi [PERSON_NAME], the request says it's closed so I'm assuming they ca…" at bounding box center [285, 167] width 230 height 16
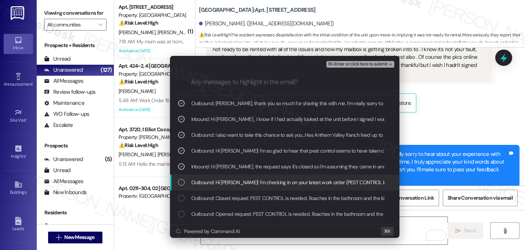
click at [308, 185] on span "Outbound: Hi [PERSON_NAME]! I'm checking in on your latest work order (PEST CON…" at bounding box center [407, 182] width 432 height 8
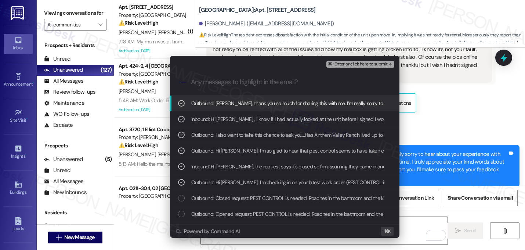
click at [381, 64] on span "⌘+Enter or click here to submit" at bounding box center [358, 64] width 60 height 5
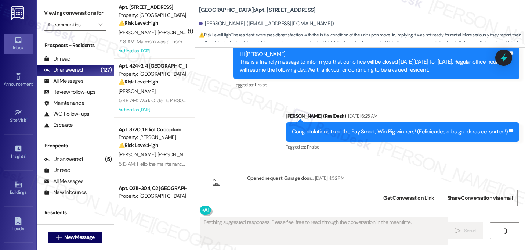
scroll to position [2320, 0]
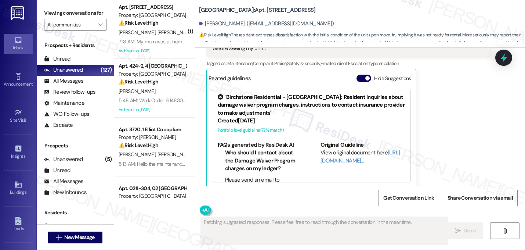
click at [476, 147] on div "[PERSON_NAME] Neutral 7:13 AM Hi [PERSON_NAME] , I know if I had actually looke…" at bounding box center [349, 89] width 286 height 198
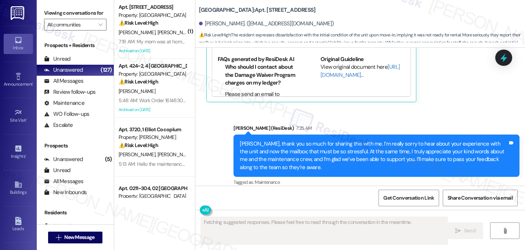
scroll to position [2406, 0]
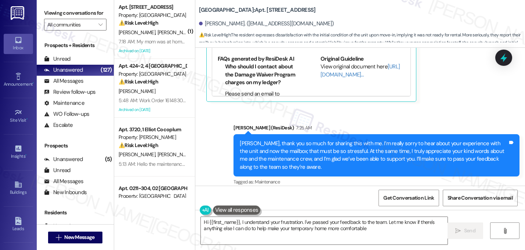
type textarea "Hi {{first_name}}, I understand your frustration. I've passed your feedback to …"
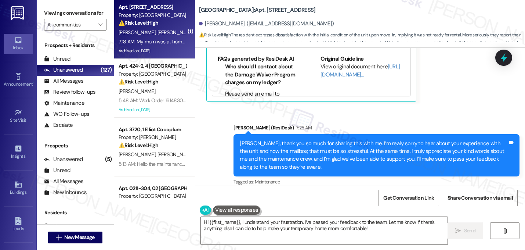
click at [170, 25] on div "⚠️ Risk Level: High The resident is reporting that a previously submitted maint…" at bounding box center [153, 23] width 68 height 8
type textarea "Fetching suggested responses. Please feel free to read through the conversation…"
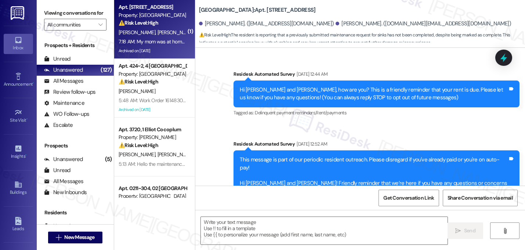
scroll to position [10901, 0]
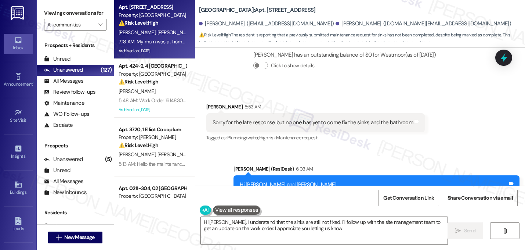
type textarea "Hi [PERSON_NAME], I understand that the sinks are still not fixed. I'll follow …"
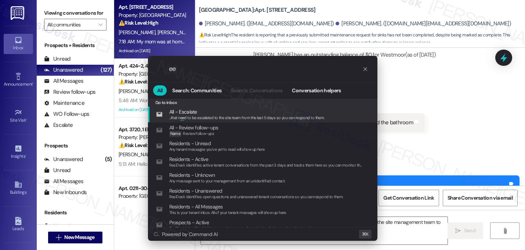
type input "e"
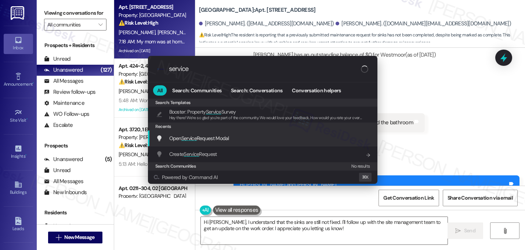
type input "service"
click at [208, 143] on div "Open Service Request Modal Add shortcut" at bounding box center [263, 138] width 230 height 16
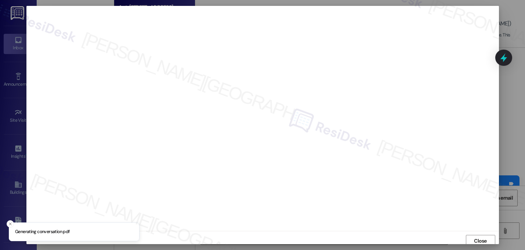
scroll to position [3, 0]
click at [469, 235] on button "Close" at bounding box center [480, 238] width 29 height 12
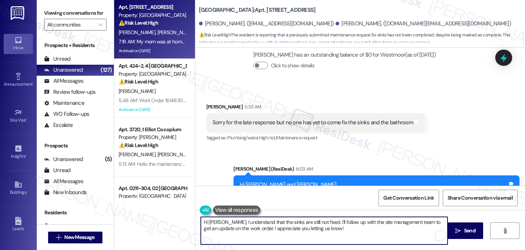
click at [217, 220] on textarea "Hi [PERSON_NAME], I understand that the sinks are still not fixed. I'll follow …" at bounding box center [324, 231] width 247 height 28
click at [218, 222] on textarea "Hi [PERSON_NAME], I understand that the sinks are still not fixed. I'll follow …" at bounding box center [324, 231] width 247 height 28
click at [306, 233] on textarea "I understand that the sinks are still not fixed. I'll follow up with the site m…" at bounding box center [324, 231] width 247 height 28
click at [374, 226] on textarea "I understand that the sinks are still not fixed. I'll follow up with the site m…" at bounding box center [324, 231] width 247 height 28
click at [375, 224] on textarea "I understand that the sinks are still not fixed. I'll follow up with the site m…" at bounding box center [324, 231] width 247 height 28
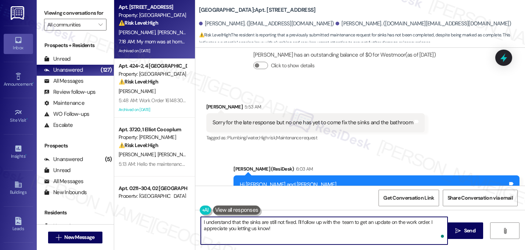
type textarea "I understand that the sinks are still not fixed. I'll follow up with the team t…"
click at [351, 231] on textarea "I understand that the sinks are still not fixed. I'll follow up with the team t…" at bounding box center [324, 231] width 247 height 28
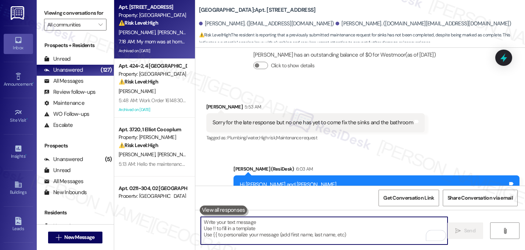
scroll to position [10900, 0]
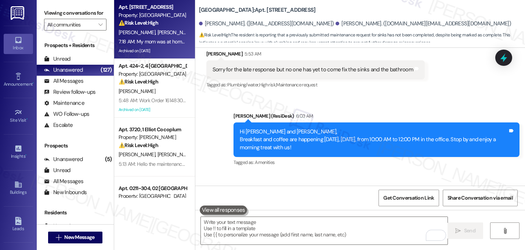
scroll to position [10960, 0]
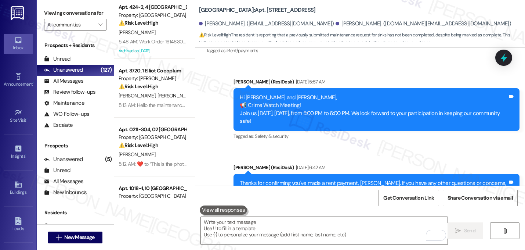
scroll to position [10622, 0]
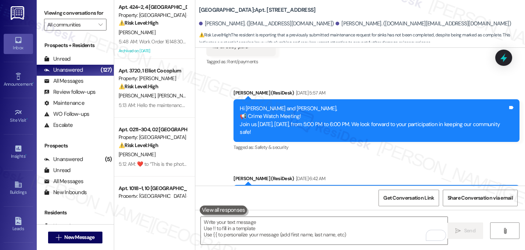
copy div "16126525"
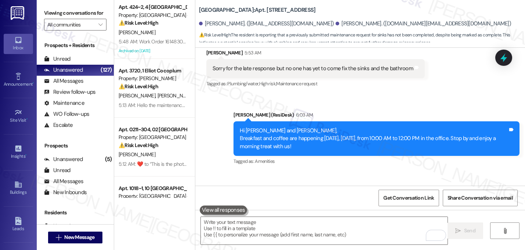
scroll to position [10960, 0]
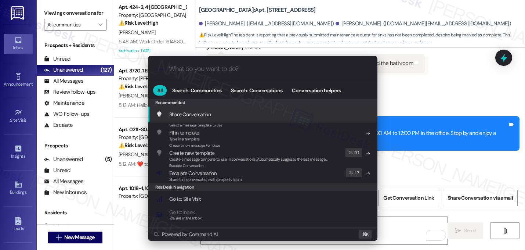
click at [428, 126] on div ".cls-1{fill:#0a055f;}.cls-2{fill:#0cc4c4;} resideskLogoBlueOrange All Search: C…" at bounding box center [262, 125] width 525 height 250
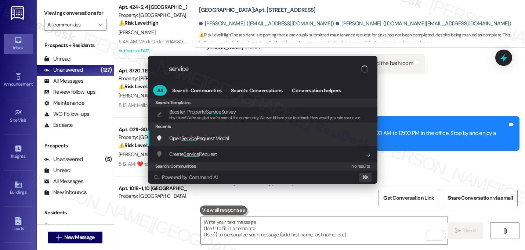
click at [285, 136] on div "Open Service Request Modal Add shortcut" at bounding box center [263, 138] width 215 height 8
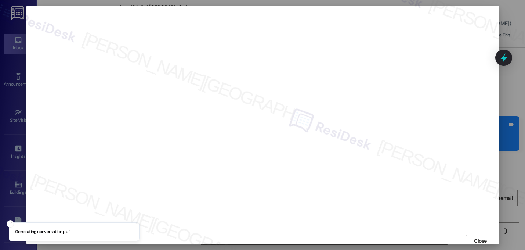
scroll to position [3, 0]
click at [474, 239] on span "Close" at bounding box center [480, 238] width 13 height 8
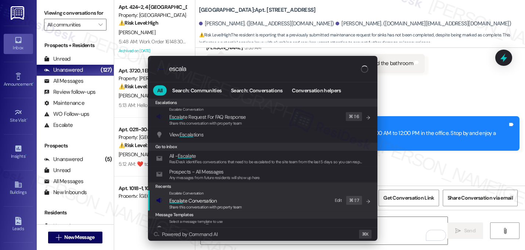
type input "escala"
click at [189, 208] on span "Share this conversation with property team" at bounding box center [205, 206] width 73 height 5
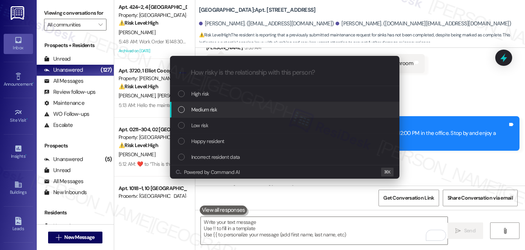
click at [186, 107] on div "Medium risk" at bounding box center [285, 109] width 215 height 8
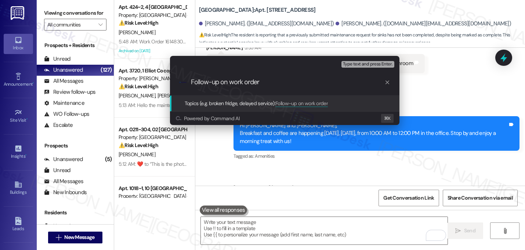
paste input "16126525"
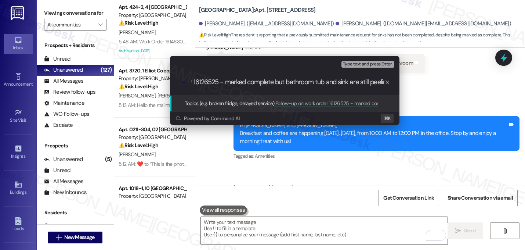
type input "Follow-up on work order 16126525 - marked complete but bathroom tub and sink ar…"
click at [211, 81] on input "Follow-up on work order 16126525 - marked complete but bathroom tub and sink ar…" at bounding box center [288, 82] width 194 height 8
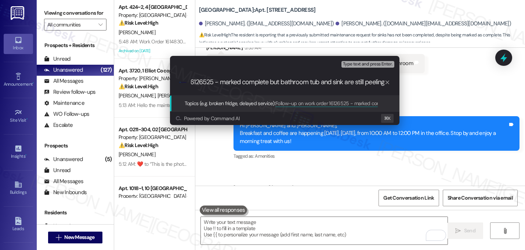
click at [211, 81] on input "Follow-up on work order 16126525 - marked complete but bathroom tub and sink ar…" at bounding box center [288, 82] width 194 height 8
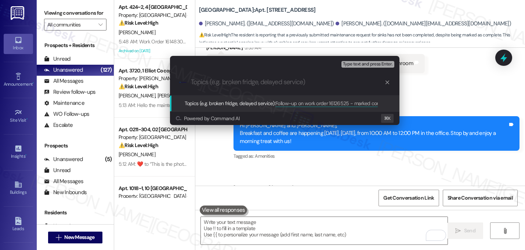
scroll to position [0, 0]
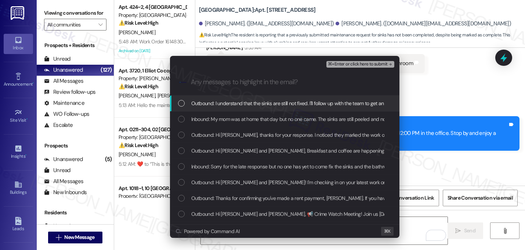
click at [210, 96] on div "Outbound: I understand that the sinks are still not fixed. I'll follow up with …" at bounding box center [285, 104] width 230 height 16
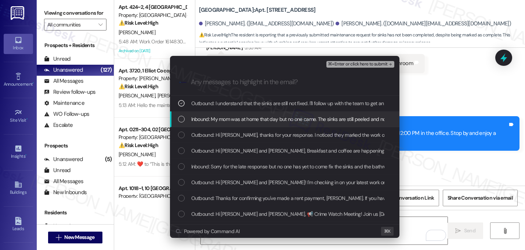
click at [207, 117] on span "Inbound: My mom was at home that day but no one came. The sinks are still peele…" at bounding box center [295, 119] width 208 height 8
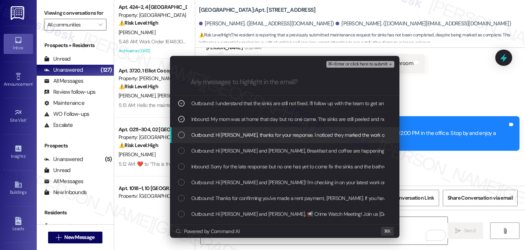
click at [207, 133] on span "Outbound: Hi [PERSON_NAME], thanks for your response. I noticed they marked the…" at bounding box center [423, 135] width 464 height 8
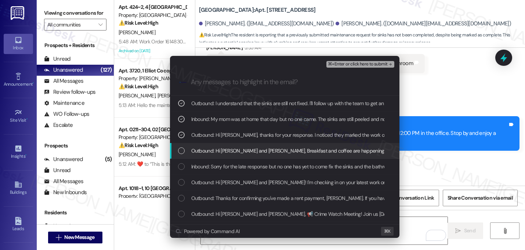
click at [205, 154] on span "Outbound: Hi [PERSON_NAME] and [PERSON_NAME], Breakfast and coffee are happenin…" at bounding box center [392, 151] width 402 height 8
click at [205, 152] on span "Outbound: Hi [PERSON_NAME] and [PERSON_NAME], Breakfast and coffee are happenin…" at bounding box center [392, 151] width 402 height 8
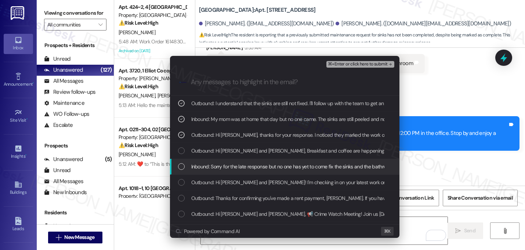
click at [200, 171] on div "Inbound: Sorry for the late response but no one has yet to come fix the sinks a…" at bounding box center [285, 167] width 230 height 16
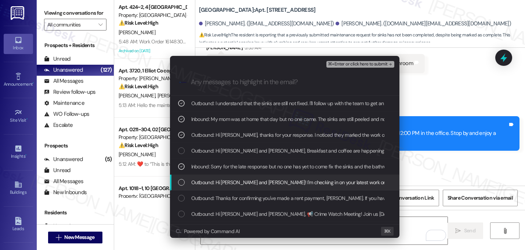
click at [199, 179] on span "Outbound: Hi [PERSON_NAME] and [PERSON_NAME]! I'm checking in on your latest wo…" at bounding box center [428, 182] width 475 height 8
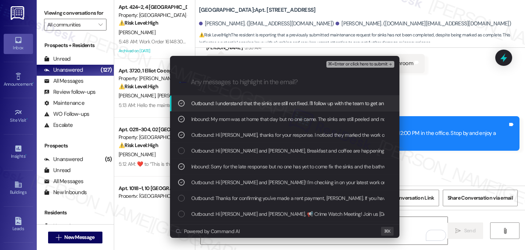
click at [381, 69] on div ".cls-1{fill:#0a055f;}.cls-2{fill:#0cc4c4;} resideskLogoBlueOrange" at bounding box center [285, 82] width 230 height 26
click at [381, 66] on span "⌘+Enter or click here to submit" at bounding box center [358, 64] width 60 height 5
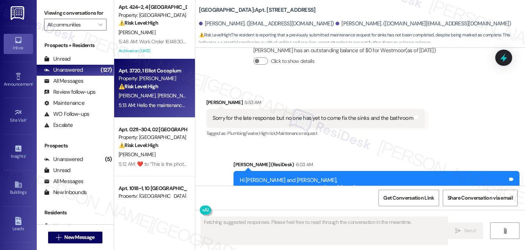
scroll to position [10900, 0]
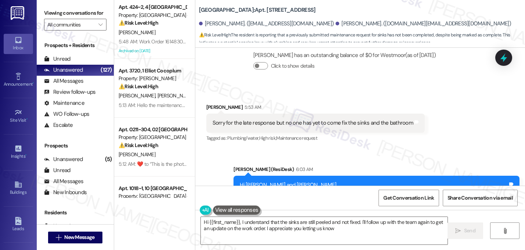
type textarea "Hi {{first_name}}, I understand that the sinks are still peeled and not fixed. …"
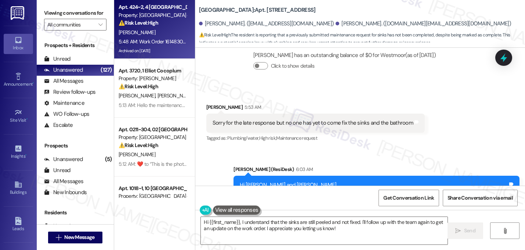
click at [172, 41] on div "5:48 AM: Work Order 16148305 has been created. Work Order 16148306 has been cre…" at bounding box center [530, 41] width 823 height 7
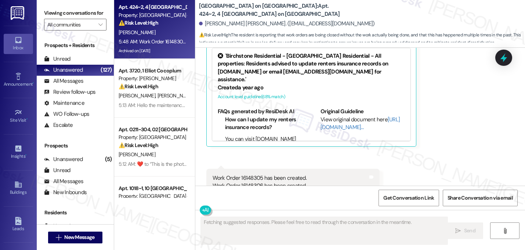
scroll to position [5960, 0]
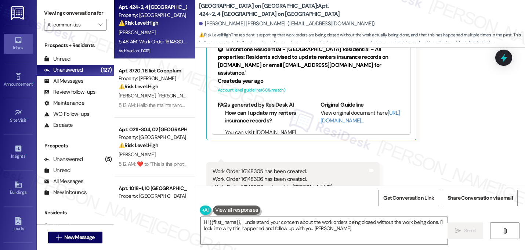
type textarea "Hi {{first_name}}, I understand your concern about the work orders being closed…"
